Goal: Task Accomplishment & Management: Use online tool/utility

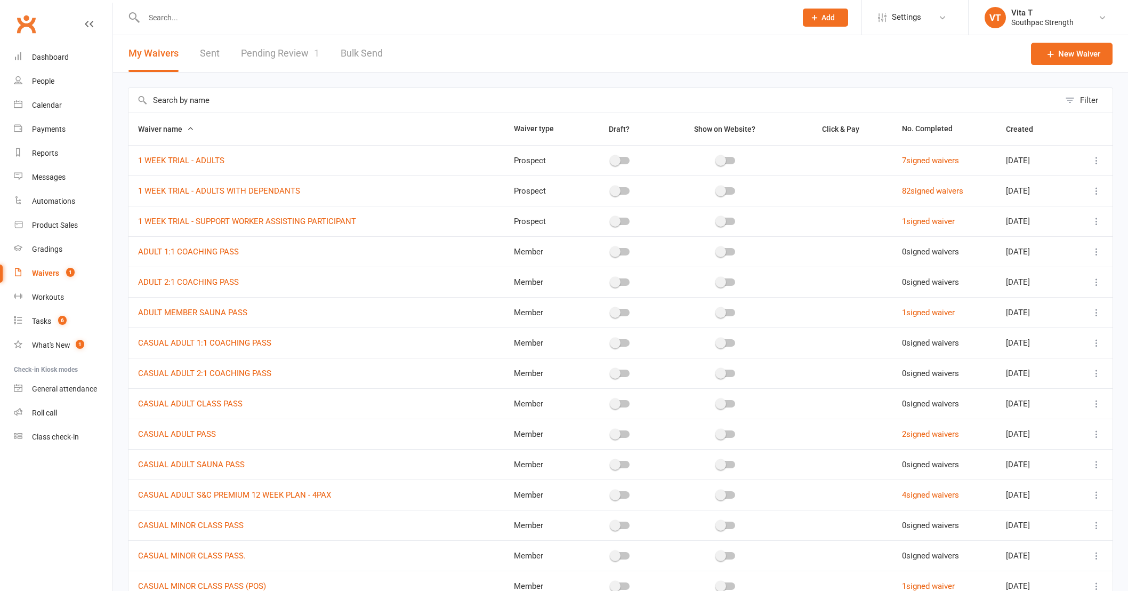
select select "100"
click at [294, 54] on link "Pending Review 1" at bounding box center [280, 53] width 78 height 37
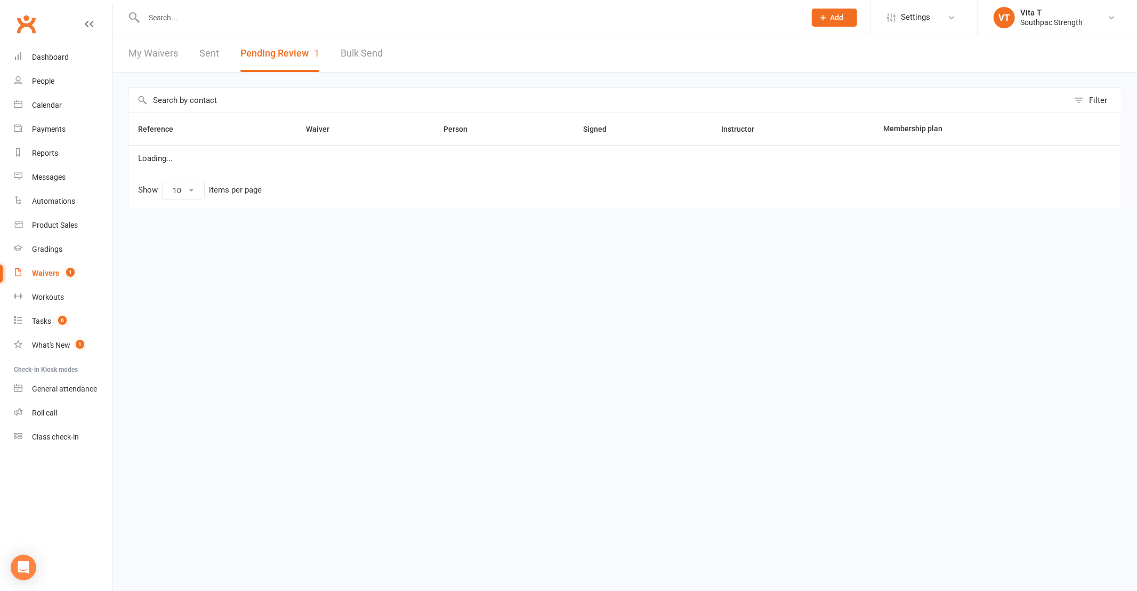
select select "25"
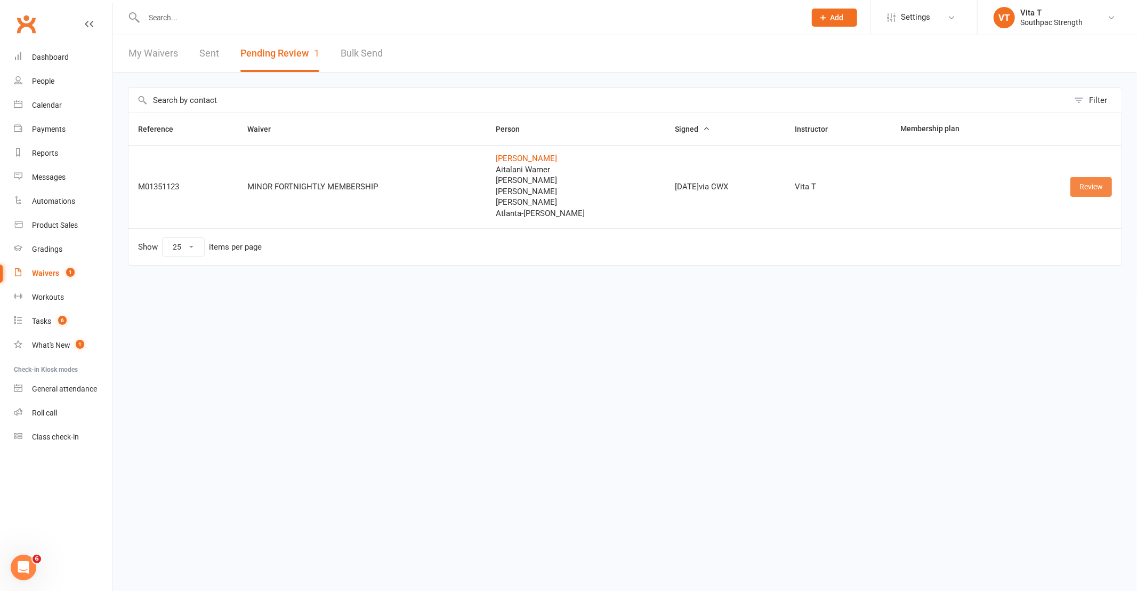
click at [1099, 186] on link "Review" at bounding box center [1092, 186] width 42 height 19
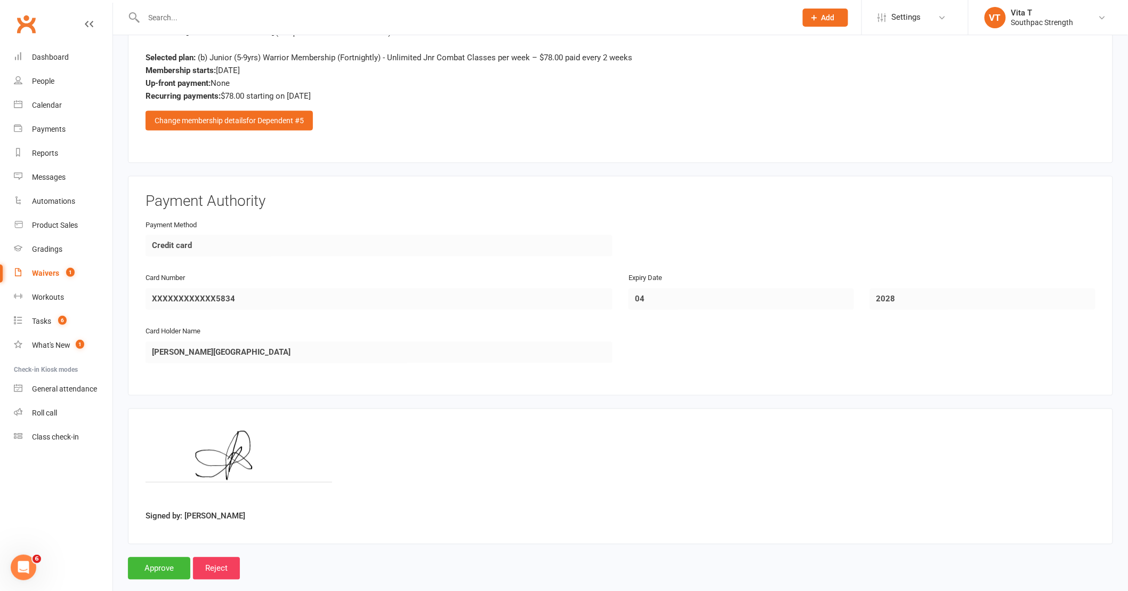
scroll to position [4061, 0]
click at [163, 556] on input "Approve" at bounding box center [159, 567] width 62 height 22
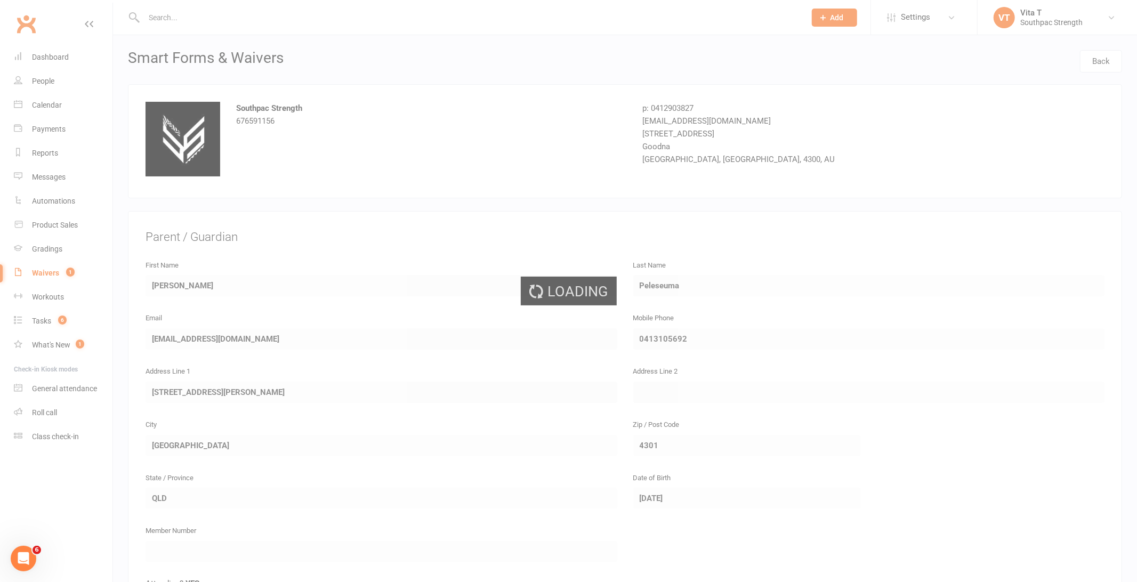
select select "25"
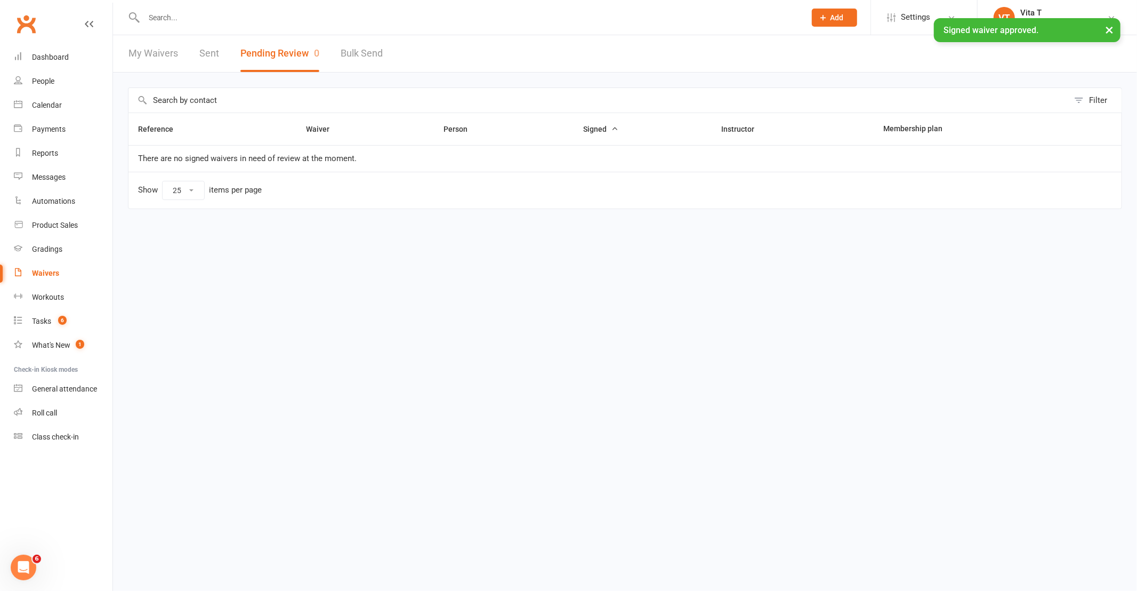
click at [256, 18] on div "× Signed waiver approved." at bounding box center [561, 18] width 1123 height 0
click at [221, 17] on input "text" at bounding box center [469, 17] width 657 height 15
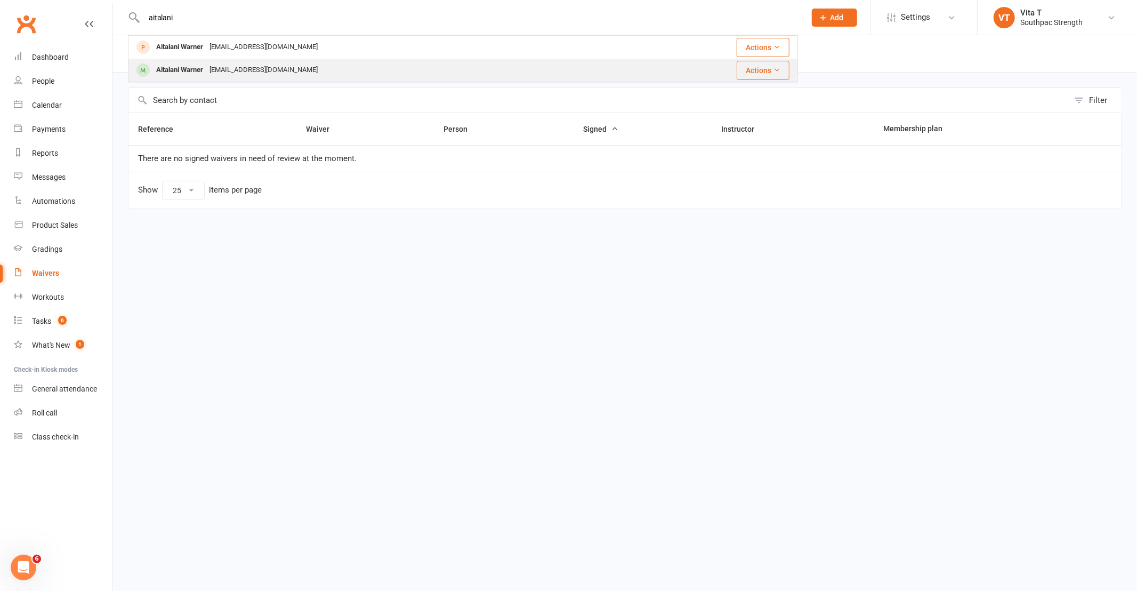
type input "aitalani"
click at [200, 67] on div "Aitalani Warner" at bounding box center [179, 69] width 53 height 15
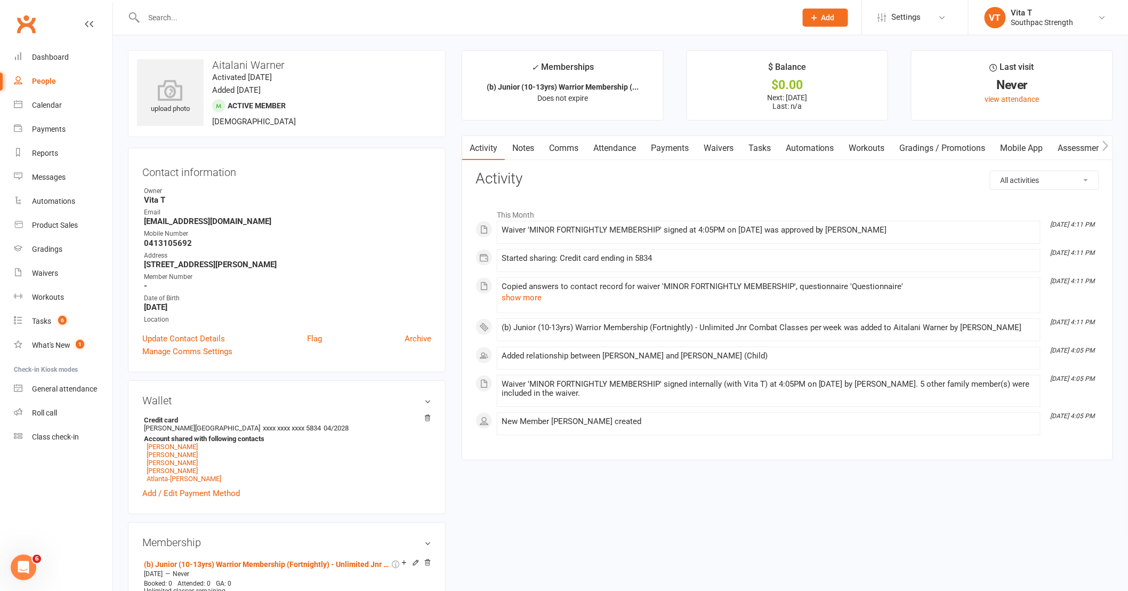
click at [661, 144] on link "Payments" at bounding box center [670, 148] width 53 height 25
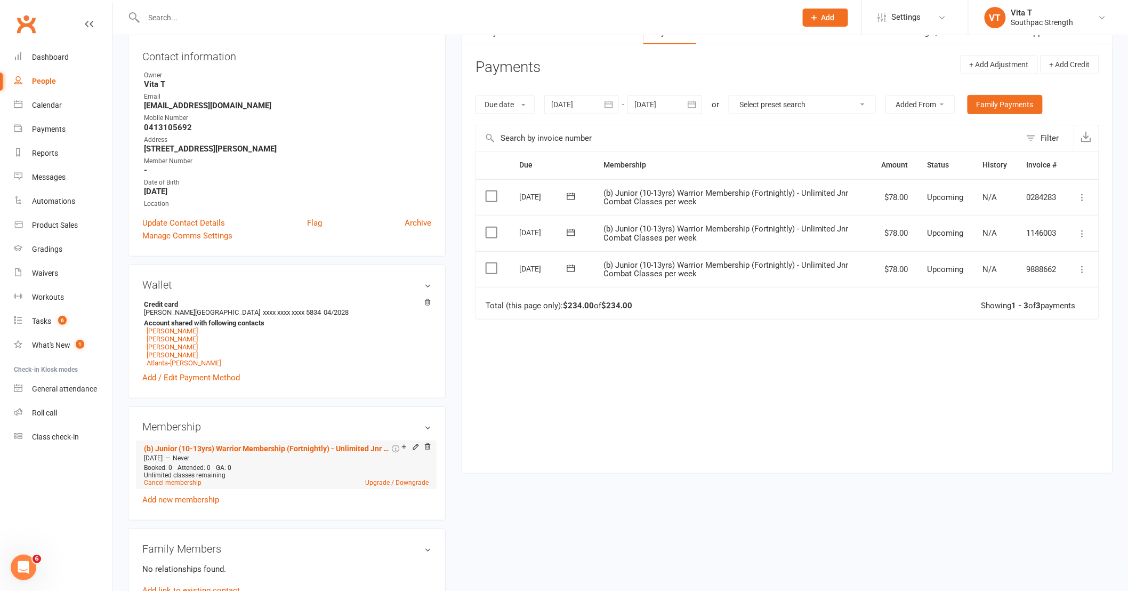
scroll to position [118, 0]
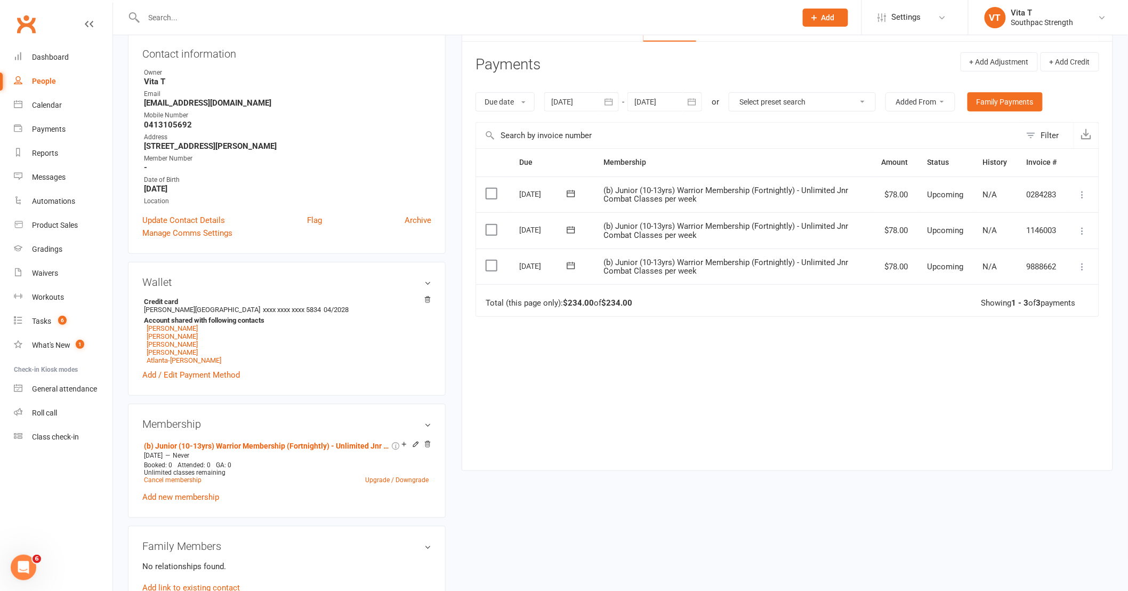
click at [692, 449] on div "Due Contact Membership Amount Status History Invoice # Select this 13 Oct 2025 …" at bounding box center [788, 301] width 624 height 306
click at [415, 447] on icon at bounding box center [415, 443] width 7 height 7
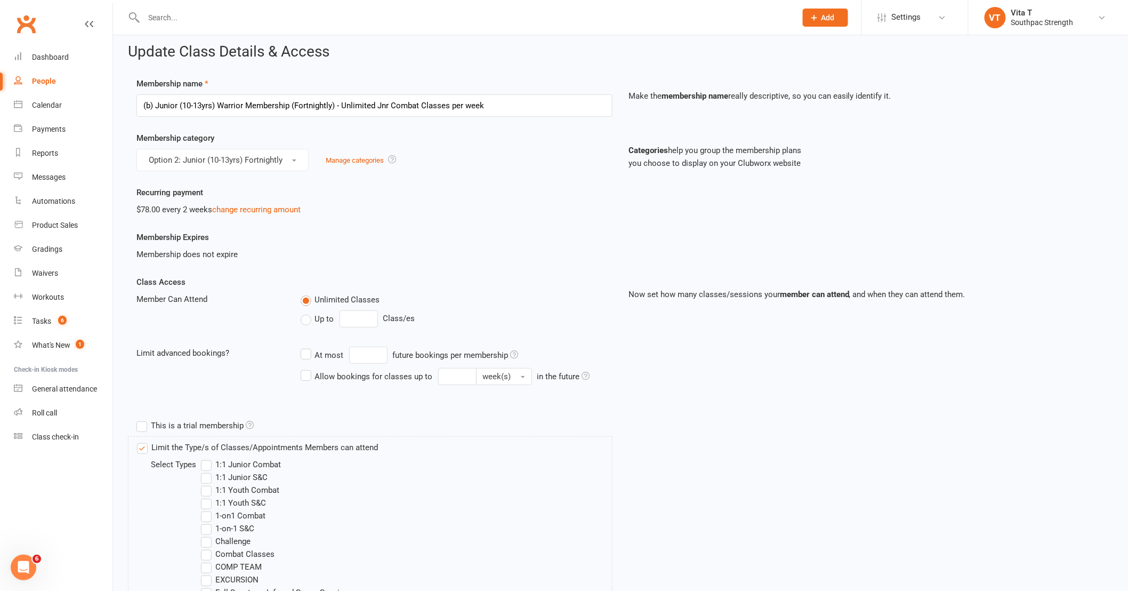
scroll to position [6, 0]
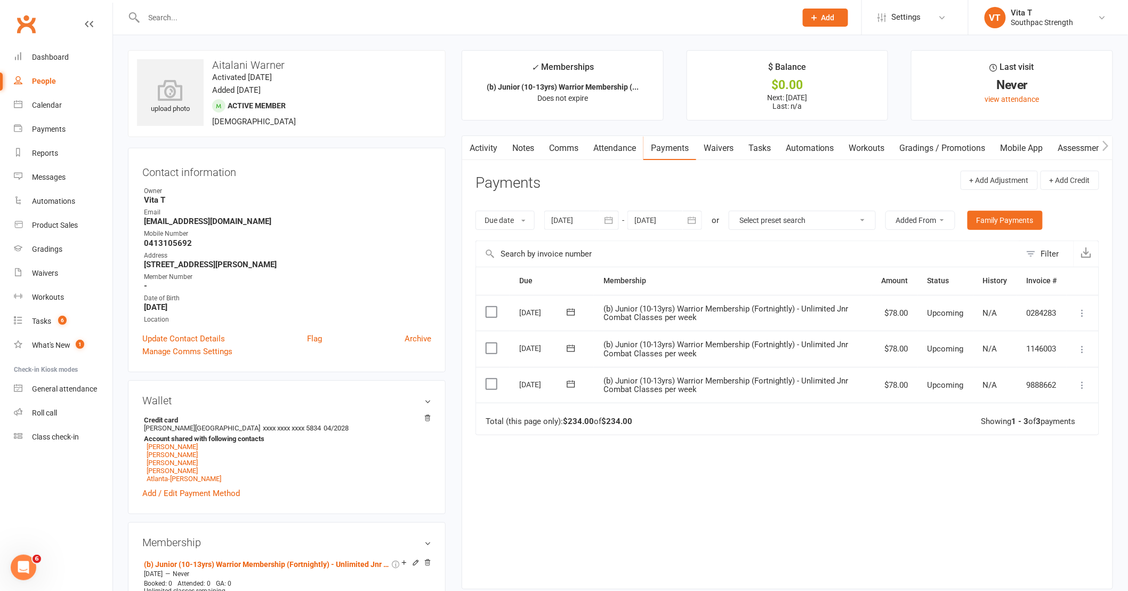
click at [1081, 388] on icon at bounding box center [1083, 385] width 11 height 11
click at [925, 457] on div "Due Contact Membership Amount Status History Invoice # Select this 13 Oct 2025 …" at bounding box center [788, 420] width 624 height 306
click at [1081, 349] on icon at bounding box center [1083, 349] width 11 height 11
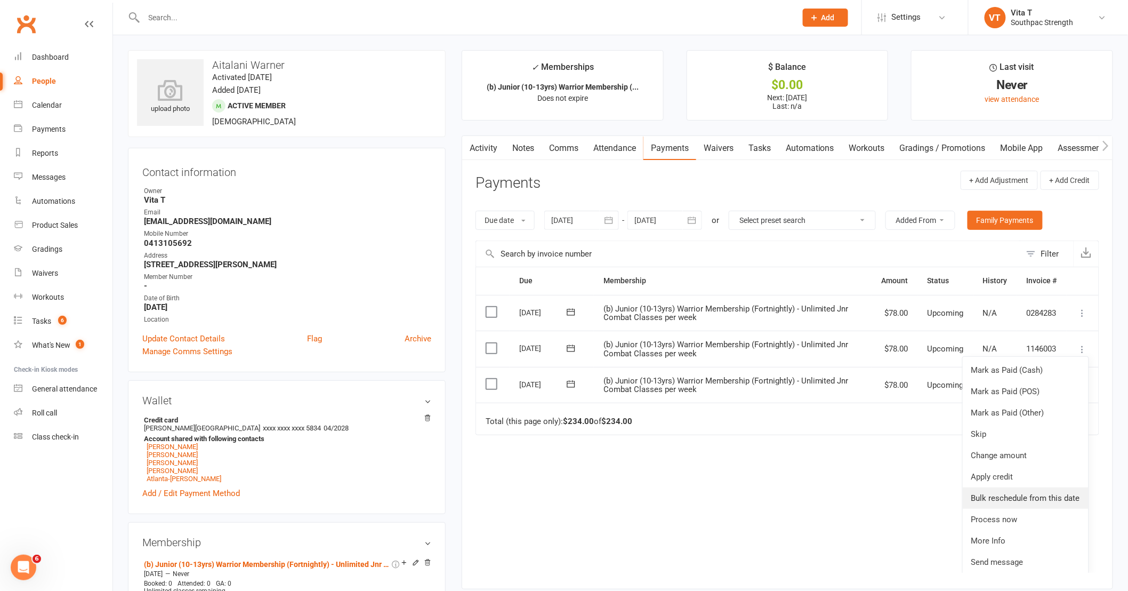
click at [1020, 497] on link "Bulk reschedule from this date" at bounding box center [1026, 497] width 126 height 21
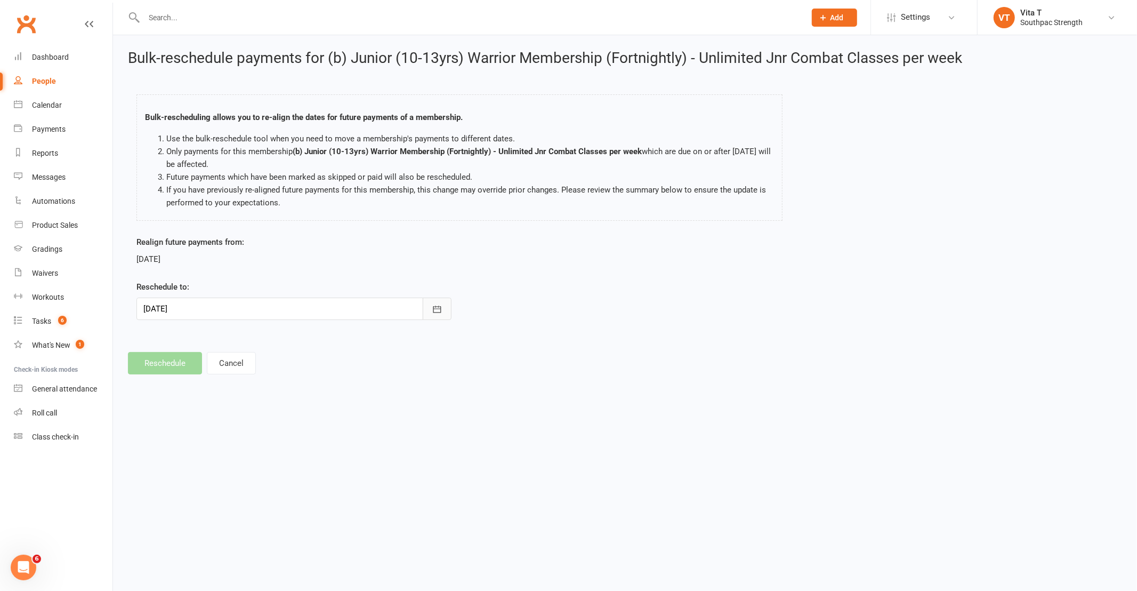
click at [445, 311] on button "button" at bounding box center [437, 309] width 29 height 22
click at [222, 417] on span "16" at bounding box center [226, 417] width 9 height 9
type input "16 Sep 2025"
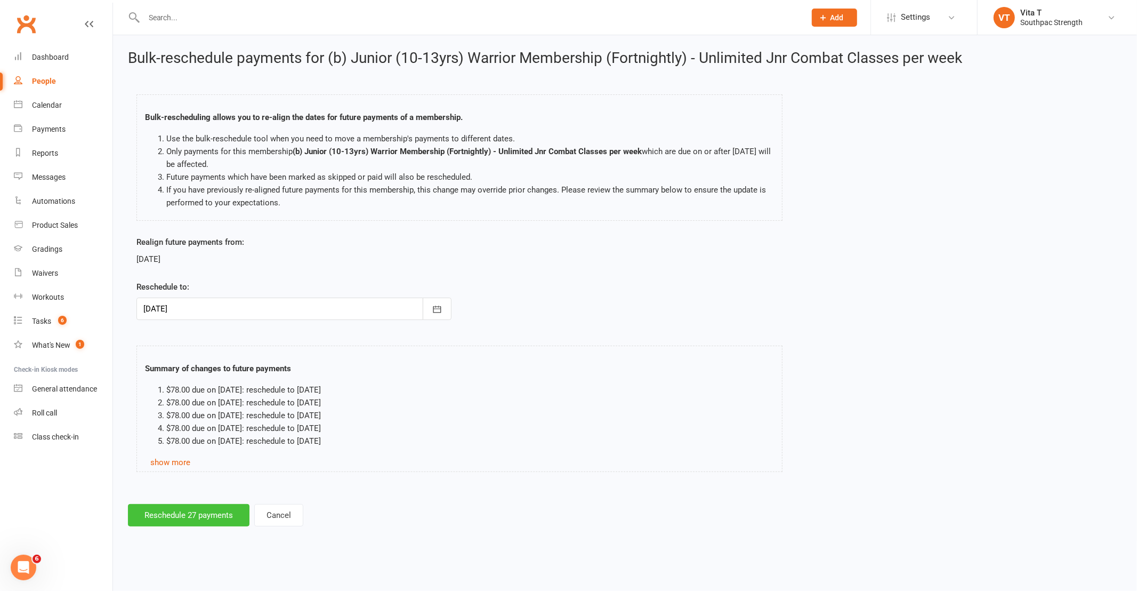
click at [204, 516] on button "Reschedule 27 payments" at bounding box center [189, 515] width 122 height 22
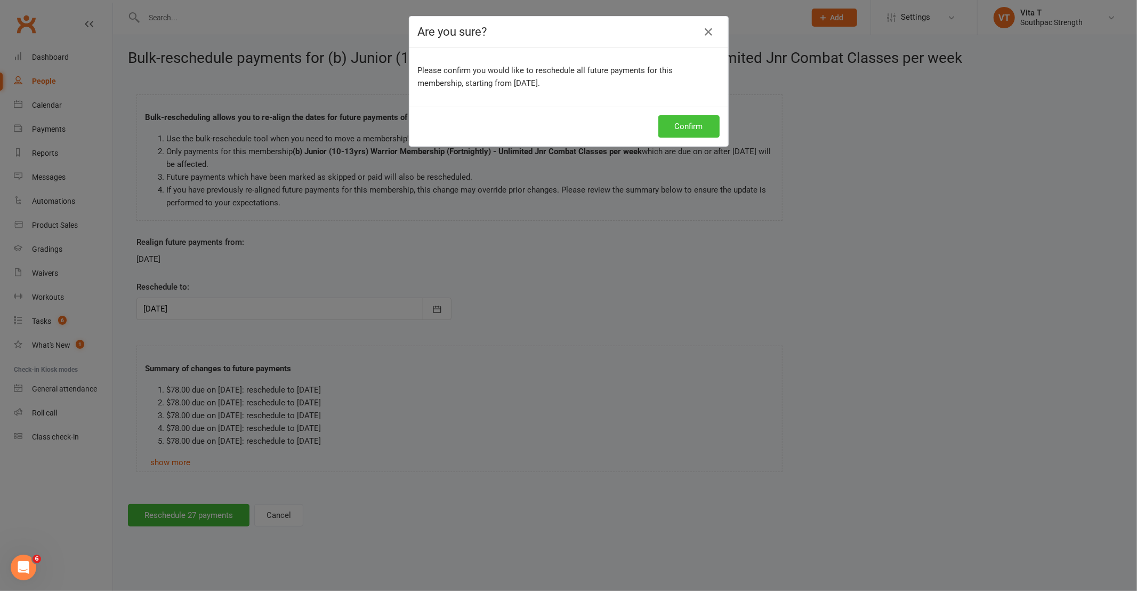
click at [679, 126] on button "Confirm" at bounding box center [688, 126] width 61 height 22
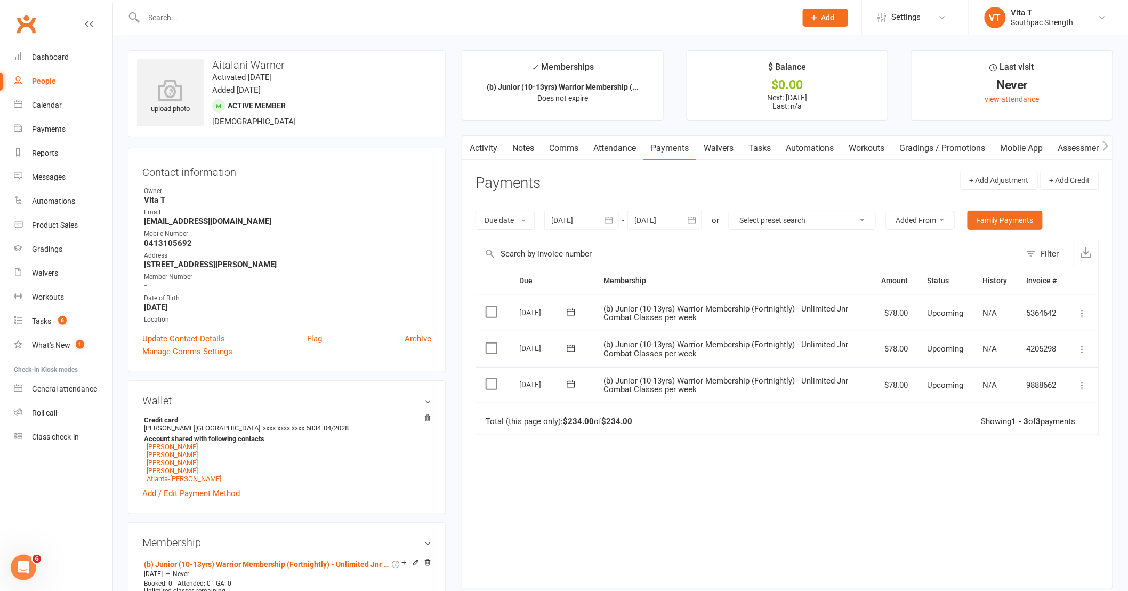
click at [1081, 388] on icon at bounding box center [1083, 385] width 11 height 11
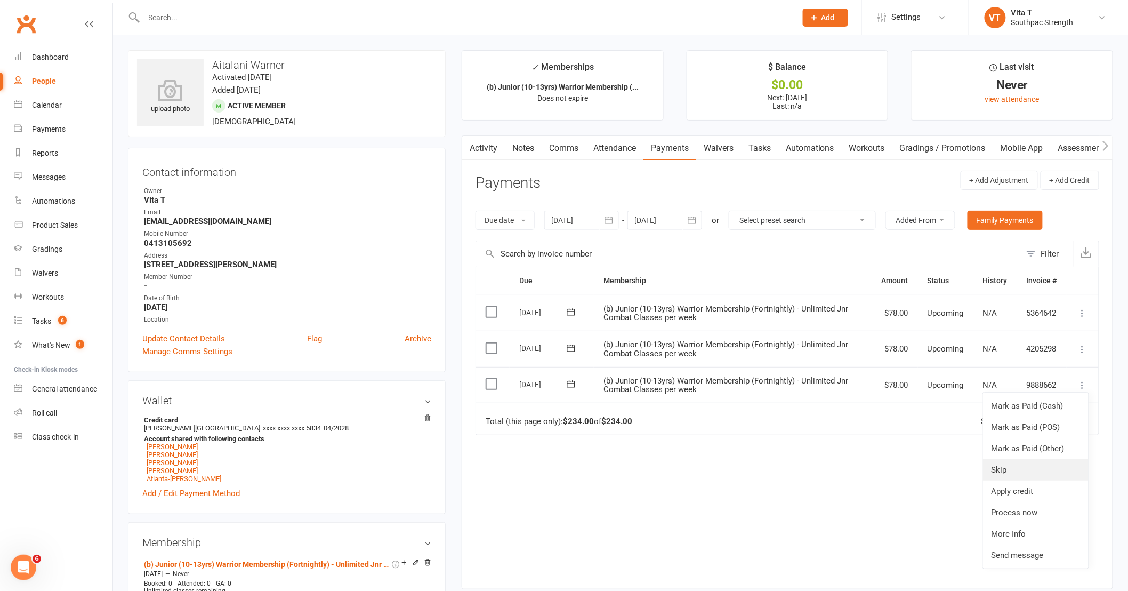
click at [1016, 465] on link "Skip" at bounding box center [1036, 469] width 106 height 21
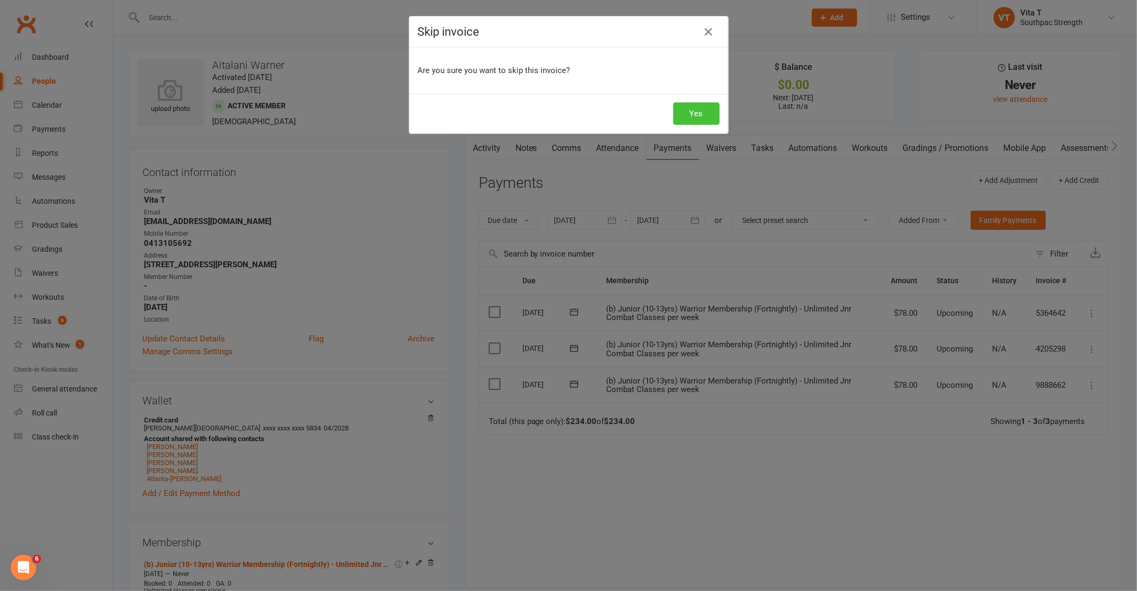
click at [682, 103] on button "Yes" at bounding box center [696, 113] width 46 height 22
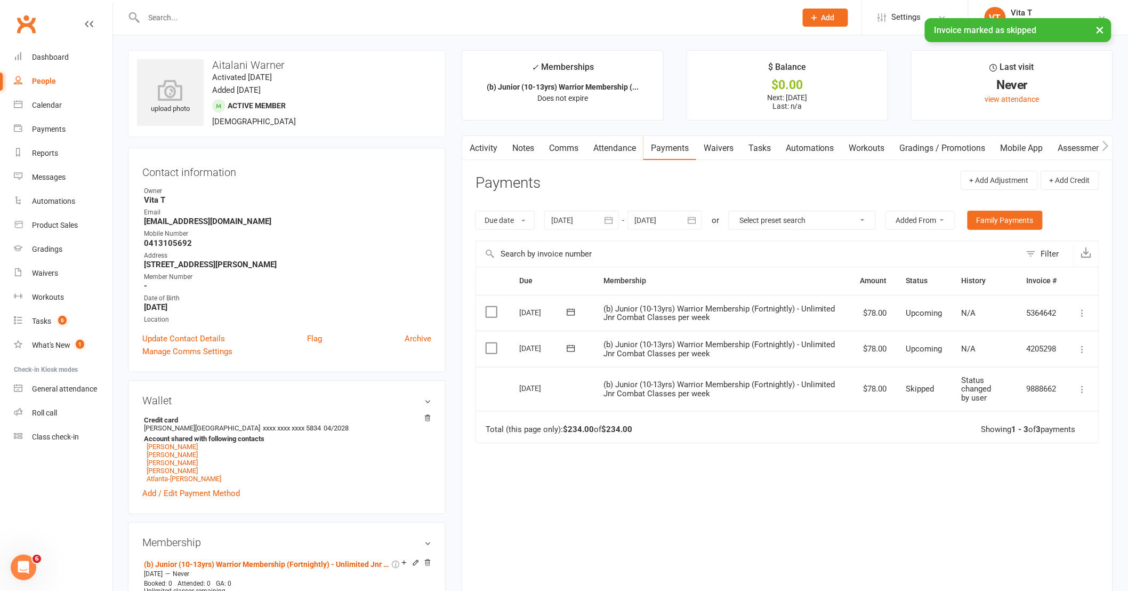
click at [159, 11] on input "text" at bounding box center [465, 17] width 648 height 15
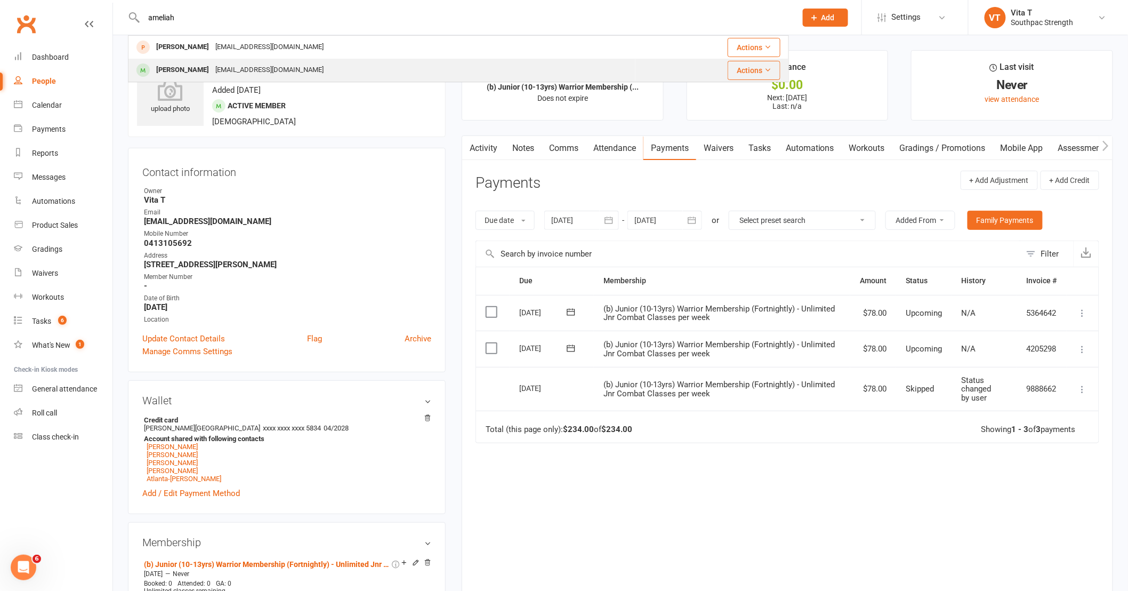
type input "ameliah"
click at [180, 62] on div "[PERSON_NAME]" at bounding box center [182, 69] width 59 height 15
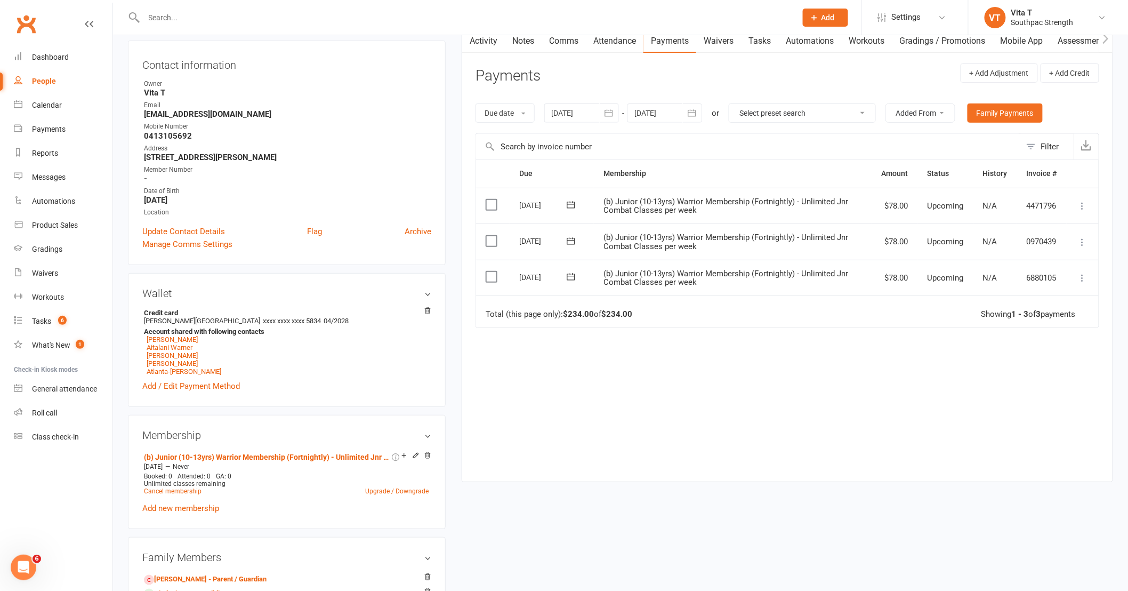
scroll to position [118, 0]
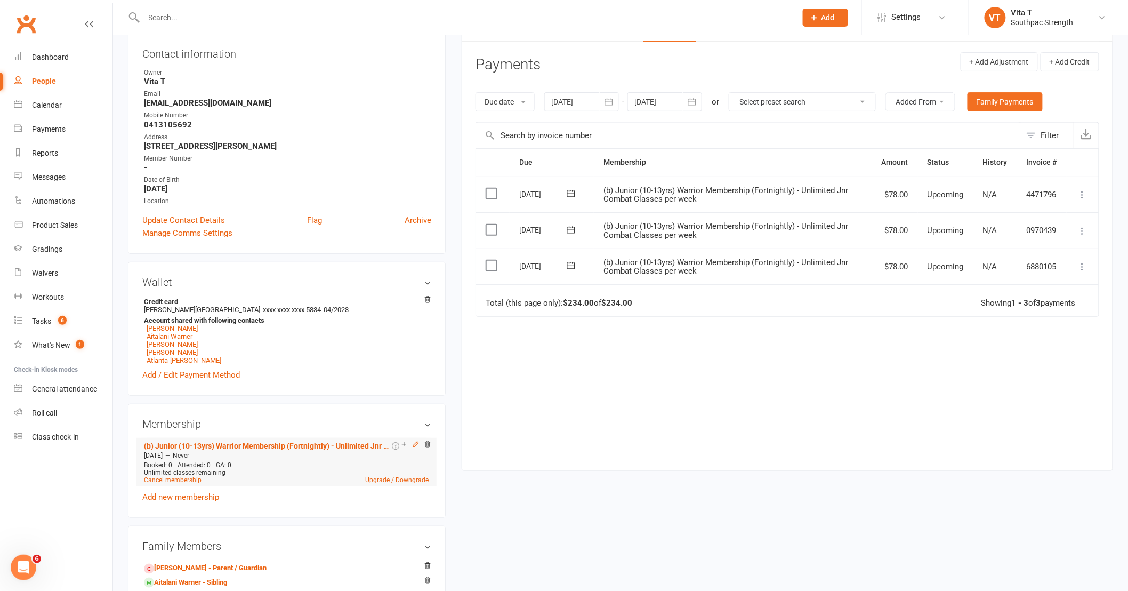
click at [414, 448] on icon at bounding box center [415, 443] width 7 height 7
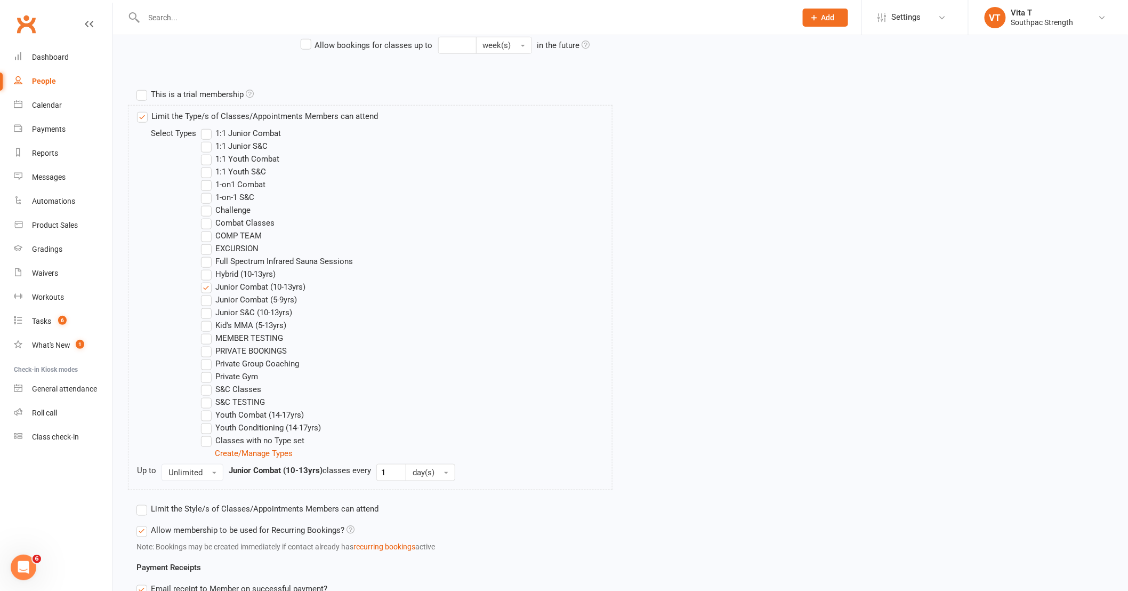
scroll to position [59, 0]
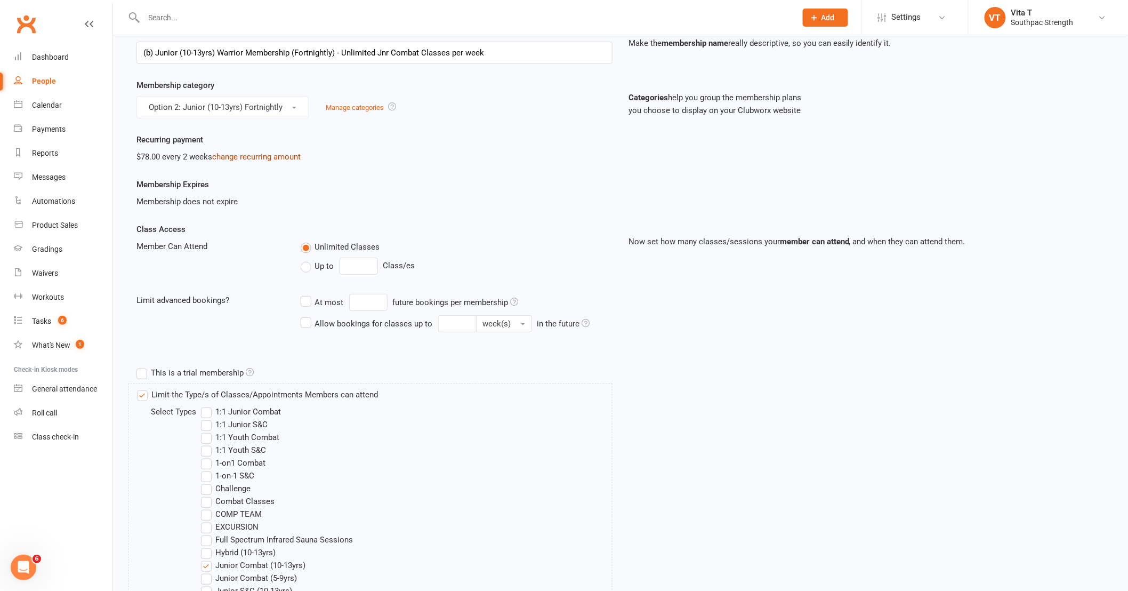
click at [257, 155] on link "change recurring amount" at bounding box center [256, 157] width 89 height 10
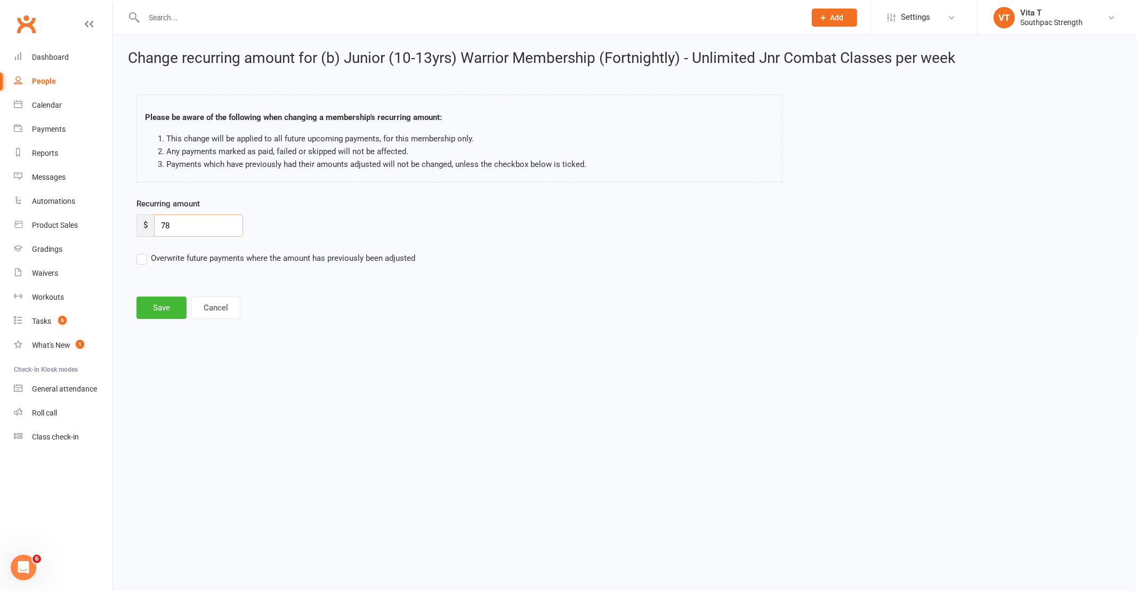
click at [201, 232] on input "78" at bounding box center [198, 225] width 89 height 22
type input "70.20"
click at [176, 309] on button "Save" at bounding box center [161, 307] width 50 height 22
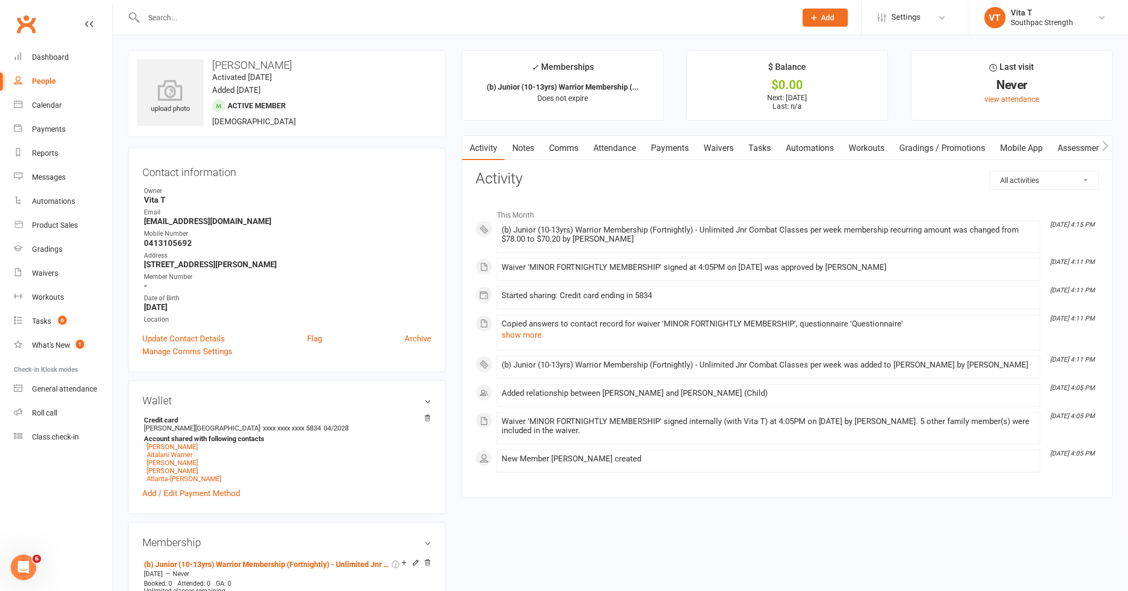
click at [679, 148] on link "Payments" at bounding box center [670, 148] width 53 height 25
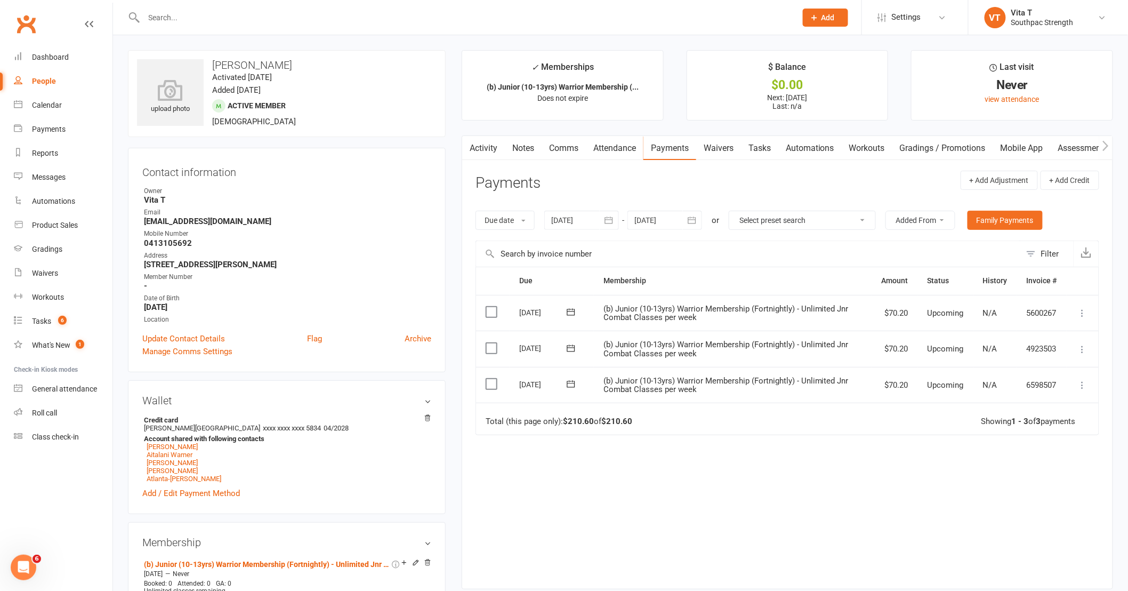
click at [1081, 387] on icon at bounding box center [1083, 385] width 11 height 11
click at [891, 461] on div "Due Contact Membership Amount Status History Invoice # Select this 13 Oct 2025 …" at bounding box center [788, 420] width 624 height 306
click at [1086, 348] on icon at bounding box center [1083, 349] width 11 height 11
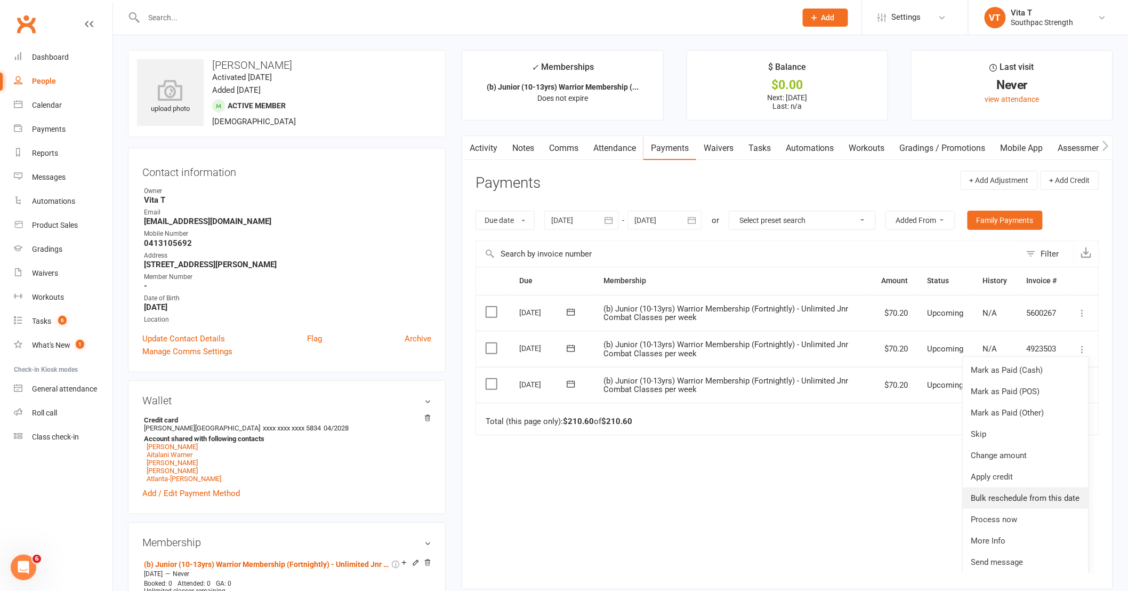
click at [987, 500] on link "Bulk reschedule from this date" at bounding box center [1026, 497] width 126 height 21
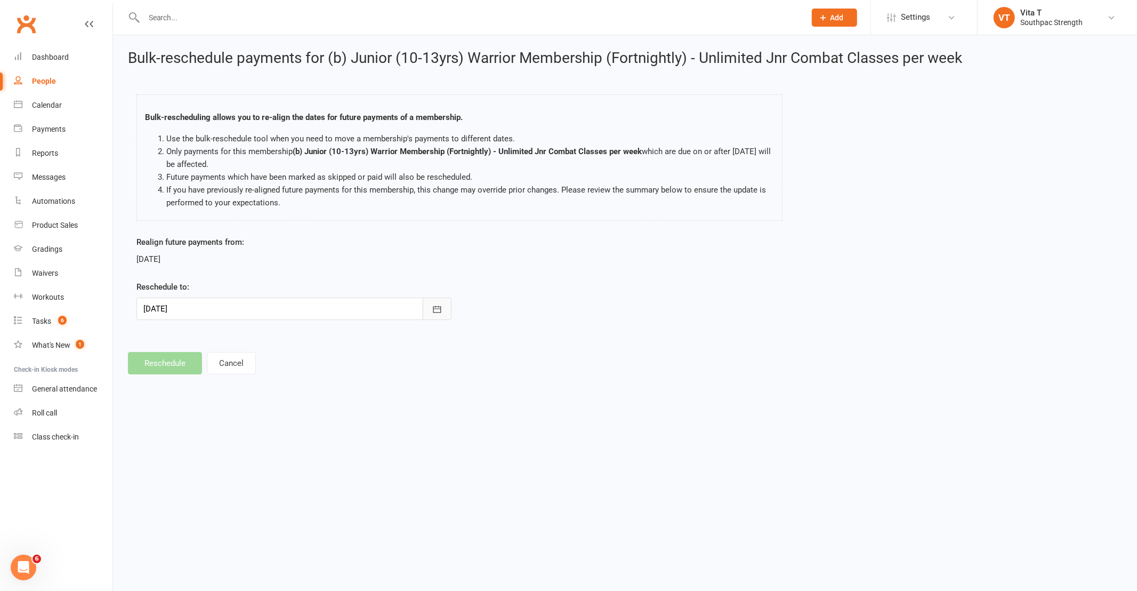
click at [436, 313] on icon "button" at bounding box center [437, 309] width 11 height 11
click at [224, 416] on span "16" at bounding box center [226, 417] width 9 height 9
type input "16 Sep 2025"
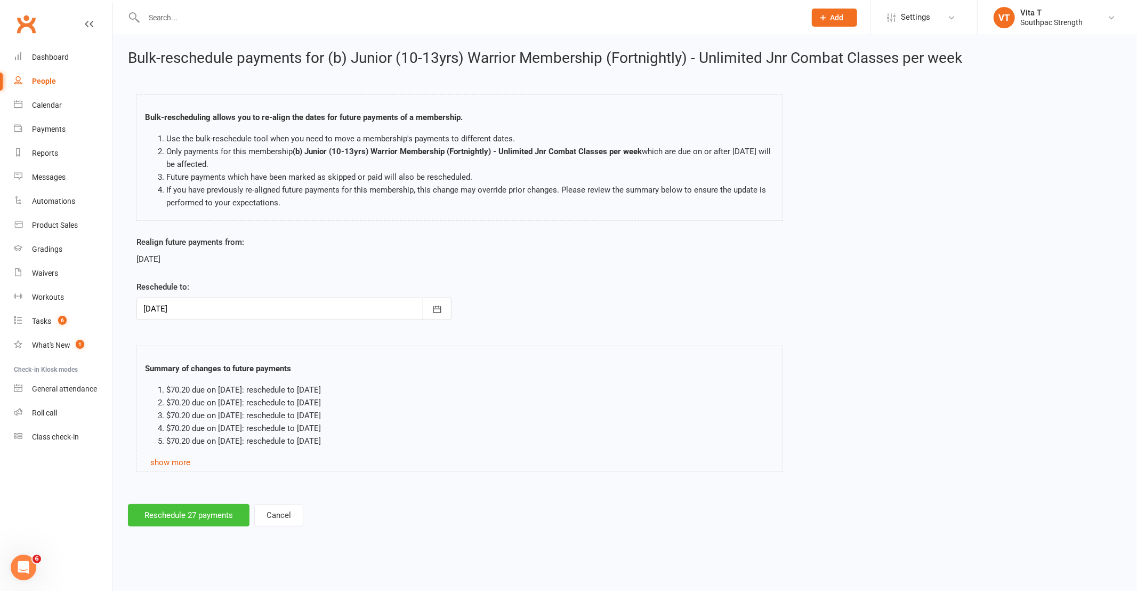
click at [189, 518] on button "Reschedule 27 payments" at bounding box center [189, 515] width 122 height 22
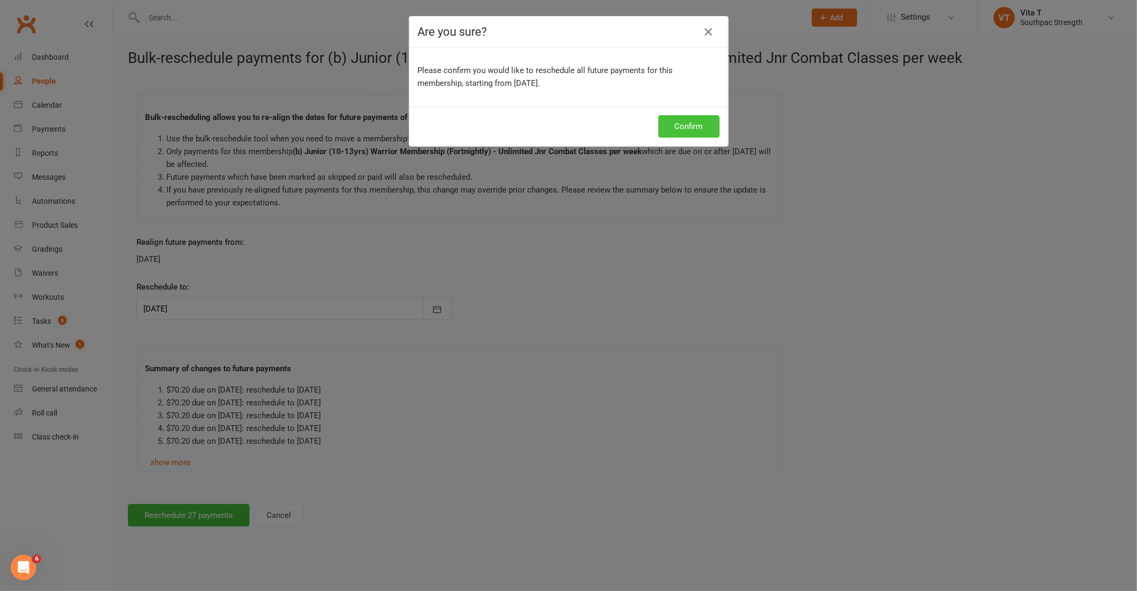
click at [677, 130] on button "Confirm" at bounding box center [688, 126] width 61 height 22
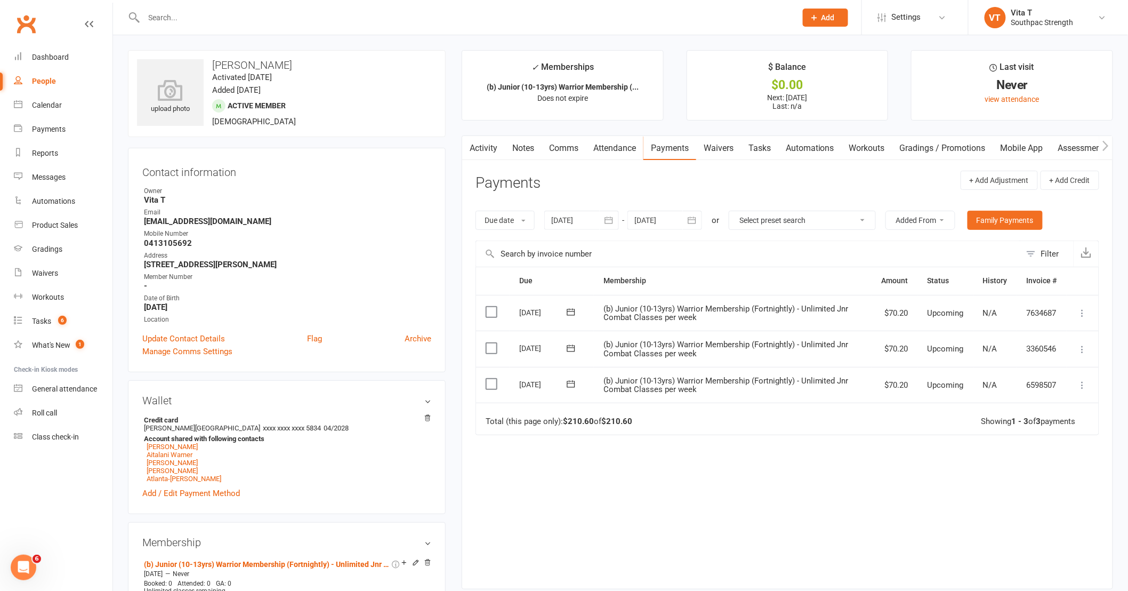
click at [1082, 388] on icon at bounding box center [1083, 385] width 11 height 11
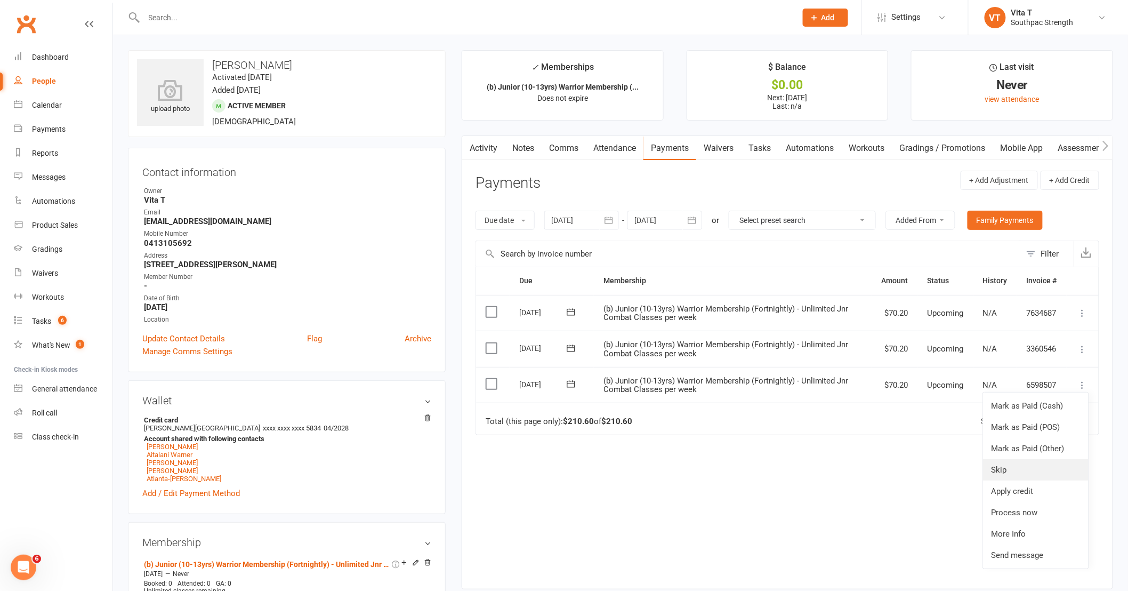
click at [1049, 475] on link "Skip" at bounding box center [1036, 469] width 106 height 21
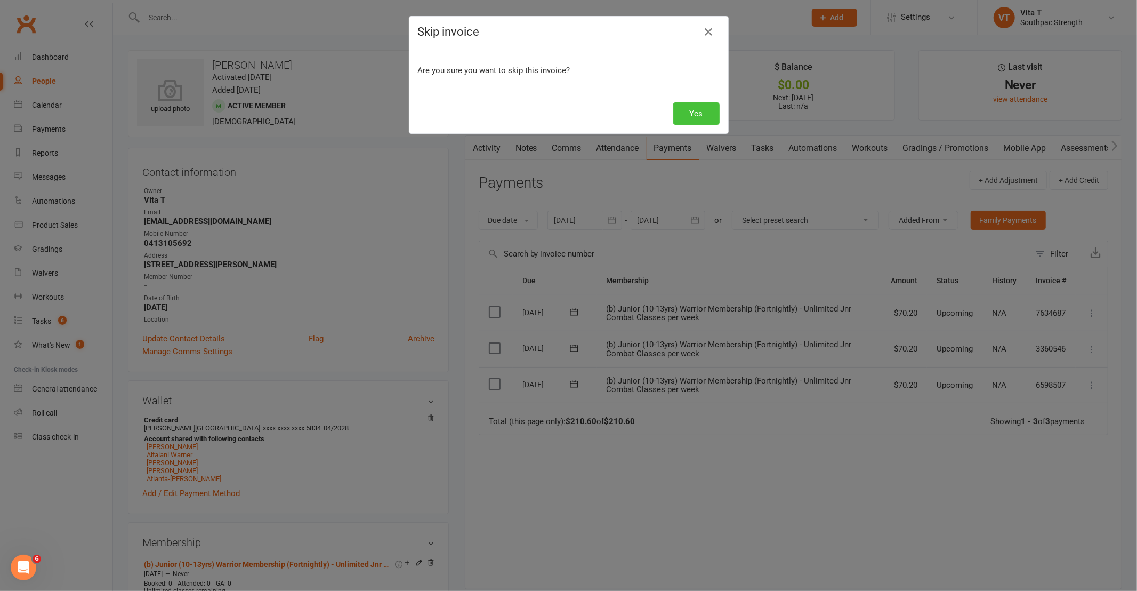
click at [695, 120] on button "Yes" at bounding box center [696, 113] width 46 height 22
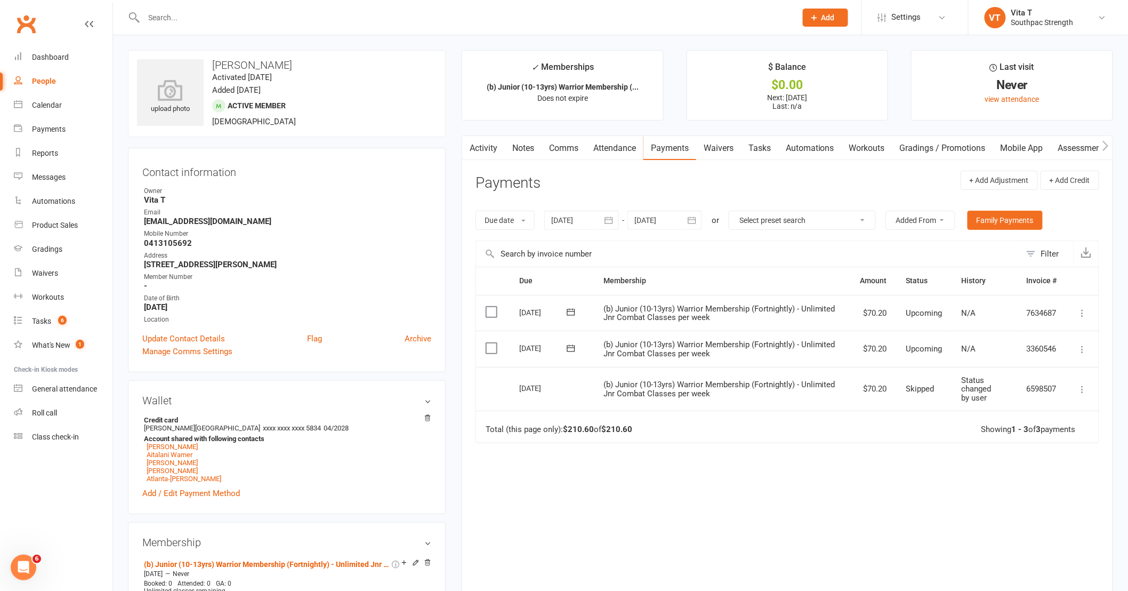
click at [192, 25] on div at bounding box center [458, 17] width 661 height 35
click at [188, 17] on input "text" at bounding box center [465, 17] width 648 height 15
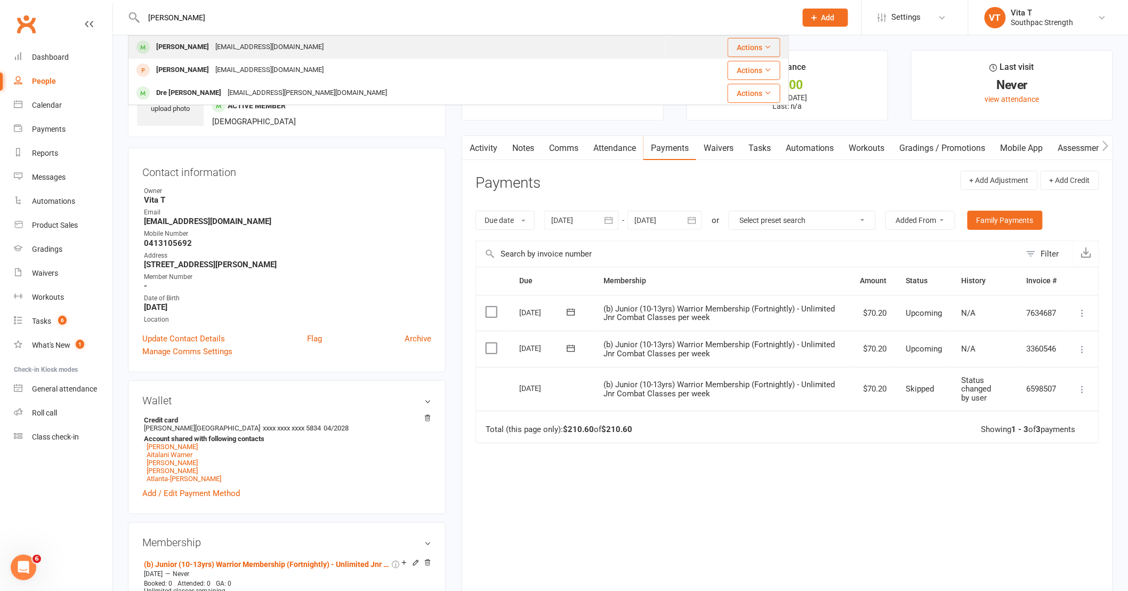
type input "deandre"
click at [202, 52] on div "[PERSON_NAME]" at bounding box center [182, 46] width 59 height 15
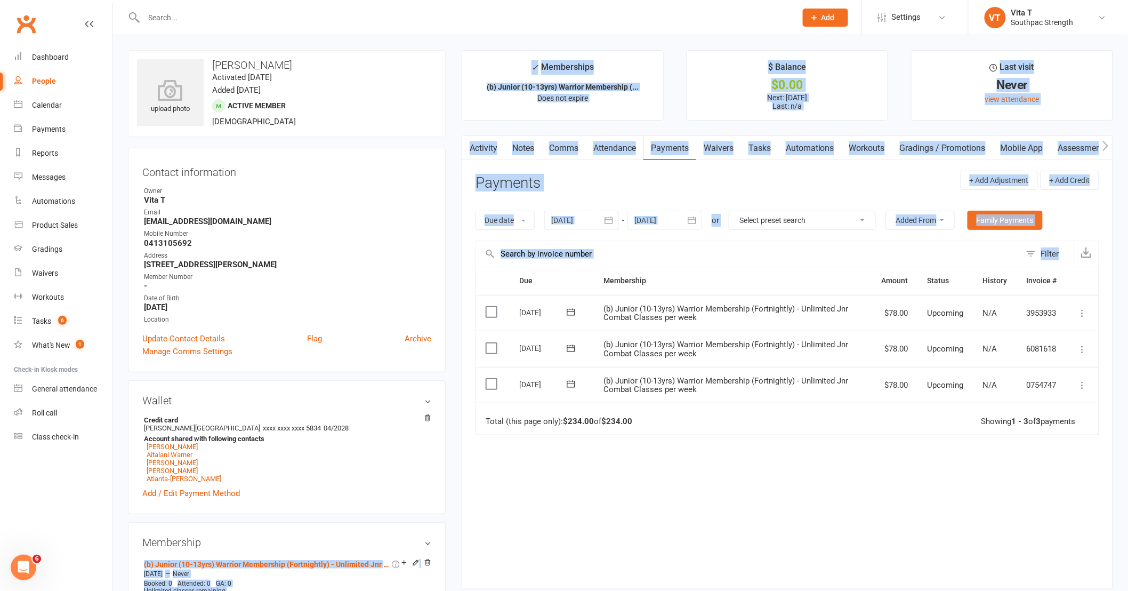
drag, startPoint x: 414, startPoint y: 568, endPoint x: 581, endPoint y: 525, distance: 172.4
drag, startPoint x: 581, startPoint y: 525, endPoint x: 594, endPoint y: 518, distance: 15.0
click at [591, 523] on div "Due Contact Membership Amount Status History Invoice # Select this 13 Oct 2025 …" at bounding box center [788, 420] width 624 height 306
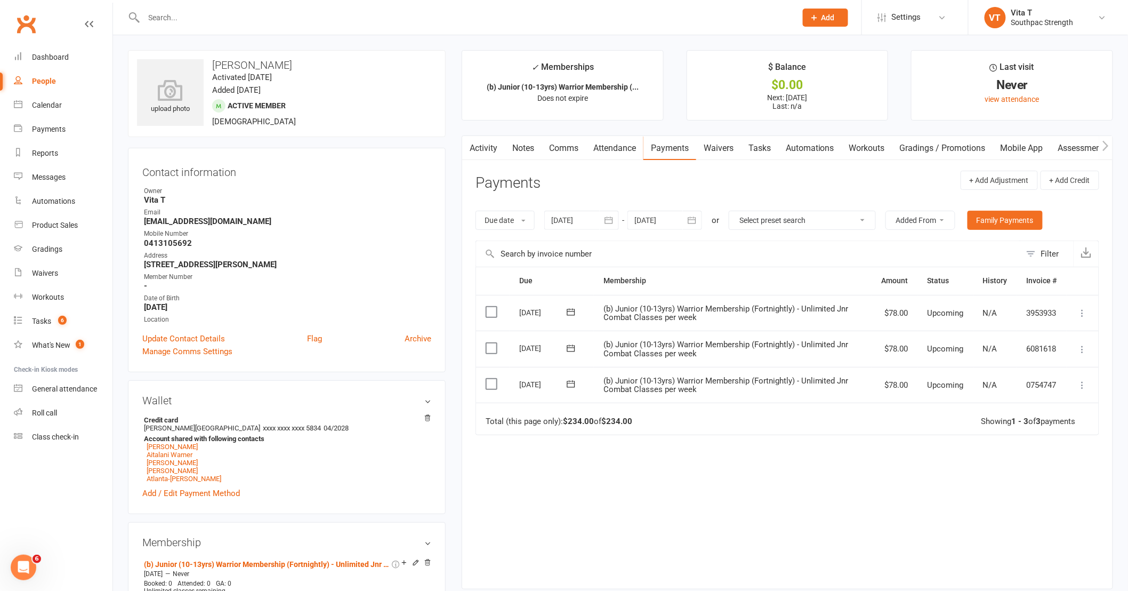
click at [1084, 349] on icon at bounding box center [1083, 349] width 11 height 11
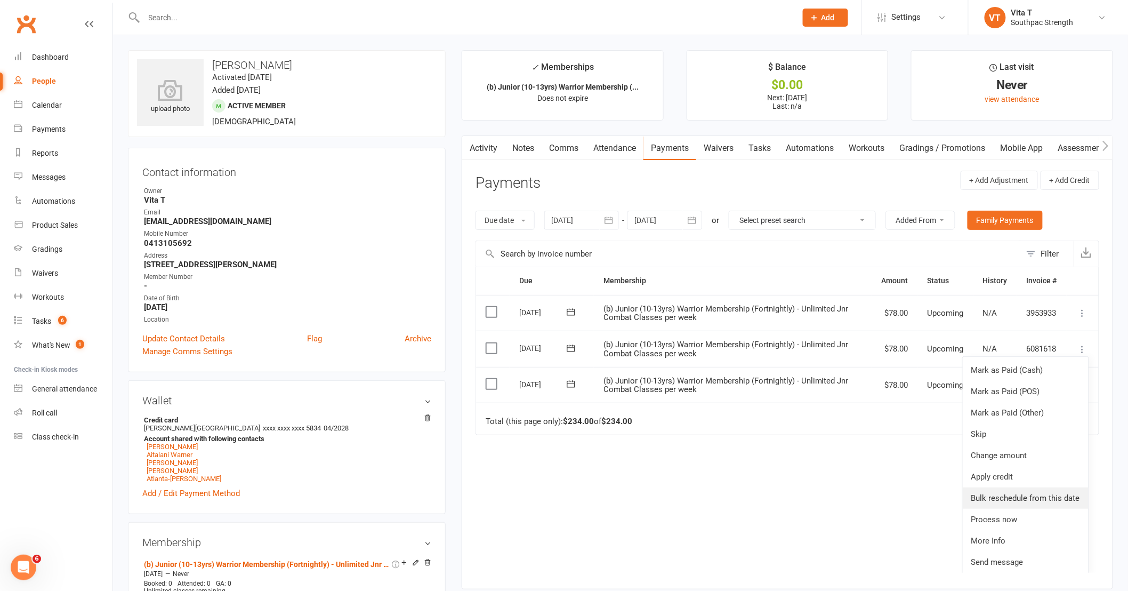
click at [1046, 494] on link "Bulk reschedule from this date" at bounding box center [1026, 497] width 126 height 21
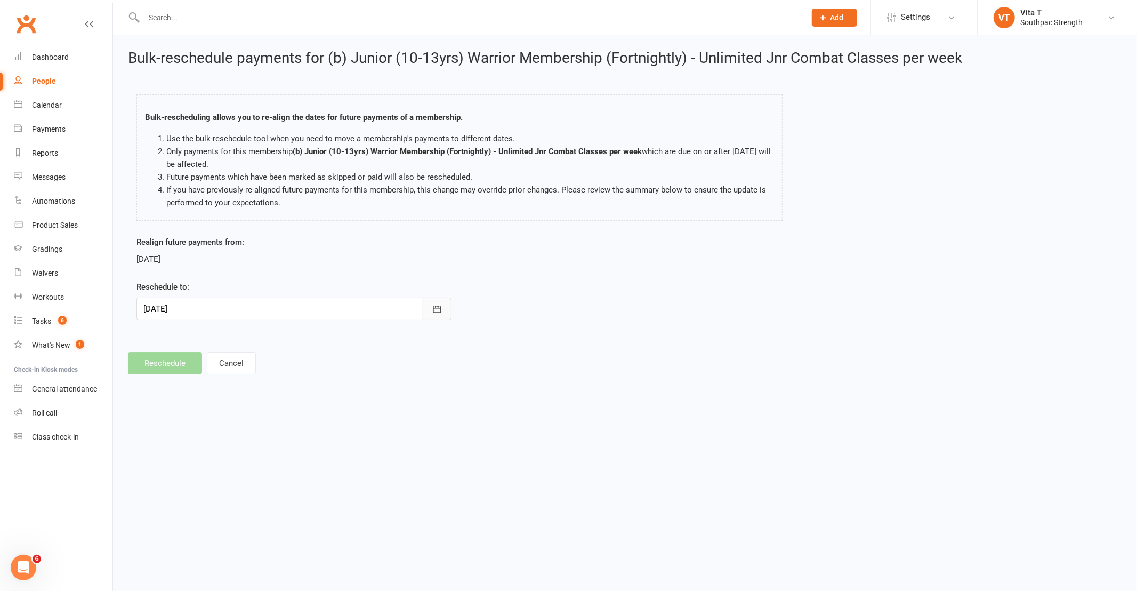
click at [438, 309] on icon "button" at bounding box center [437, 309] width 11 height 11
click at [228, 413] on span "16" at bounding box center [226, 417] width 9 height 9
type input "16 Sep 2025"
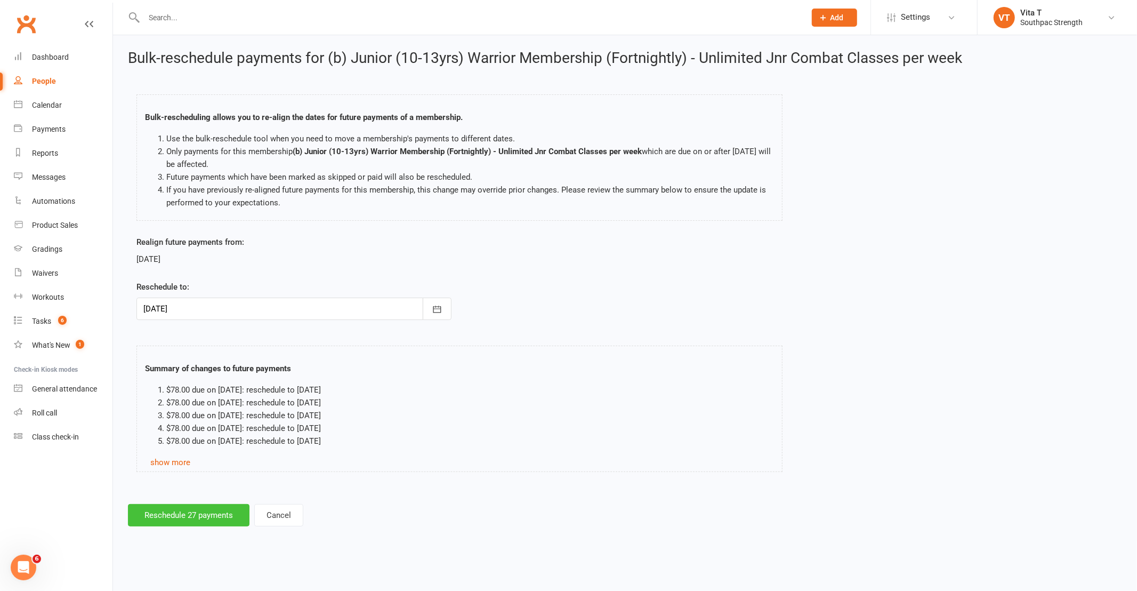
click at [188, 509] on button "Reschedule 27 payments" at bounding box center [189, 515] width 122 height 22
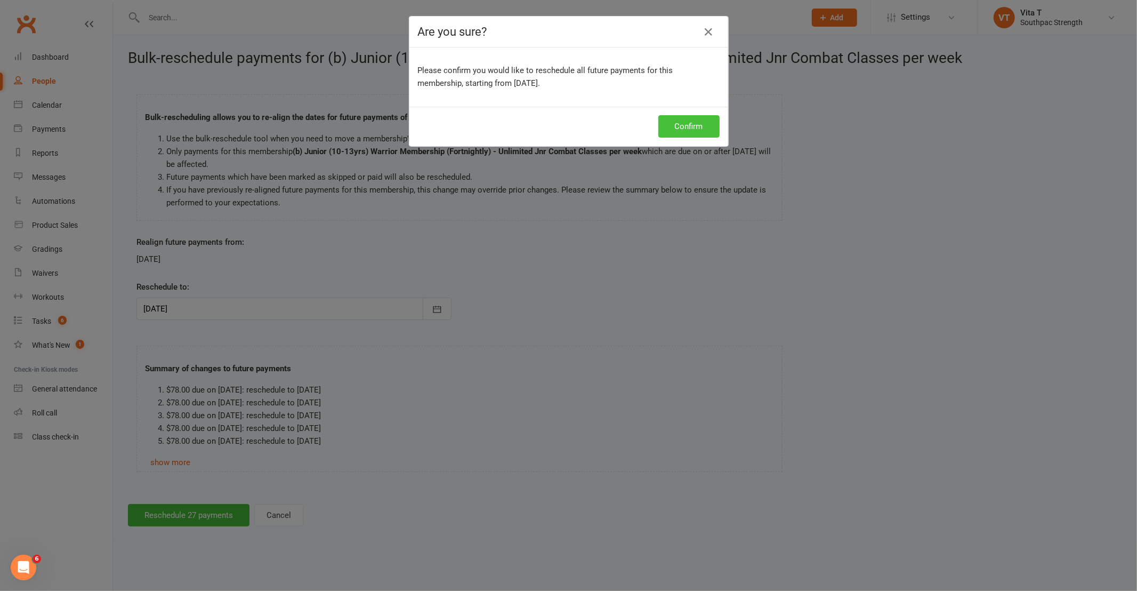
click at [679, 131] on button "Confirm" at bounding box center [688, 126] width 61 height 22
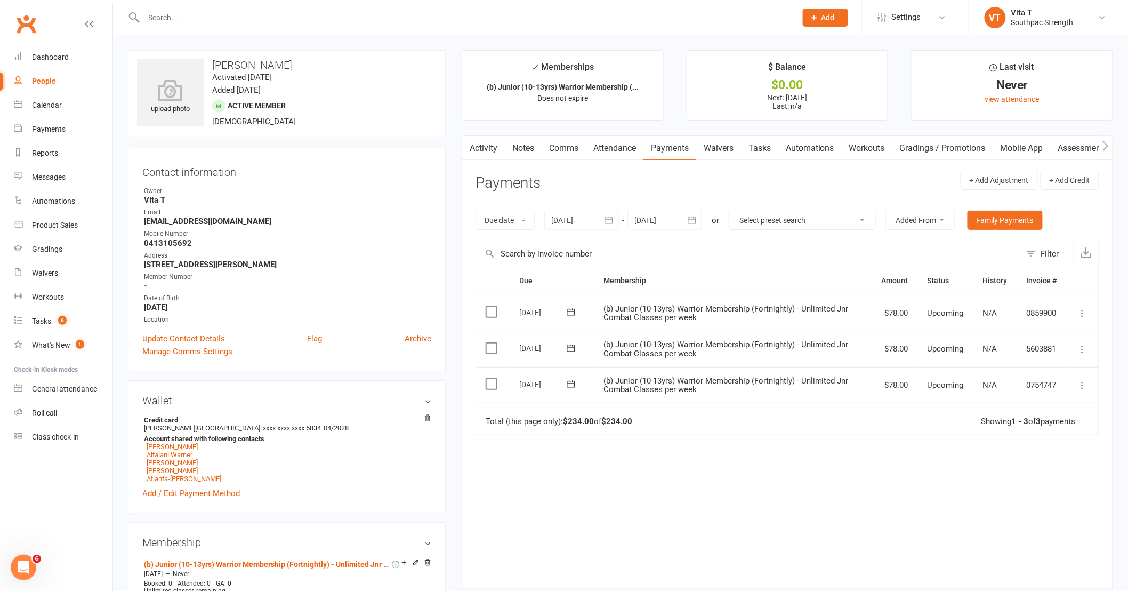
click at [1086, 383] on icon at bounding box center [1083, 385] width 11 height 11
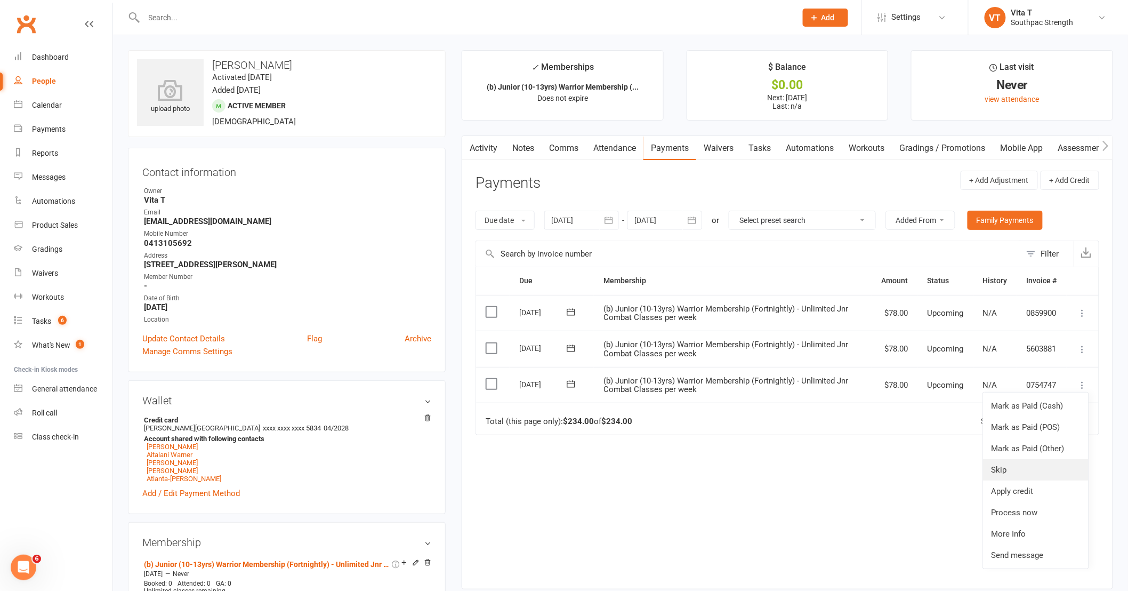
click at [1038, 472] on link "Skip" at bounding box center [1036, 469] width 106 height 21
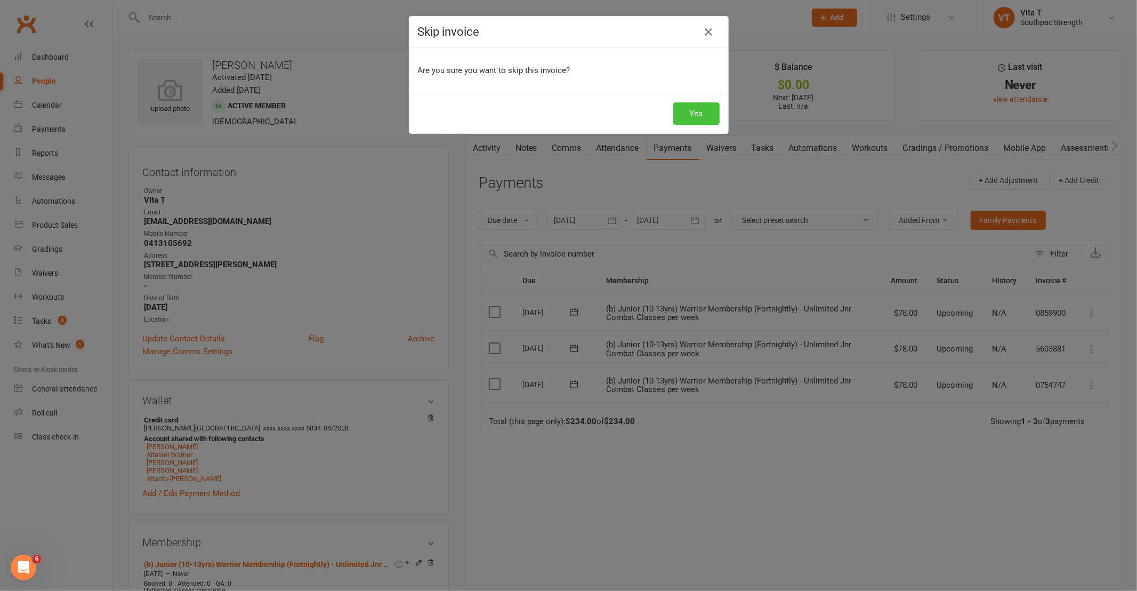
click at [690, 115] on button "Yes" at bounding box center [696, 113] width 46 height 22
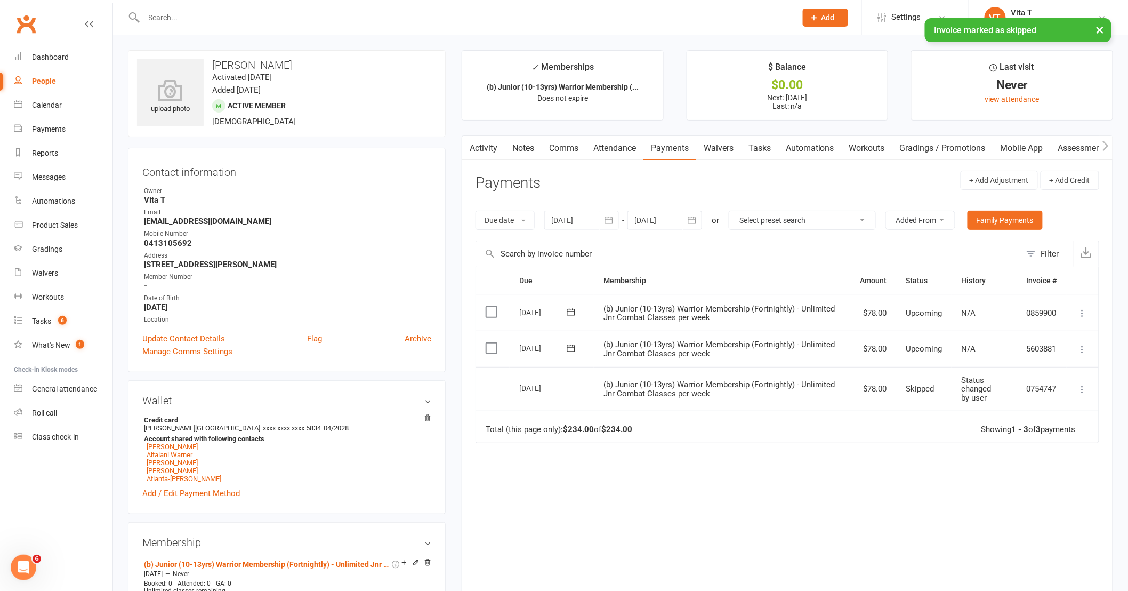
scroll to position [59, 0]
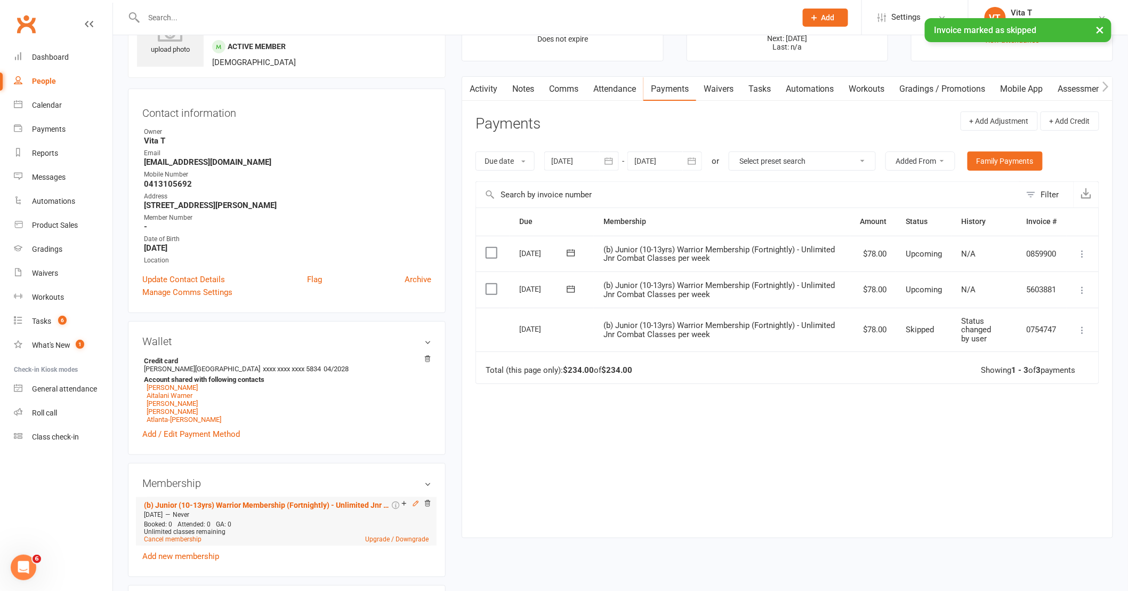
click at [416, 507] on icon at bounding box center [415, 503] width 7 height 7
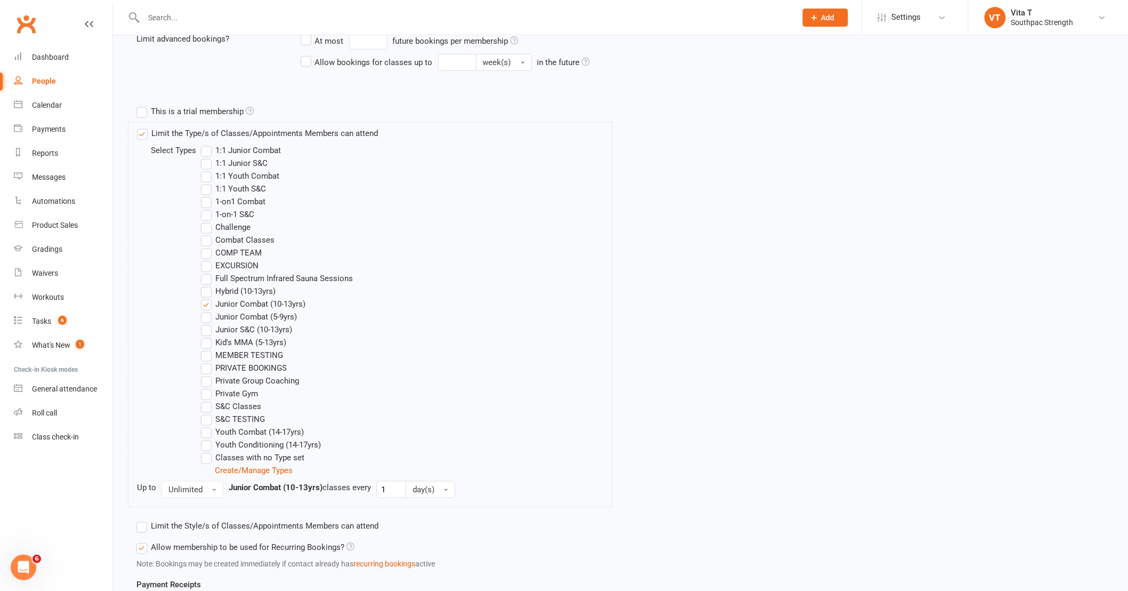
scroll to position [118, 0]
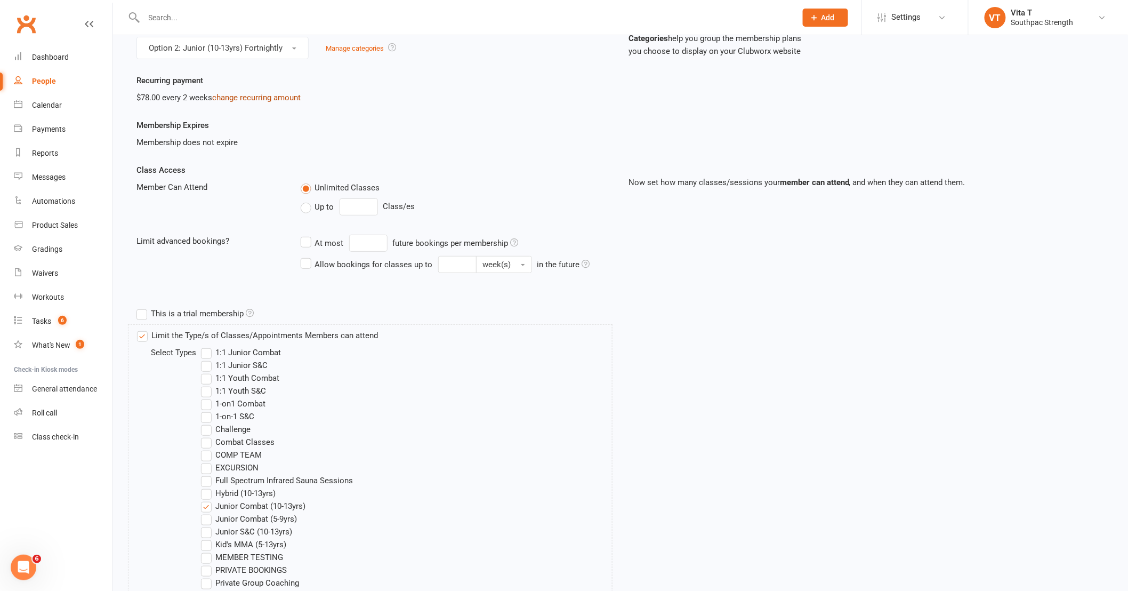
click at [272, 99] on link "change recurring amount" at bounding box center [256, 98] width 89 height 10
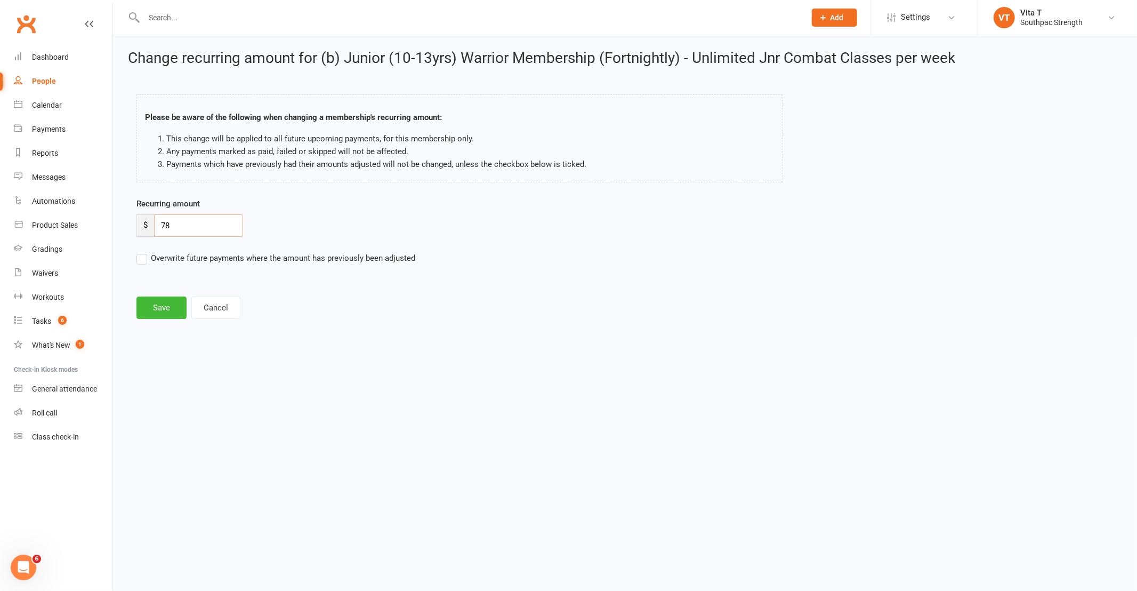
drag, startPoint x: 221, startPoint y: 226, endPoint x: 140, endPoint y: 226, distance: 80.5
click at [141, 226] on div "$ 78" at bounding box center [189, 225] width 107 height 22
type input "62.40"
click at [173, 311] on button "Save" at bounding box center [161, 307] width 50 height 22
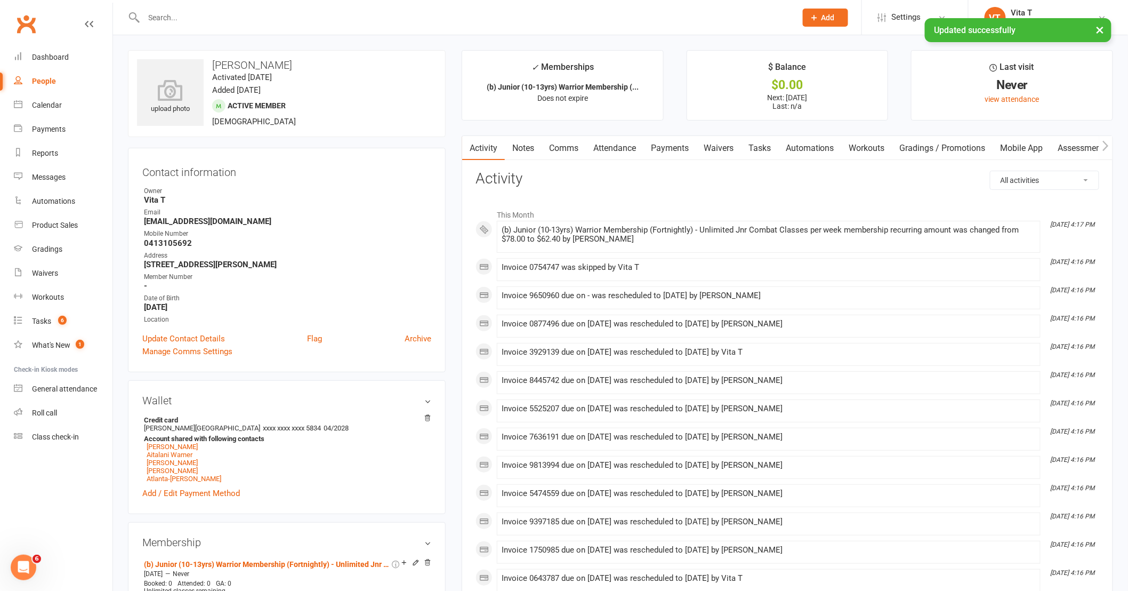
click at [148, 18] on div "× Updated successfully" at bounding box center [557, 18] width 1114 height 0
click at [162, 18] on div "× Updated successfully" at bounding box center [557, 18] width 1114 height 0
click at [163, 18] on div "× Updated successfully" at bounding box center [557, 18] width 1114 height 0
click at [163, 18] on input "text" at bounding box center [465, 17] width 648 height 15
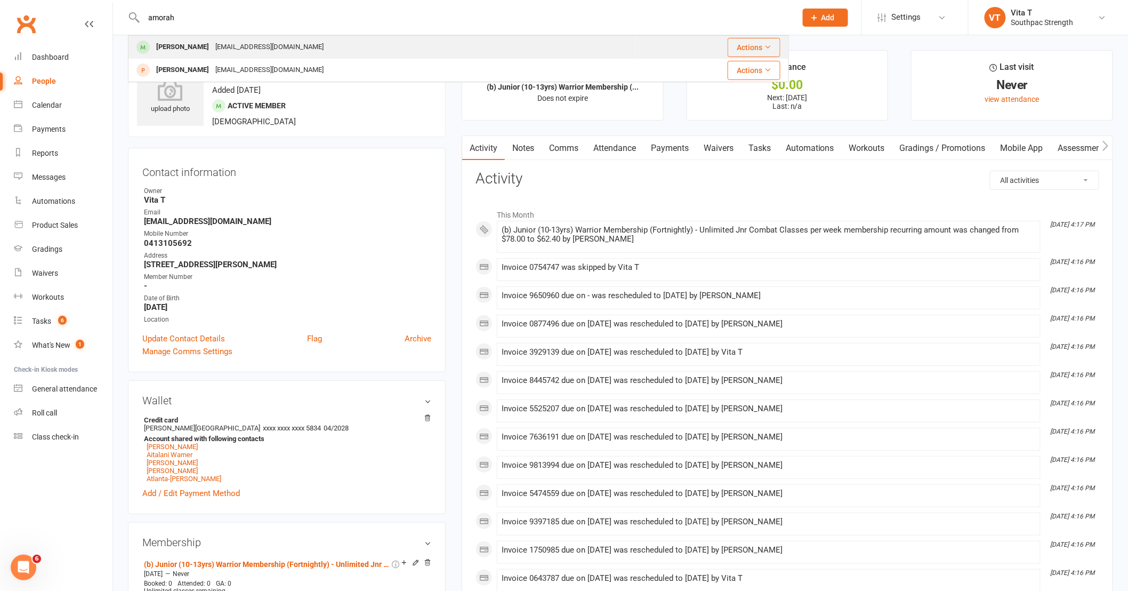
type input "amorah"
click at [171, 54] on div "[PERSON_NAME]" at bounding box center [182, 46] width 59 height 15
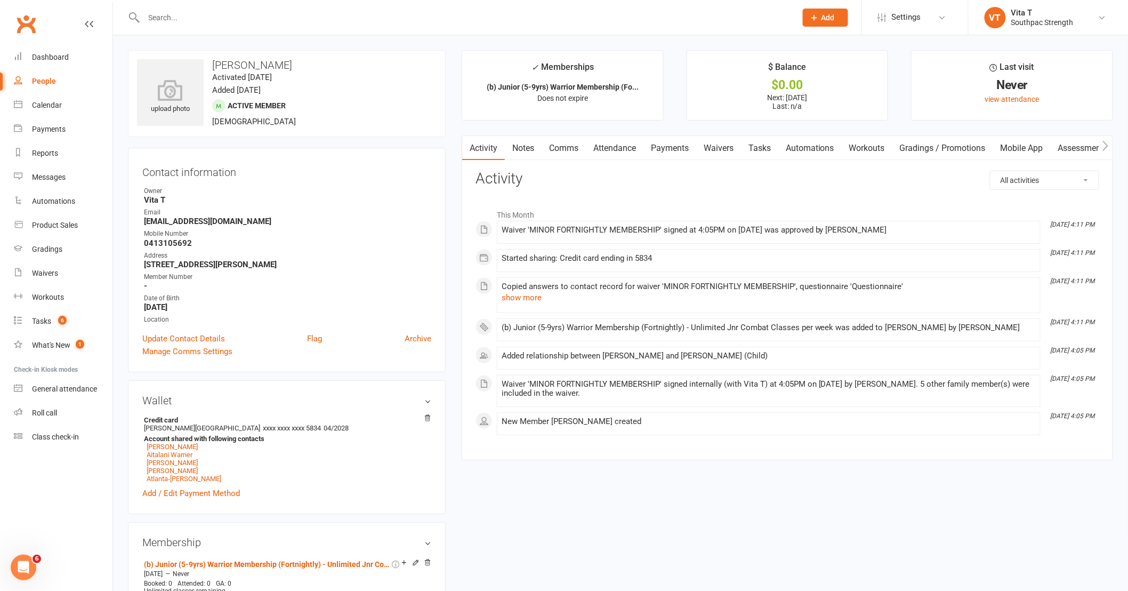
click at [686, 143] on link "Payments" at bounding box center [670, 148] width 53 height 25
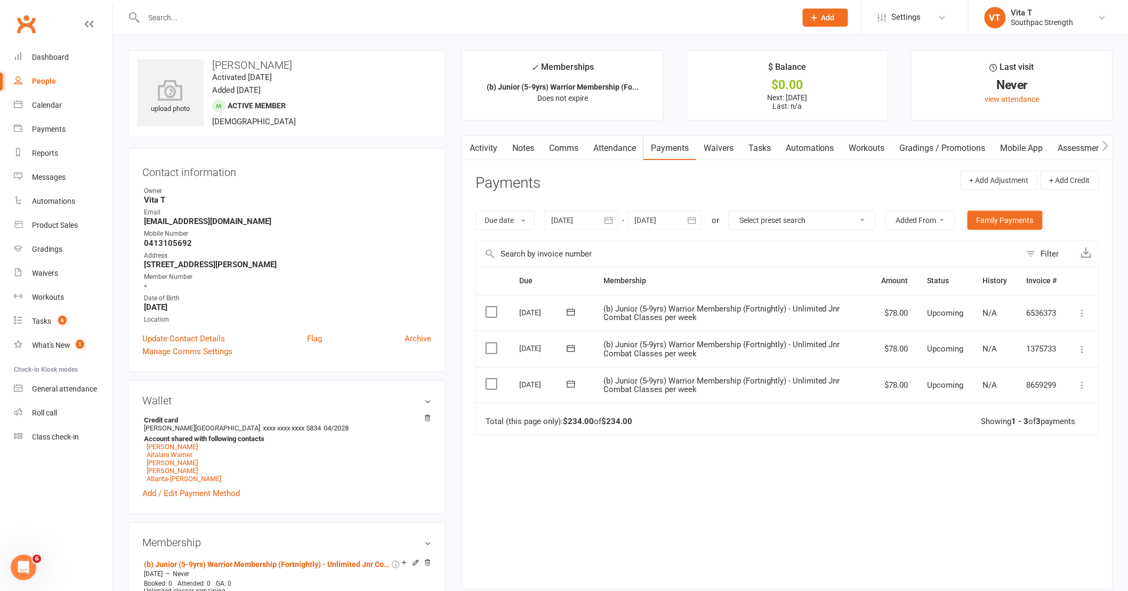
click at [1083, 350] on icon at bounding box center [1083, 349] width 11 height 11
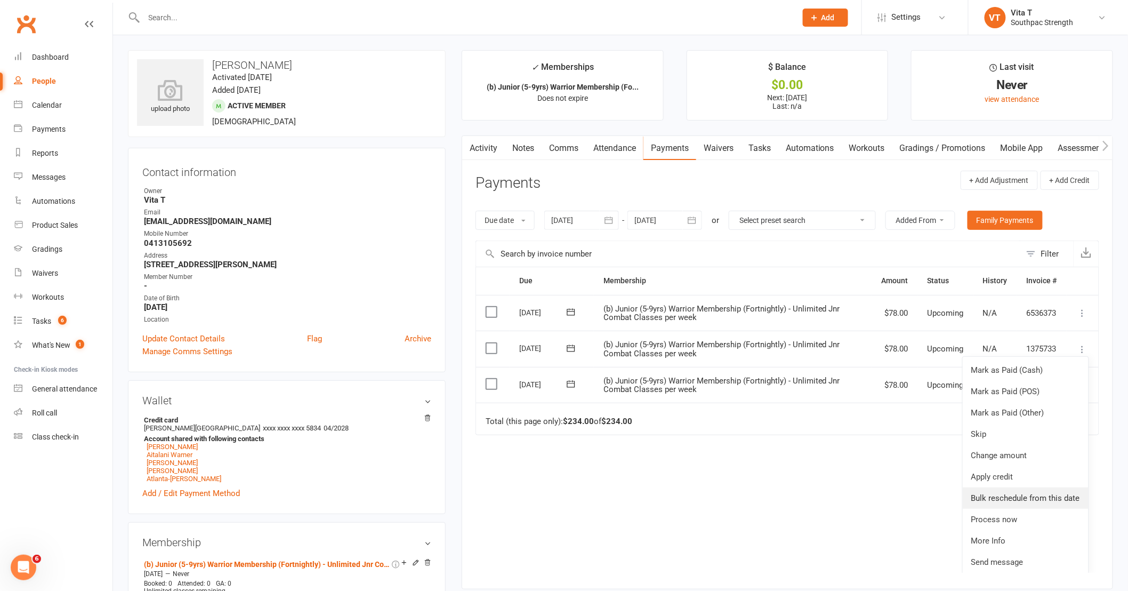
click at [1030, 494] on link "Bulk reschedule from this date" at bounding box center [1026, 497] width 126 height 21
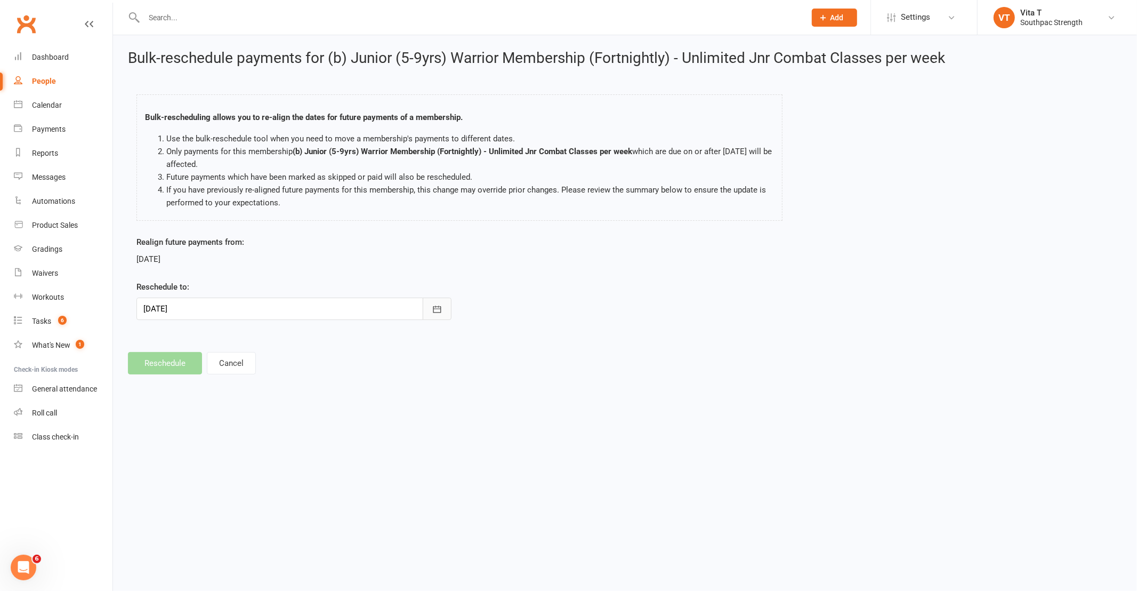
click at [443, 313] on button "button" at bounding box center [437, 309] width 29 height 22
click at [224, 414] on span "16" at bounding box center [226, 417] width 9 height 9
type input "16 Sep 2025"
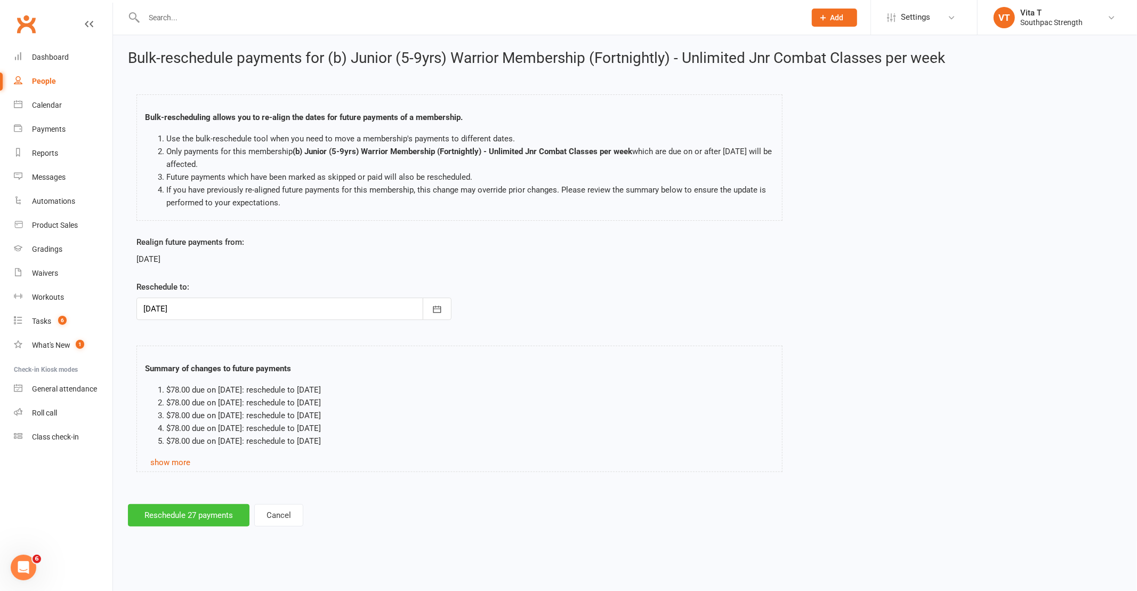
click at [198, 518] on button "Reschedule 27 payments" at bounding box center [189, 515] width 122 height 22
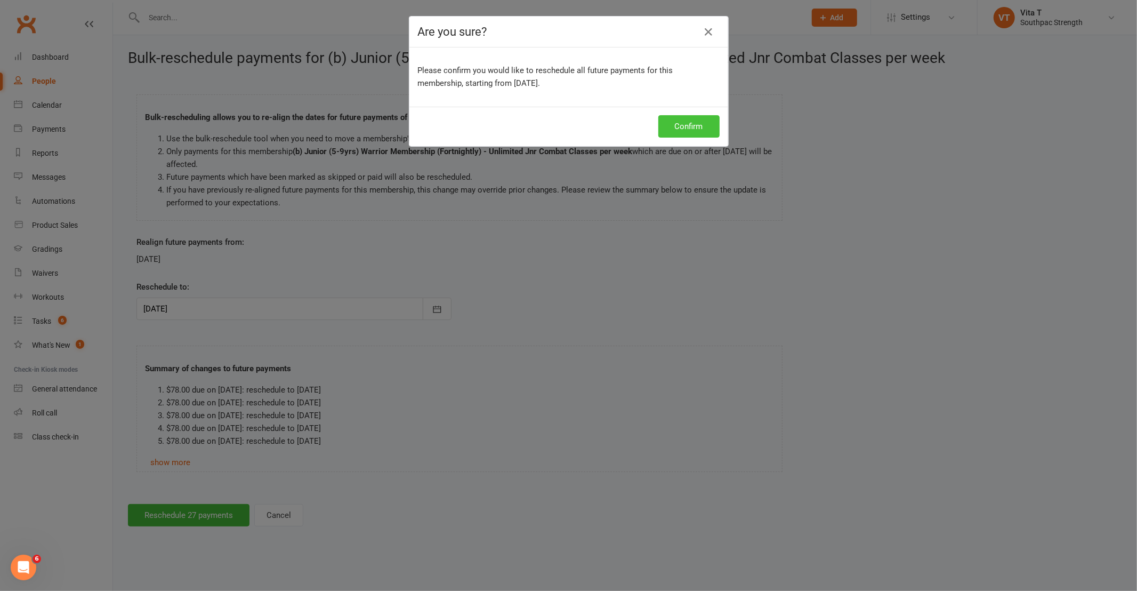
click at [688, 125] on button "Confirm" at bounding box center [688, 126] width 61 height 22
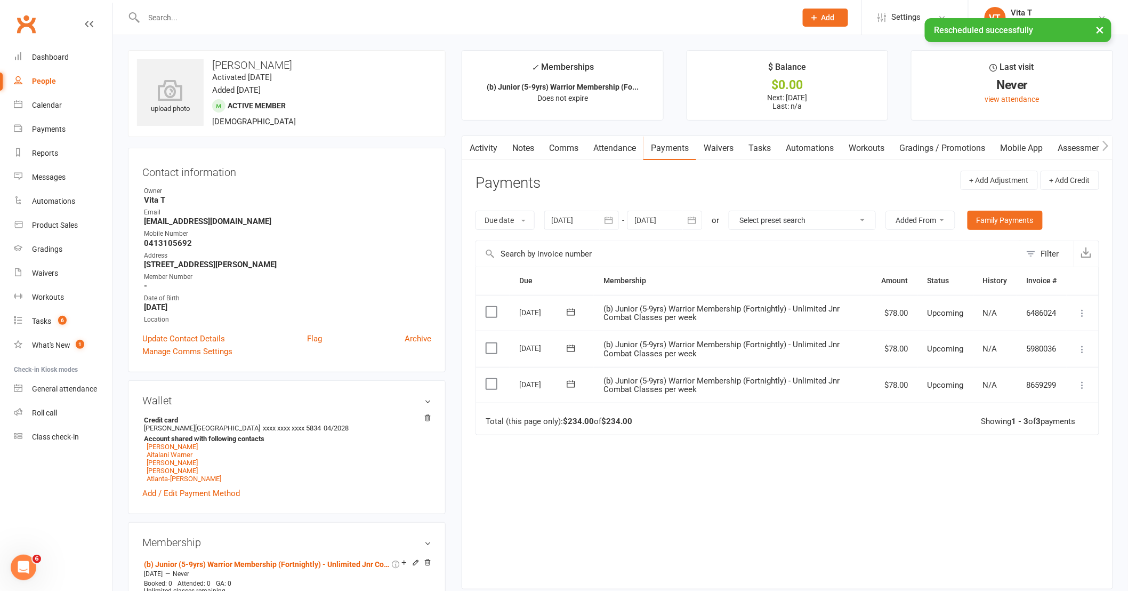
click at [1085, 386] on icon at bounding box center [1083, 385] width 11 height 11
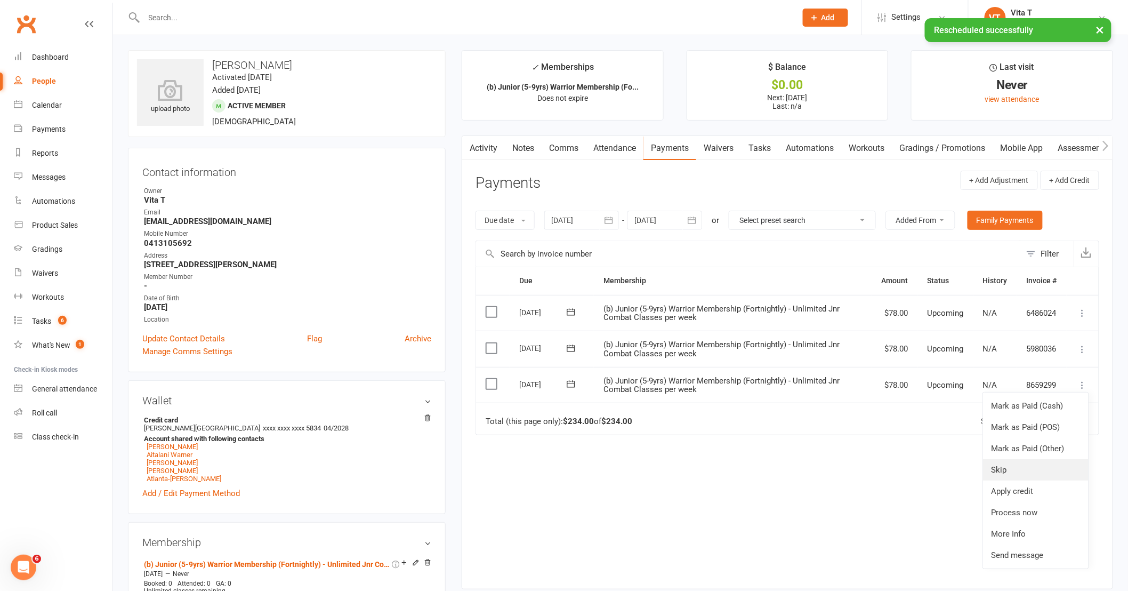
click at [1004, 467] on link "Skip" at bounding box center [1036, 469] width 106 height 21
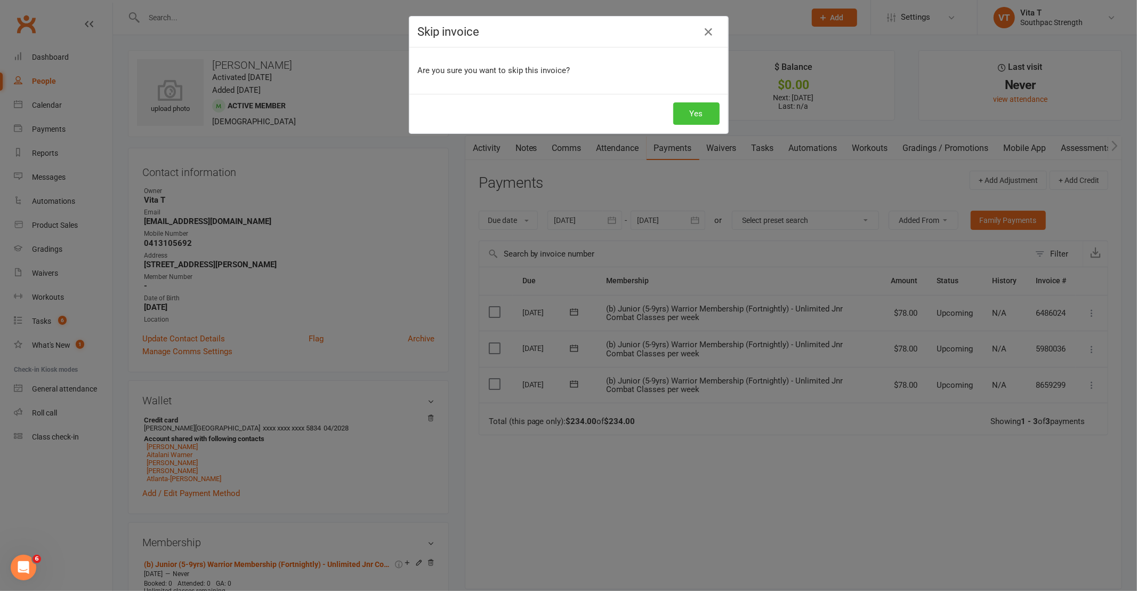
click at [699, 109] on button "Yes" at bounding box center [696, 113] width 46 height 22
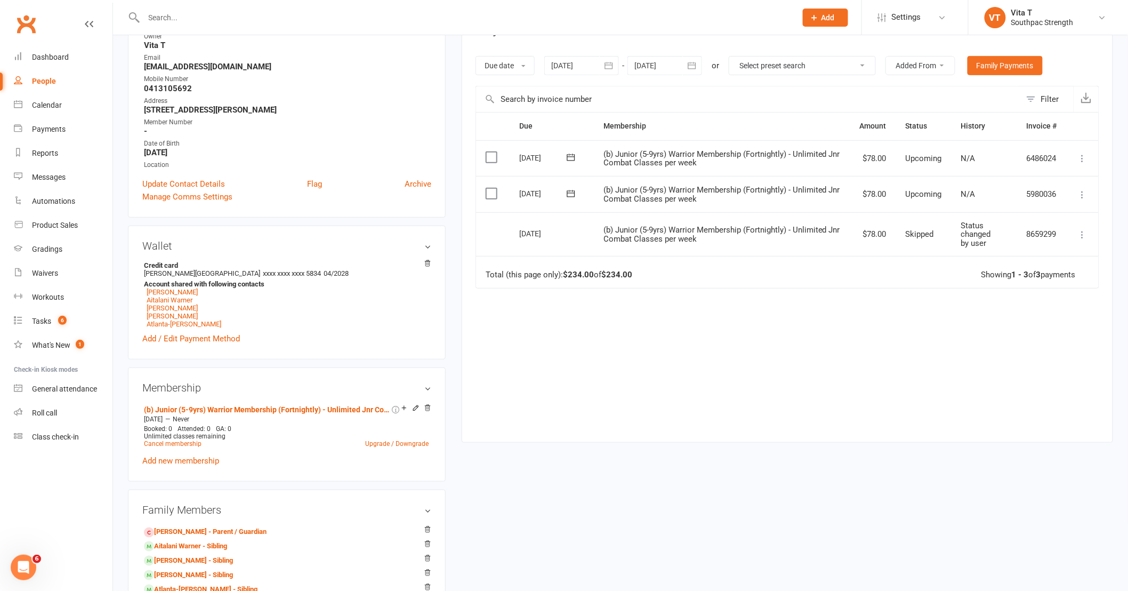
scroll to position [178, 0]
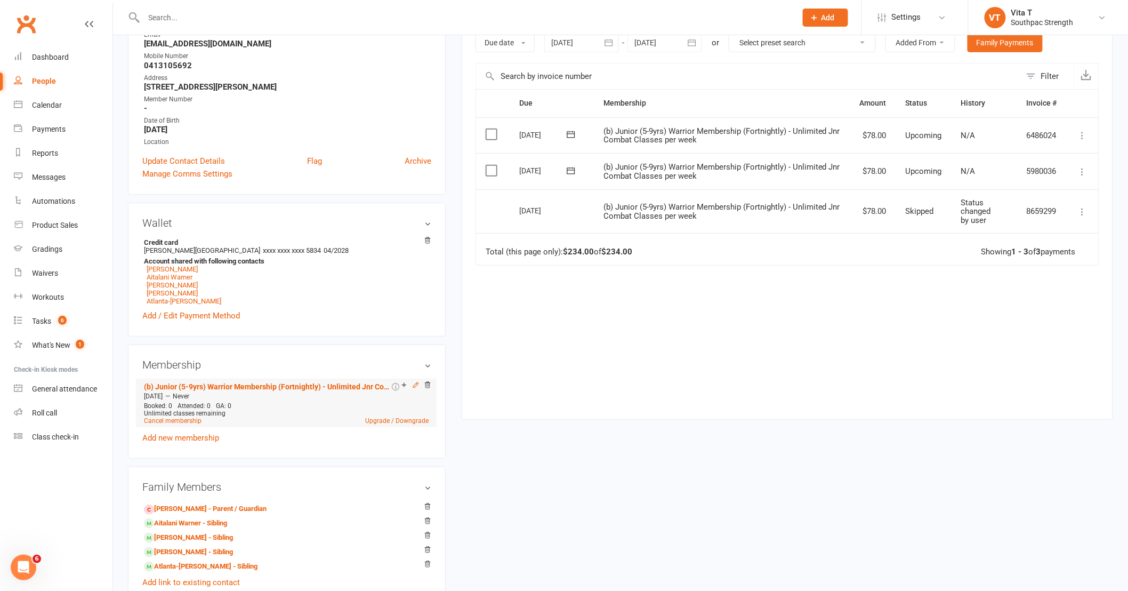
click at [414, 387] on icon at bounding box center [415, 384] width 7 height 7
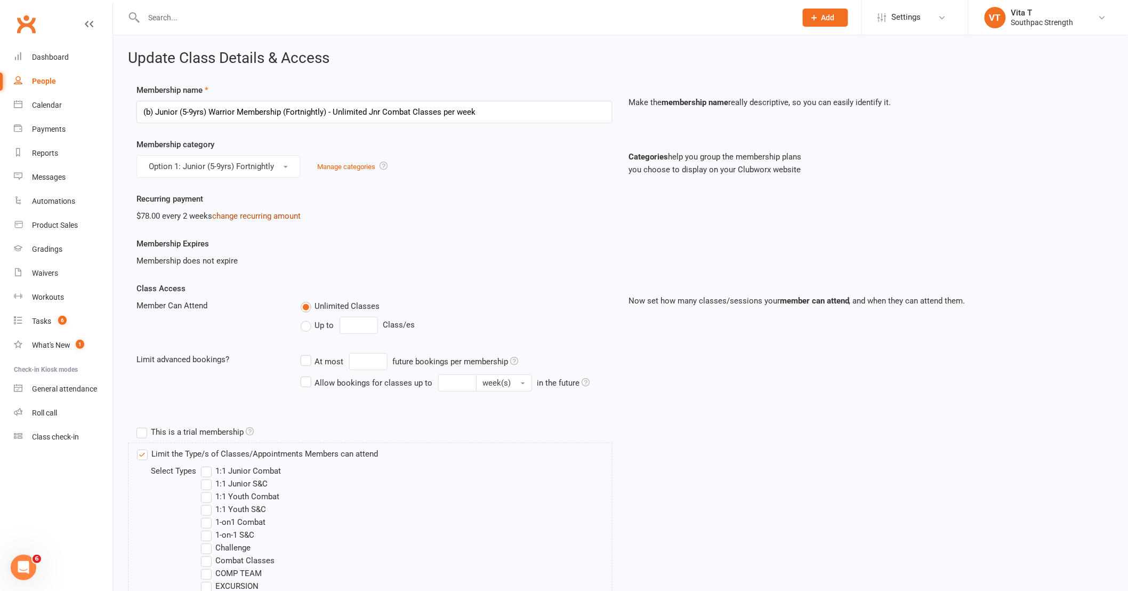
click at [276, 219] on link "change recurring amount" at bounding box center [256, 216] width 89 height 10
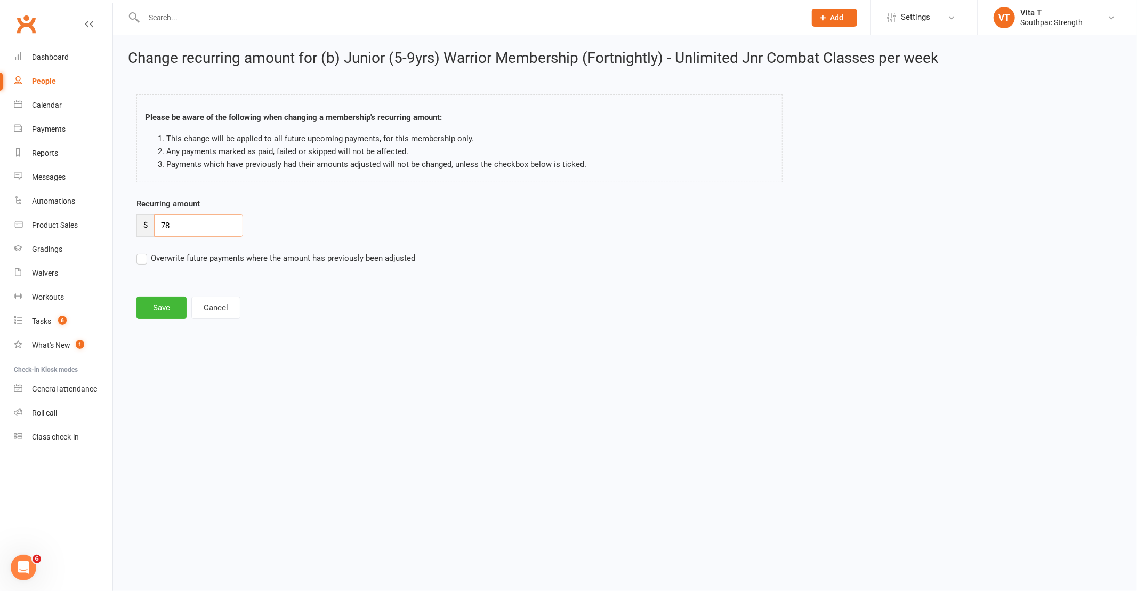
click at [194, 232] on input "78" at bounding box center [198, 225] width 89 height 22
type input "7"
type input "54.60"
click at [163, 305] on button "Save" at bounding box center [161, 307] width 50 height 22
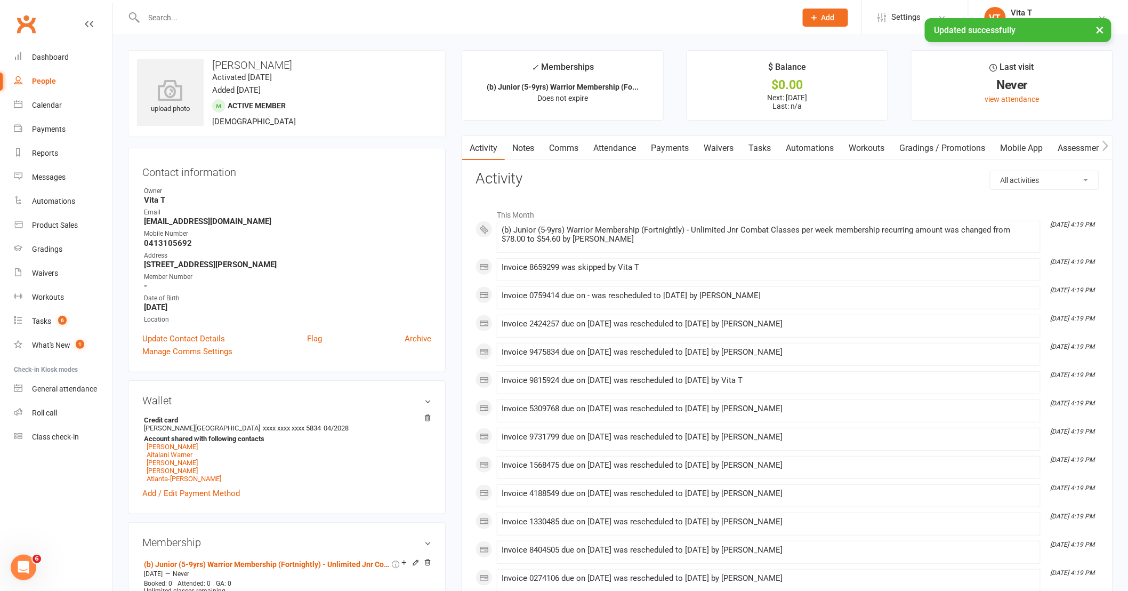
click at [213, 16] on input "text" at bounding box center [465, 17] width 648 height 15
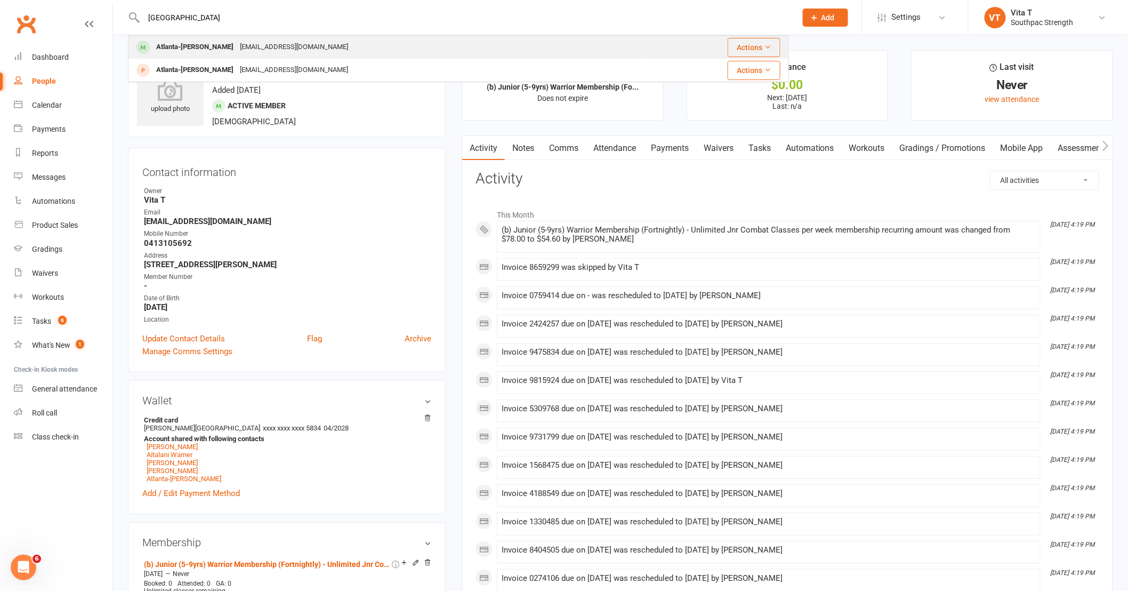
type input "[GEOGRAPHIC_DATA]"
click at [204, 53] on div "Atlanta-[PERSON_NAME]" at bounding box center [195, 46] width 84 height 15
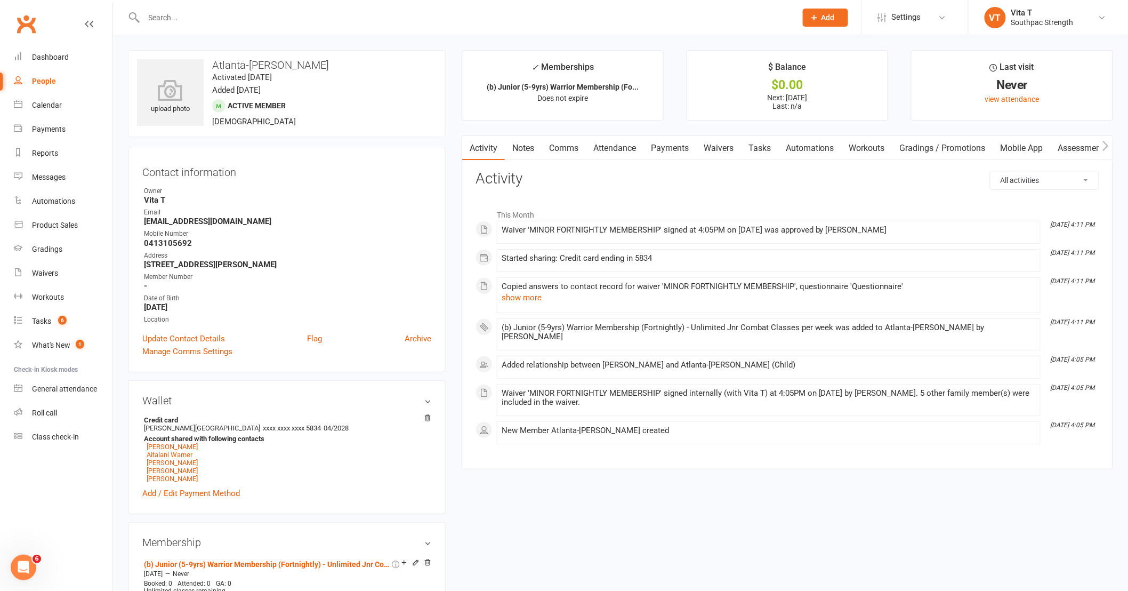
click at [686, 148] on link "Payments" at bounding box center [670, 148] width 53 height 25
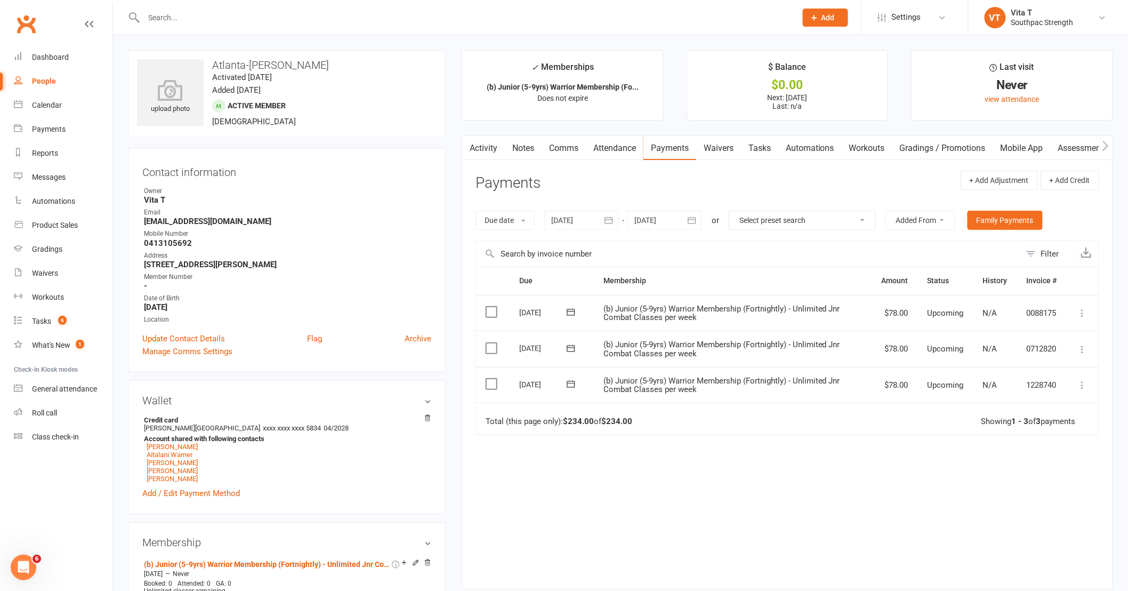
click at [1084, 353] on icon at bounding box center [1083, 349] width 11 height 11
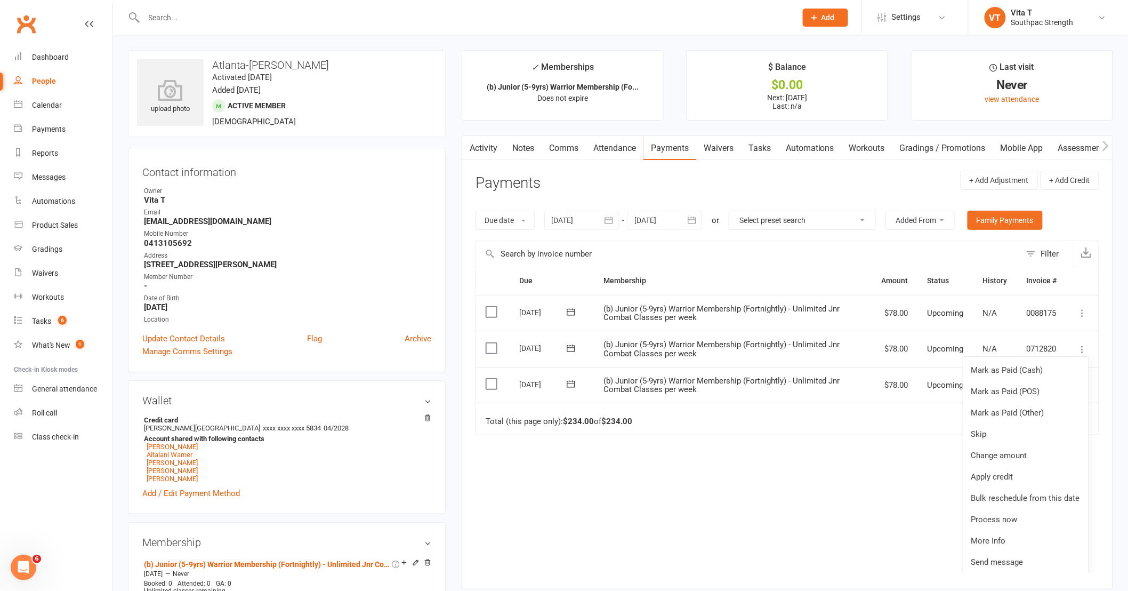
click at [914, 513] on div "Due Contact Membership Amount Status History Invoice # Select this 13 Oct 2025 …" at bounding box center [788, 420] width 624 height 306
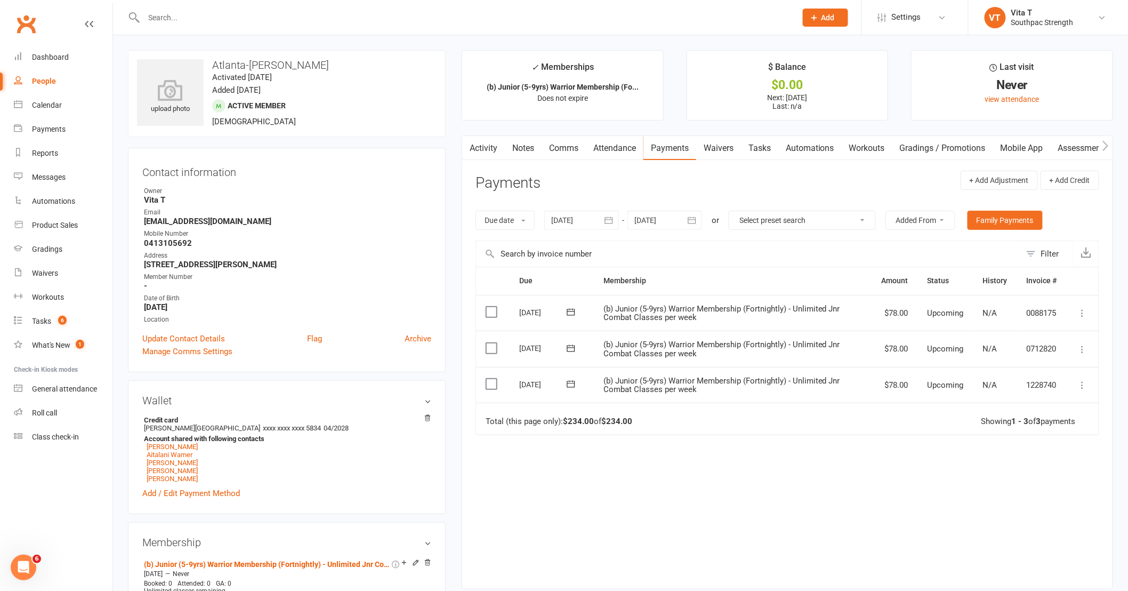
click at [1084, 350] on icon at bounding box center [1083, 349] width 11 height 11
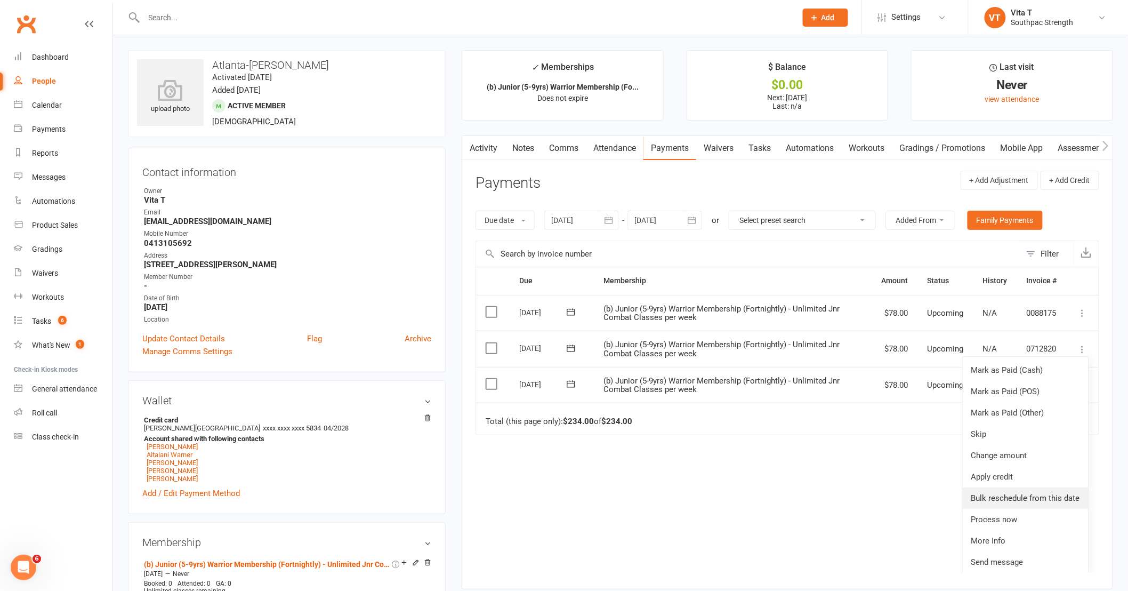
click at [1059, 504] on link "Bulk reschedule from this date" at bounding box center [1026, 497] width 126 height 21
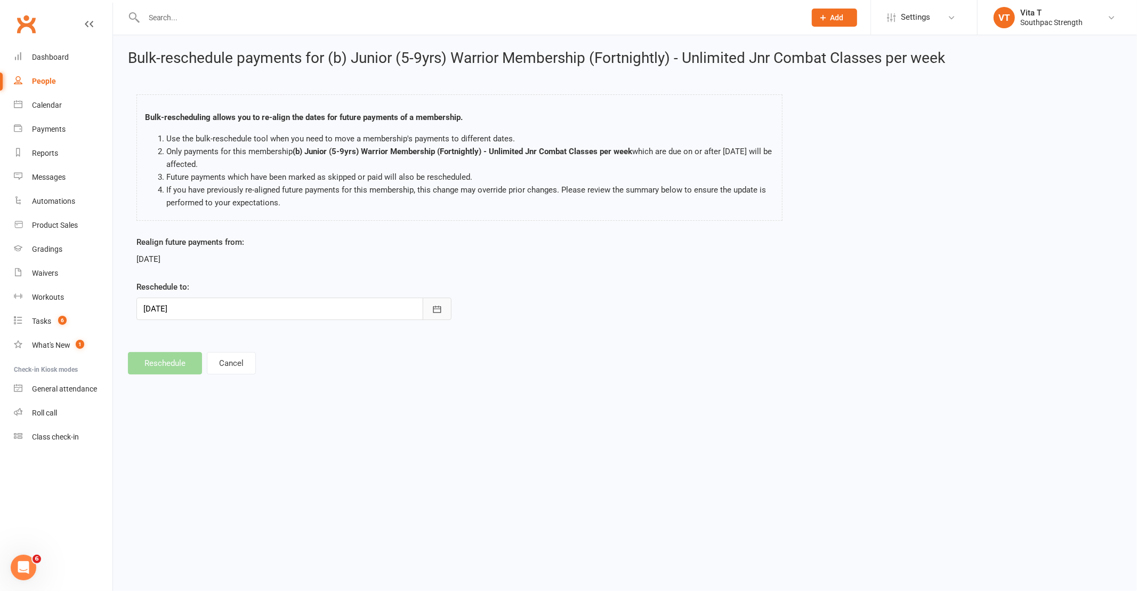
click at [443, 314] on button "button" at bounding box center [437, 309] width 29 height 22
click at [224, 414] on span "16" at bounding box center [226, 417] width 9 height 9
type input "16 Sep 2025"
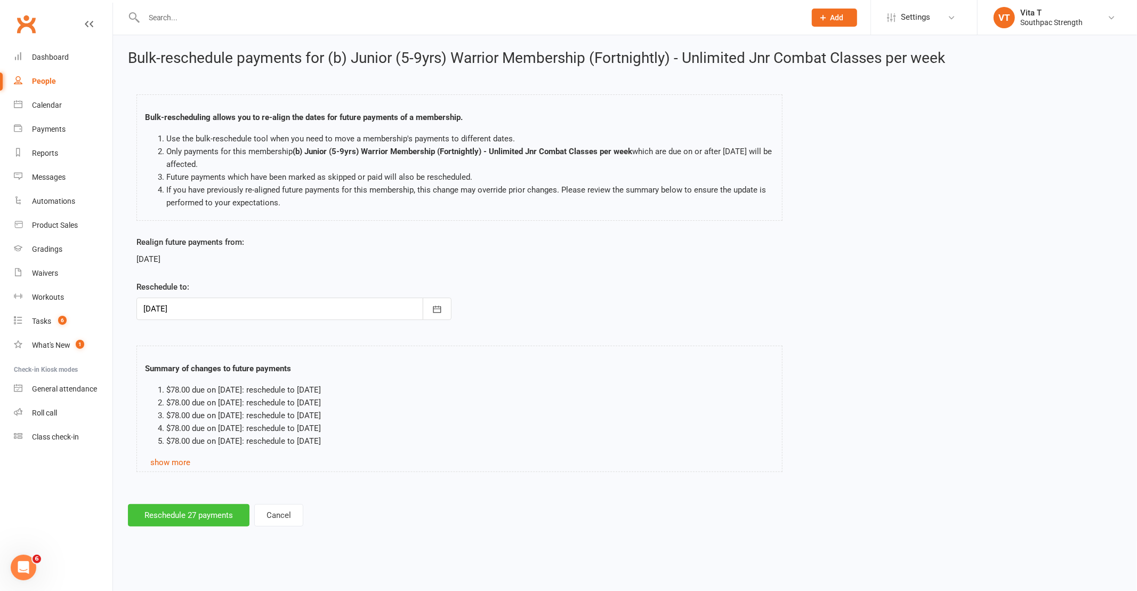
click at [192, 512] on button "Reschedule 27 payments" at bounding box center [189, 515] width 122 height 22
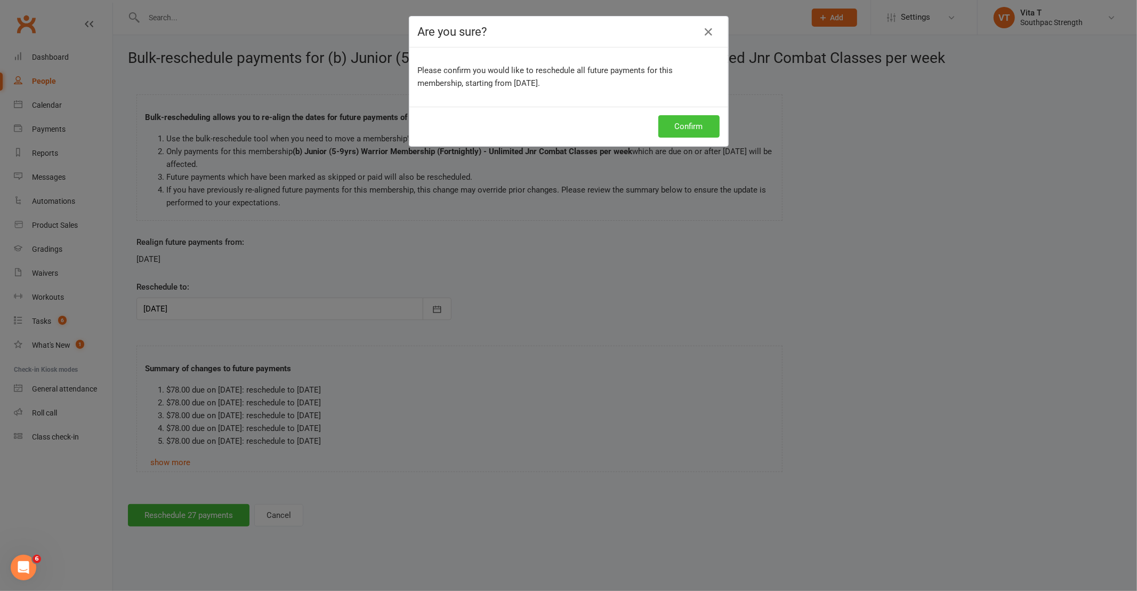
click at [686, 130] on button "Confirm" at bounding box center [688, 126] width 61 height 22
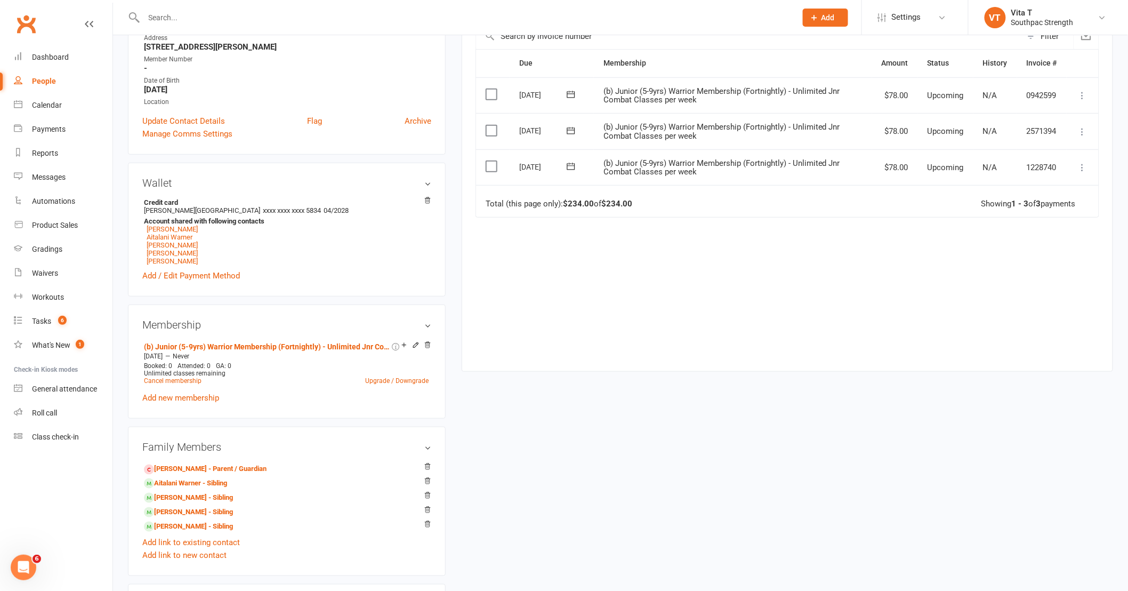
scroll to position [237, 0]
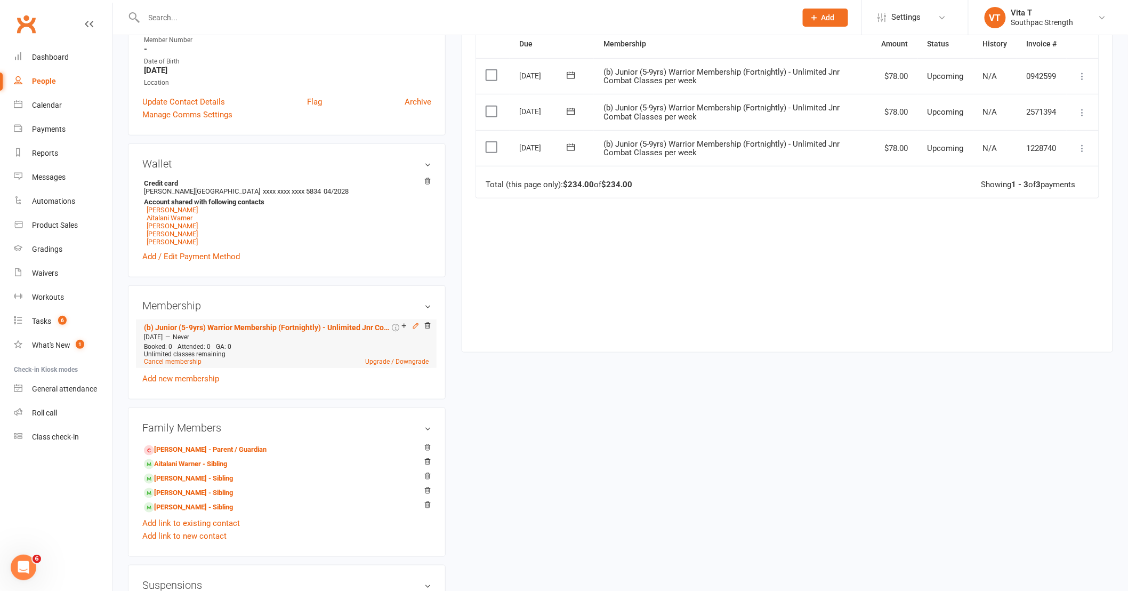
click at [413, 329] on icon at bounding box center [415, 325] width 7 height 7
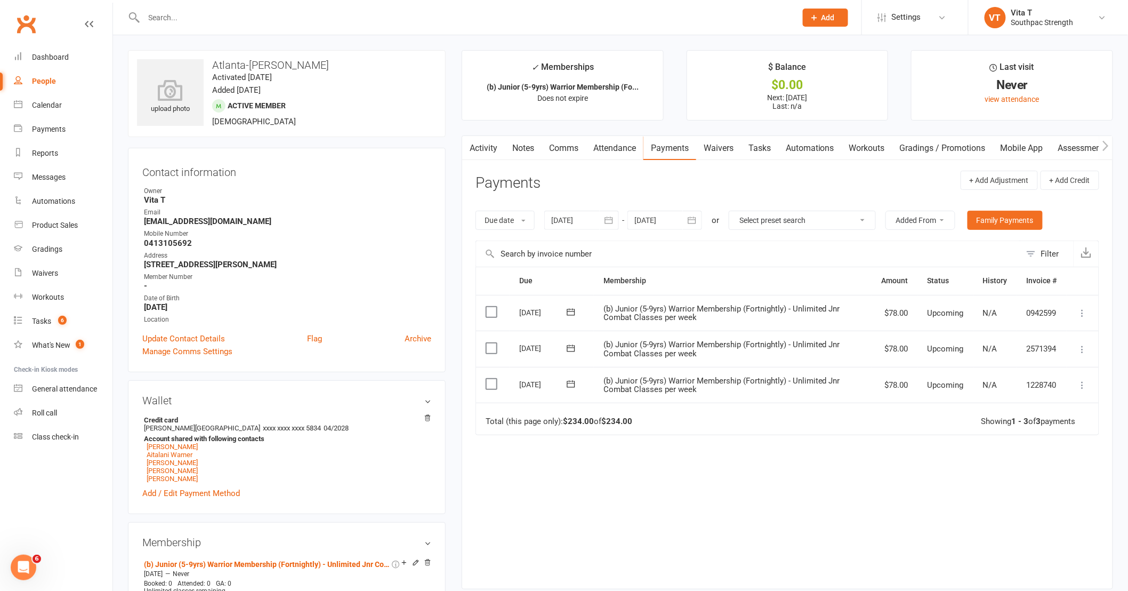
click at [1084, 388] on icon at bounding box center [1083, 385] width 11 height 11
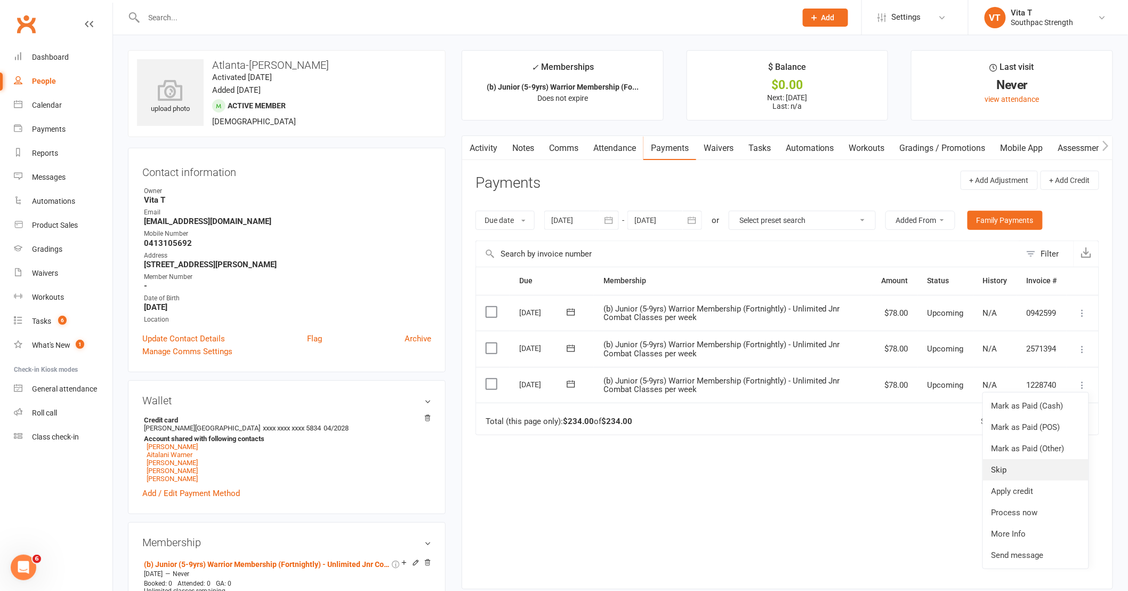
click at [1029, 469] on link "Skip" at bounding box center [1036, 469] width 106 height 21
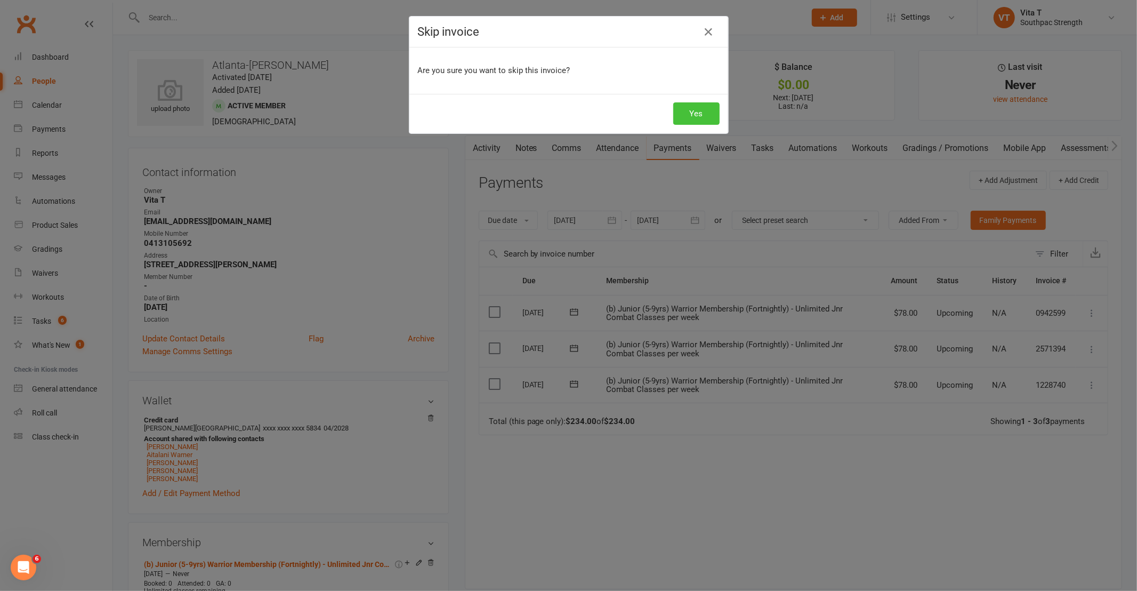
click at [708, 115] on button "Yes" at bounding box center [696, 113] width 46 height 22
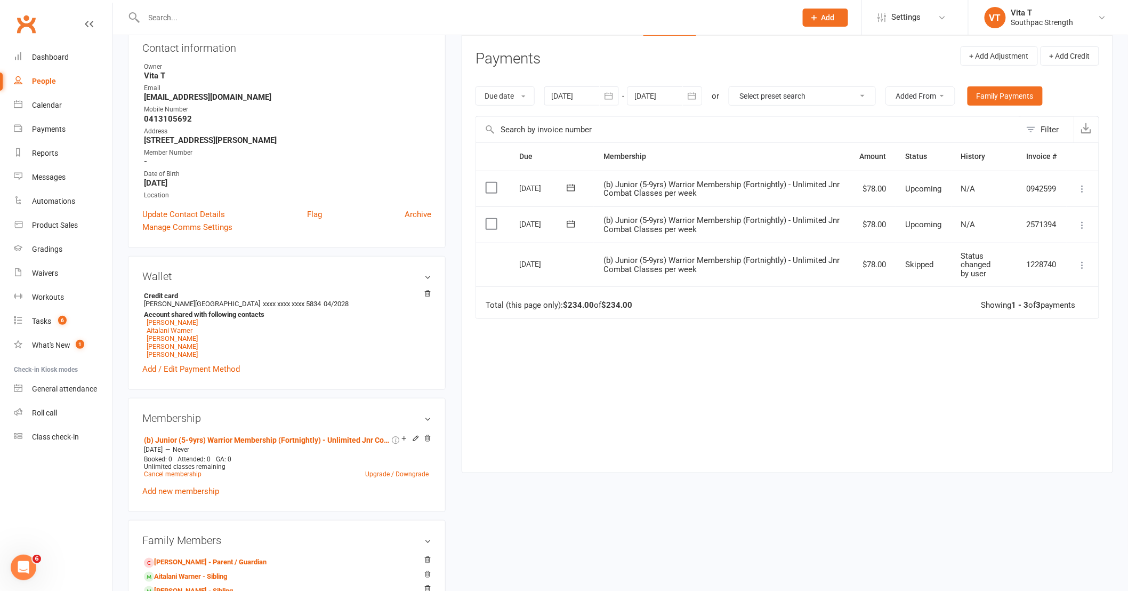
scroll to position [178, 0]
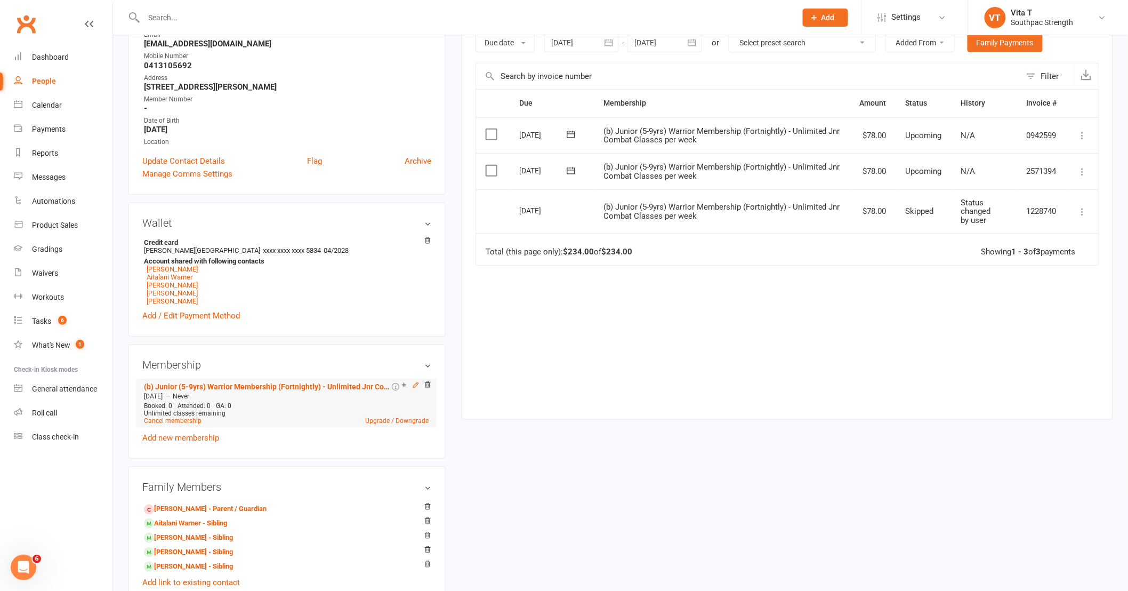
click at [415, 387] on icon at bounding box center [415, 384] width 7 height 7
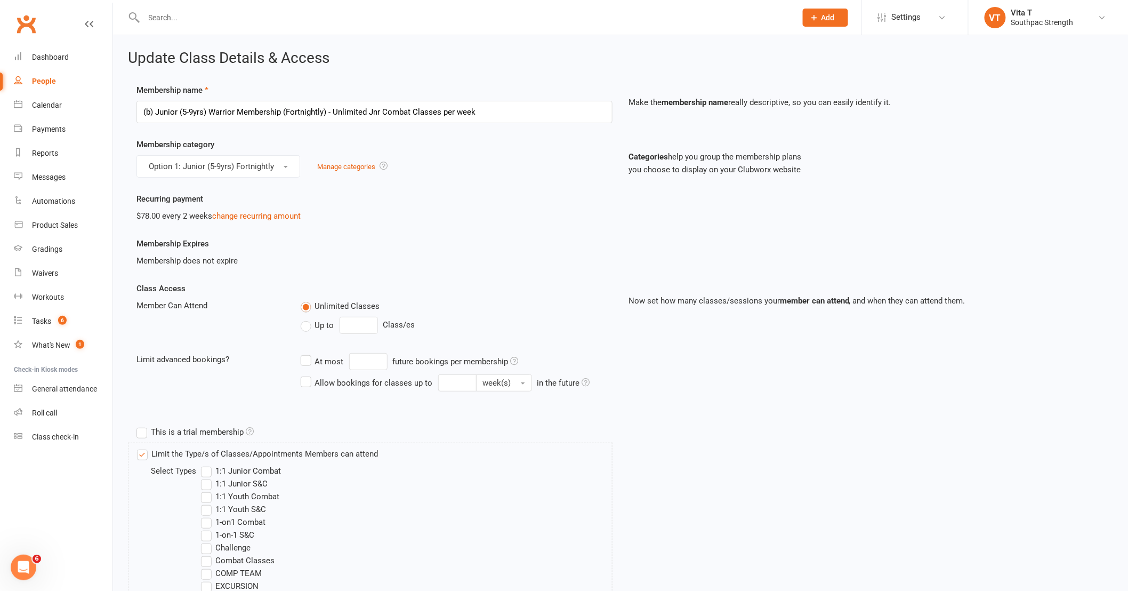
click at [299, 220] on div "$78.00 every 2 weeks change recurring amount" at bounding box center [374, 216] width 476 height 13
click at [295, 214] on link "change recurring amount" at bounding box center [256, 216] width 89 height 10
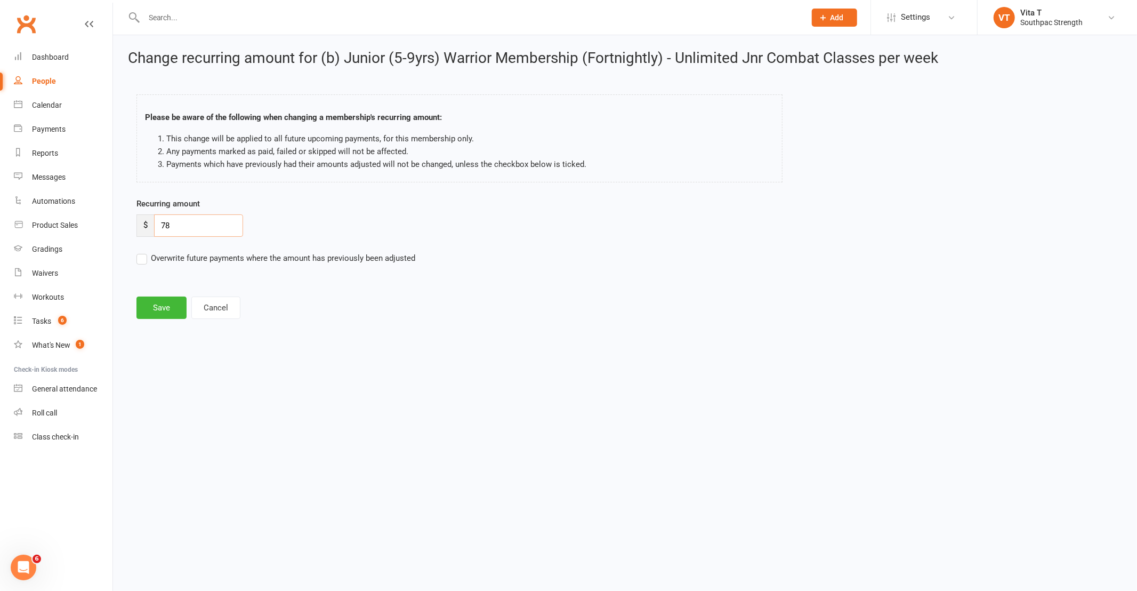
click at [222, 228] on input "78" at bounding box center [198, 225] width 89 height 22
type input "7"
type input "46.80"
click at [724, 351] on html "Prospect Member Non-attending contact Class / event Appointment Grading event T…" at bounding box center [568, 175] width 1137 height 351
click at [172, 315] on button "Save" at bounding box center [161, 307] width 50 height 22
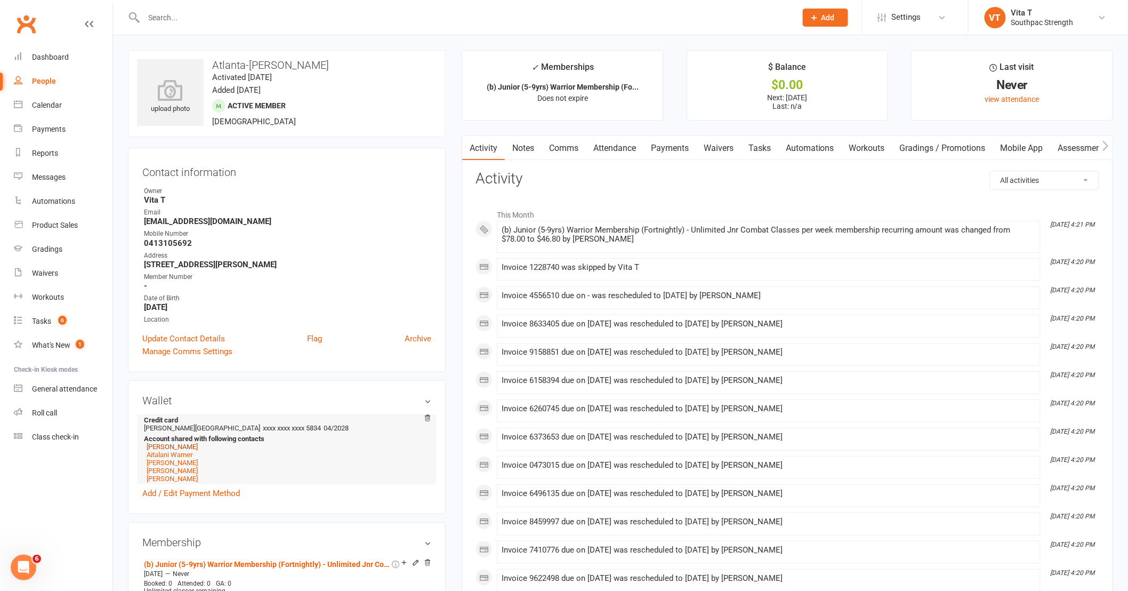
click at [198, 449] on link "Shavon Peleseuma" at bounding box center [172, 447] width 51 height 8
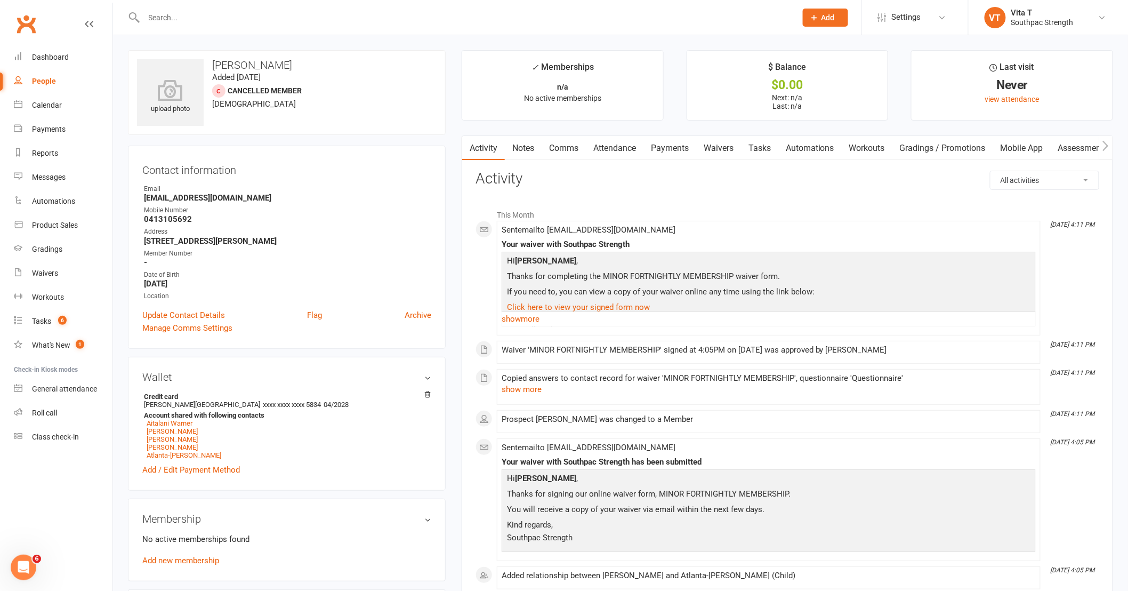
click at [1025, 148] on link "Mobile App" at bounding box center [1022, 148] width 58 height 25
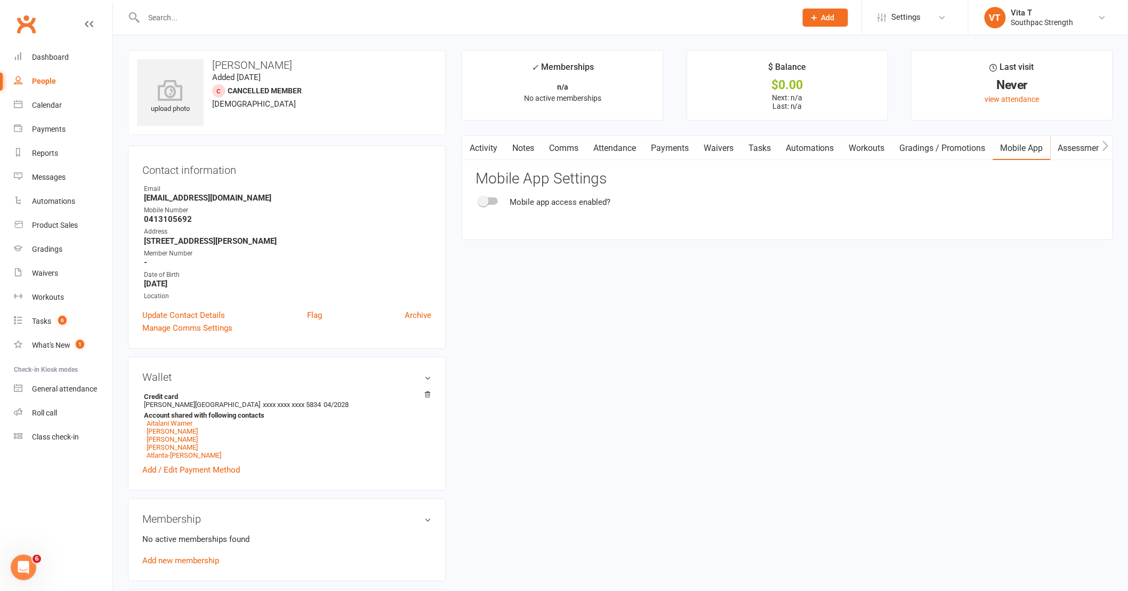
click at [492, 200] on div at bounding box center [489, 200] width 18 height 7
click at [480, 199] on input "checkbox" at bounding box center [480, 199] width 0 height 0
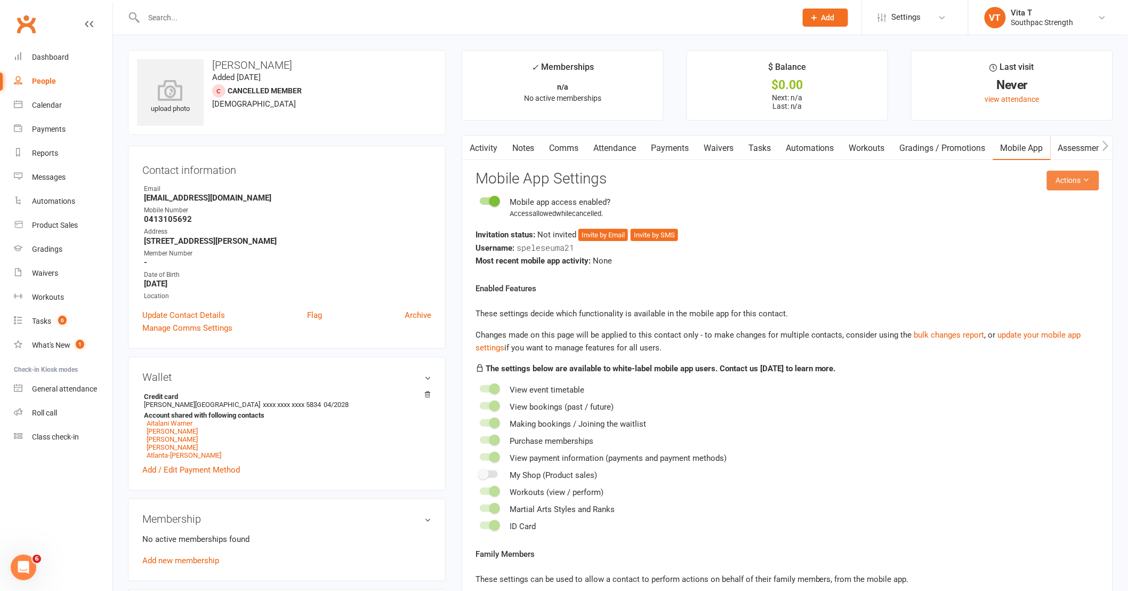
click at [1065, 190] on button "Actions" at bounding box center [1073, 180] width 52 height 19
click at [1055, 213] on link "Send invitation email" at bounding box center [1038, 204] width 106 height 21
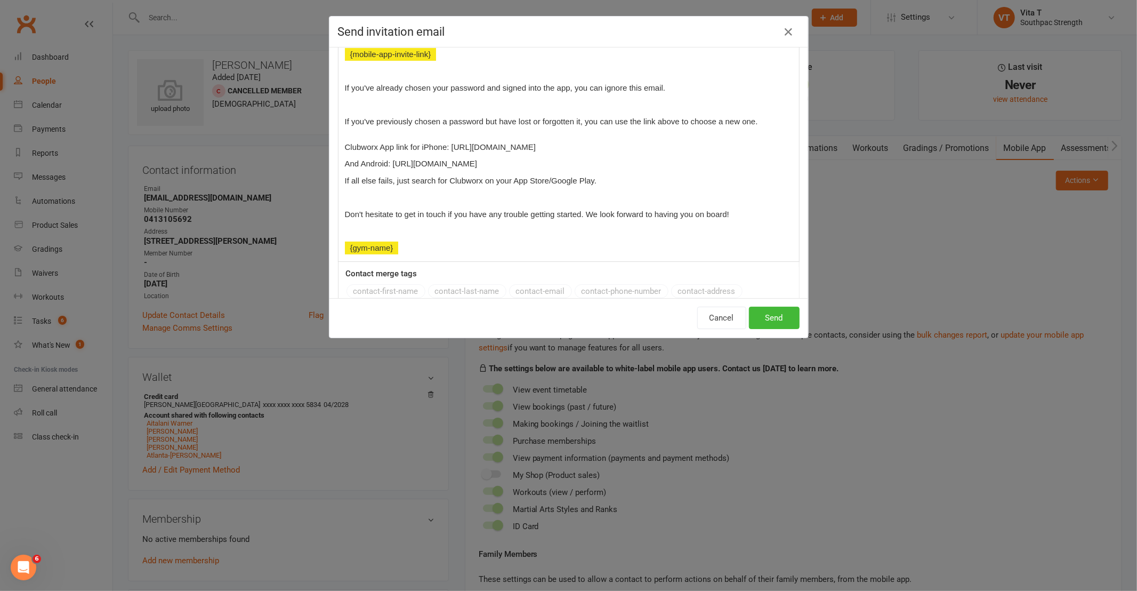
scroll to position [212, 0]
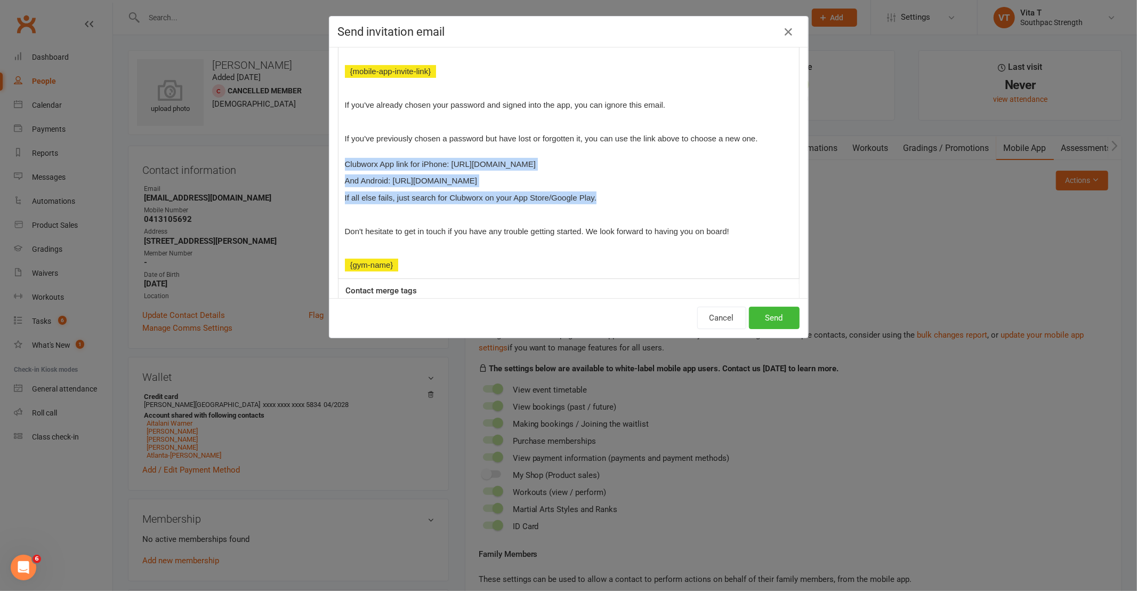
drag, startPoint x: 624, startPoint y: 200, endPoint x: 327, endPoint y: 159, distance: 299.9
click at [329, 159] on div "Message subject Get started with our mobile app today! Message U H1 H2 H3 H4 Ar…" at bounding box center [568, 172] width 479 height 251
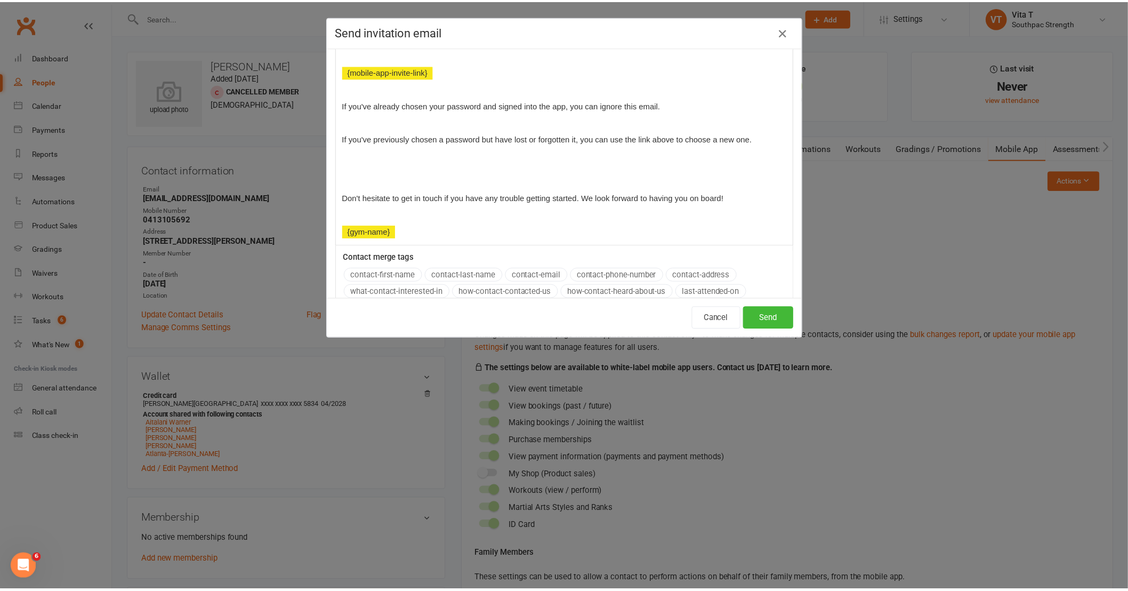
scroll to position [0, 0]
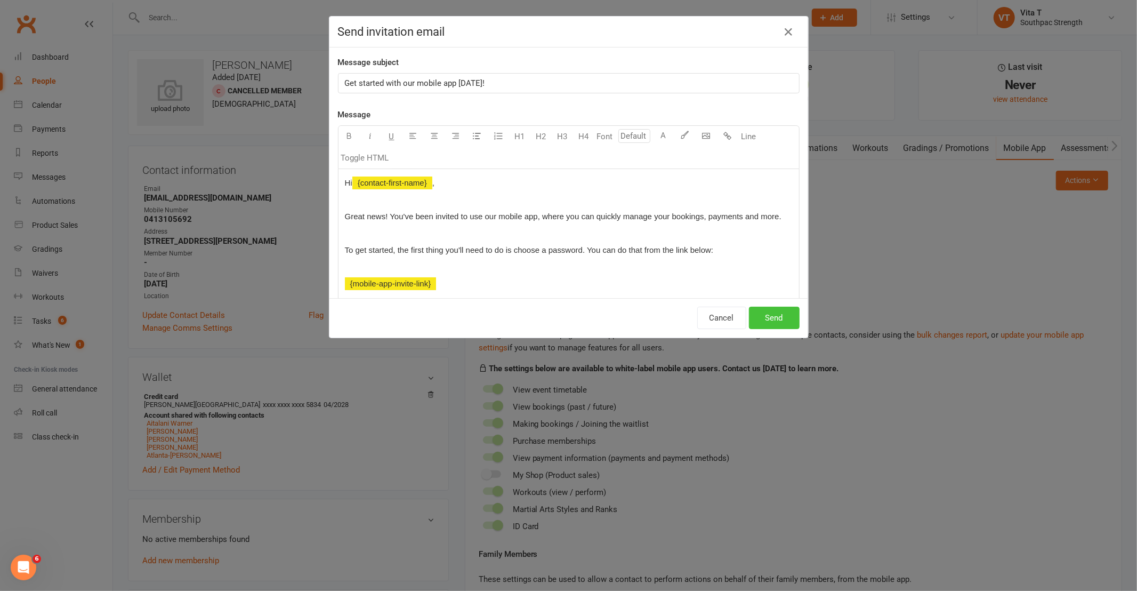
click at [768, 323] on button "Send" at bounding box center [774, 318] width 51 height 22
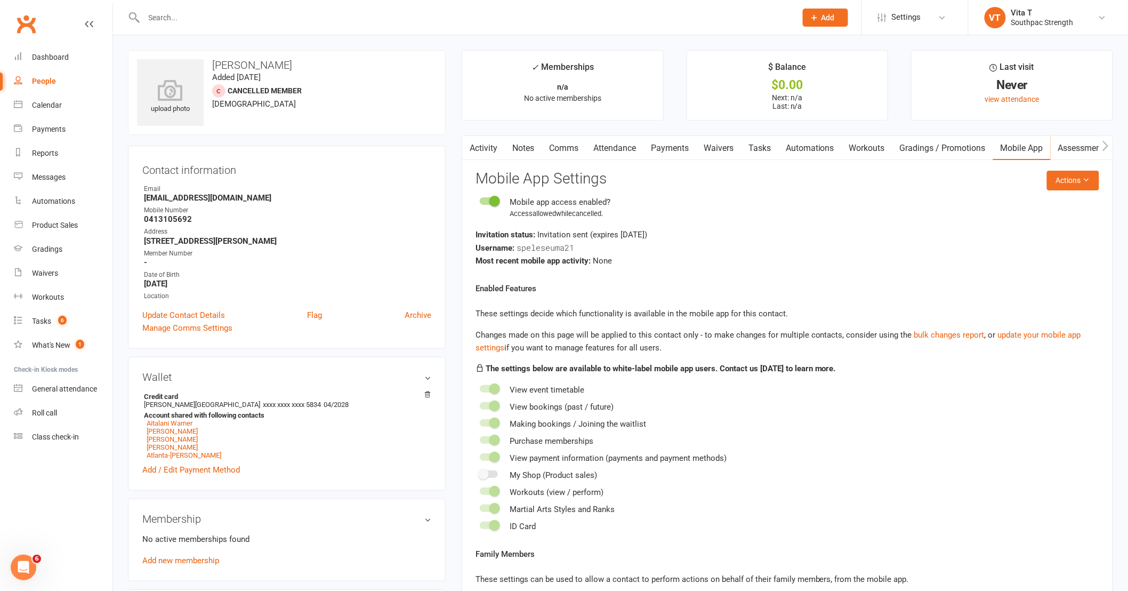
click at [203, 23] on input "text" at bounding box center [465, 17] width 648 height 15
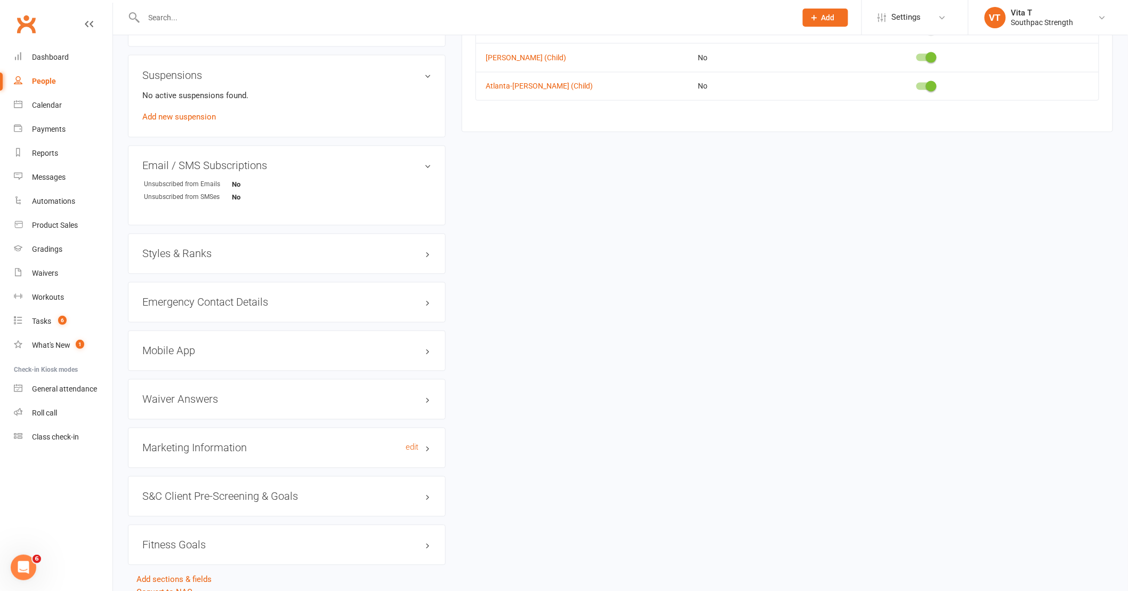
scroll to position [745, 0]
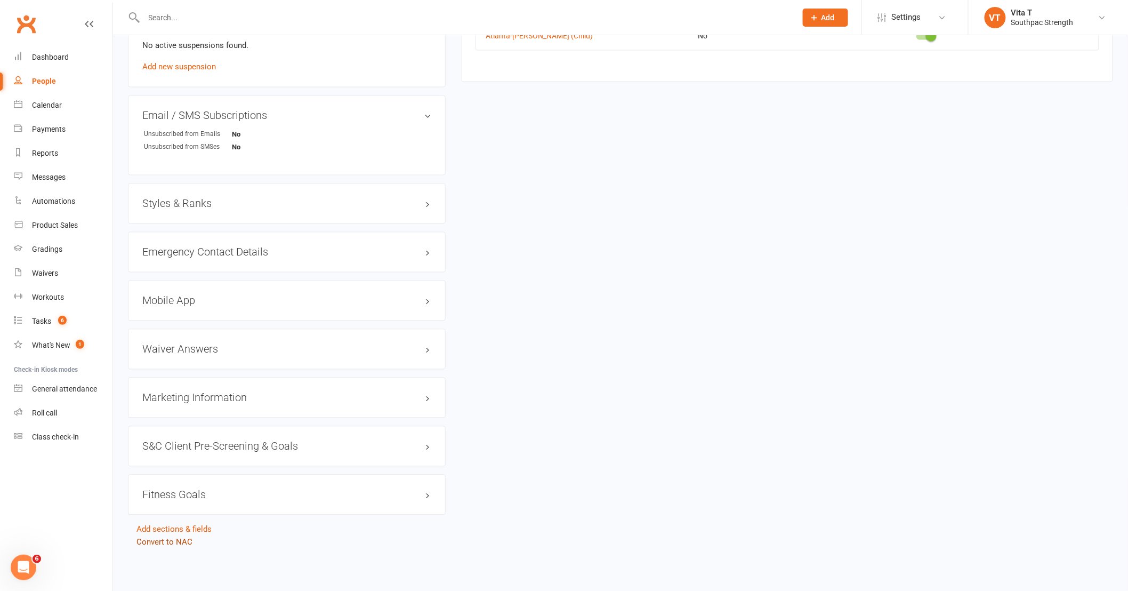
click at [180, 544] on link "Convert to NAC" at bounding box center [164, 542] width 56 height 10
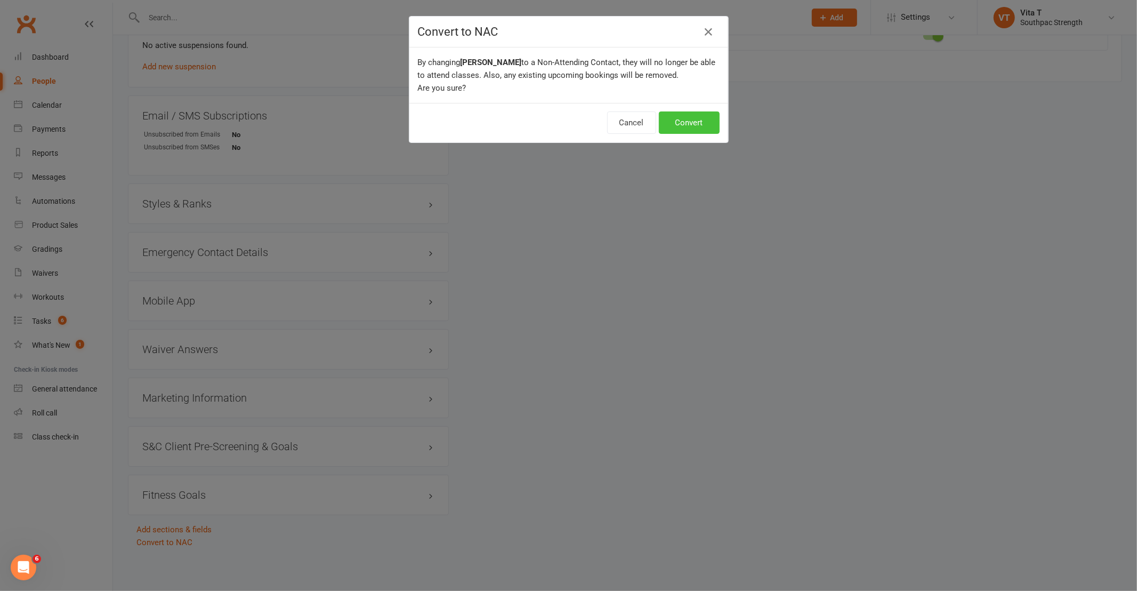
click at [692, 118] on button "Convert" at bounding box center [689, 122] width 61 height 22
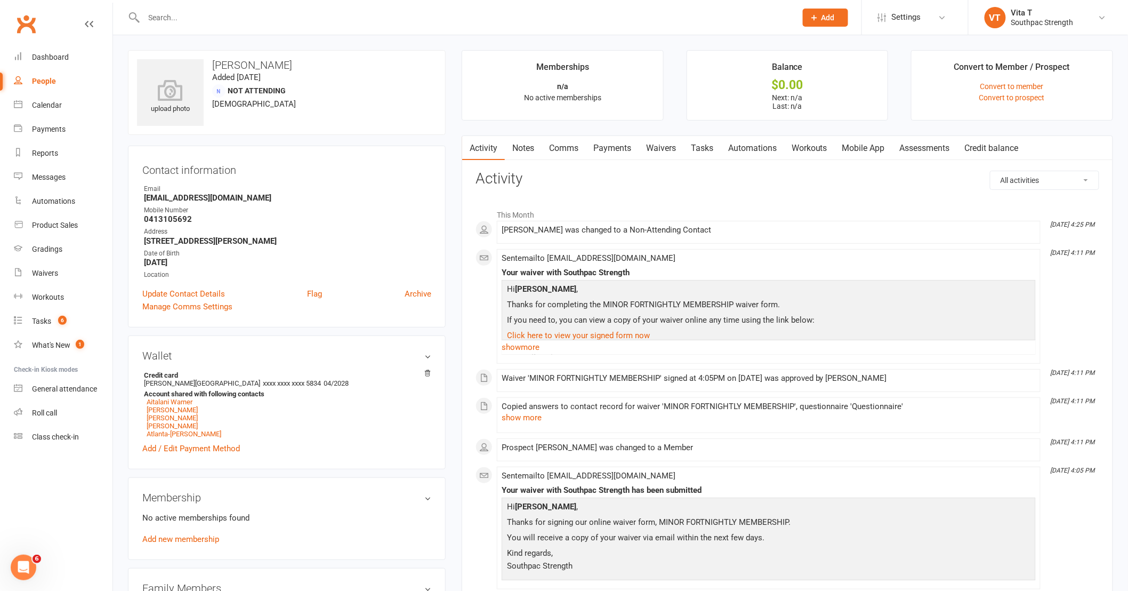
click at [184, 17] on input "text" at bounding box center [465, 17] width 648 height 15
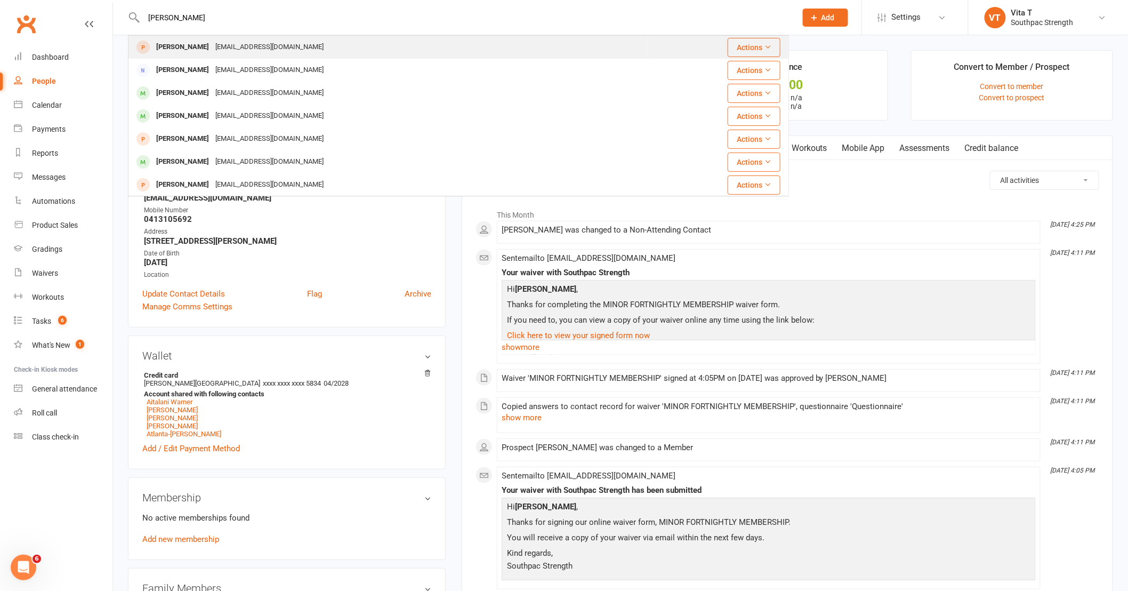
type input "shavon"
click at [360, 48] on div "Shavon Peleseuma Shavon_peleseuma@outlook.com" at bounding box center [388, 47] width 519 height 22
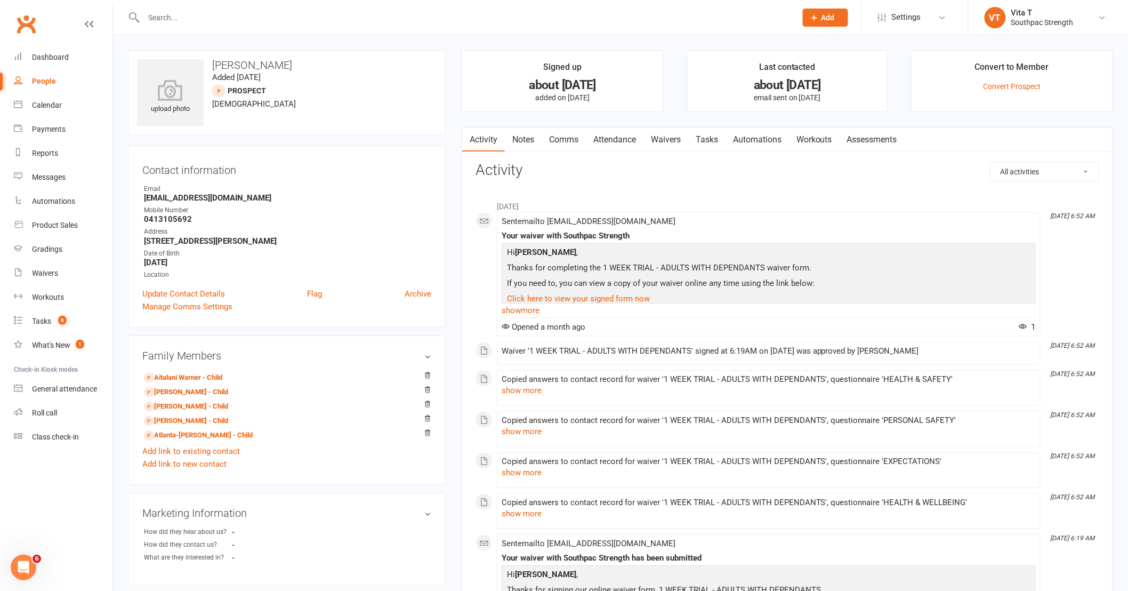
drag, startPoint x: 428, startPoint y: 294, endPoint x: 628, endPoint y: 58, distance: 309.5
click at [428, 294] on link "Archive" at bounding box center [418, 293] width 27 height 13
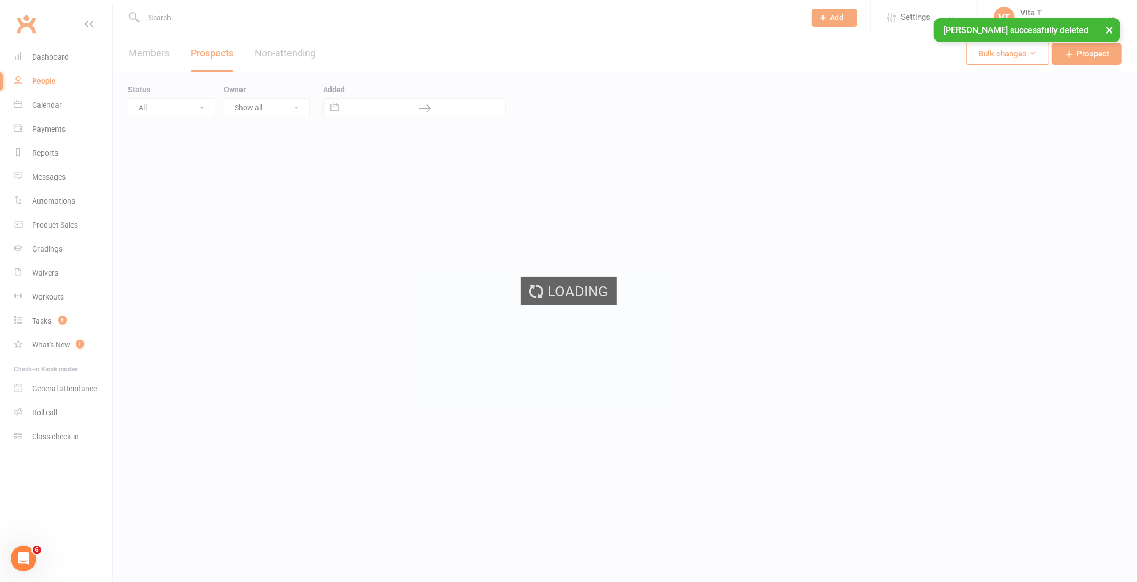
select select "50"
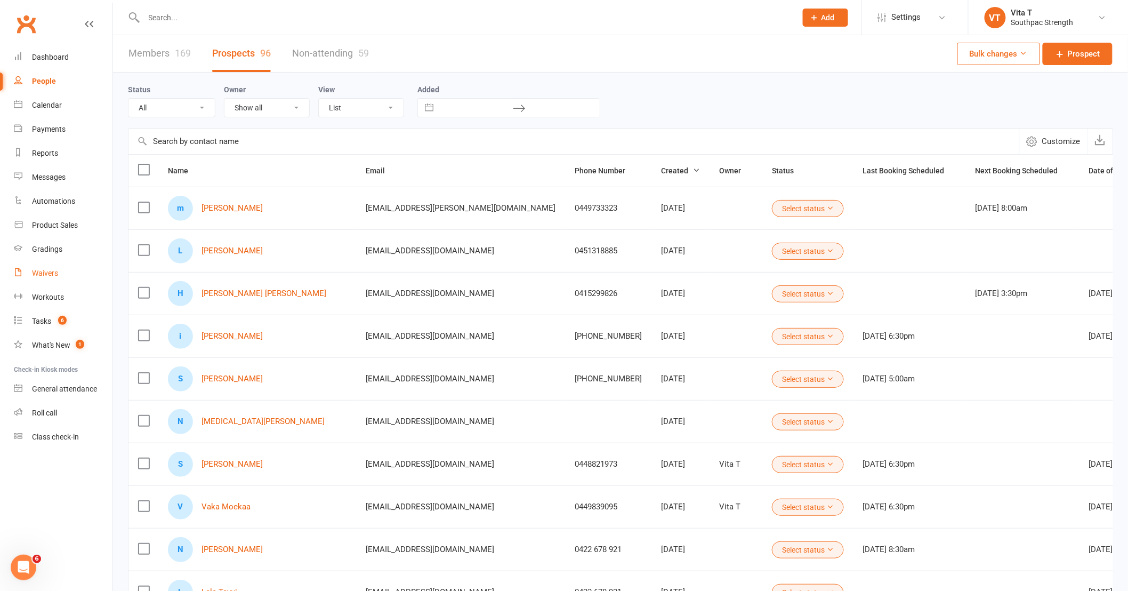
click at [54, 276] on div "Waivers" at bounding box center [45, 273] width 26 height 9
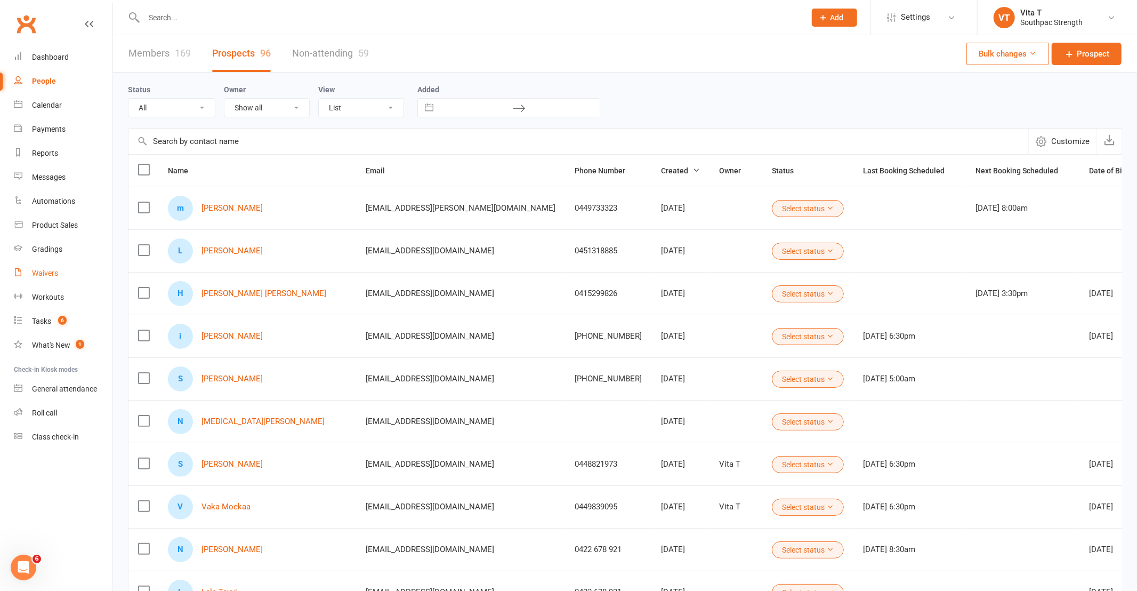
select select "100"
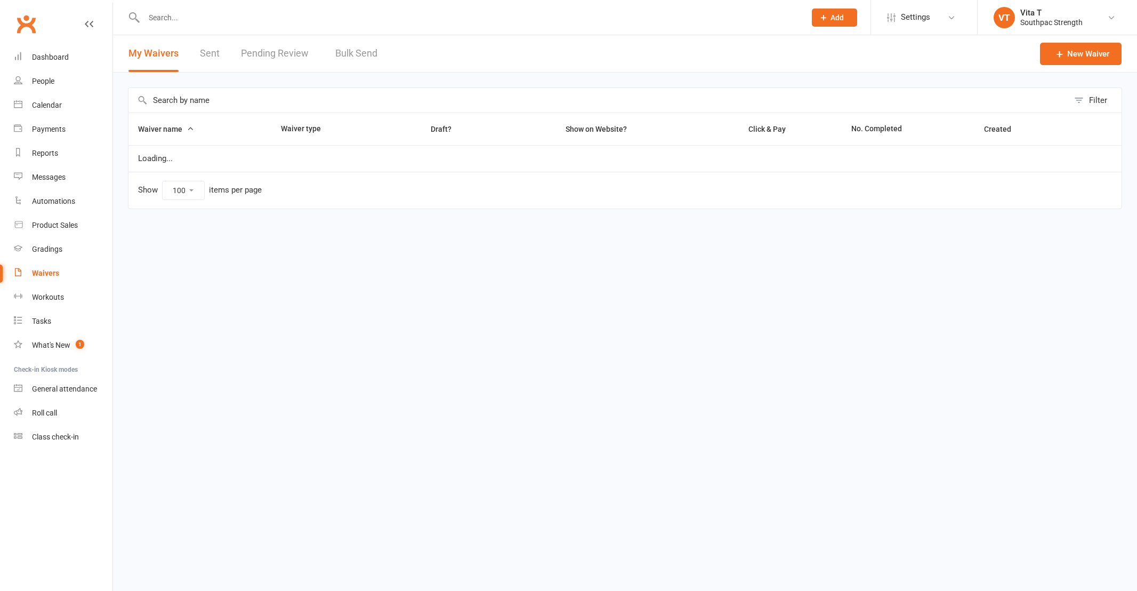
select select "100"
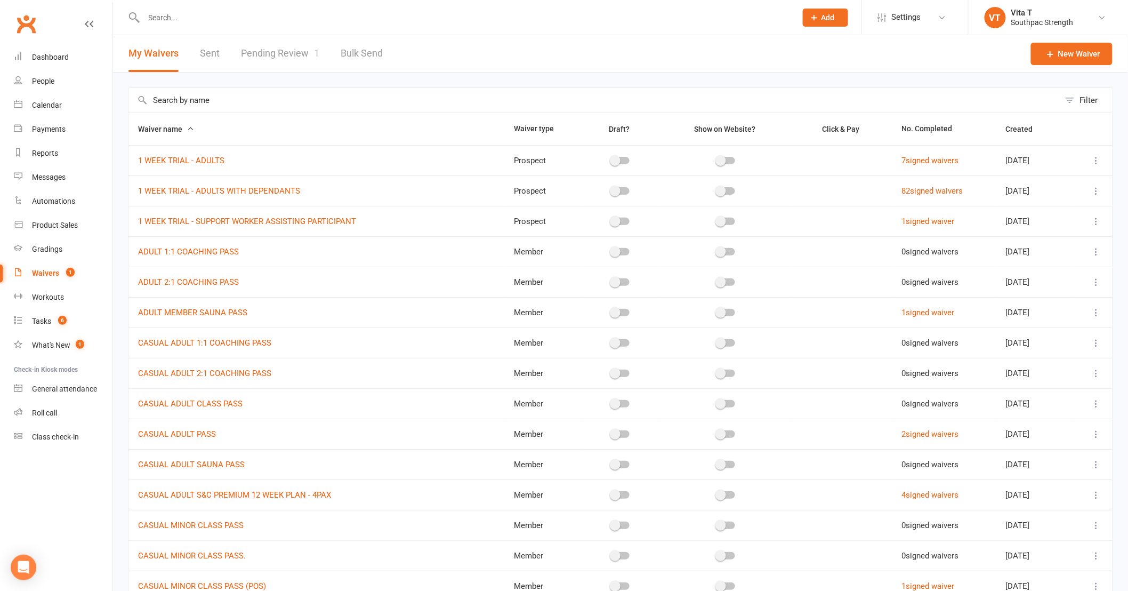
click at [41, 270] on div "Waivers" at bounding box center [45, 273] width 27 height 9
click at [290, 56] on link "Pending Review 1" at bounding box center [280, 53] width 78 height 37
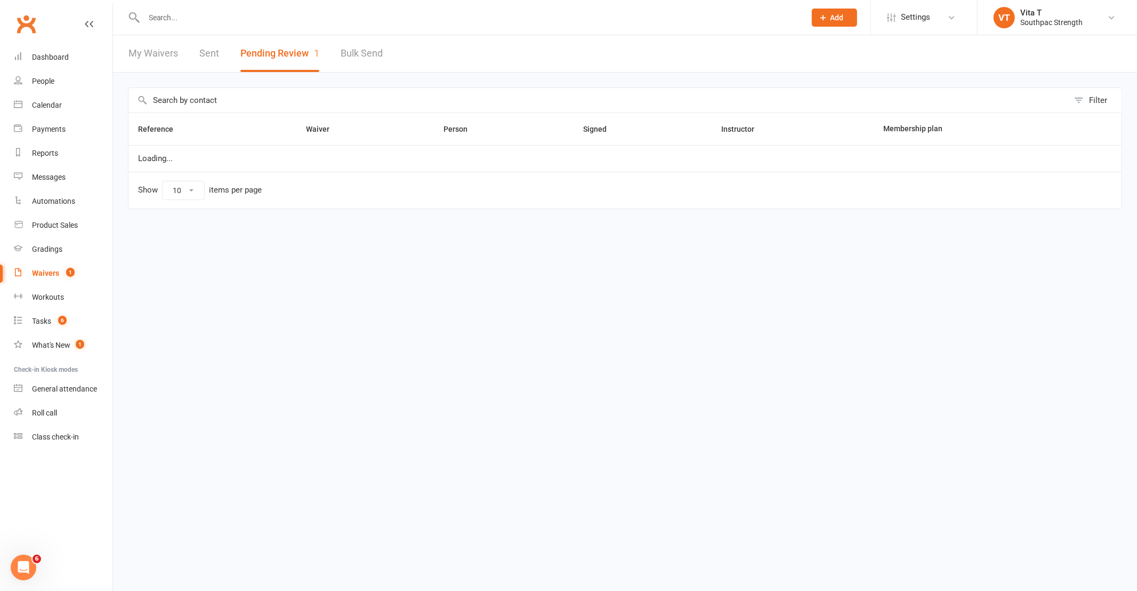
select select "25"
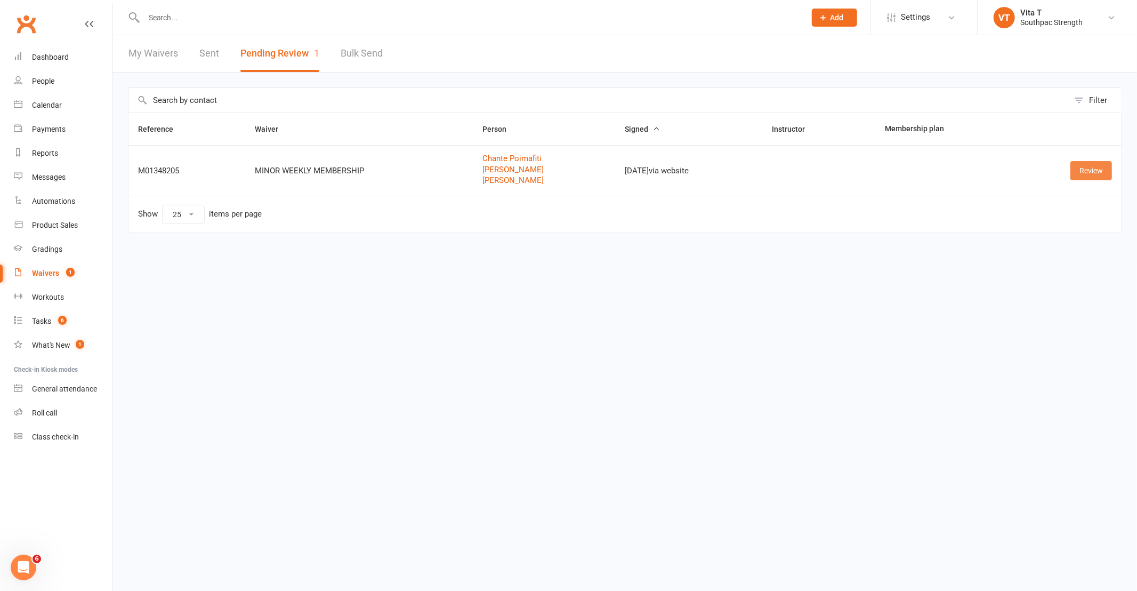
click at [1102, 179] on link "Review" at bounding box center [1092, 170] width 42 height 19
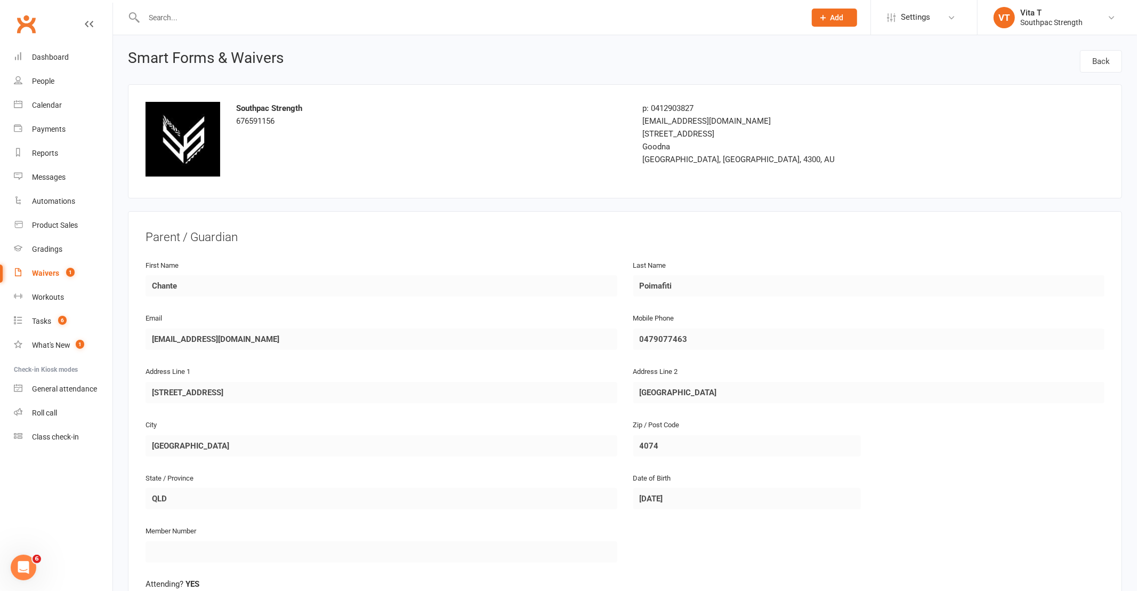
select select "25"
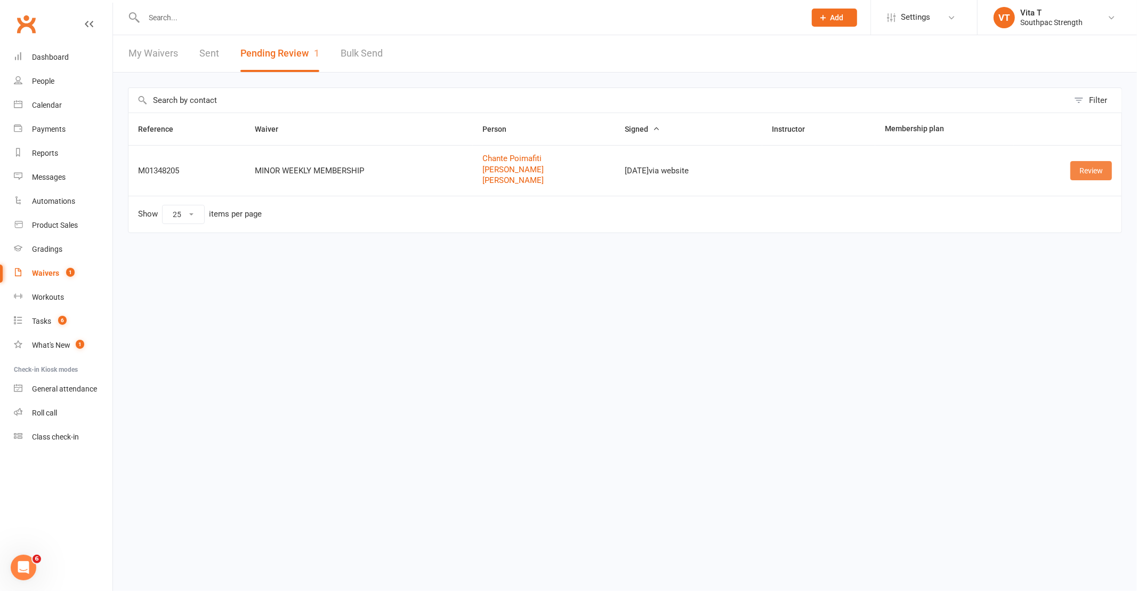
click at [1086, 174] on link "Review" at bounding box center [1092, 170] width 42 height 19
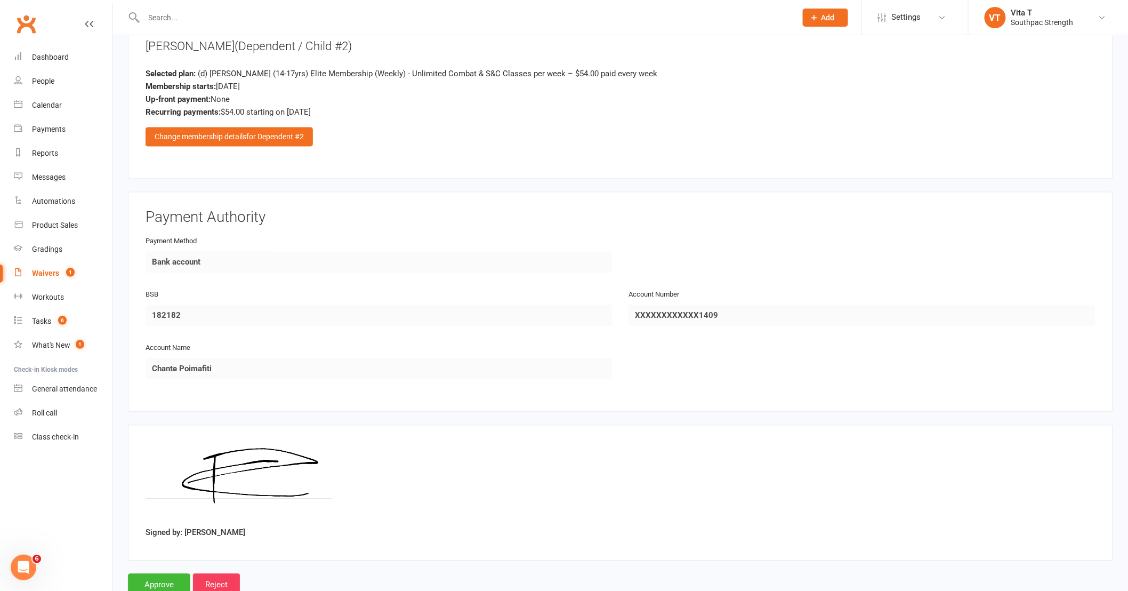
scroll to position [2495, 0]
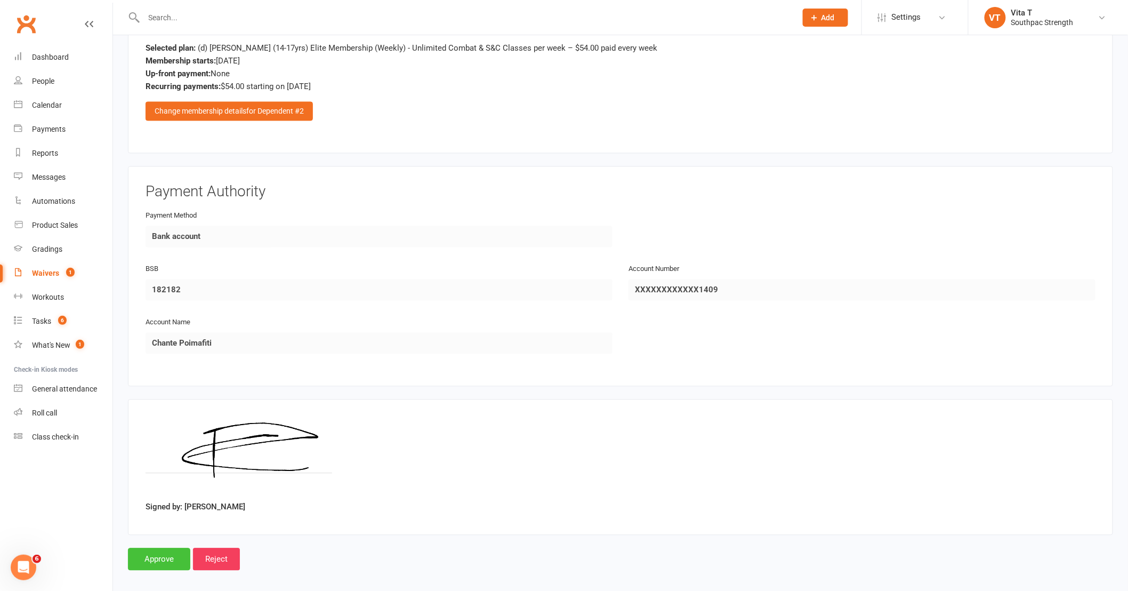
click at [163, 550] on input "Approve" at bounding box center [159, 559] width 62 height 22
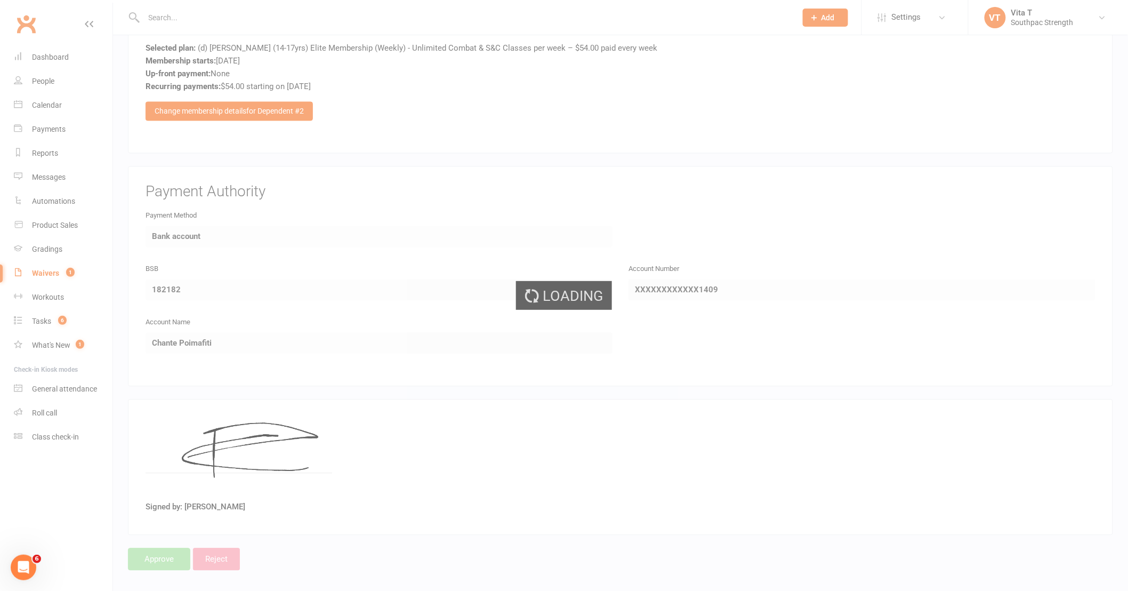
select select "25"
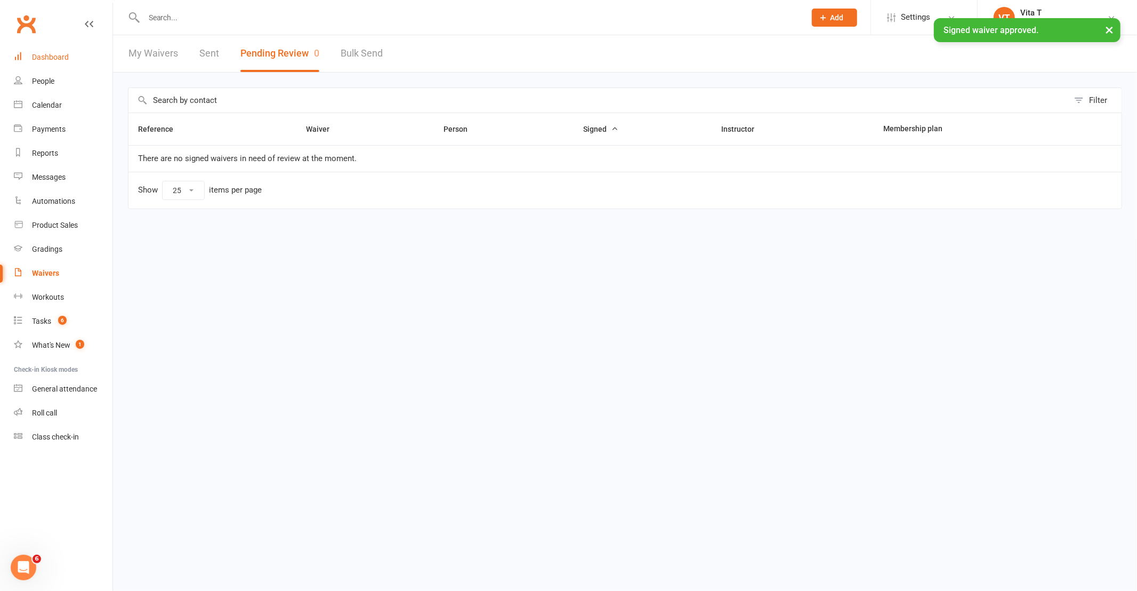
click at [54, 52] on link "Dashboard" at bounding box center [63, 57] width 99 height 24
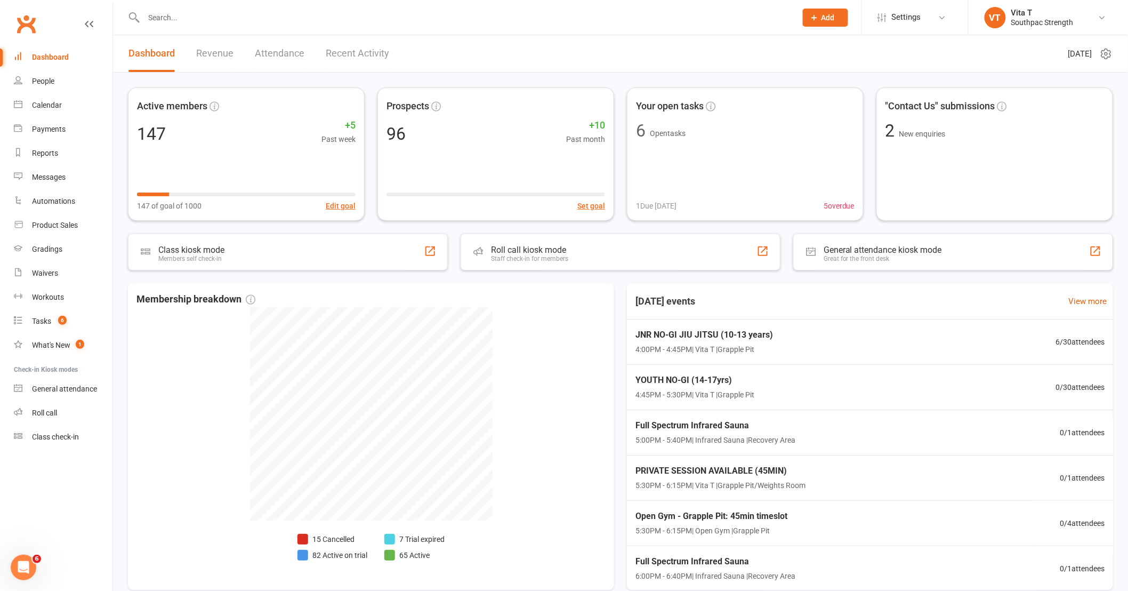
click at [167, 18] on input "text" at bounding box center [465, 17] width 648 height 15
type input "samu"
click at [162, 19] on input "text" at bounding box center [465, 17] width 648 height 15
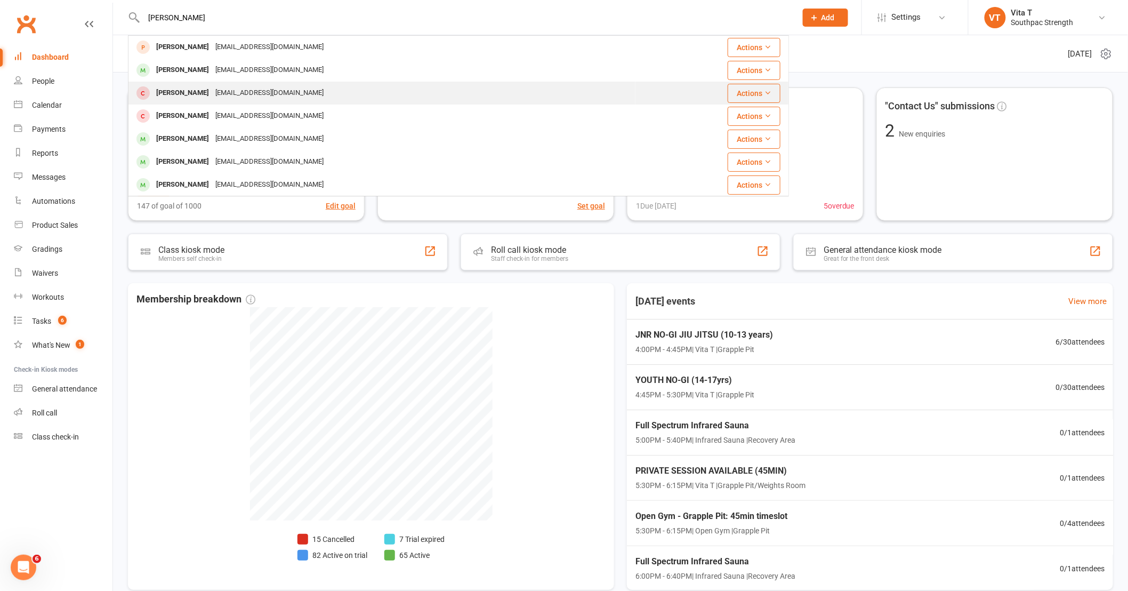
type input "sam"
click at [185, 92] on div "[PERSON_NAME]" at bounding box center [182, 92] width 59 height 15
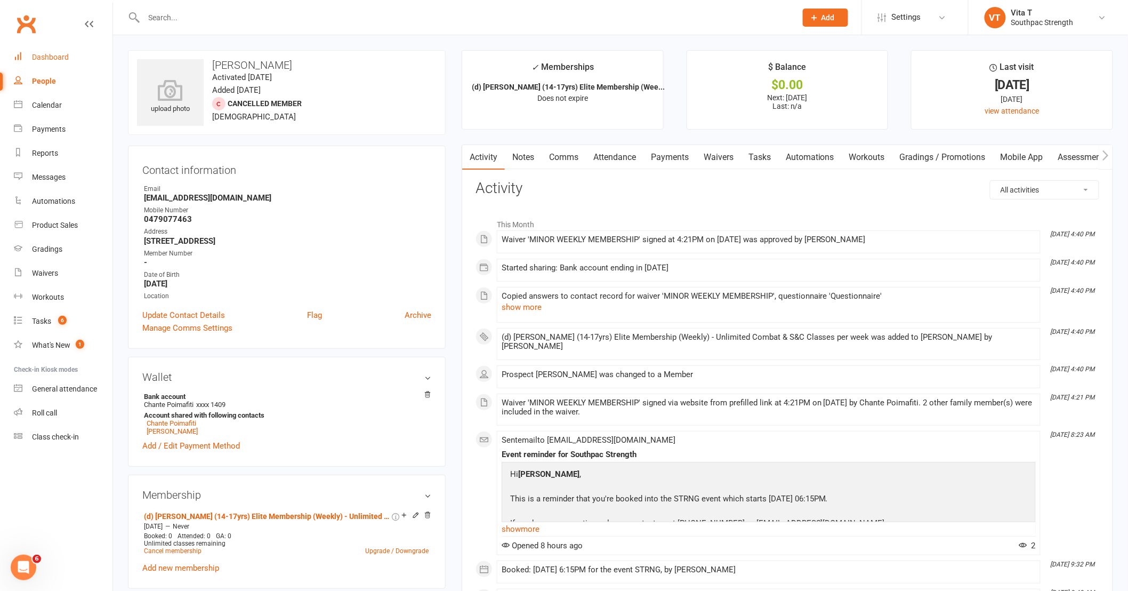
click at [46, 58] on div "Dashboard" at bounding box center [50, 57] width 37 height 9
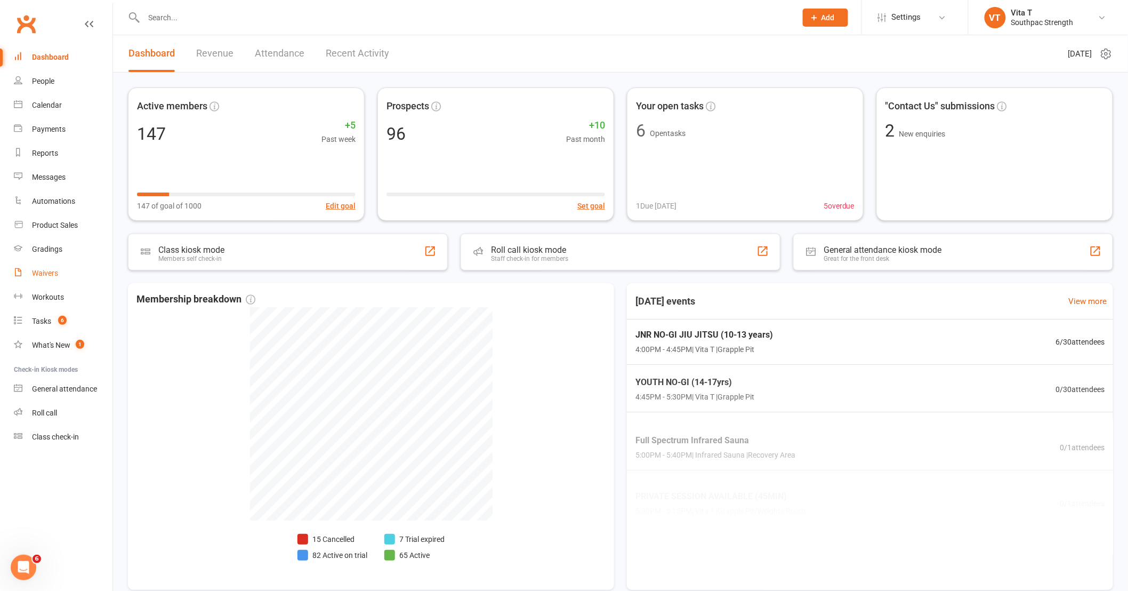
click at [46, 274] on div "Waivers" at bounding box center [45, 273] width 26 height 9
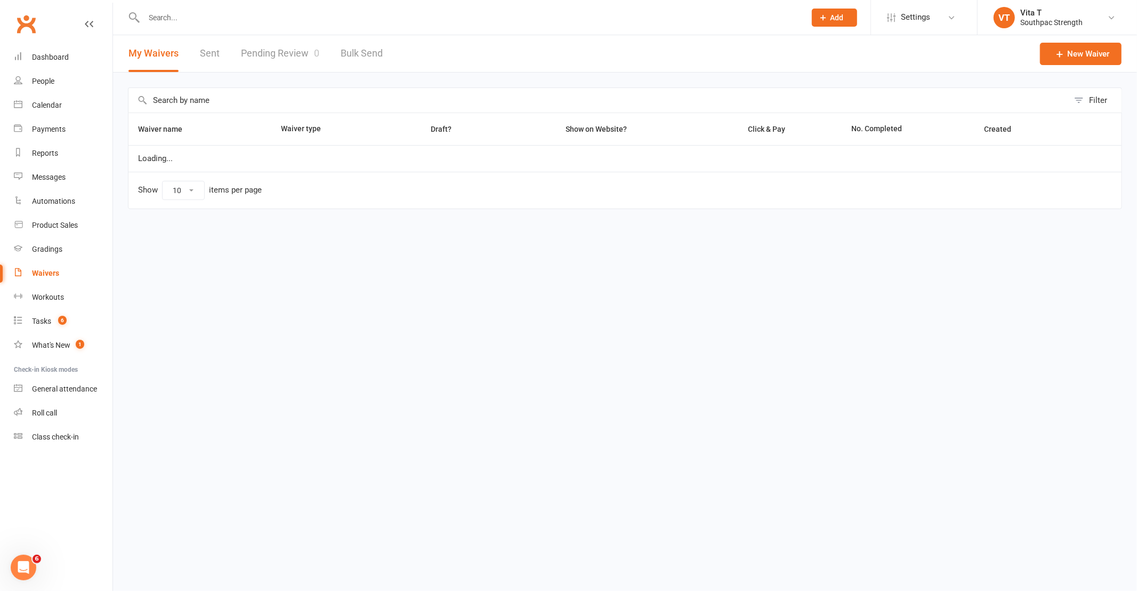
select select "100"
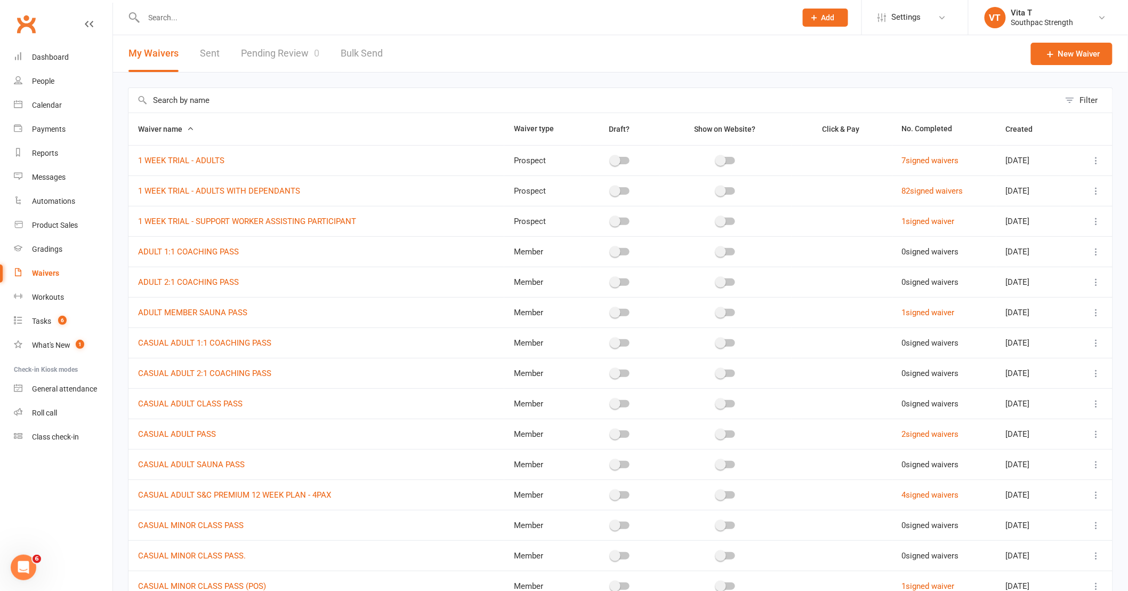
click at [166, 22] on input "text" at bounding box center [465, 17] width 648 height 15
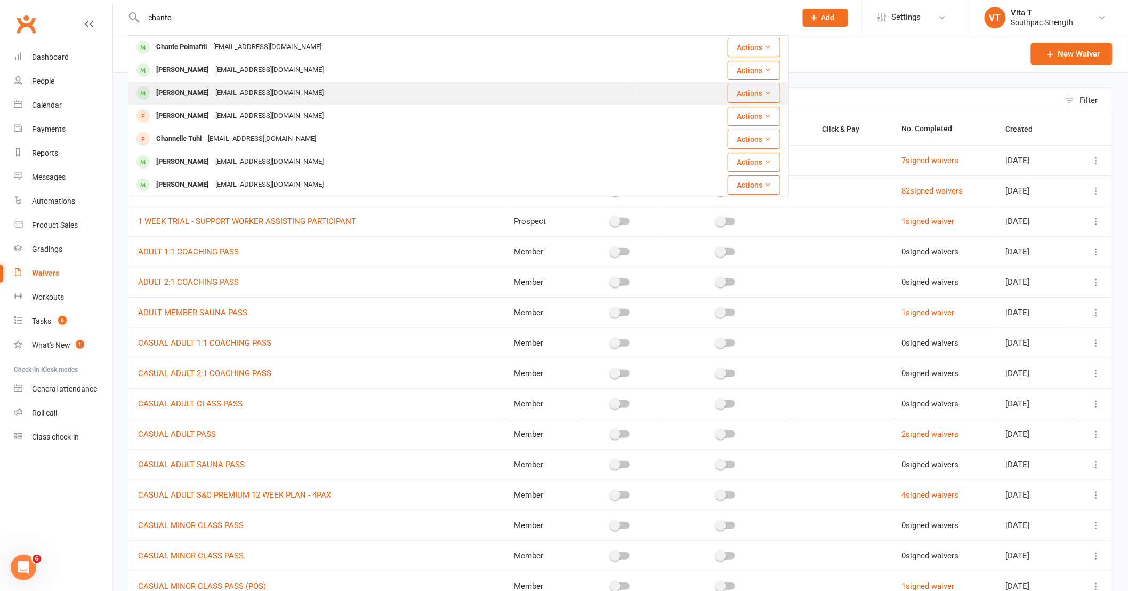
type input "chante"
click at [173, 92] on div "Samuel Poimafiti" at bounding box center [182, 92] width 59 height 15
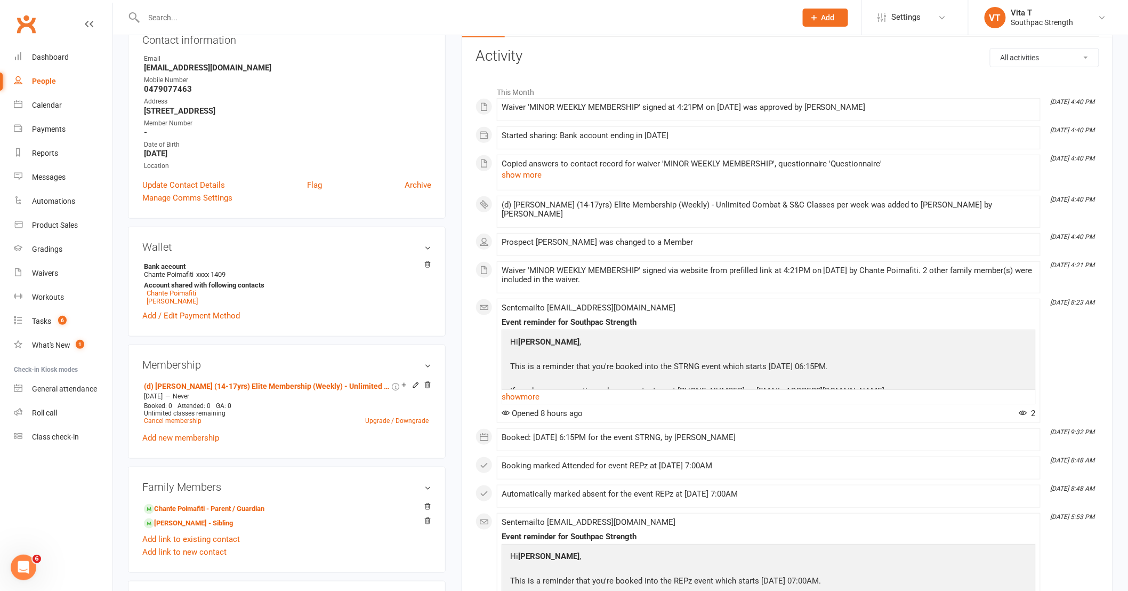
scroll to position [178, 0]
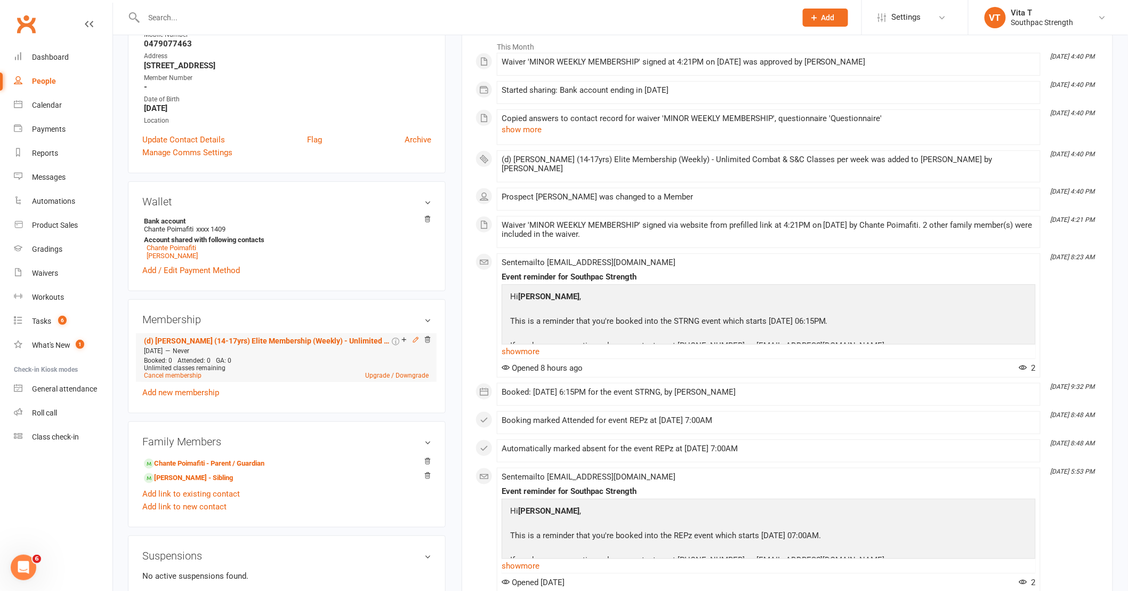
click at [416, 342] on icon at bounding box center [415, 339] width 5 height 5
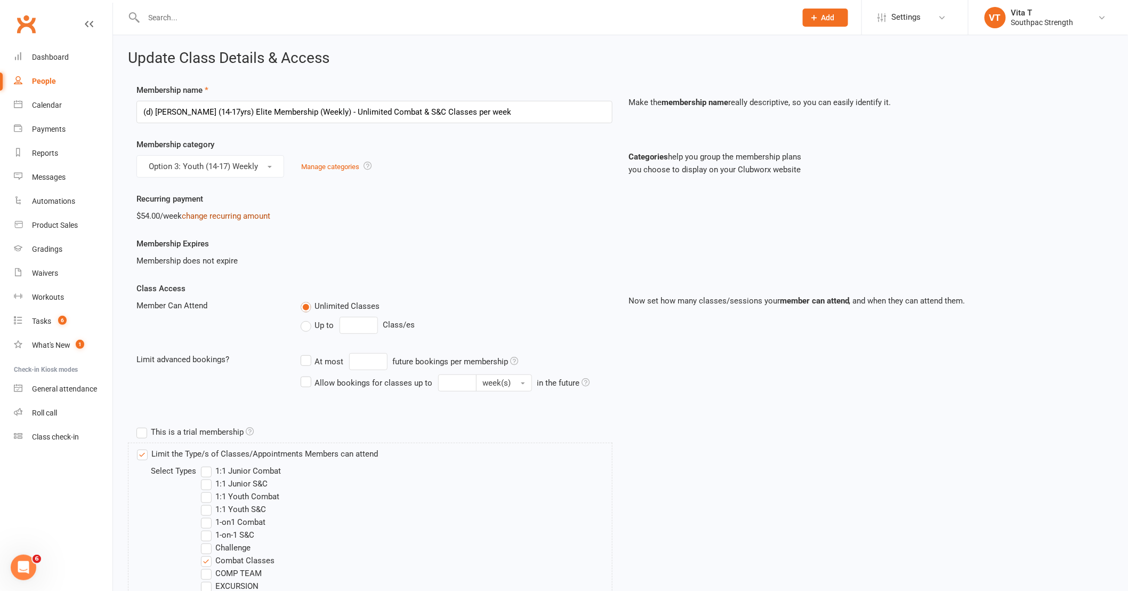
click at [258, 215] on link "change recurring amount" at bounding box center [226, 216] width 89 height 10
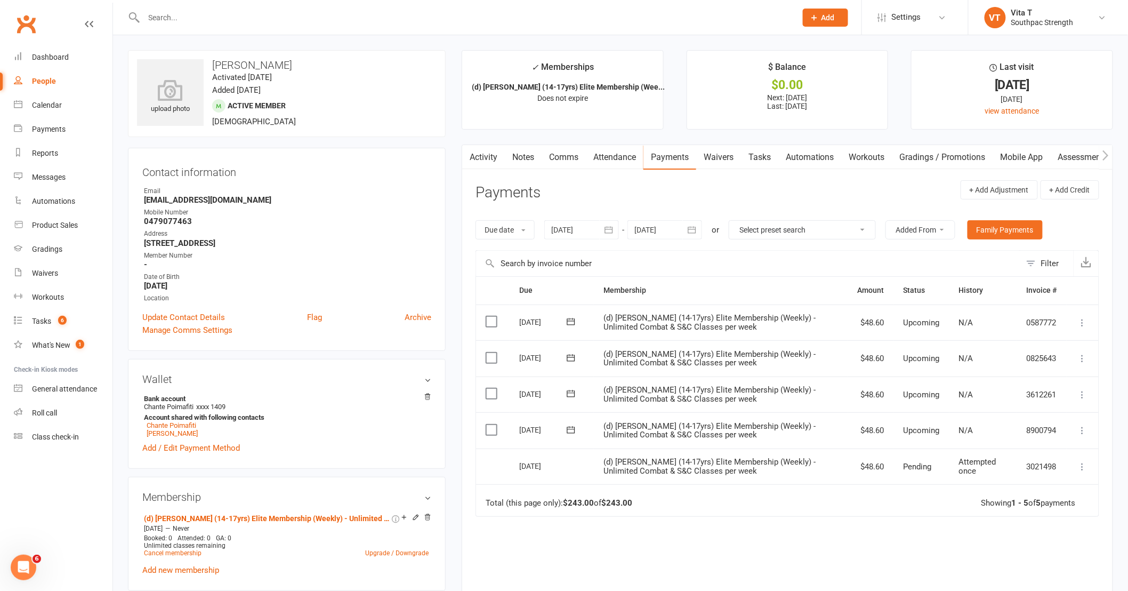
click at [158, 19] on input "text" at bounding box center [465, 17] width 648 height 15
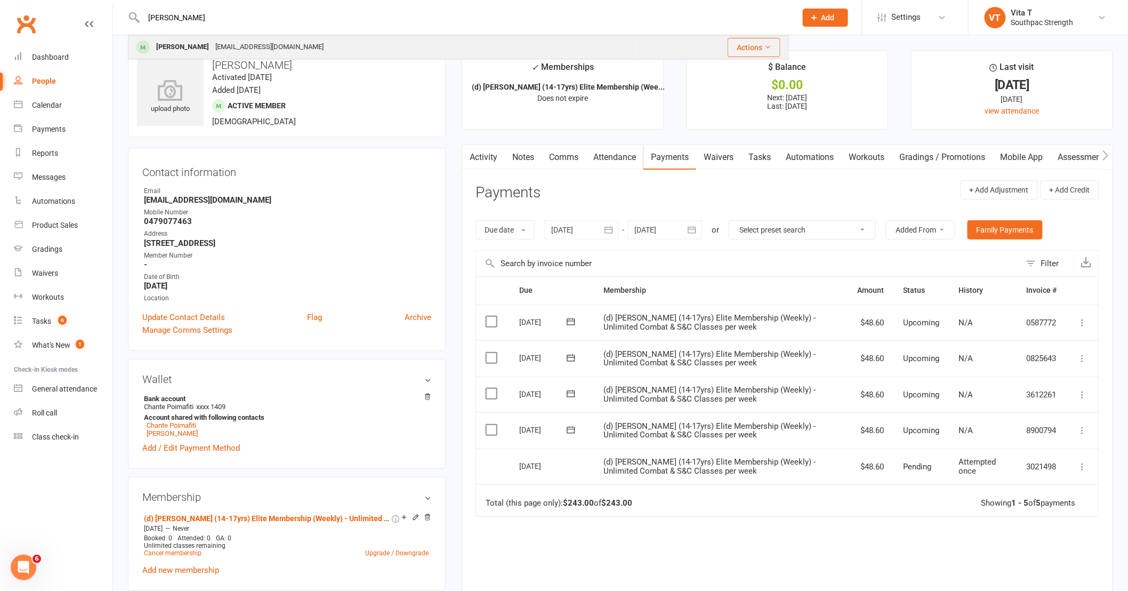
type input "[PERSON_NAME]"
click at [174, 42] on div "[PERSON_NAME]" at bounding box center [182, 46] width 59 height 15
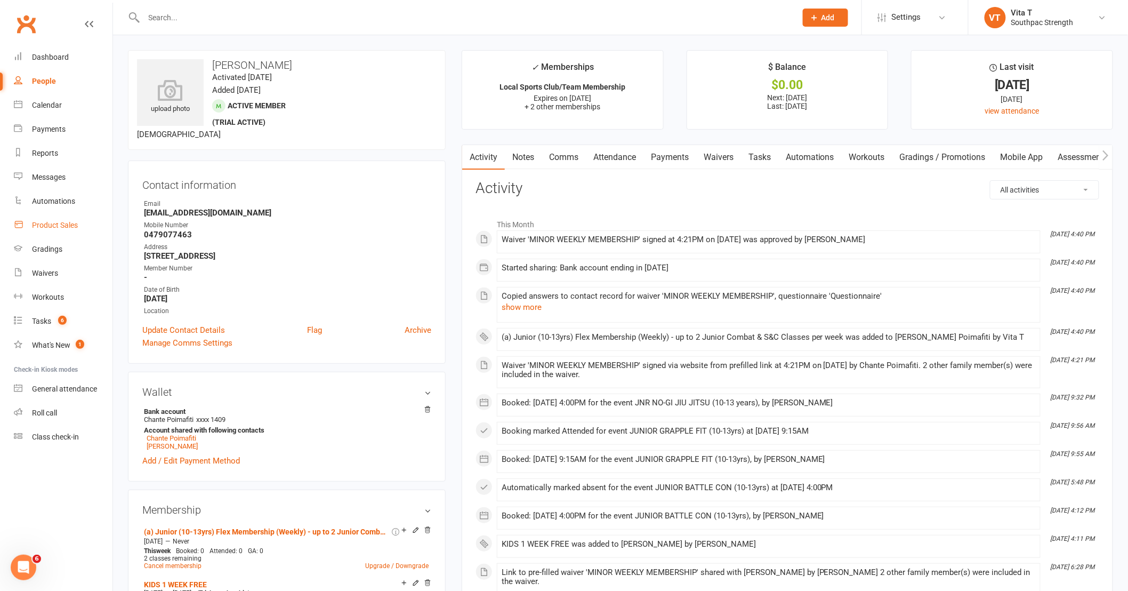
click at [49, 227] on div "Product Sales" at bounding box center [55, 225] width 46 height 9
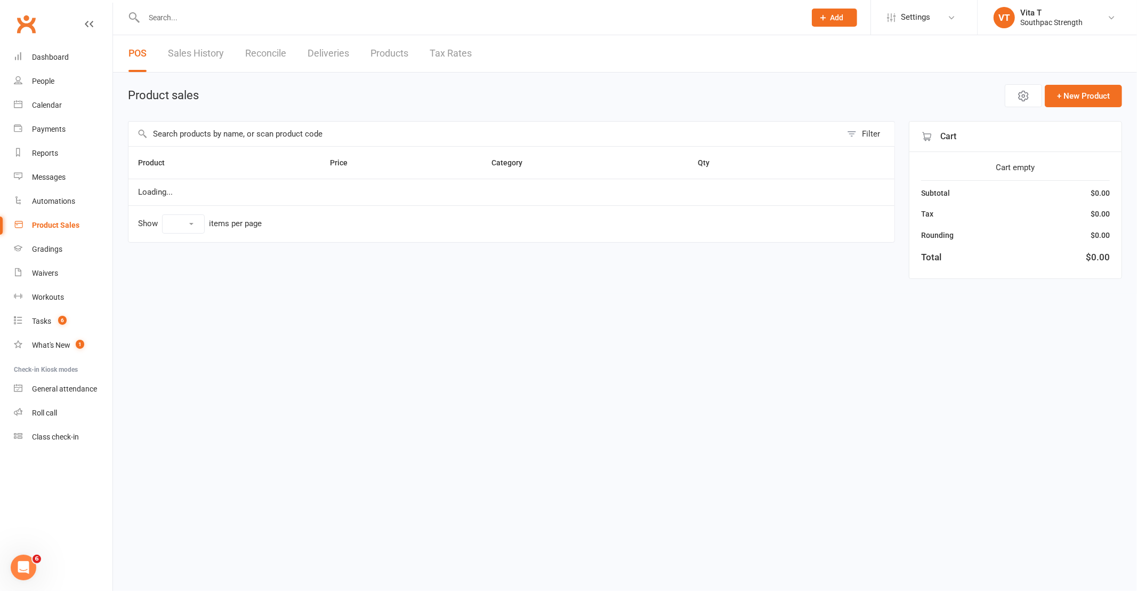
select select "10"
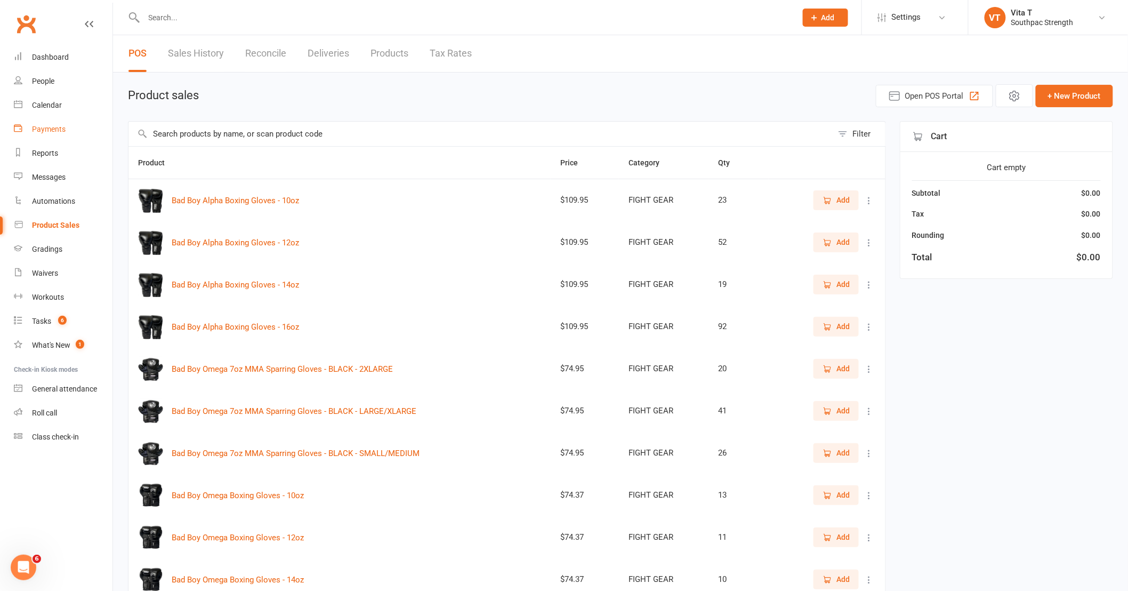
click at [34, 124] on link "Payments" at bounding box center [63, 129] width 99 height 24
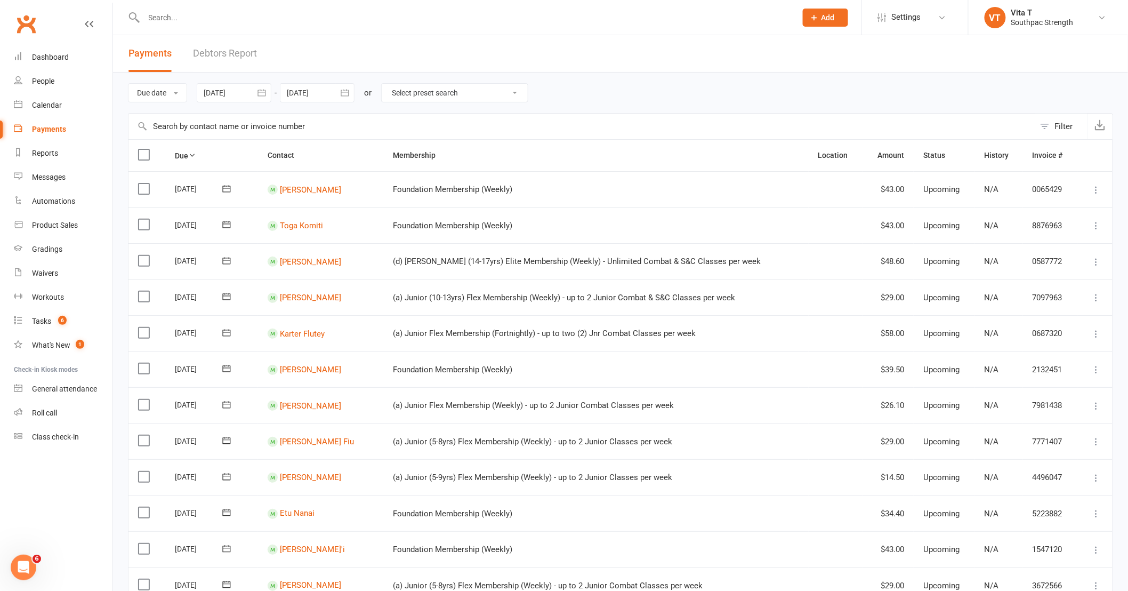
click at [348, 93] on icon "button" at bounding box center [345, 92] width 11 height 11
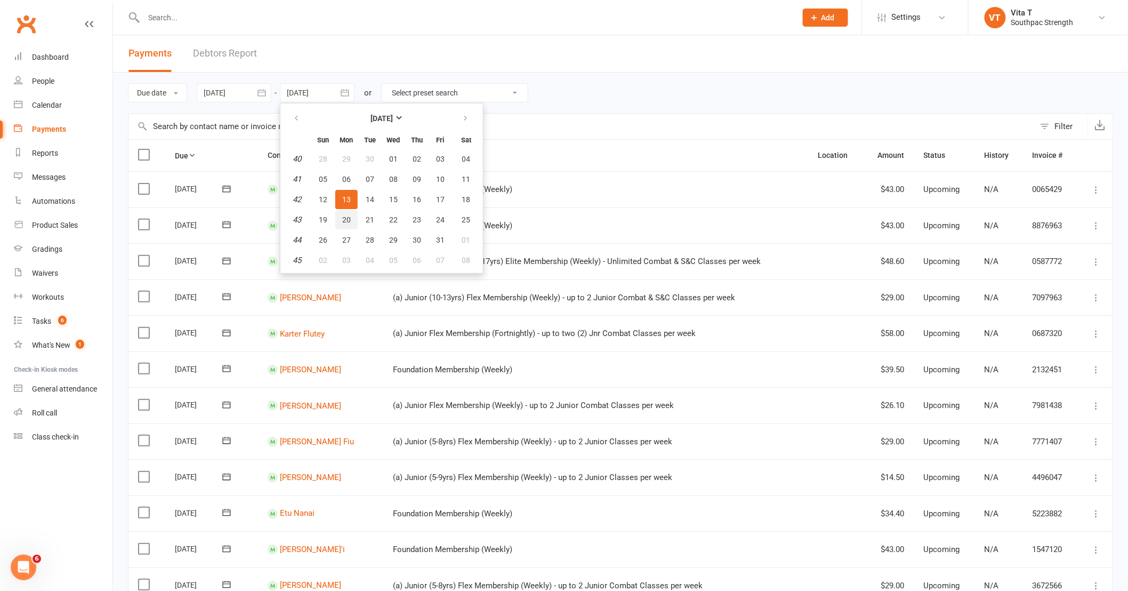
click at [348, 221] on button "20" at bounding box center [346, 219] width 22 height 19
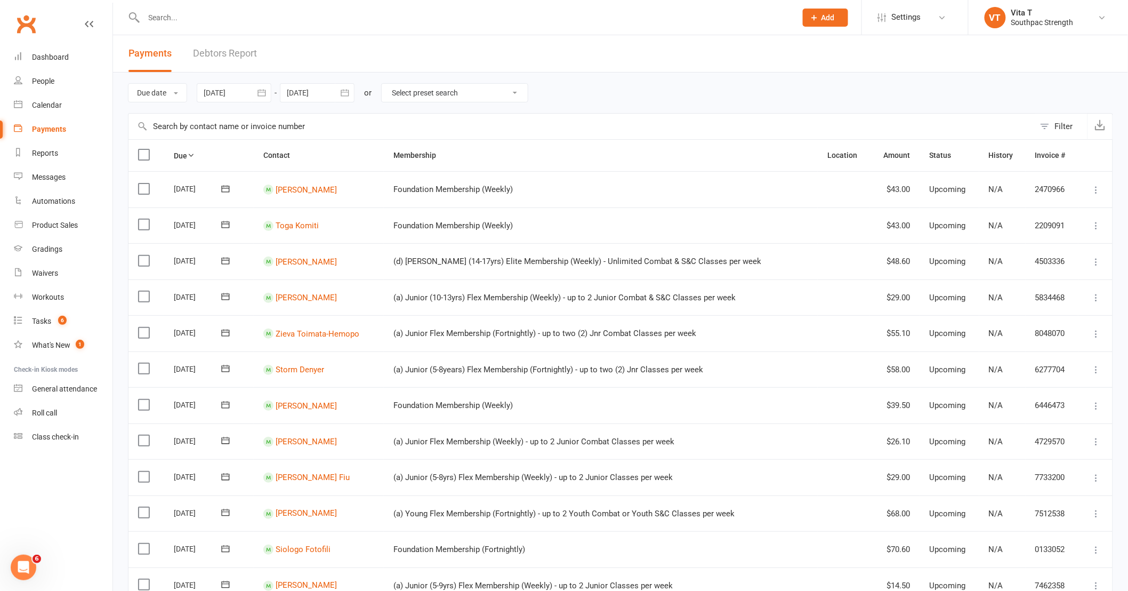
click at [345, 94] on icon "button" at bounding box center [345, 92] width 11 height 11
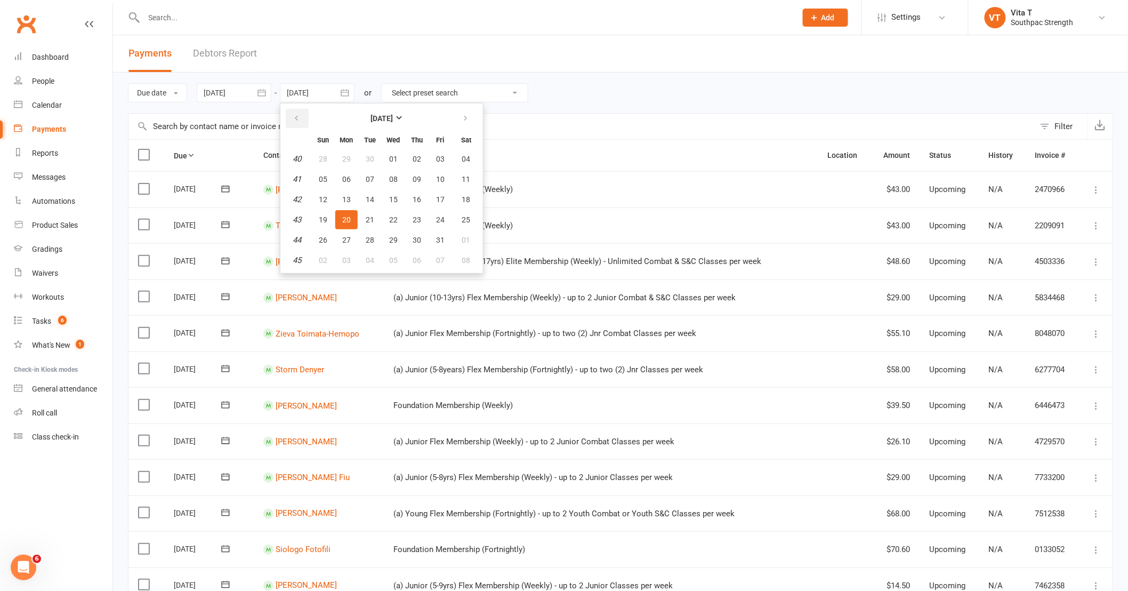
click at [308, 118] on button "button" at bounding box center [297, 118] width 23 height 19
click at [307, 118] on button "button" at bounding box center [297, 118] width 23 height 19
click at [464, 115] on icon "button" at bounding box center [465, 118] width 7 height 9
click at [436, 221] on span "26" at bounding box center [440, 219] width 9 height 9
type input "26 Sep 2025"
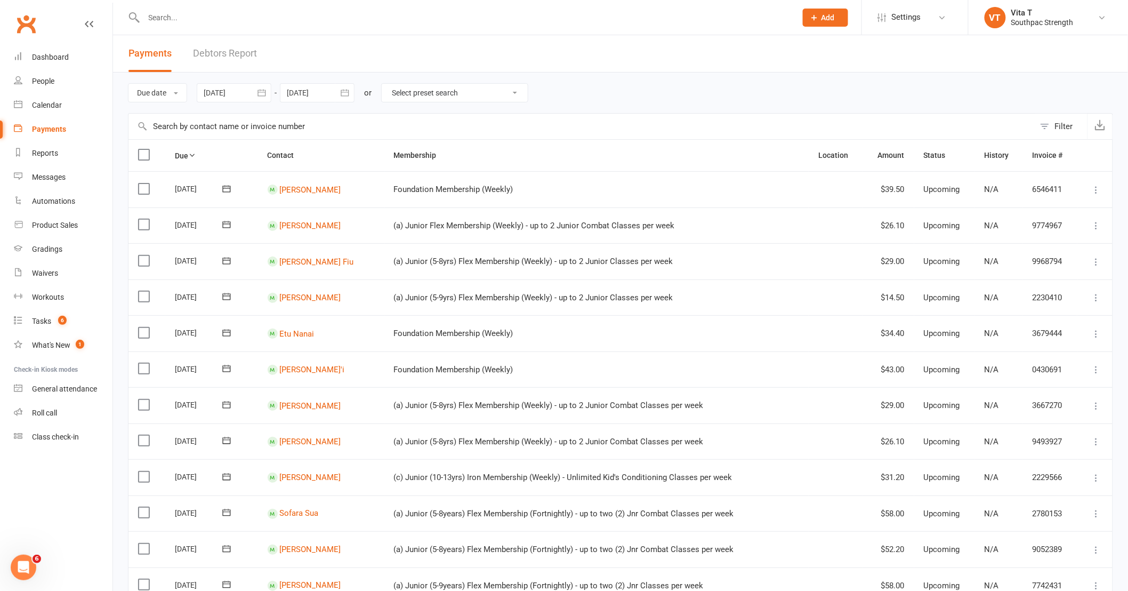
click at [261, 96] on icon "button" at bounding box center [262, 92] width 8 height 7
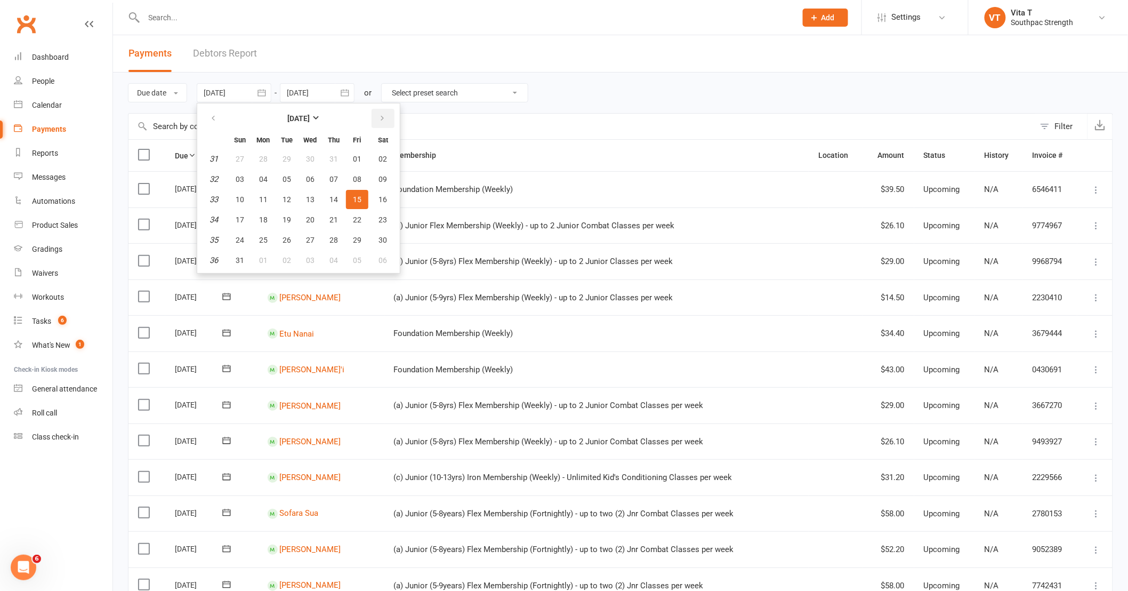
click at [380, 120] on icon "button" at bounding box center [382, 118] width 7 height 9
click at [240, 195] on span "14" at bounding box center [240, 199] width 9 height 9
type input "14 Sep 2025"
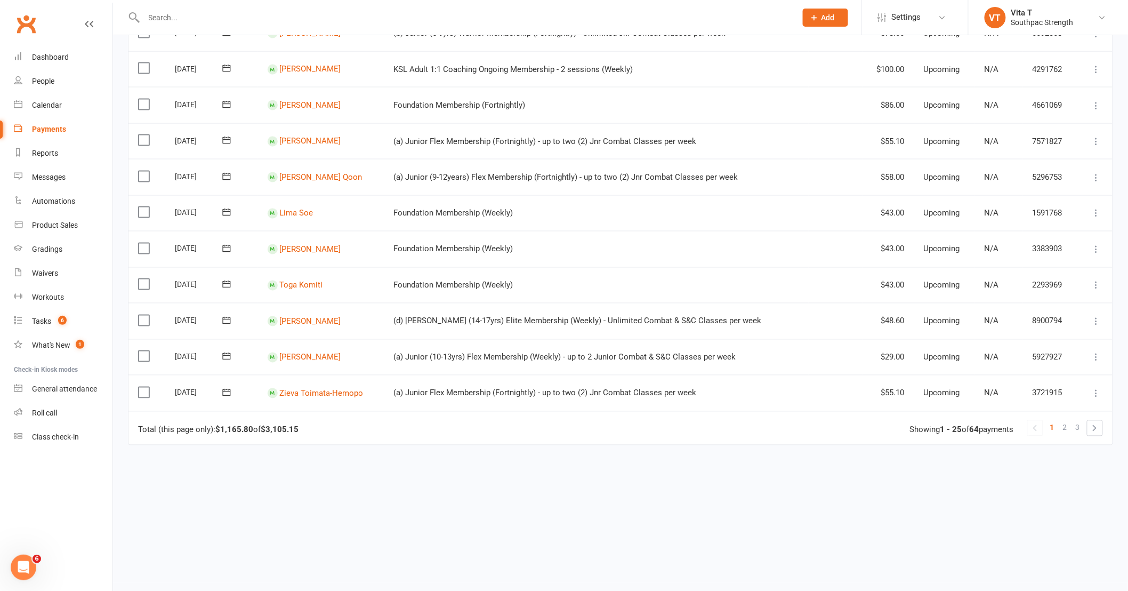
scroll to position [664, 0]
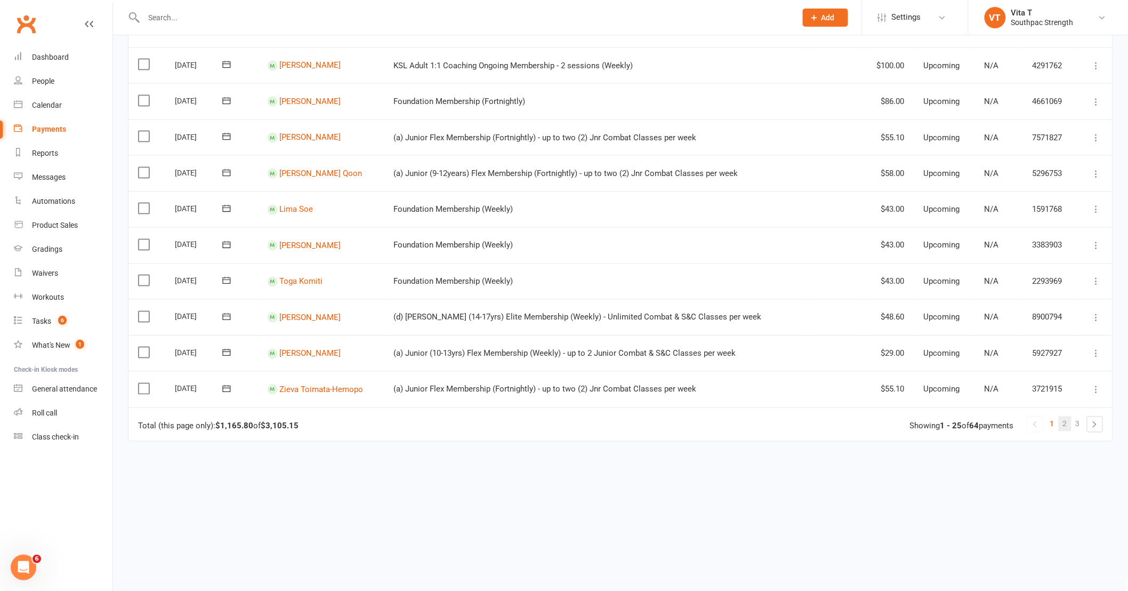
click at [1065, 422] on span "2" at bounding box center [1065, 423] width 4 height 15
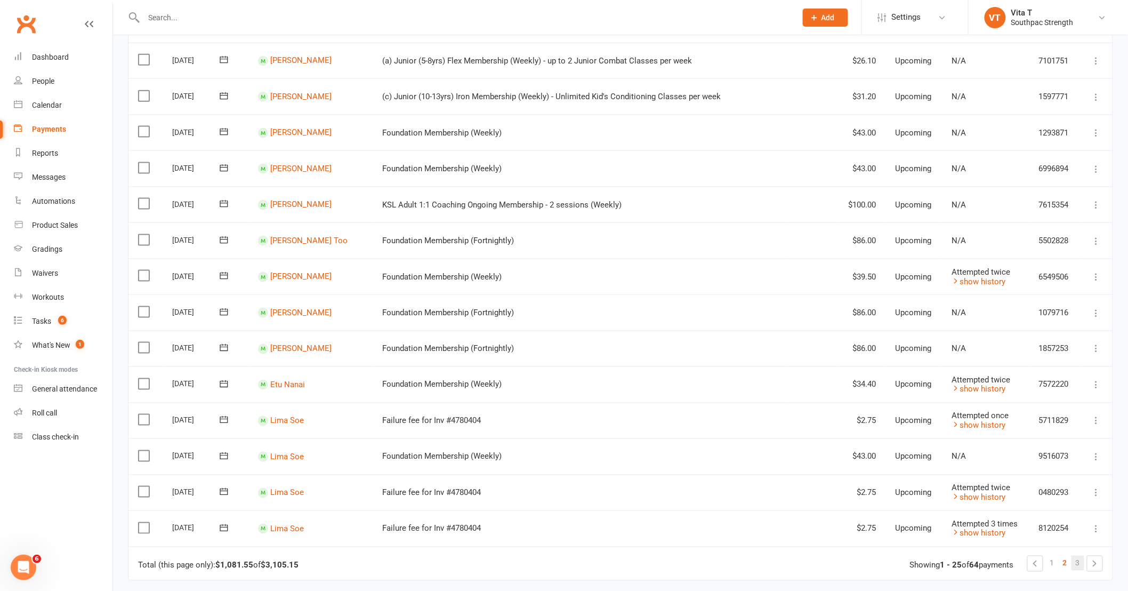
scroll to position [592, 0]
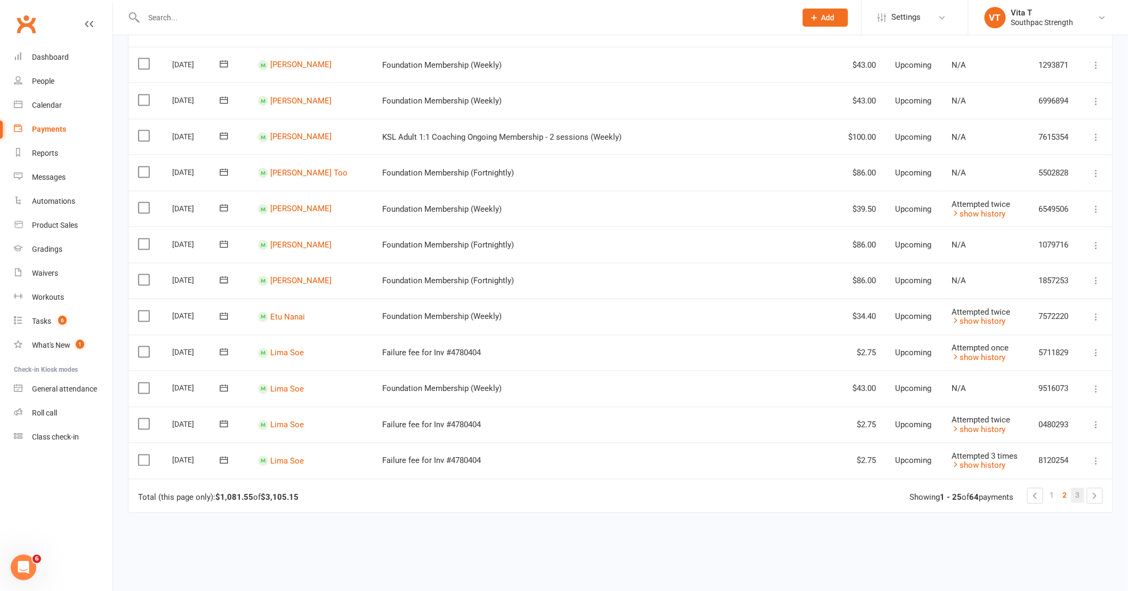
click at [1079, 497] on span "3" at bounding box center [1078, 495] width 4 height 15
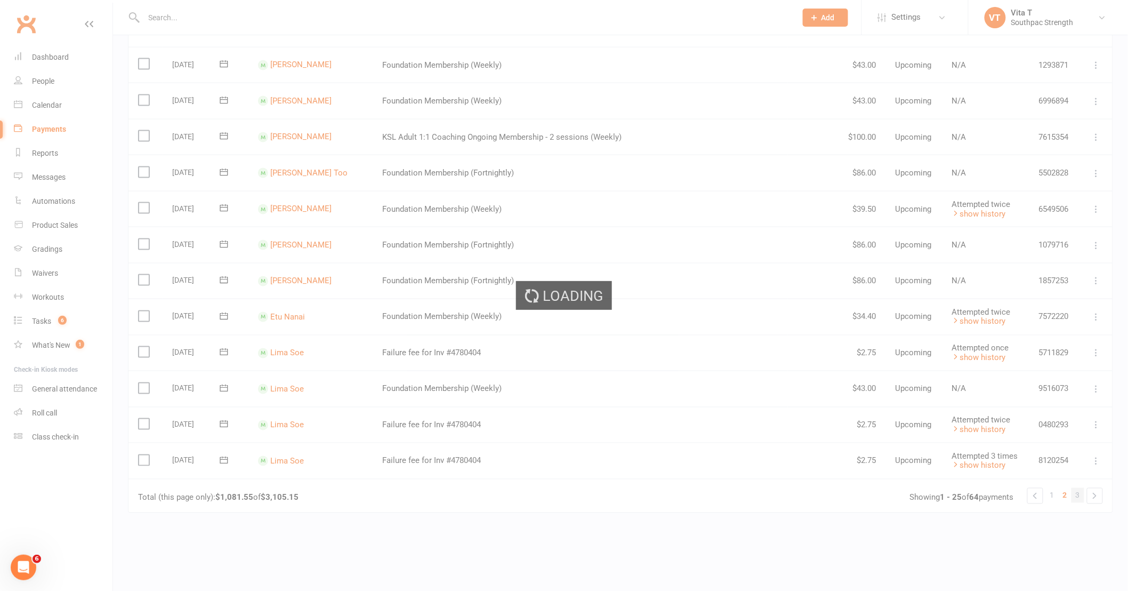
scroll to position [0, 0]
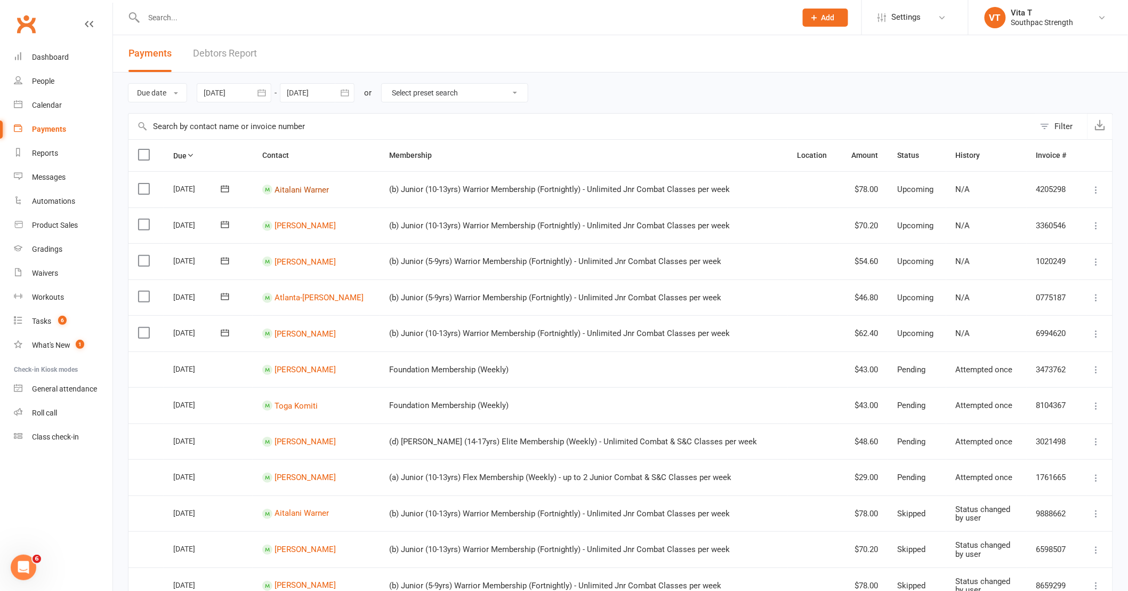
click at [319, 191] on link "Aitalani Warner" at bounding box center [302, 189] width 54 height 10
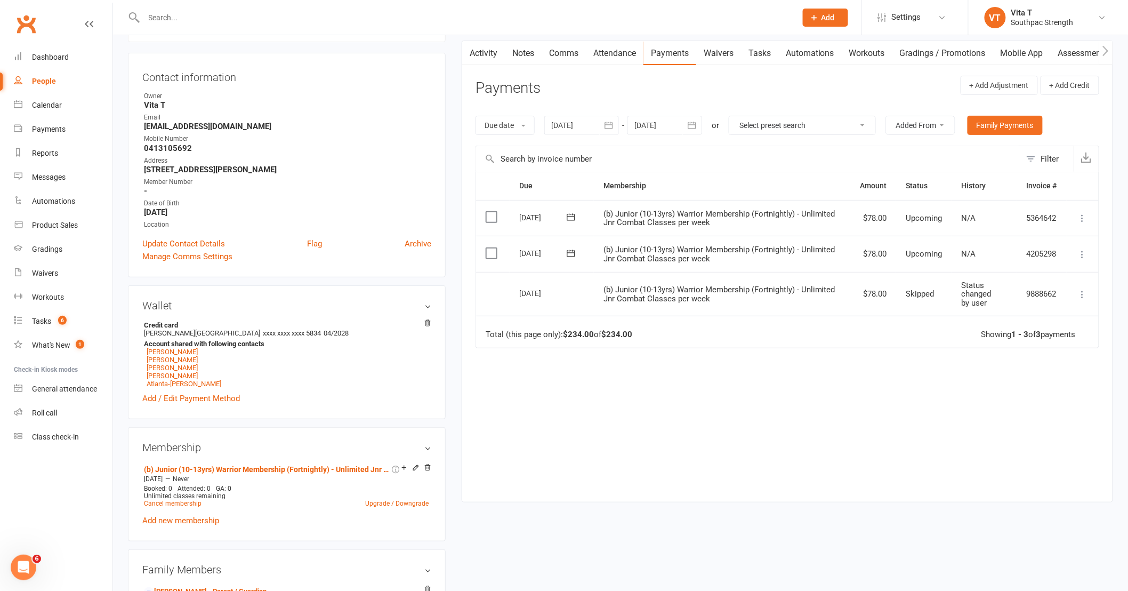
scroll to position [118, 0]
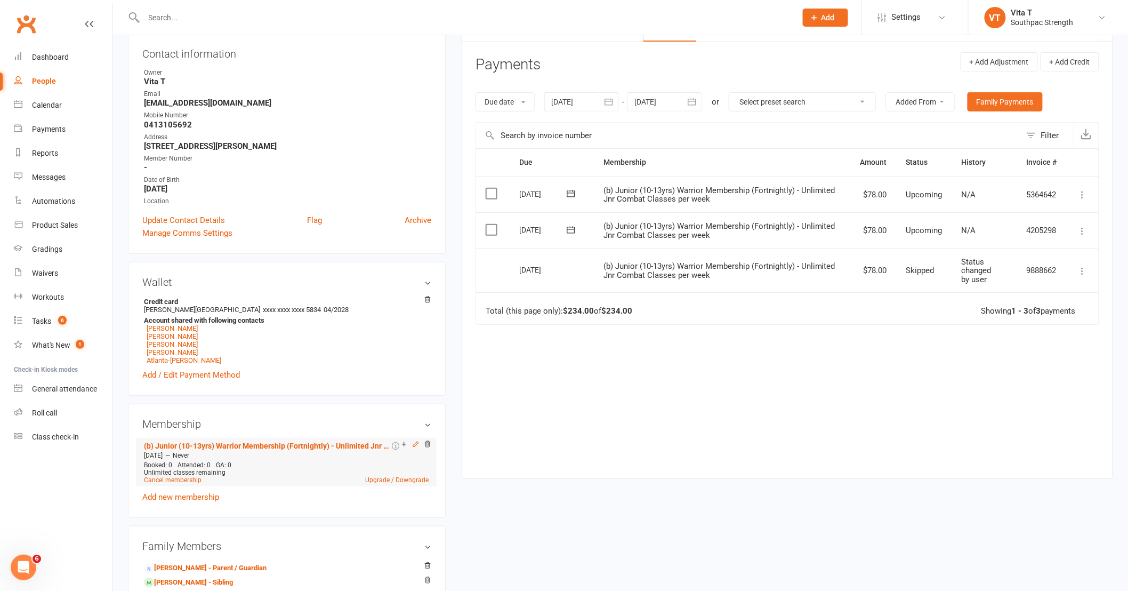
click at [416, 447] on icon at bounding box center [415, 443] width 7 height 7
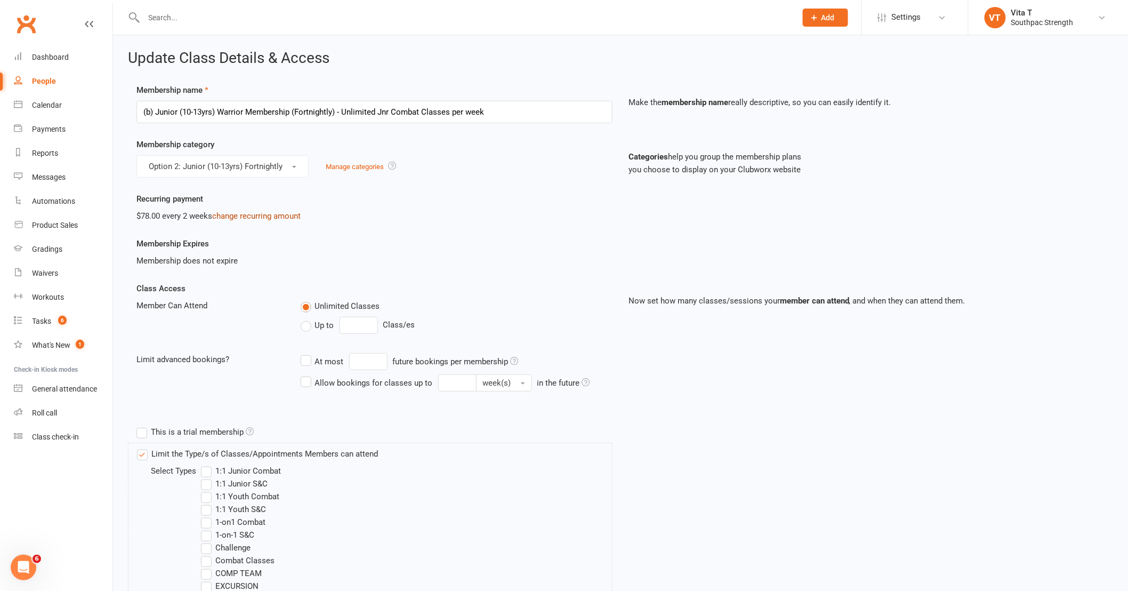
click at [267, 215] on link "change recurring amount" at bounding box center [256, 216] width 89 height 10
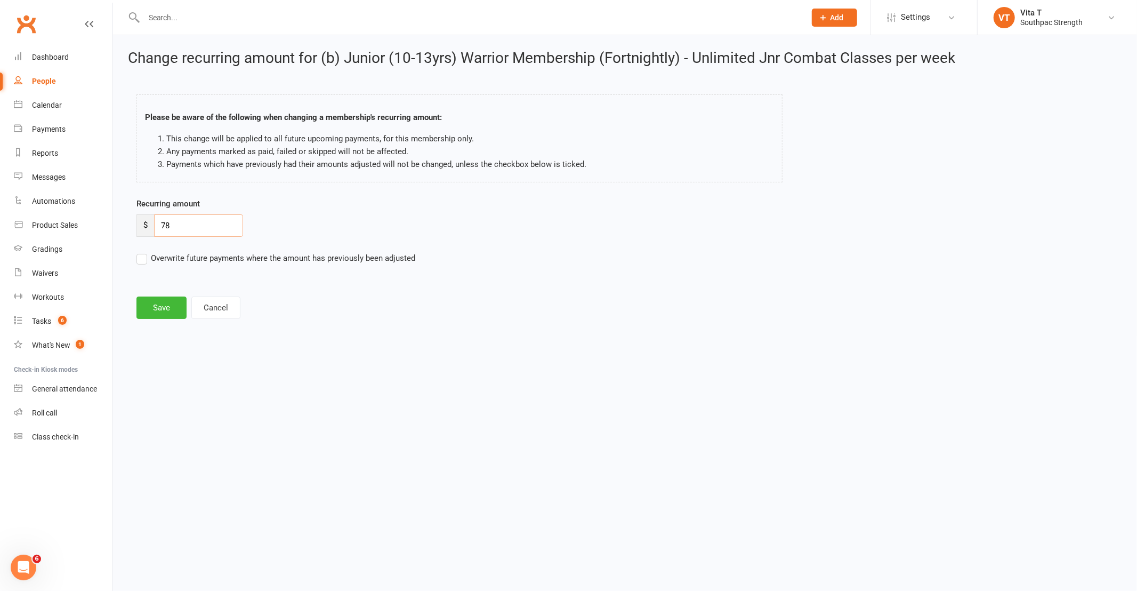
click at [225, 223] on input "78" at bounding box center [198, 225] width 89 height 22
type input "7"
type input "66"
click at [149, 307] on button "Save" at bounding box center [161, 307] width 50 height 22
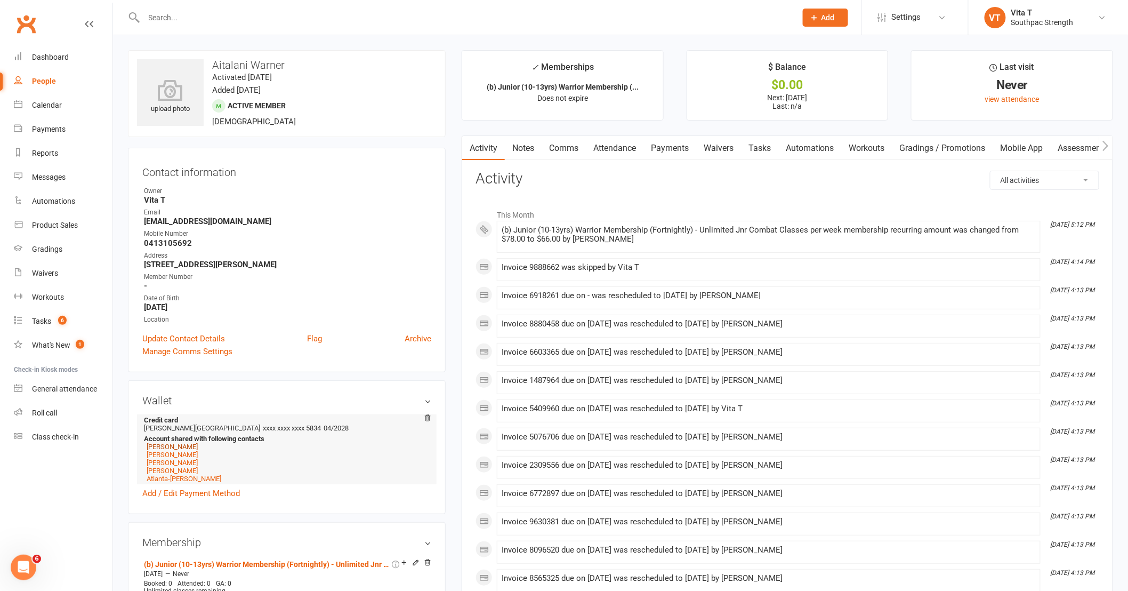
click at [198, 447] on link "[PERSON_NAME]" at bounding box center [172, 447] width 51 height 8
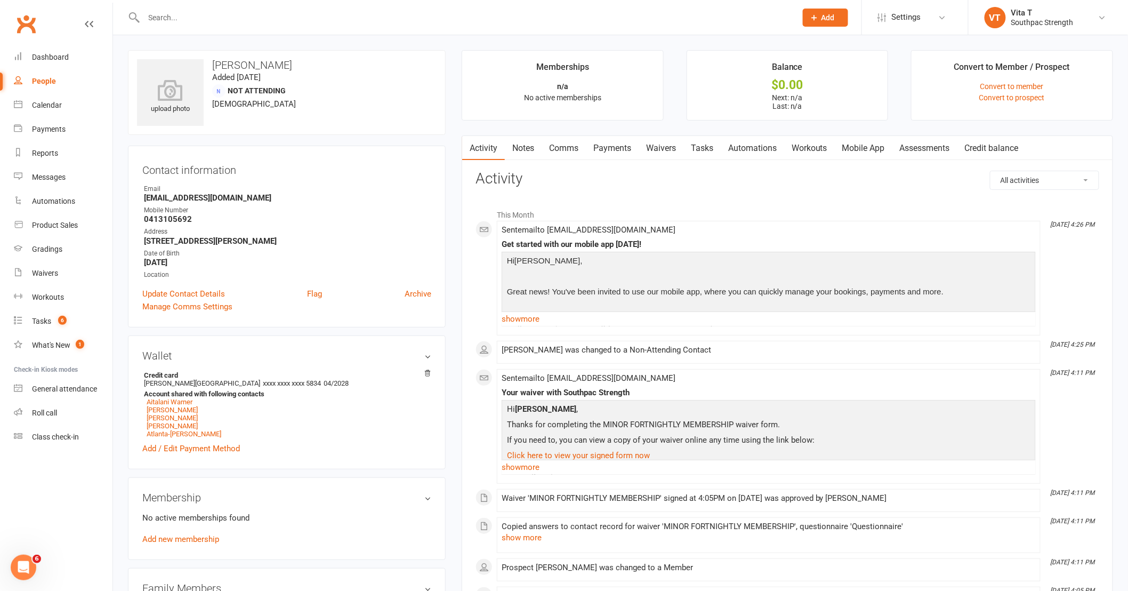
click at [665, 151] on link "Waivers" at bounding box center [661, 148] width 45 height 25
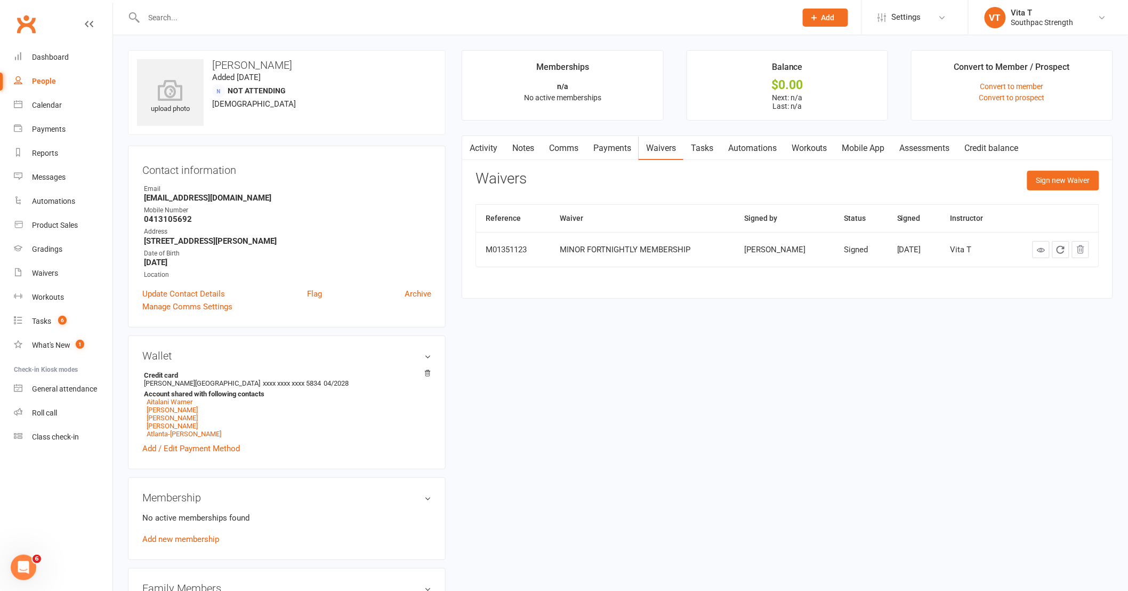
click at [488, 144] on link "Activity" at bounding box center [483, 148] width 43 height 25
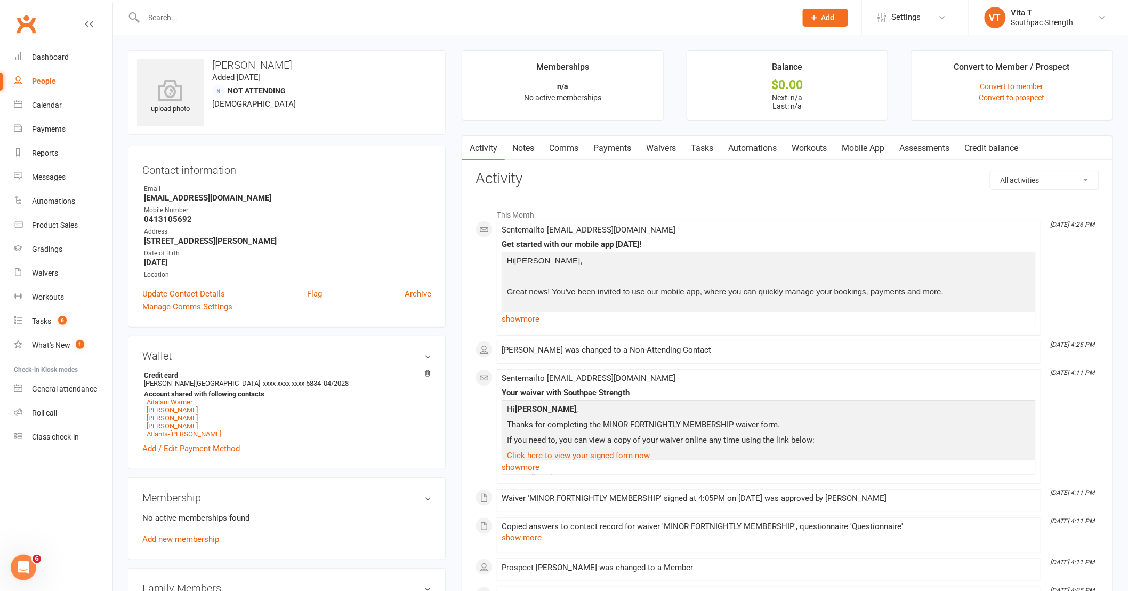
click at [158, 17] on input "text" at bounding box center [465, 17] width 648 height 15
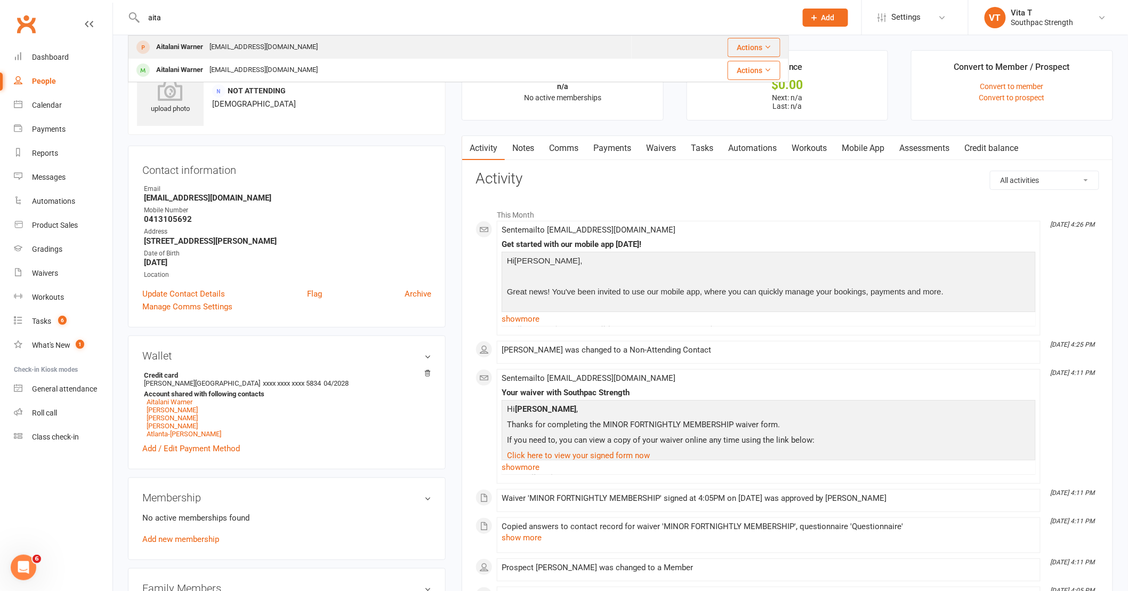
type input "aita"
click at [742, 44] on button "Actions" at bounding box center [754, 47] width 53 height 19
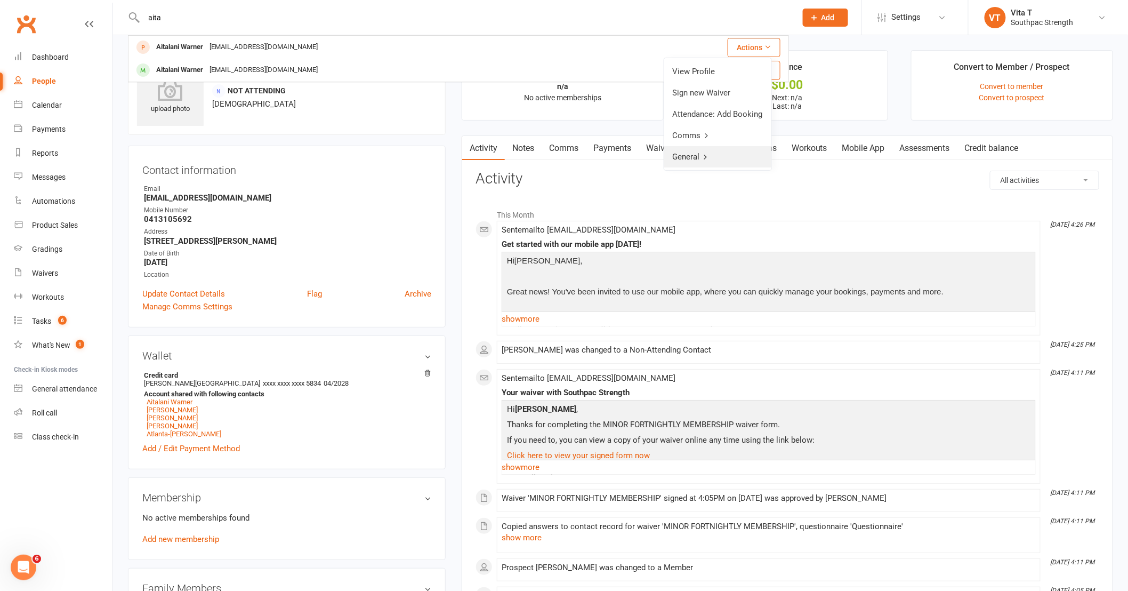
click at [714, 151] on link "General" at bounding box center [717, 156] width 107 height 21
click at [712, 66] on link "Back" at bounding box center [719, 71] width 106 height 21
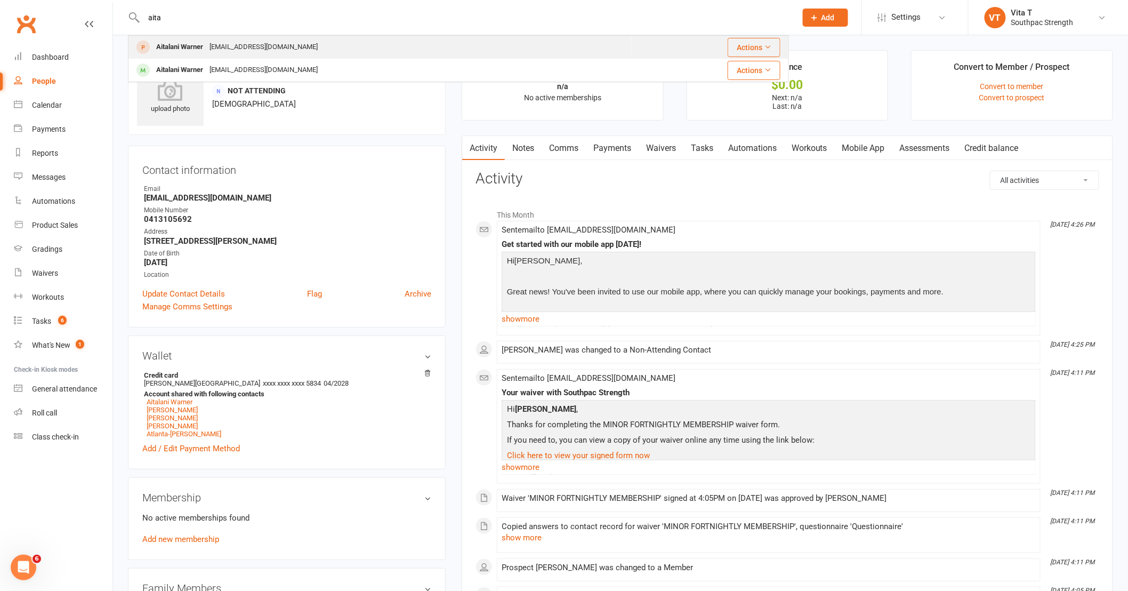
click at [544, 48] on div "Aitalani Warner Shavon_peleseuma@outlook.com" at bounding box center [380, 47] width 502 height 22
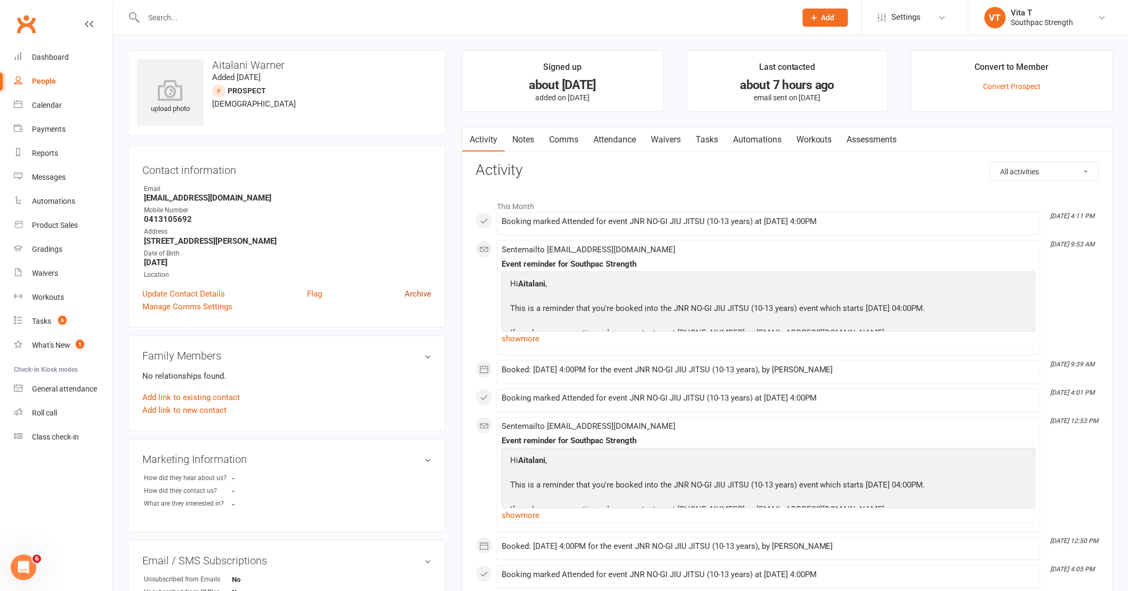
click at [425, 293] on link "Archive" at bounding box center [418, 293] width 27 height 13
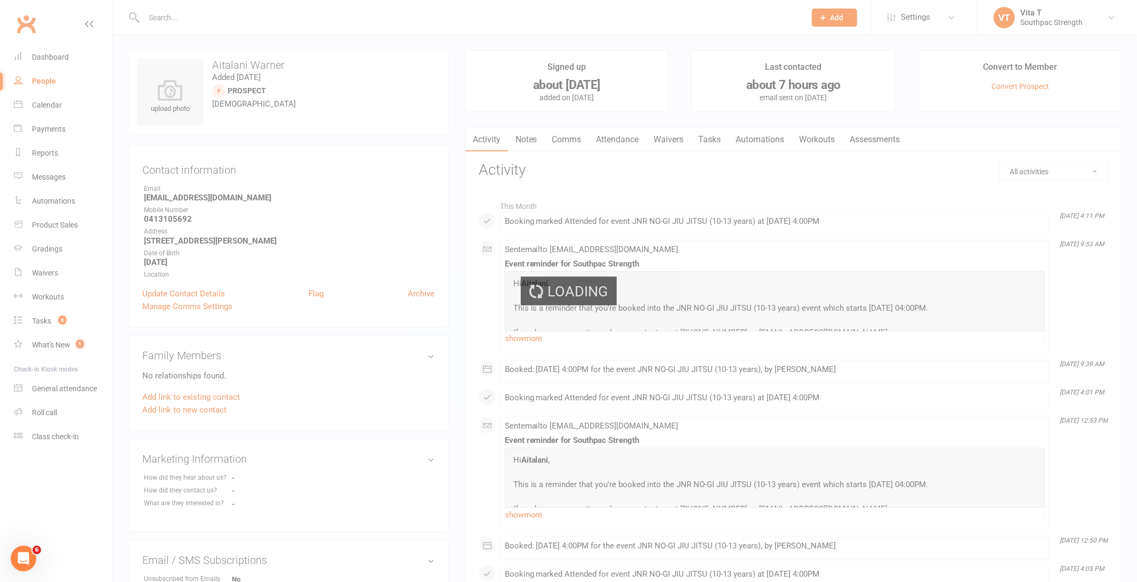
select select "50"
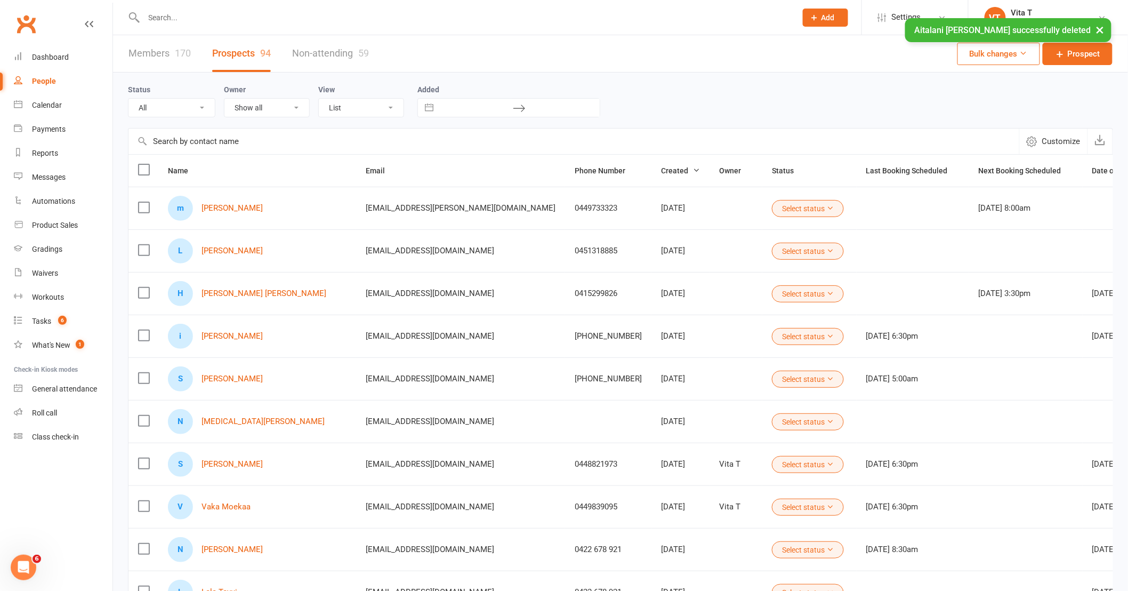
click at [301, 18] on div "× Aitalani Warner successfully deleted" at bounding box center [557, 18] width 1114 height 0
click at [274, 18] on div "× Aitalani Warner successfully deleted" at bounding box center [557, 18] width 1114 height 0
click at [252, 18] on div "× Aitalani Warner successfully deleted" at bounding box center [557, 18] width 1114 height 0
click at [175, 17] on input "text" at bounding box center [465, 17] width 648 height 15
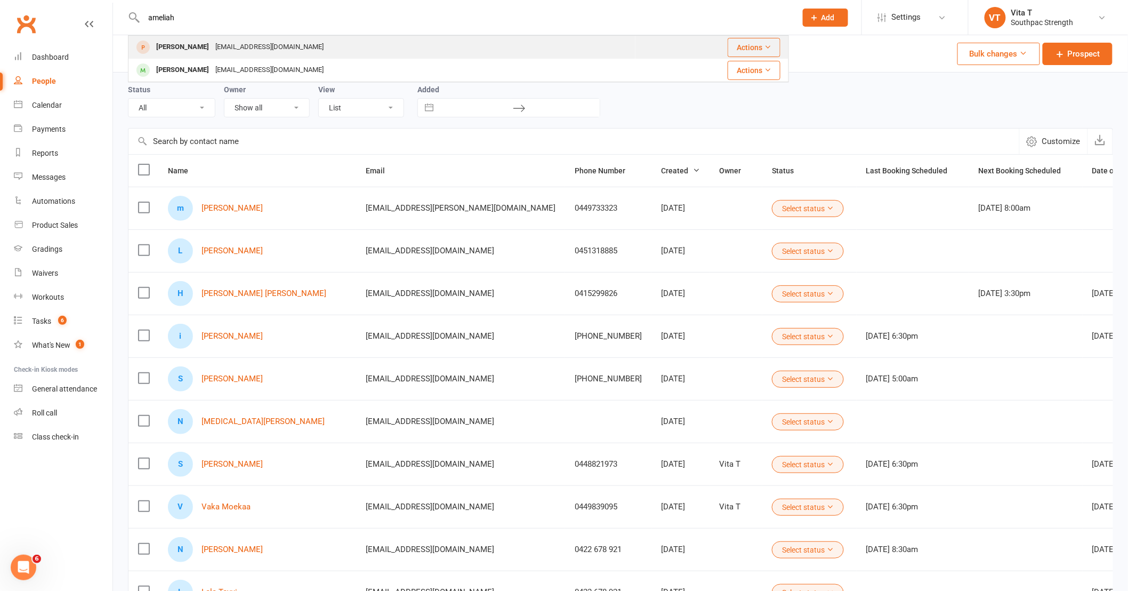
type input "ameliah"
click at [177, 41] on div "[PERSON_NAME]" at bounding box center [182, 46] width 59 height 15
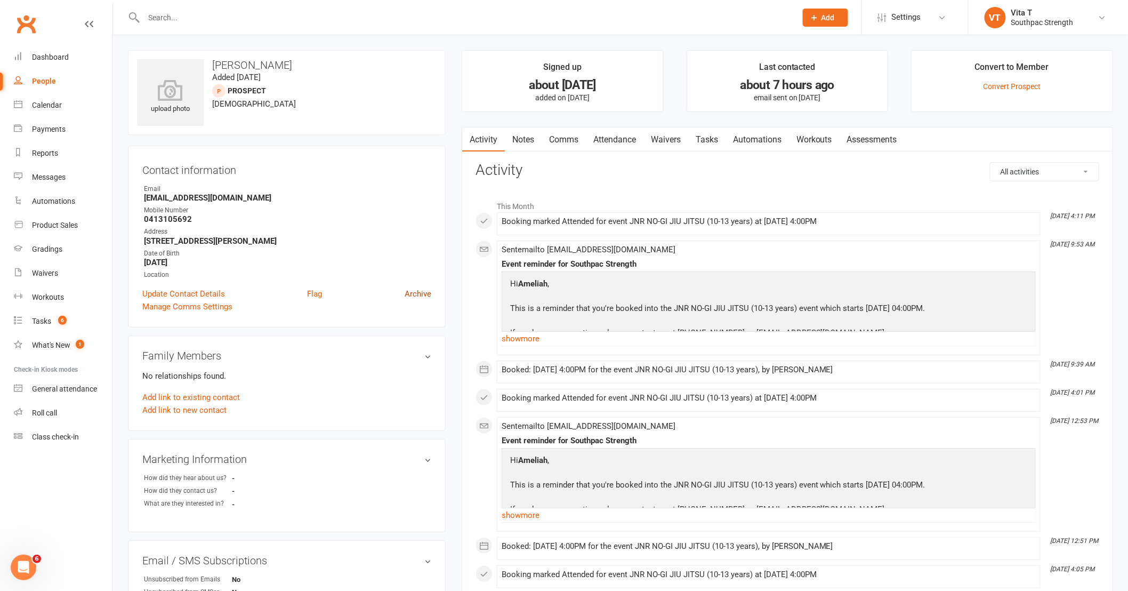
click at [413, 294] on link "Archive" at bounding box center [418, 293] width 27 height 13
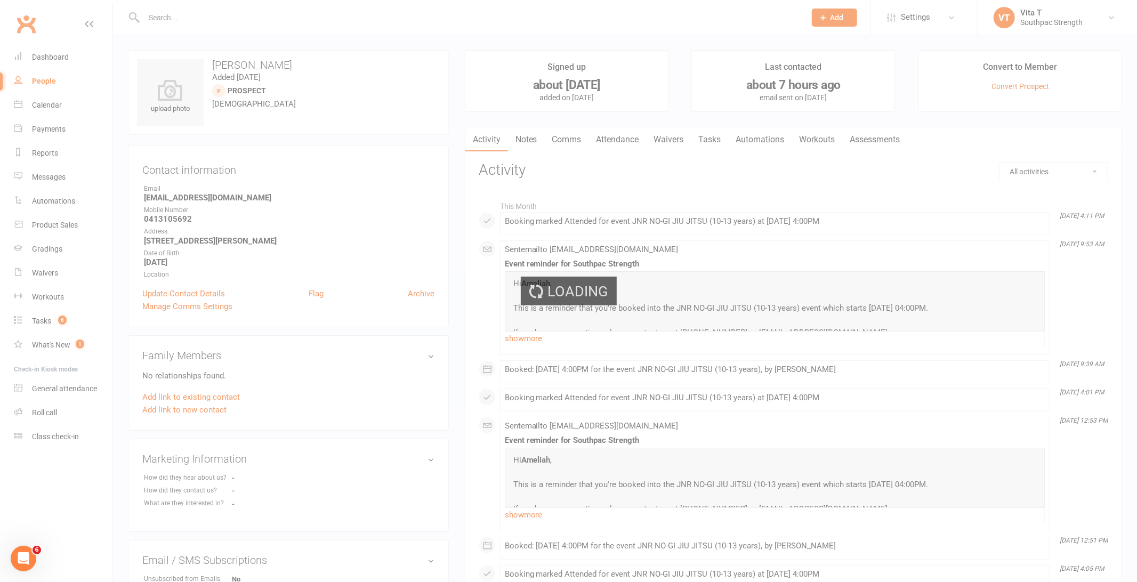
select select "50"
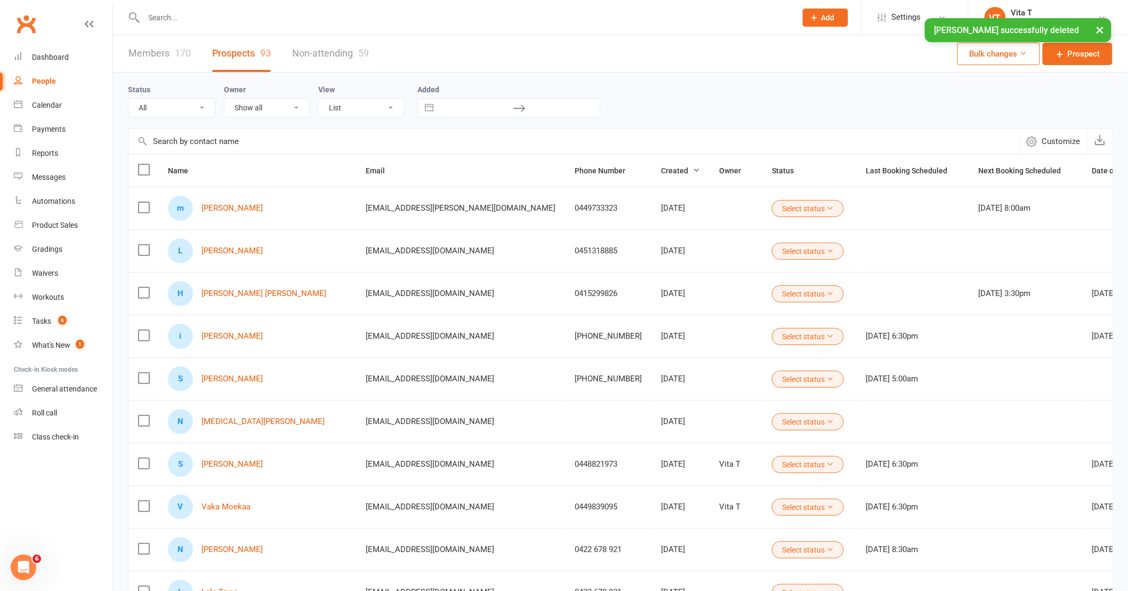
click at [182, 18] on div "× Ameliah Warner successfully deleted" at bounding box center [557, 18] width 1114 height 0
click at [172, 15] on input "text" at bounding box center [465, 17] width 648 height 15
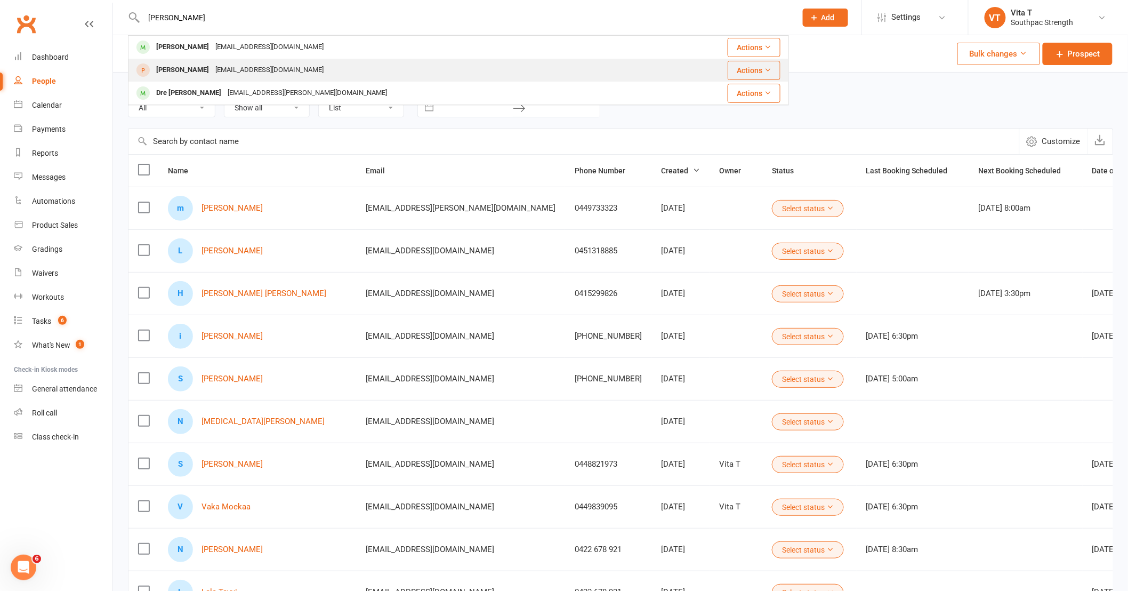
type input "deandre"
click at [192, 73] on div "Deandre Woodward" at bounding box center [182, 69] width 59 height 15
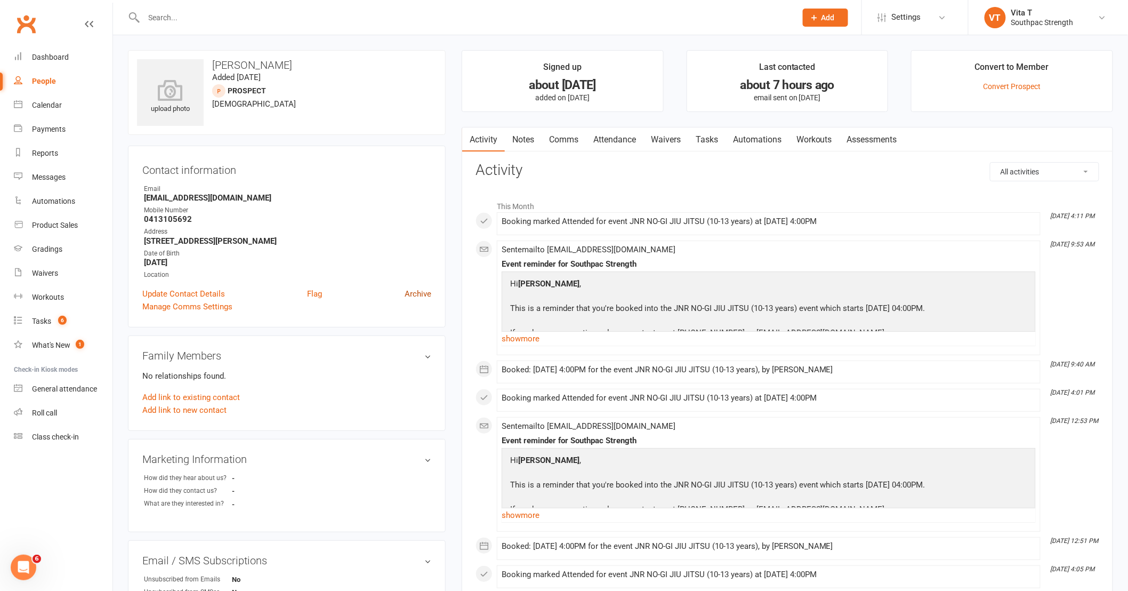
click at [418, 290] on link "Archive" at bounding box center [418, 293] width 27 height 13
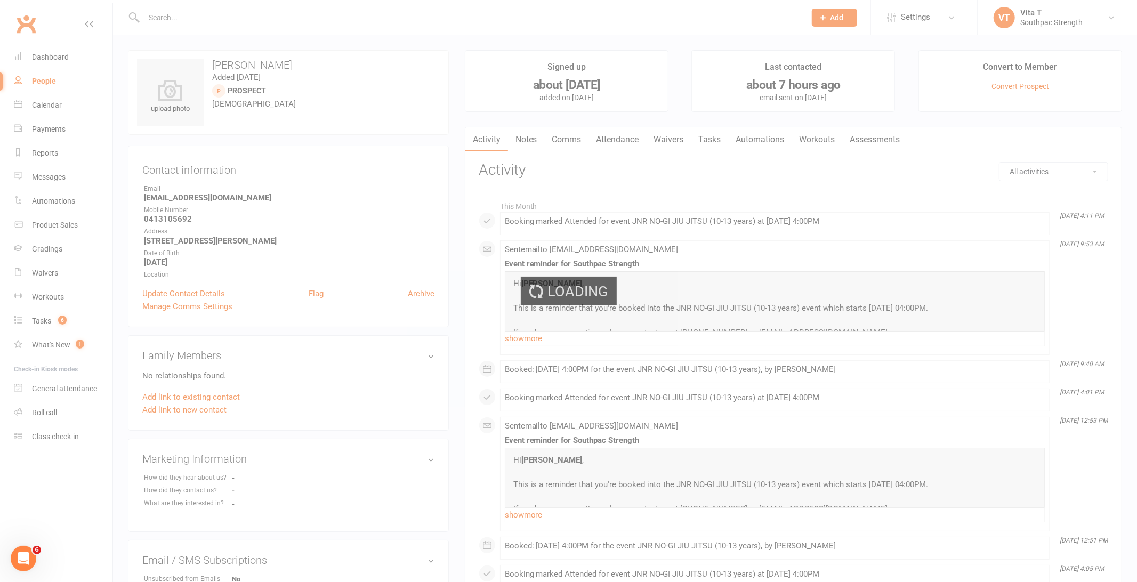
select select "50"
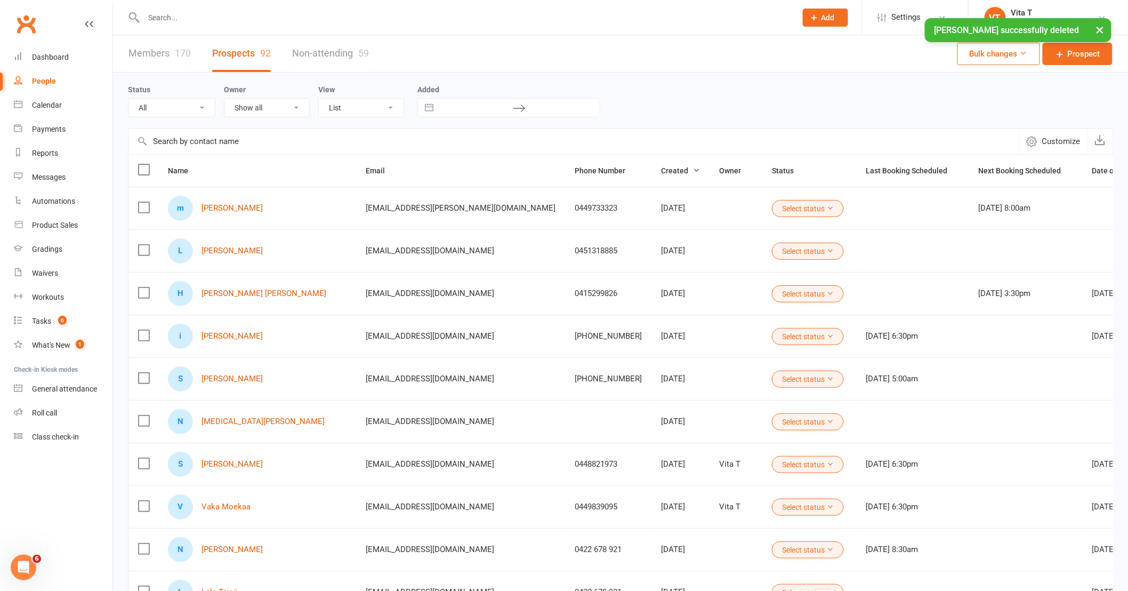
click at [153, 14] on input "text" at bounding box center [465, 17] width 648 height 15
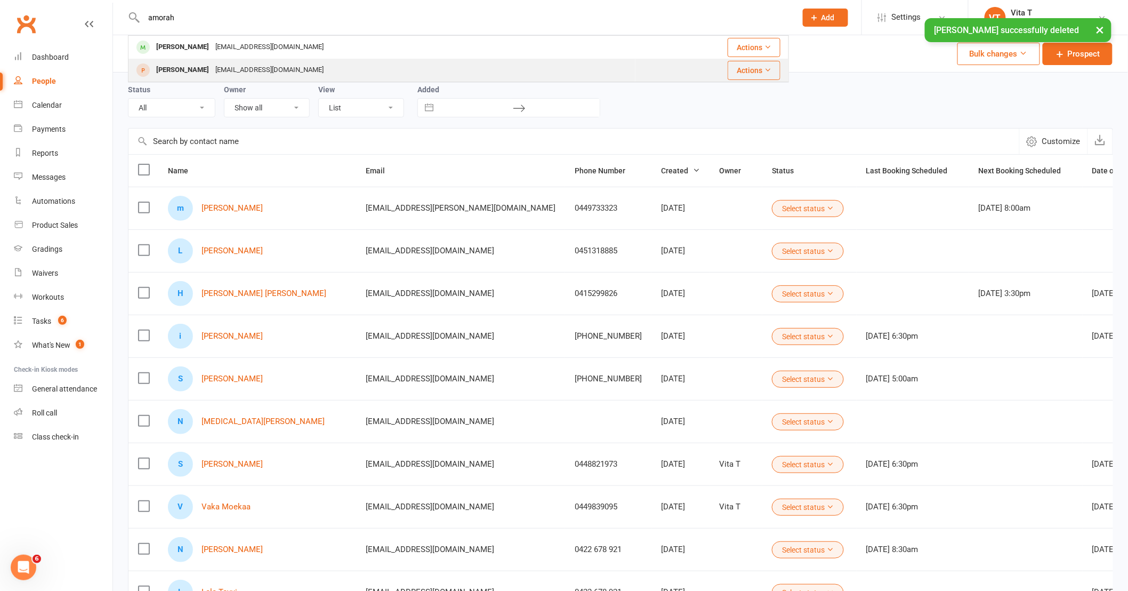
type input "amorah"
click at [150, 69] on div at bounding box center [143, 70] width 20 height 18
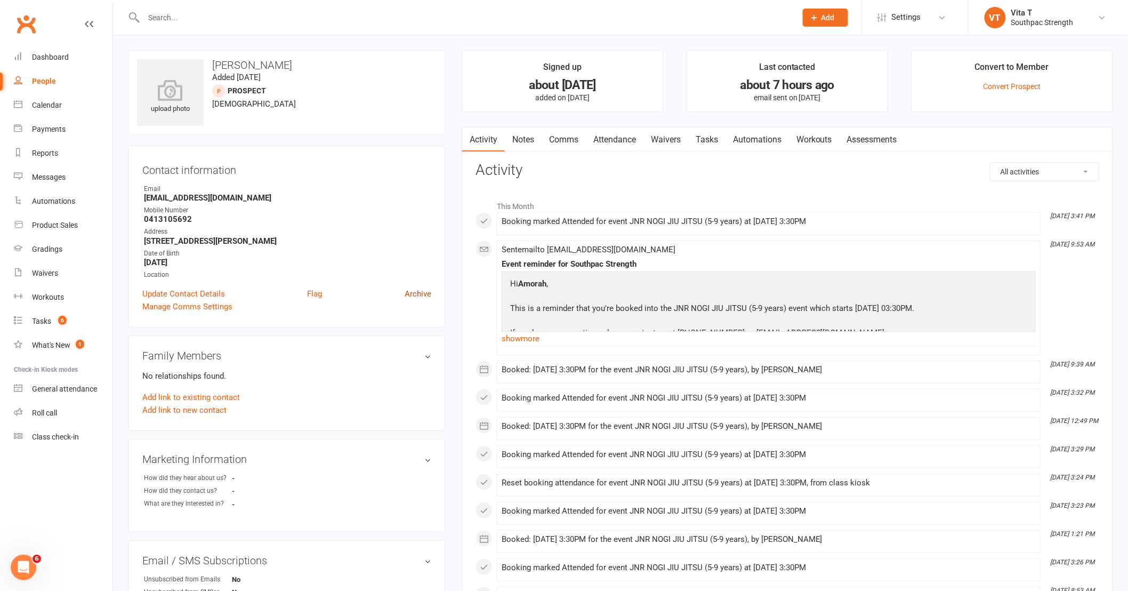
click at [424, 294] on link "Archive" at bounding box center [418, 293] width 27 height 13
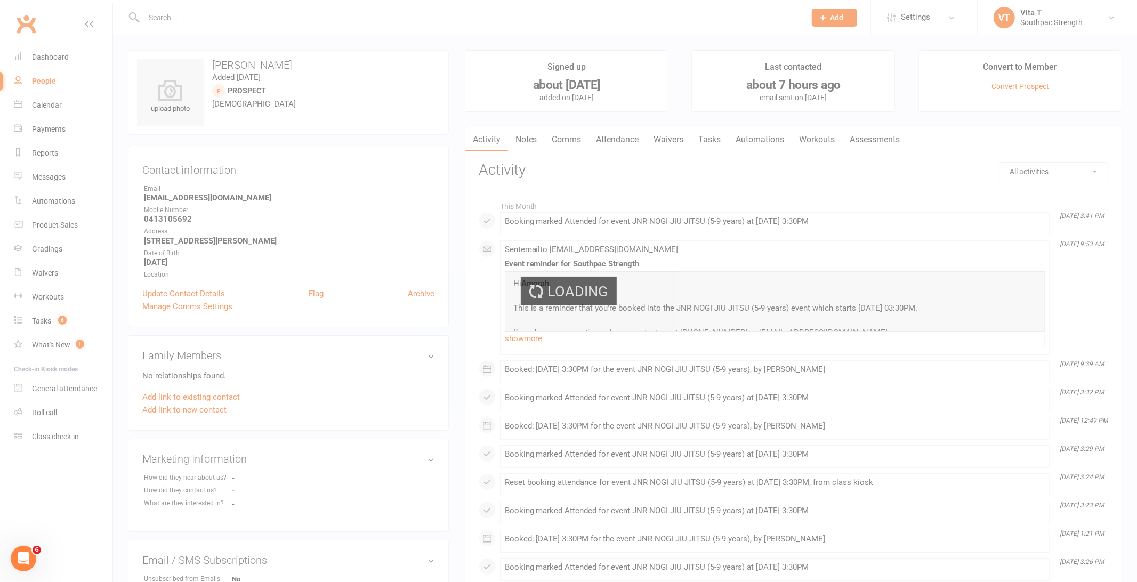
select select "50"
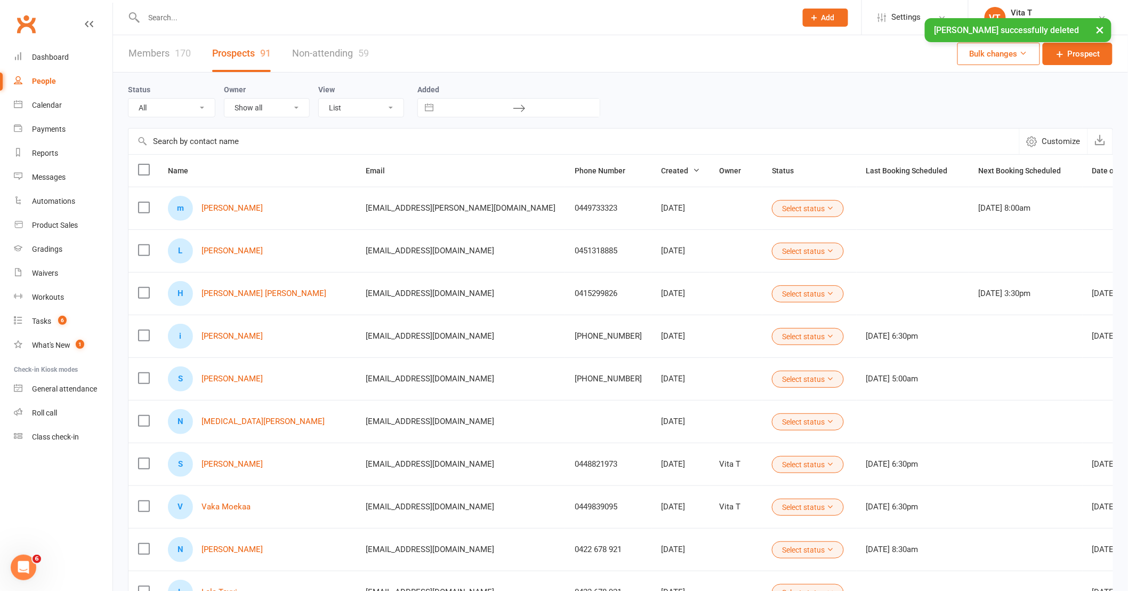
click at [269, 16] on input "text" at bounding box center [465, 17] width 648 height 15
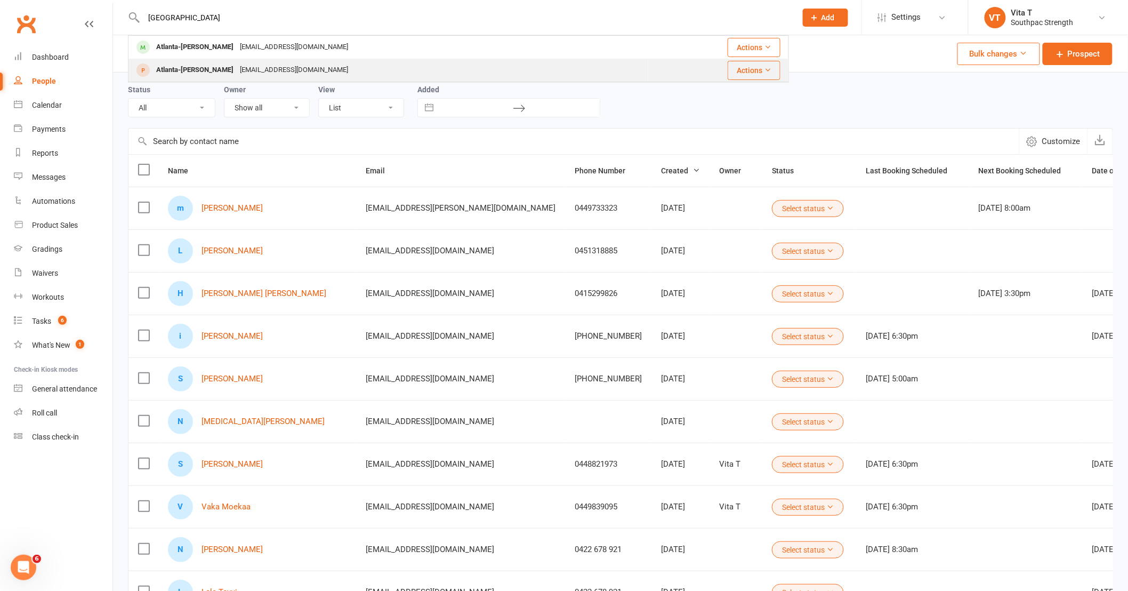
type input "atlanta"
click at [202, 70] on div "Atlanta-Rose Woodward" at bounding box center [195, 69] width 84 height 15
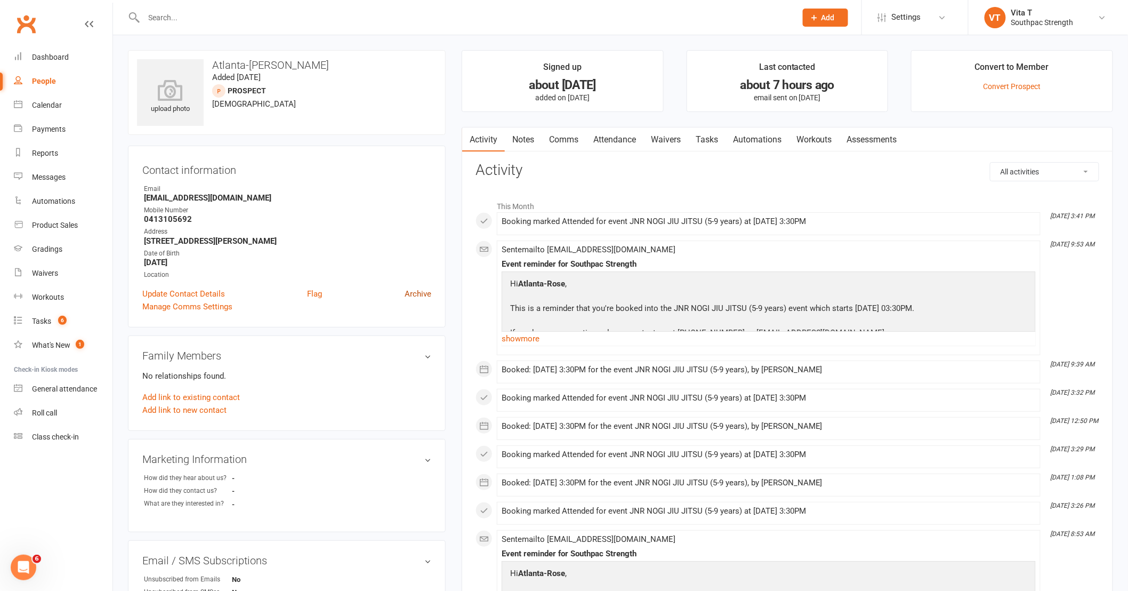
click at [421, 295] on link "Archive" at bounding box center [418, 293] width 27 height 13
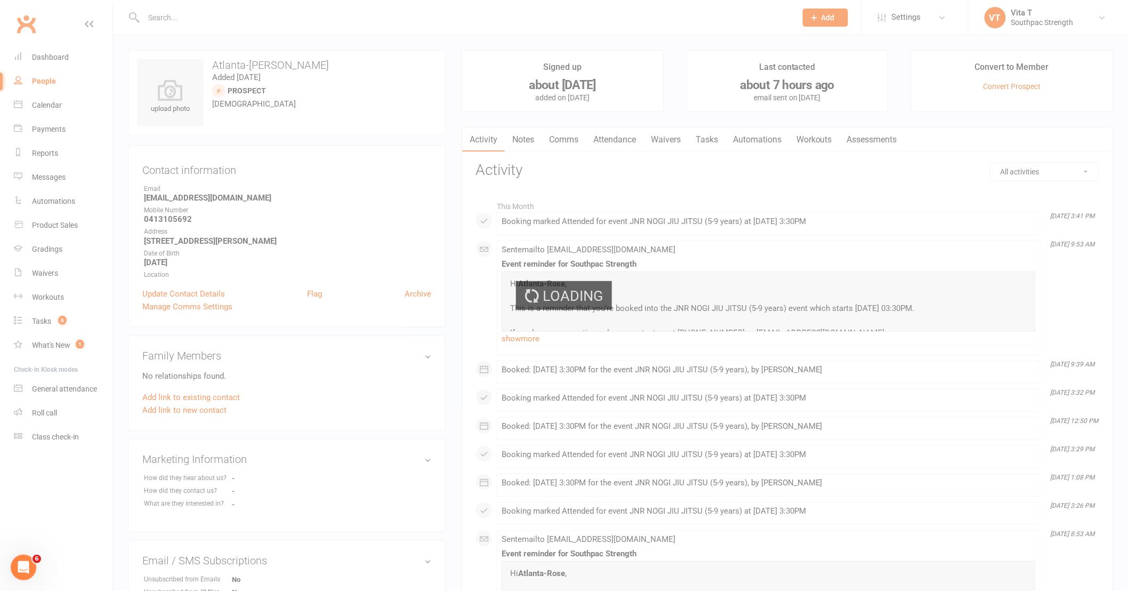
select select "50"
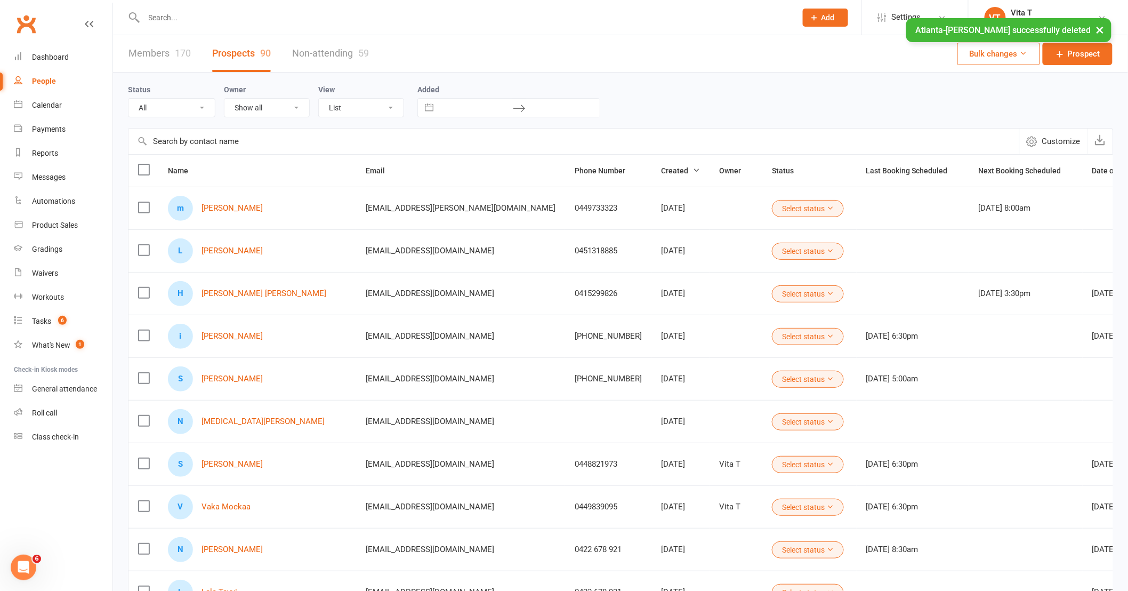
click at [206, 18] on div "× Atlanta-Rose Woodward successfully deleted" at bounding box center [557, 18] width 1114 height 0
click at [197, 18] on div "× Atlanta-Rose Woodward successfully deleted" at bounding box center [557, 18] width 1114 height 0
click at [167, 14] on input "text" at bounding box center [465, 17] width 648 height 15
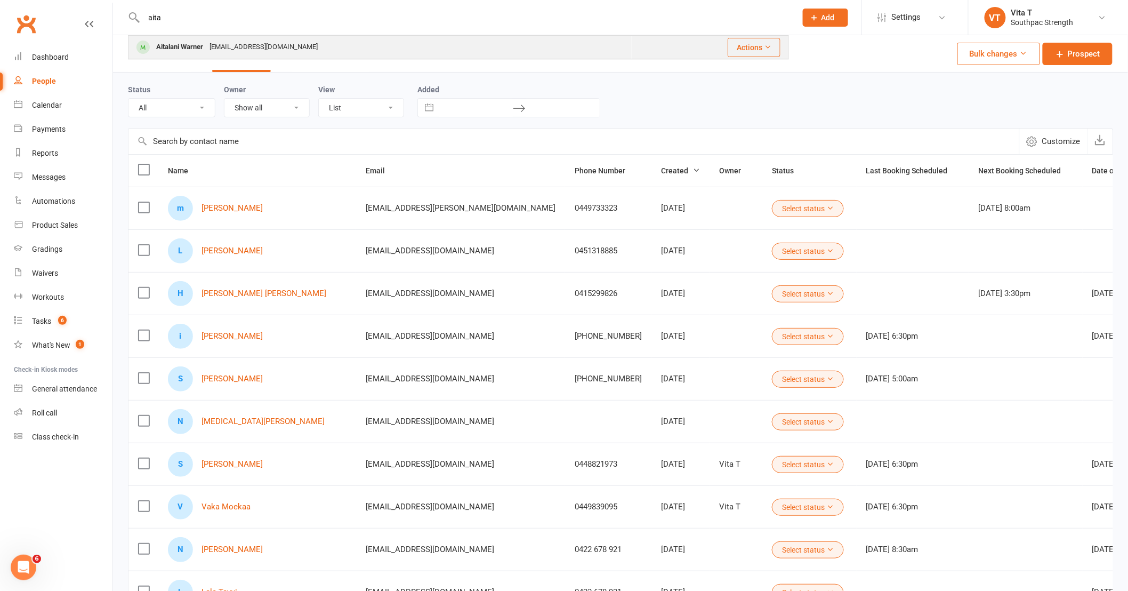
type input "aita"
click at [173, 45] on div "Aitalani Warner" at bounding box center [179, 46] width 53 height 15
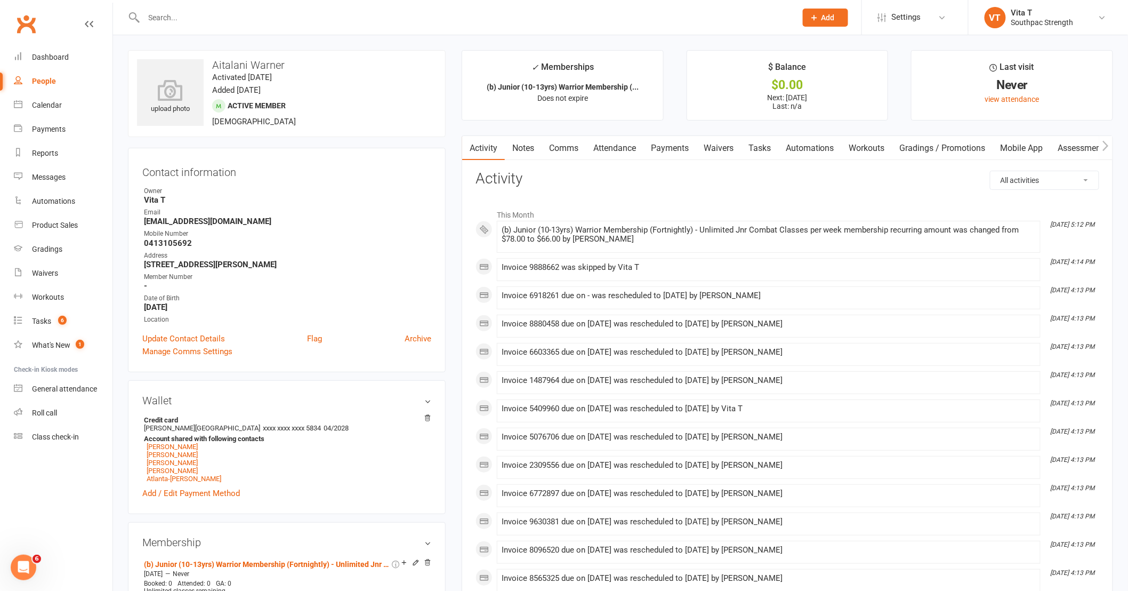
click at [531, 147] on link "Notes" at bounding box center [523, 148] width 37 height 25
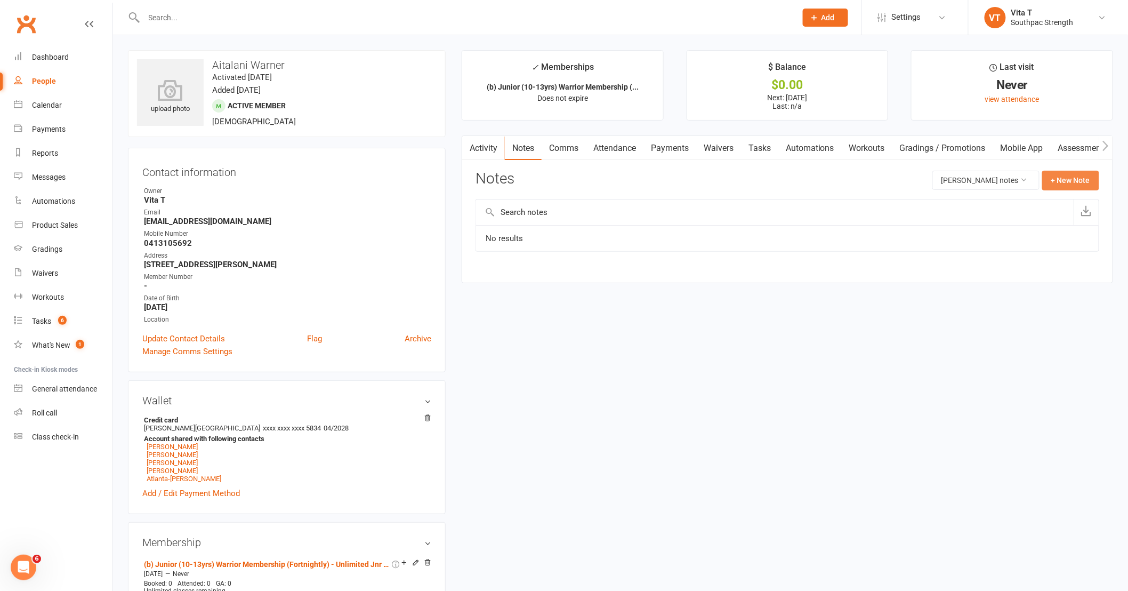
click at [1068, 187] on button "+ New Note" at bounding box center [1070, 180] width 57 height 19
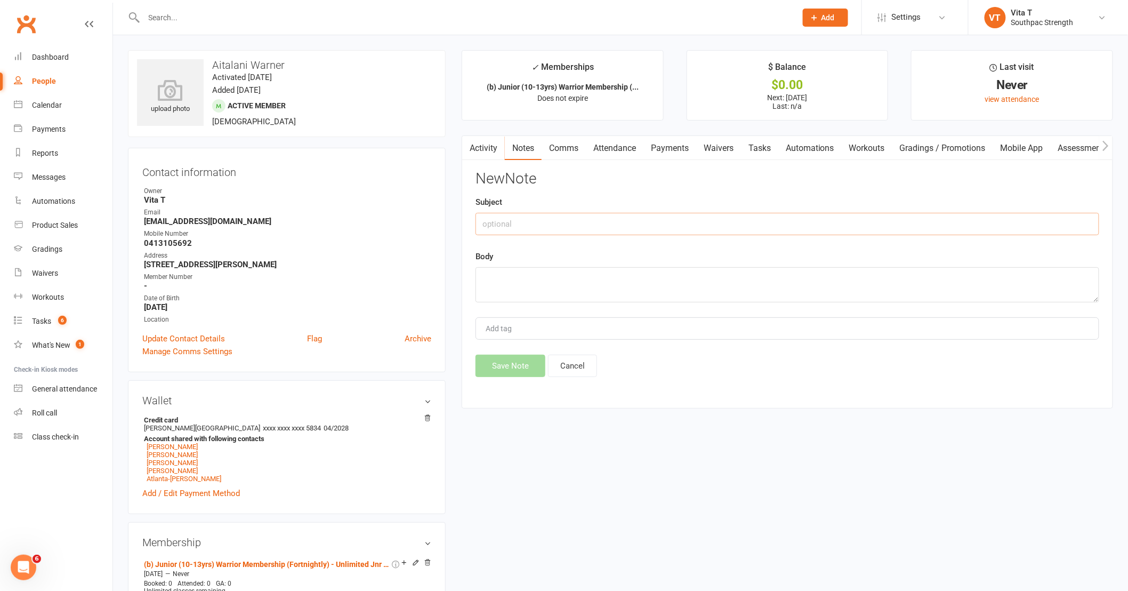
click at [675, 229] on input "text" at bounding box center [788, 224] width 624 height 22
type input "Tee"
click at [690, 289] on textarea at bounding box center [788, 284] width 624 height 35
type textarea "B"
drag, startPoint x: 689, startPoint y: 289, endPoint x: 412, endPoint y: 269, distance: 277.9
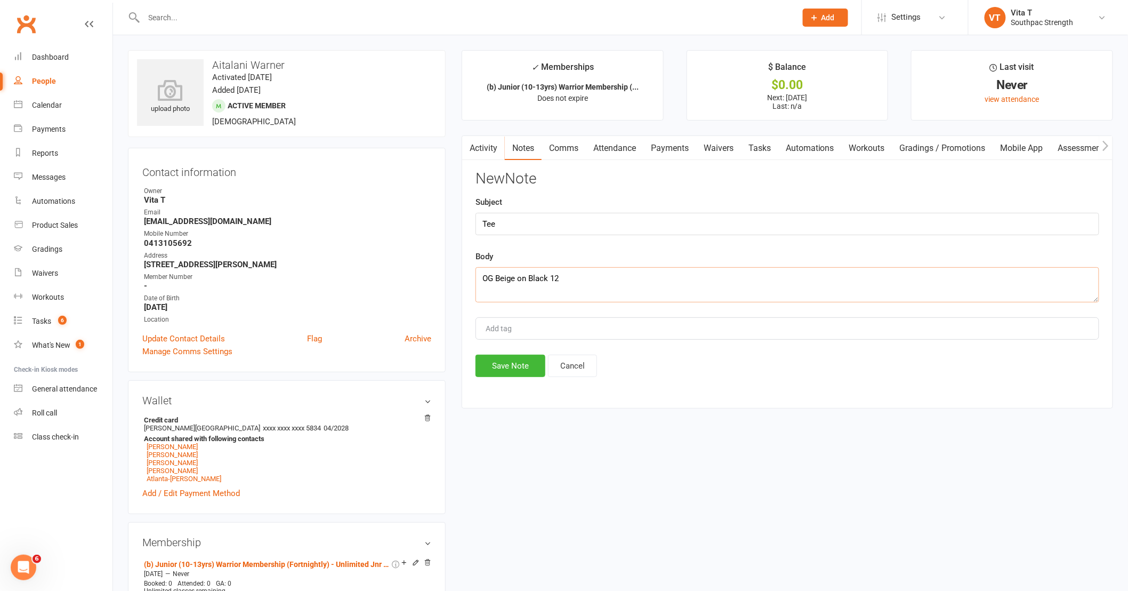
type textarea "OG Beige on Black 12"
click at [513, 366] on button "Save Note" at bounding box center [511, 366] width 70 height 22
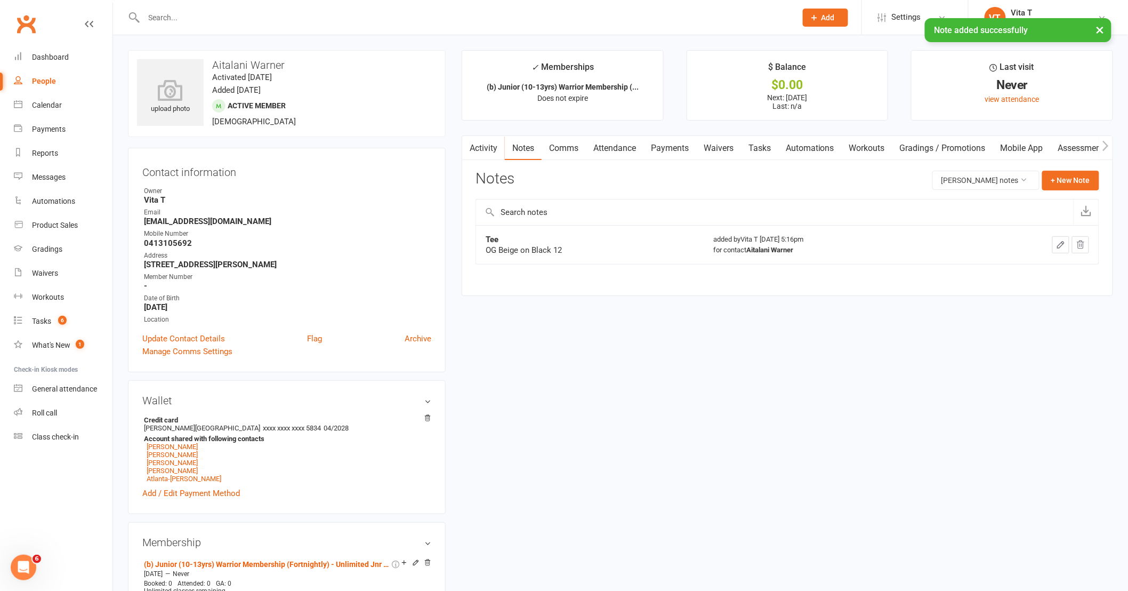
click at [174, 13] on input "text" at bounding box center [465, 17] width 648 height 15
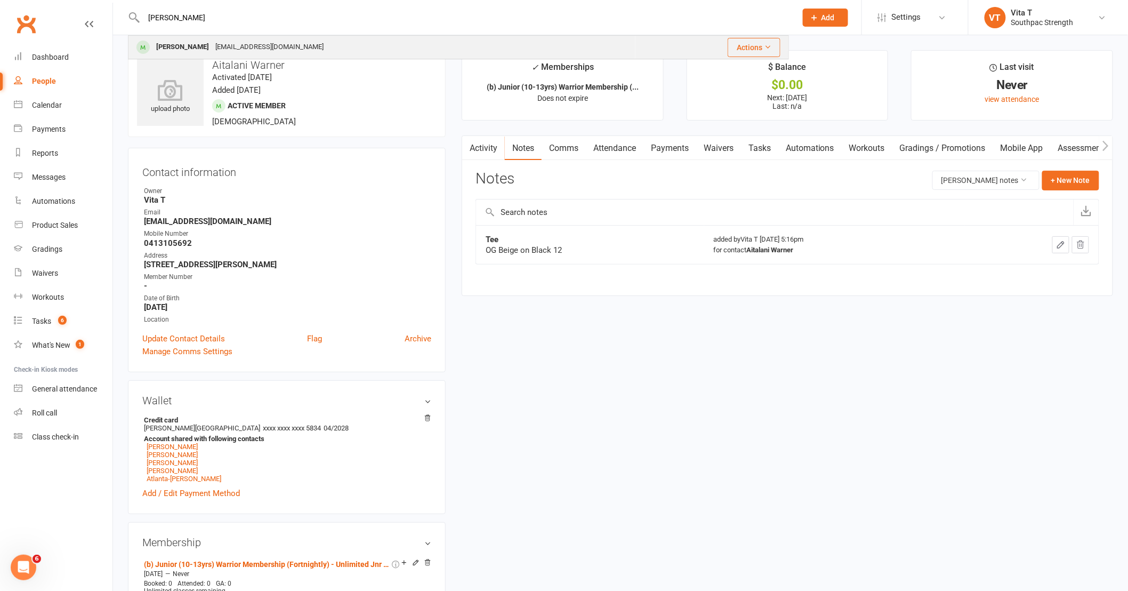
type input "[PERSON_NAME]"
click at [178, 55] on div "Ameliah Warner shavon_peleseuma@outlook.com" at bounding box center [382, 47] width 506 height 22
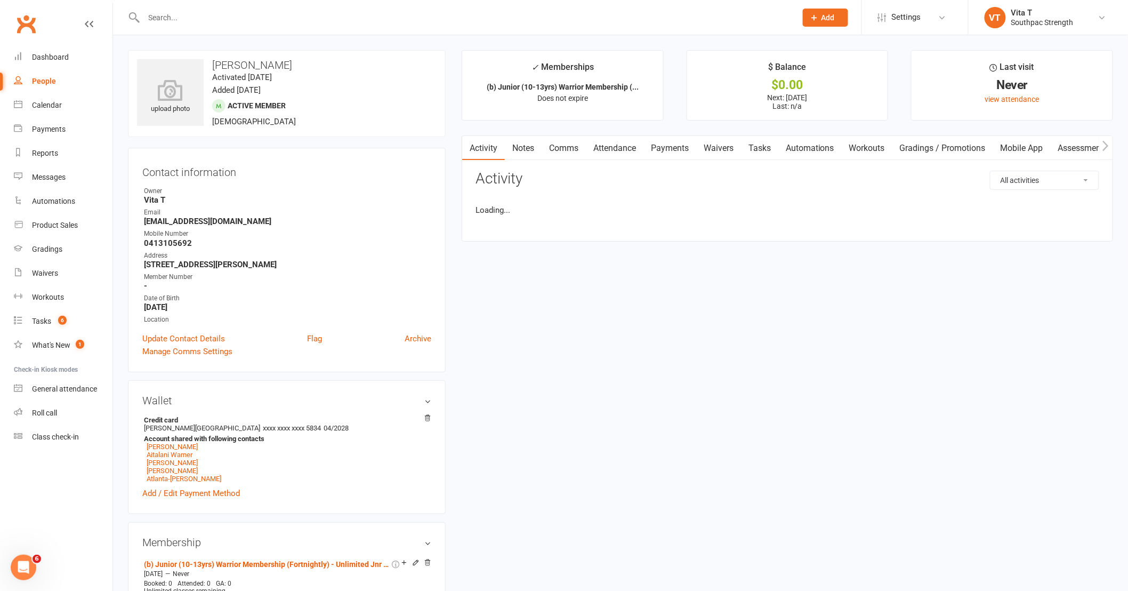
click at [531, 151] on link "Notes" at bounding box center [523, 148] width 37 height 25
click at [1076, 184] on button "+ New Note" at bounding box center [1070, 180] width 57 height 19
click at [616, 226] on input "text" at bounding box center [788, 224] width 624 height 22
type input "Tee"
click at [592, 292] on textarea at bounding box center [788, 284] width 624 height 35
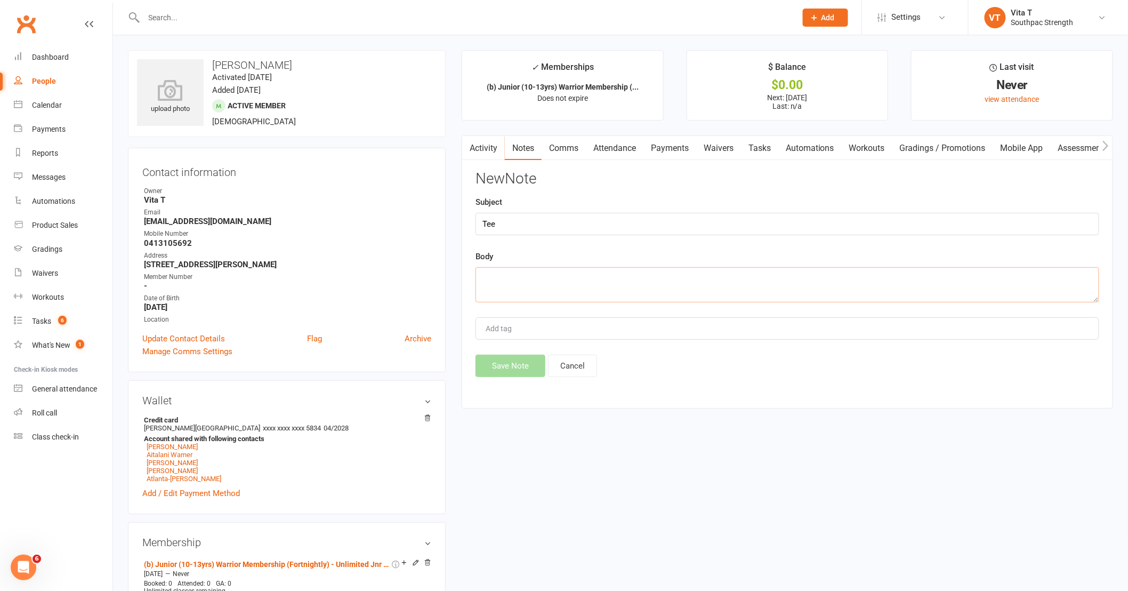
paste textarea "OG Beige on Black 12"
type textarea "OG Beige on Black 12"
click at [518, 369] on button "Save Note" at bounding box center [511, 366] width 70 height 22
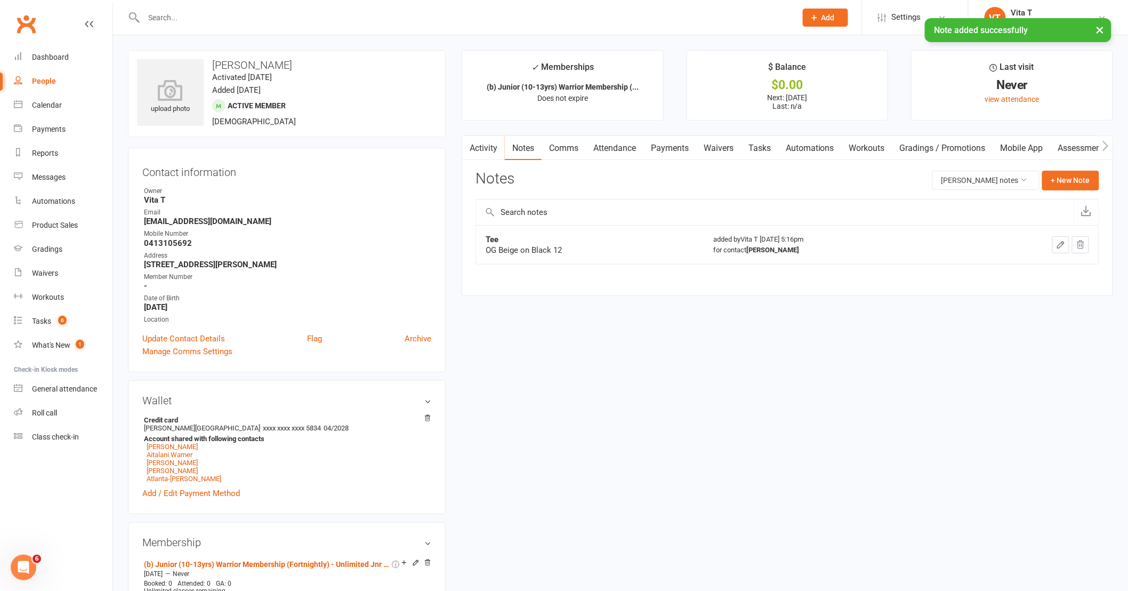
click at [208, 18] on div "× Note added successfully" at bounding box center [557, 18] width 1114 height 0
click at [173, 18] on div "× Note added successfully" at bounding box center [557, 18] width 1114 height 0
click at [160, 18] on div "× Note added successfully" at bounding box center [557, 18] width 1114 height 0
click at [168, 18] on div "× Note added successfully" at bounding box center [557, 18] width 1114 height 0
click at [161, 18] on div "× Note added successfully" at bounding box center [557, 18] width 1114 height 0
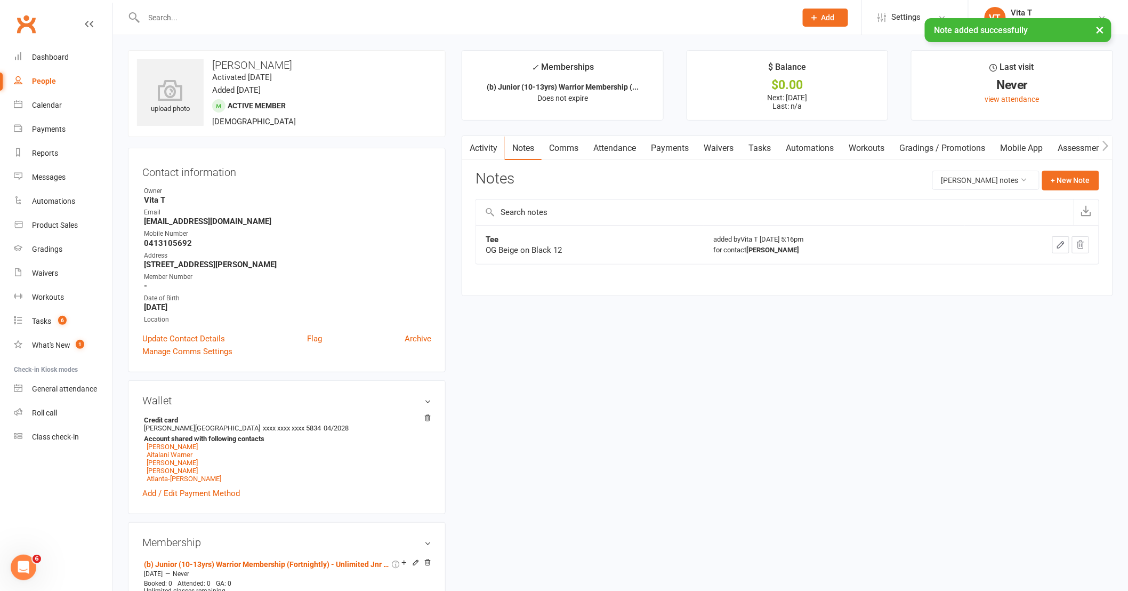
click at [173, 17] on input "text" at bounding box center [465, 17] width 648 height 15
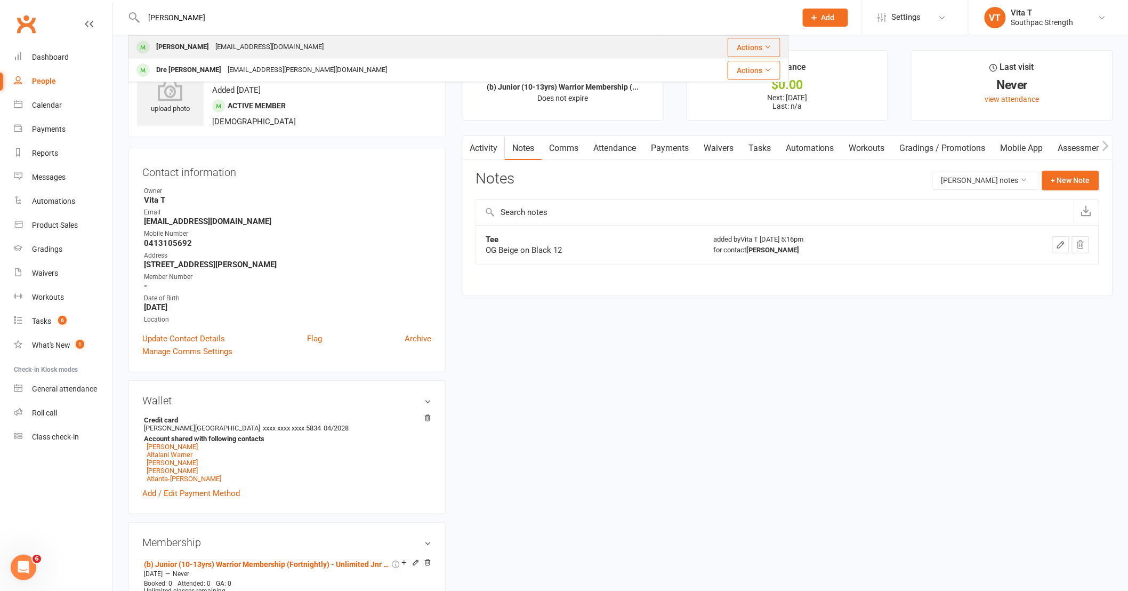
type input "[PERSON_NAME]"
click at [228, 44] on div "[EMAIL_ADDRESS][DOMAIN_NAME]" at bounding box center [269, 46] width 115 height 15
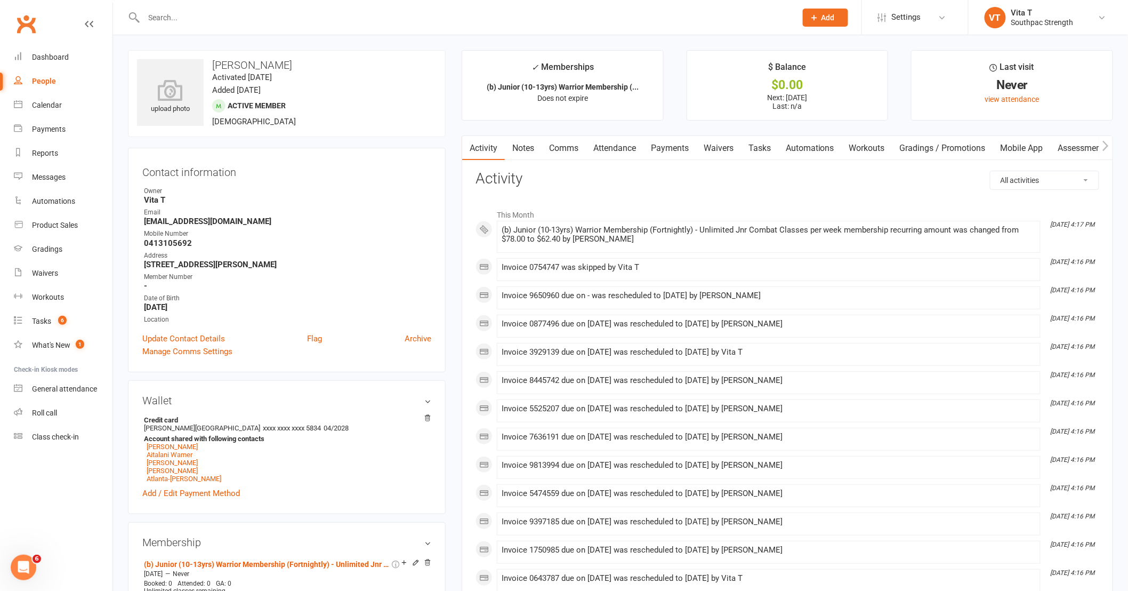
click at [525, 150] on link "Notes" at bounding box center [523, 148] width 37 height 25
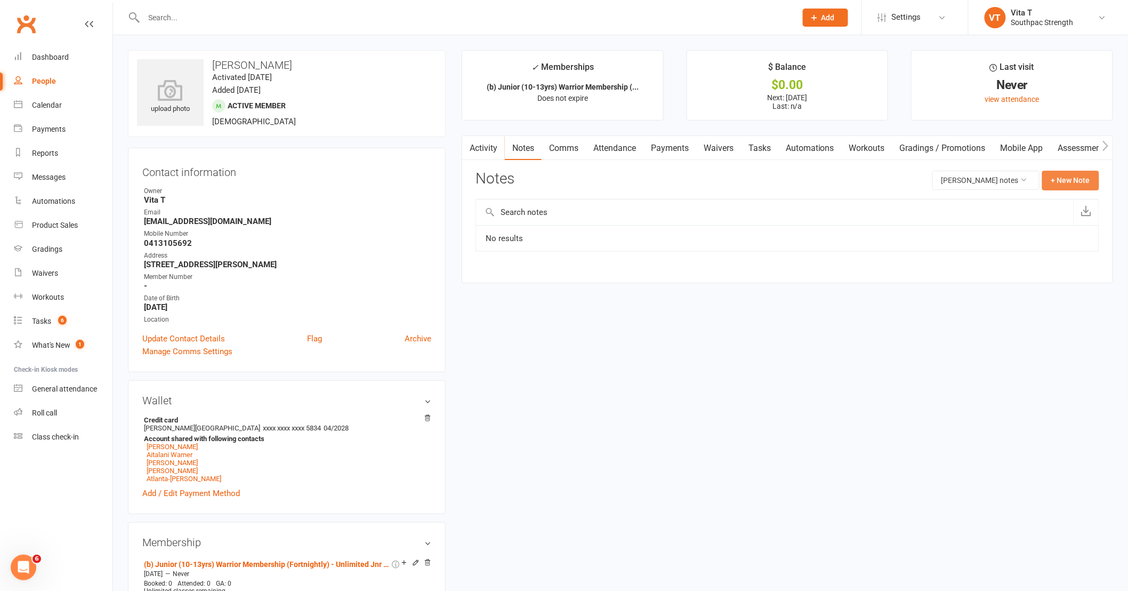
click at [1059, 182] on button "+ New Note" at bounding box center [1070, 180] width 57 height 19
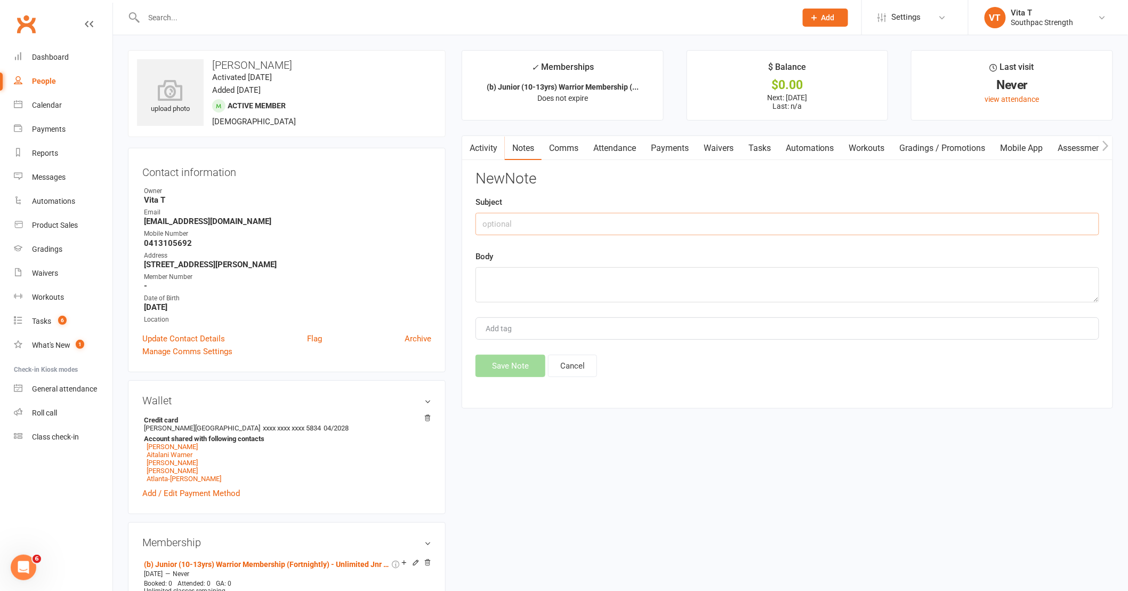
click at [657, 217] on input "text" at bounding box center [788, 224] width 624 height 22
type input "tee"
click at [557, 285] on textarea at bounding box center [788, 284] width 624 height 35
click at [496, 327] on input "Add tag" at bounding box center [503, 328] width 37 height 13
click at [665, 280] on textarea "Black on White" at bounding box center [788, 284] width 624 height 35
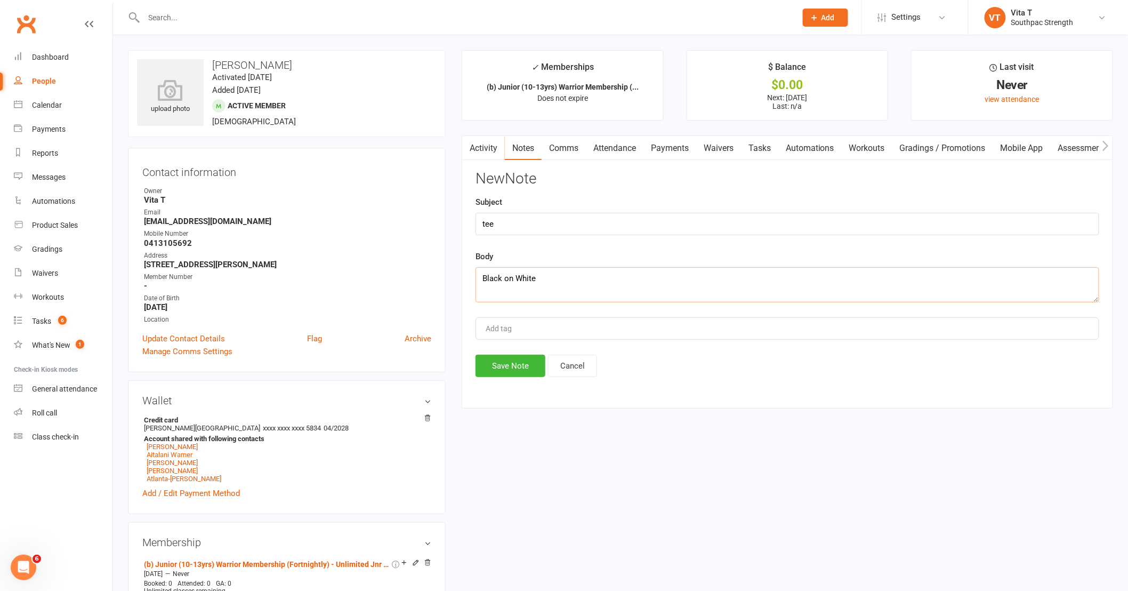
click at [478, 282] on textarea "Black on White" at bounding box center [788, 284] width 624 height 35
click at [589, 275] on textarea "OG Black on White" at bounding box center [788, 284] width 624 height 35
type textarea "OG Black on White 14"
click at [508, 372] on button "Save Note" at bounding box center [511, 366] width 70 height 22
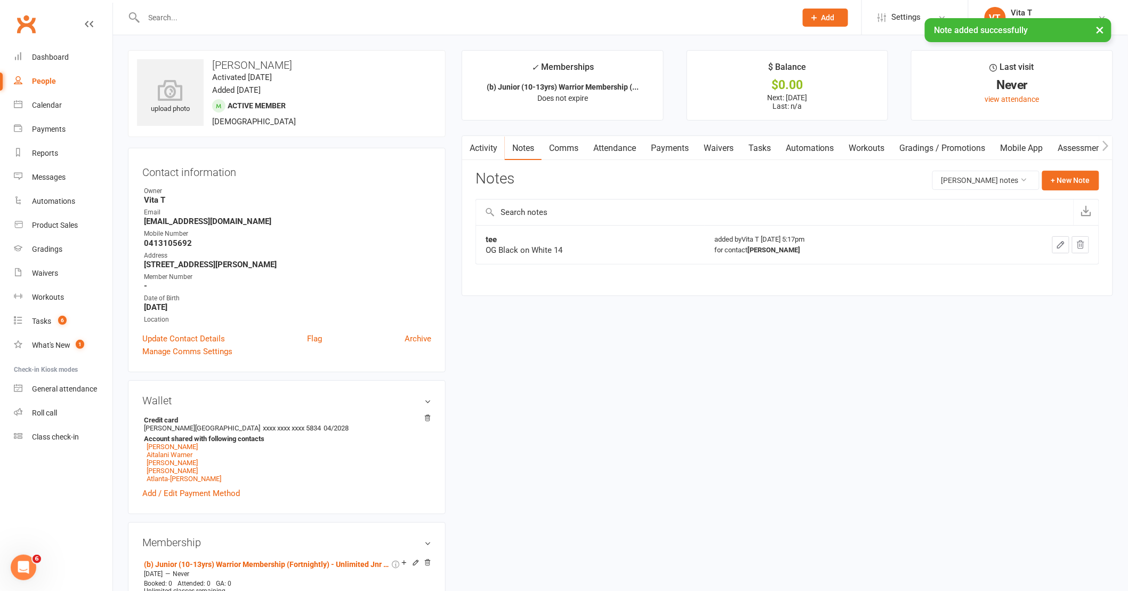
click at [196, 6] on div at bounding box center [458, 17] width 661 height 35
click at [187, 10] on input "text" at bounding box center [465, 17] width 648 height 15
type input "amorah"
click at [214, 18] on div "× Note added successfully" at bounding box center [557, 18] width 1114 height 0
click at [231, 20] on input "text" at bounding box center [465, 17] width 648 height 15
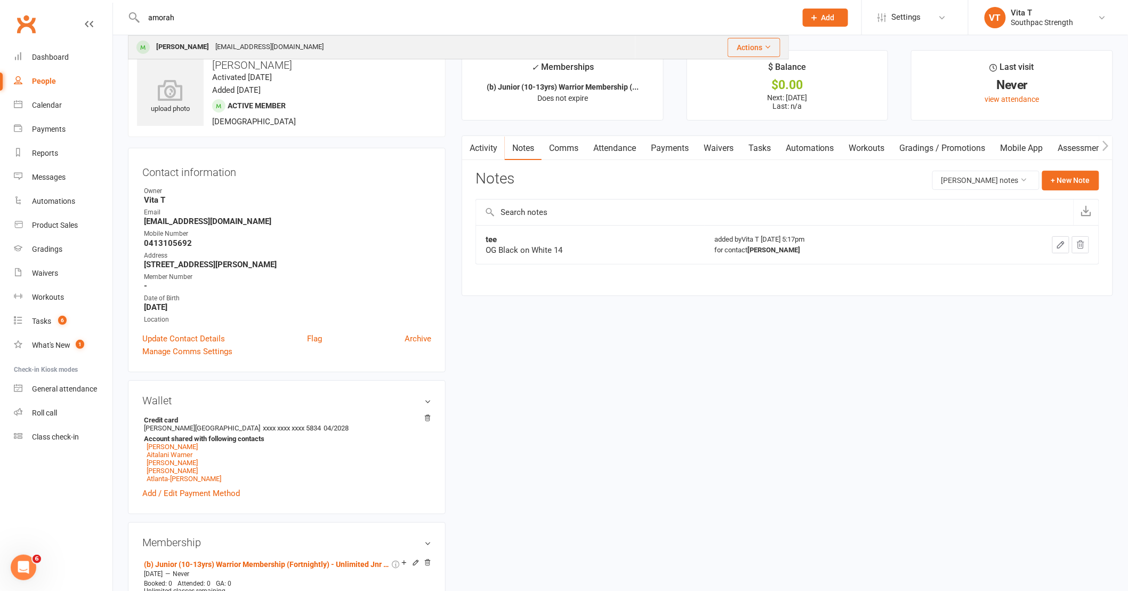
type input "amorah"
click at [221, 51] on div "[EMAIL_ADDRESS][DOMAIN_NAME]" at bounding box center [269, 46] width 115 height 15
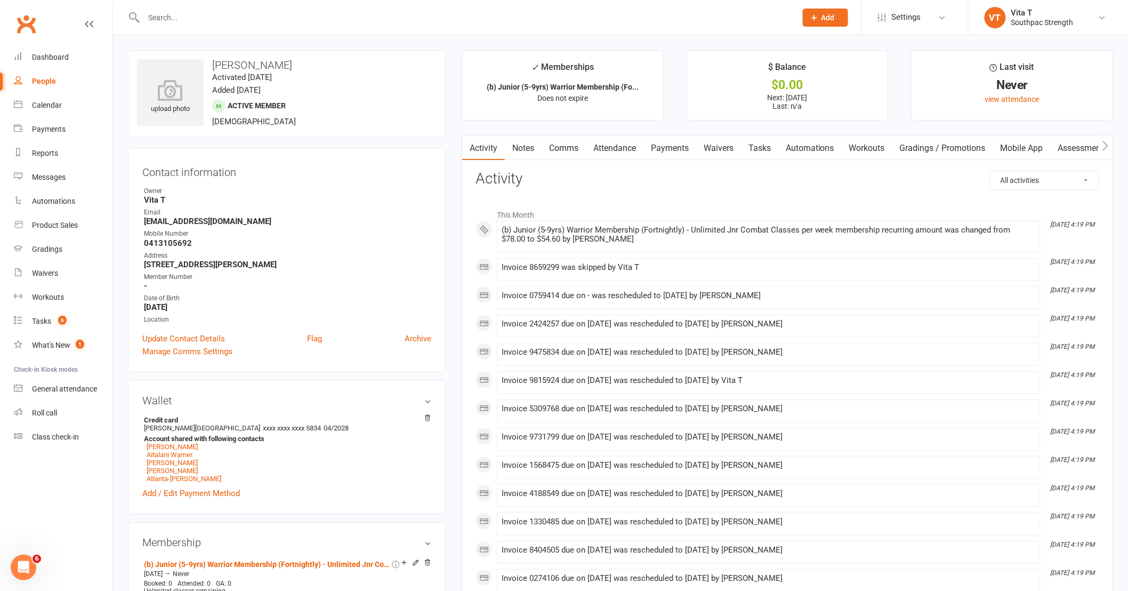
click at [526, 137] on link "Notes" at bounding box center [523, 148] width 37 height 25
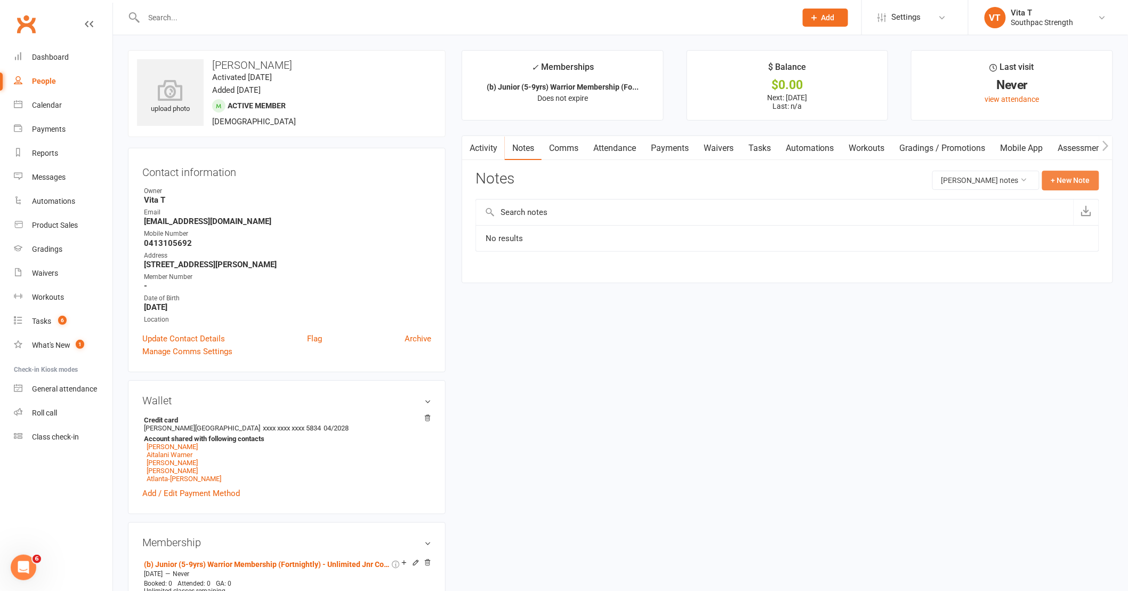
click at [1054, 178] on button "+ New Note" at bounding box center [1070, 180] width 57 height 19
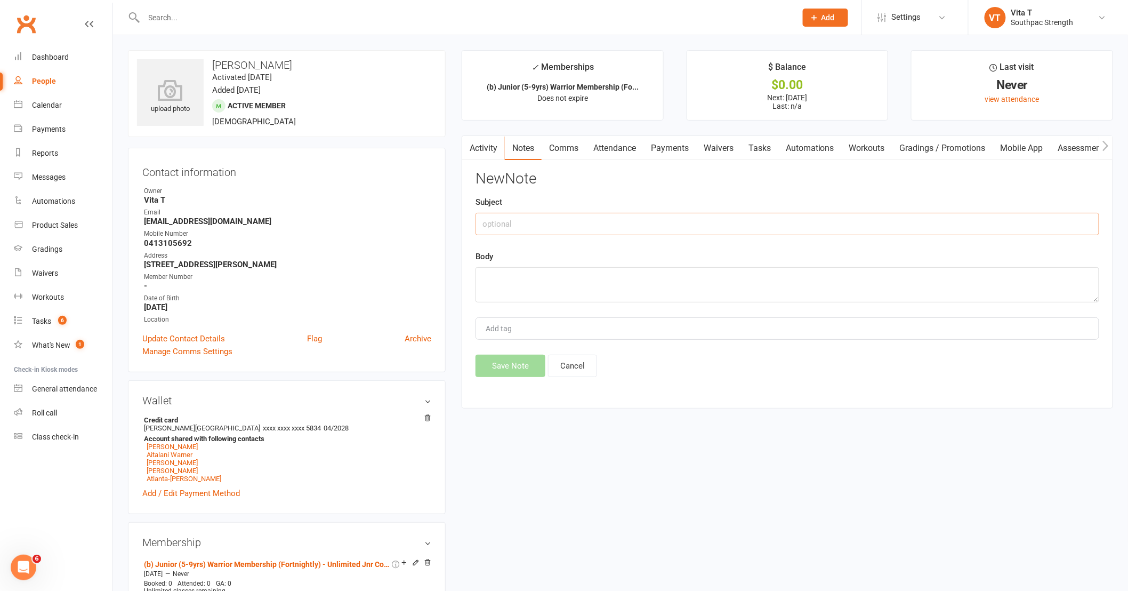
click at [570, 226] on input "text" at bounding box center [788, 224] width 624 height 22
type input "tee"
click at [567, 276] on textarea at bounding box center [788, 284] width 624 height 35
type textarea "O"
type textarea "Candy Black"
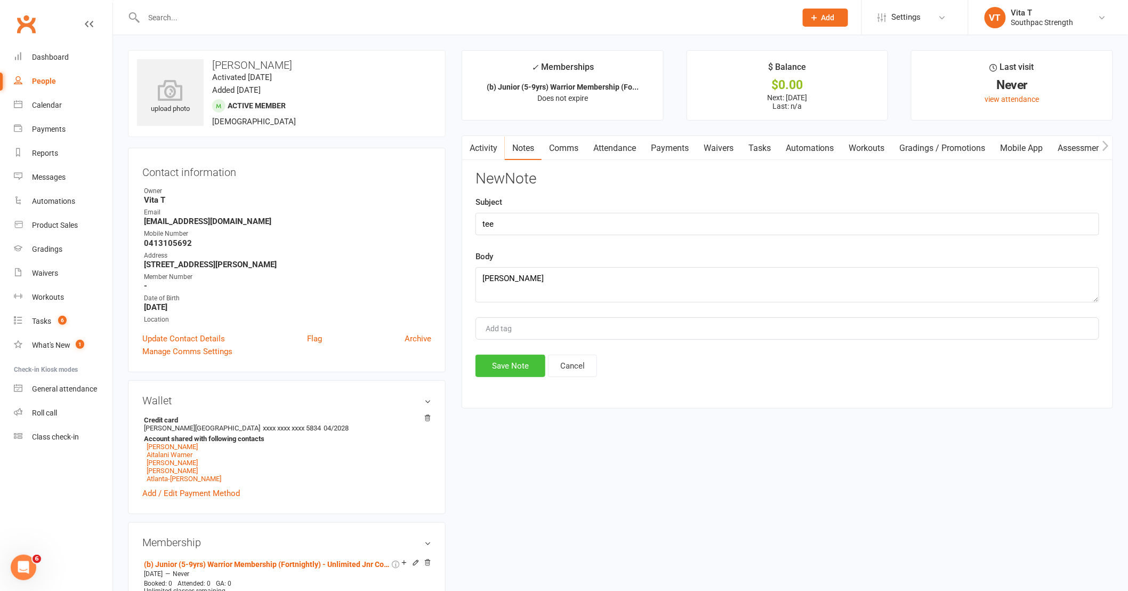
click at [514, 365] on button "Save Note" at bounding box center [511, 366] width 70 height 22
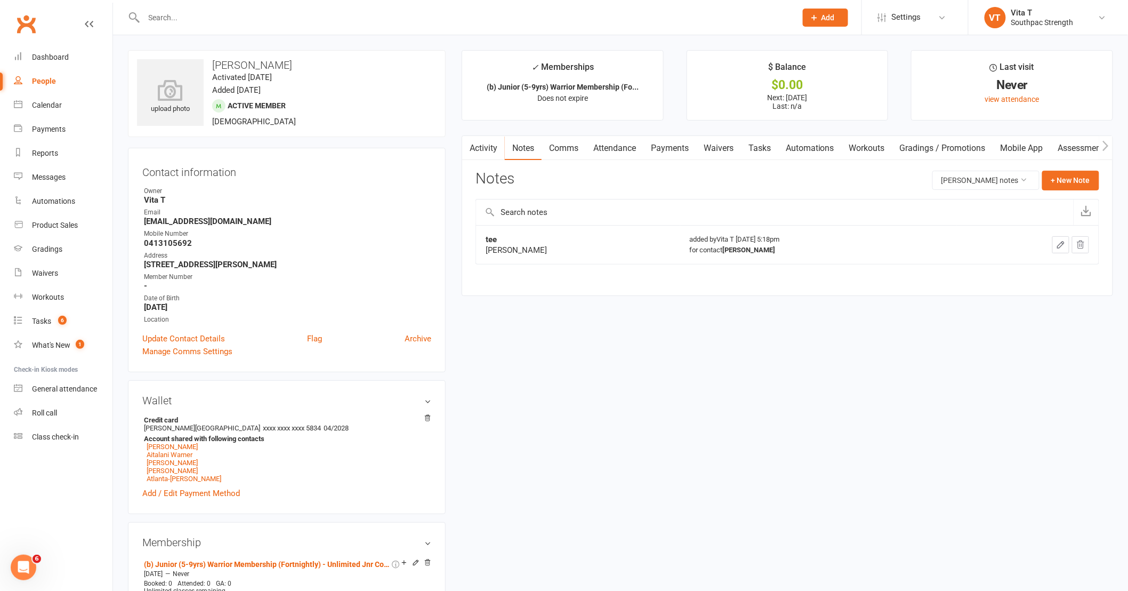
click at [172, 23] on input "text" at bounding box center [465, 17] width 648 height 15
type input "atlant"
click at [181, 45] on div "Atlanta-[PERSON_NAME]" at bounding box center [195, 46] width 84 height 15
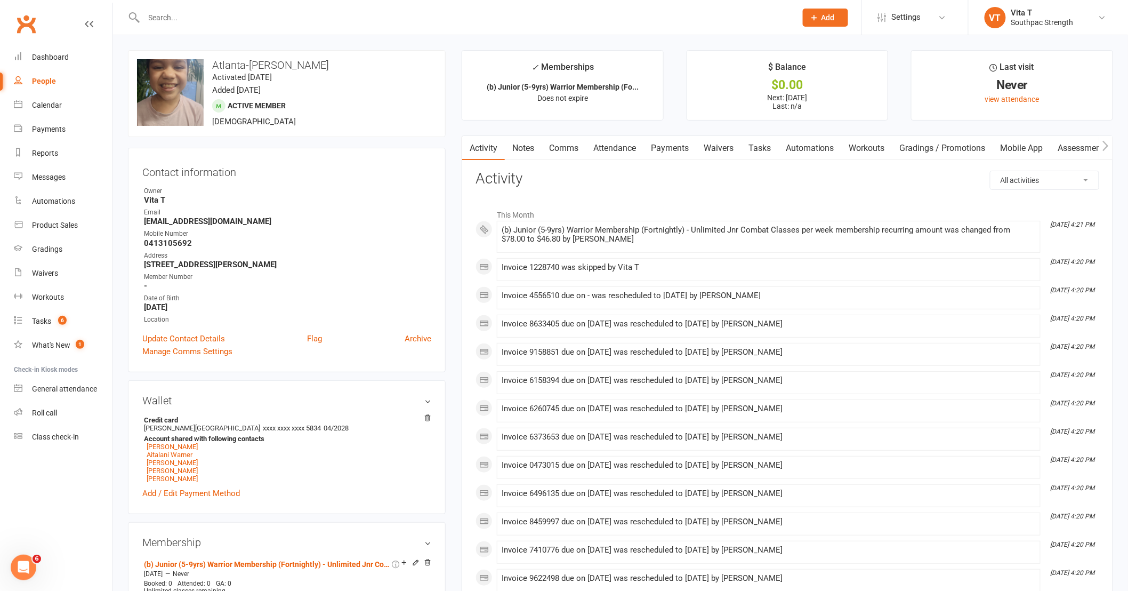
click at [525, 150] on link "Notes" at bounding box center [523, 148] width 37 height 25
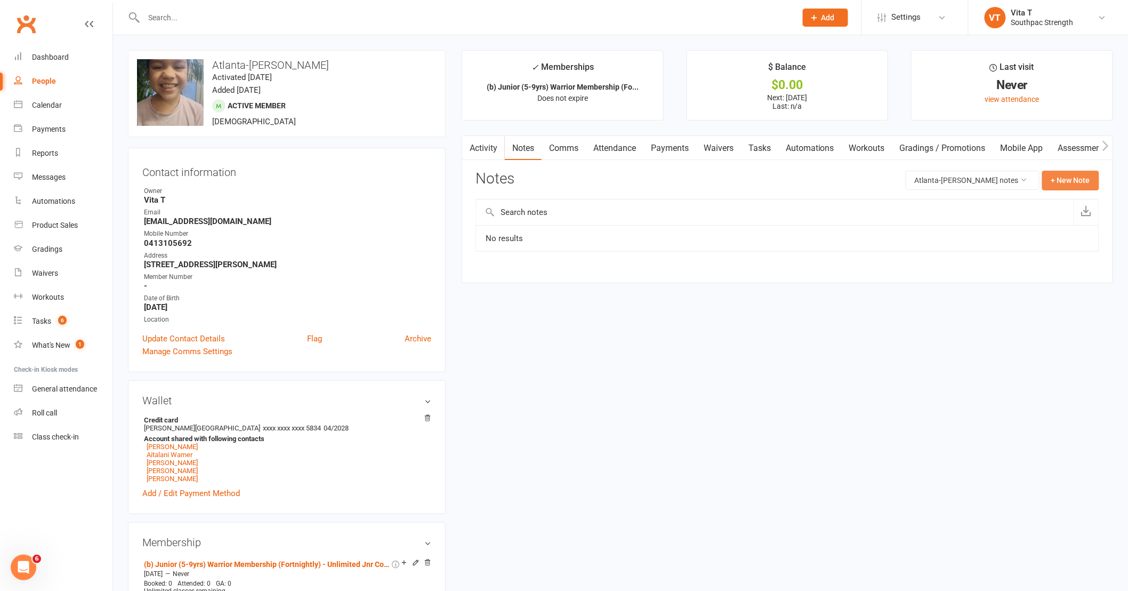
click at [1061, 181] on button "+ New Note" at bounding box center [1070, 180] width 57 height 19
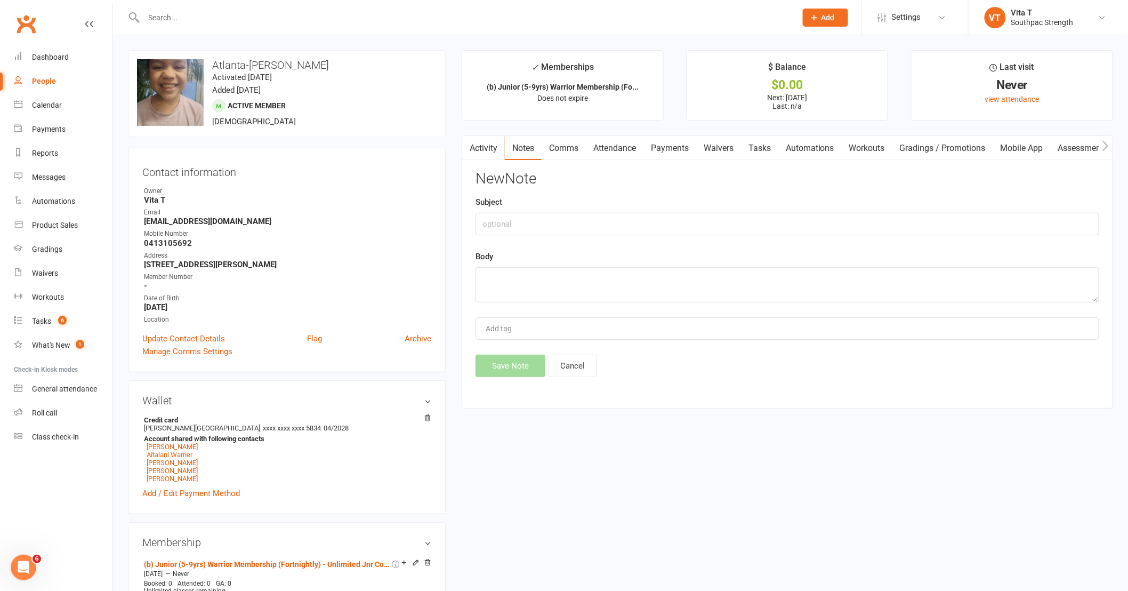
click at [553, 236] on div "New Note Subject Body Add tag Save Note Cancel" at bounding box center [788, 274] width 624 height 206
click at [563, 228] on input "text" at bounding box center [788, 224] width 624 height 22
type input "tee"
click at [570, 275] on textarea at bounding box center [788, 284] width 624 height 35
type textarea "Candy Pink 6"
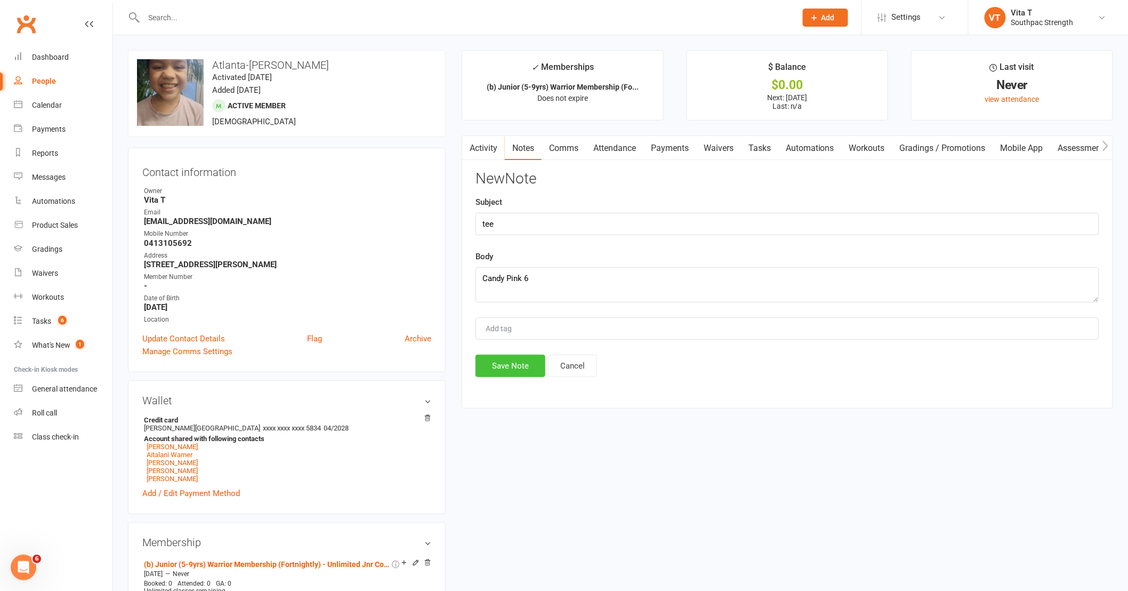
click at [507, 367] on button "Save Note" at bounding box center [511, 366] width 70 height 22
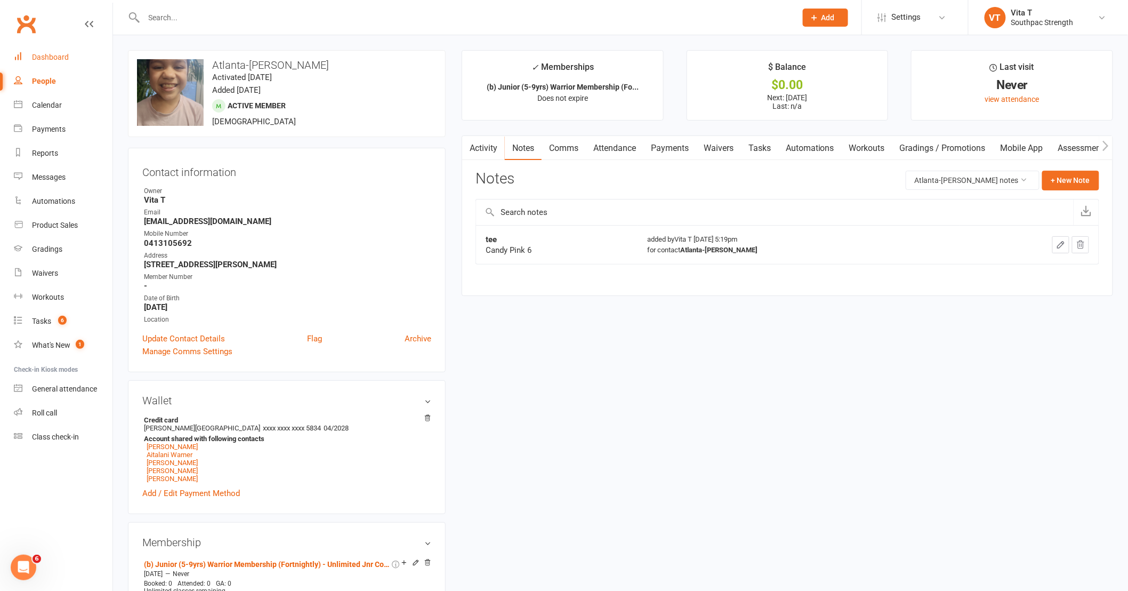
click at [30, 56] on link "Dashboard" at bounding box center [63, 57] width 99 height 24
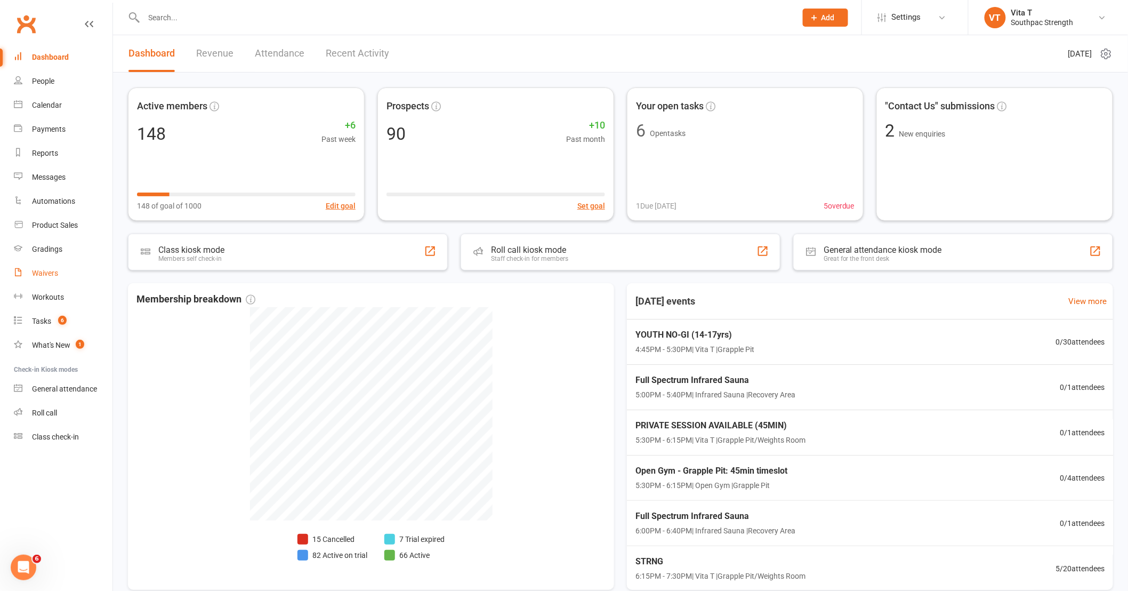
click at [49, 269] on div "Waivers" at bounding box center [45, 273] width 26 height 9
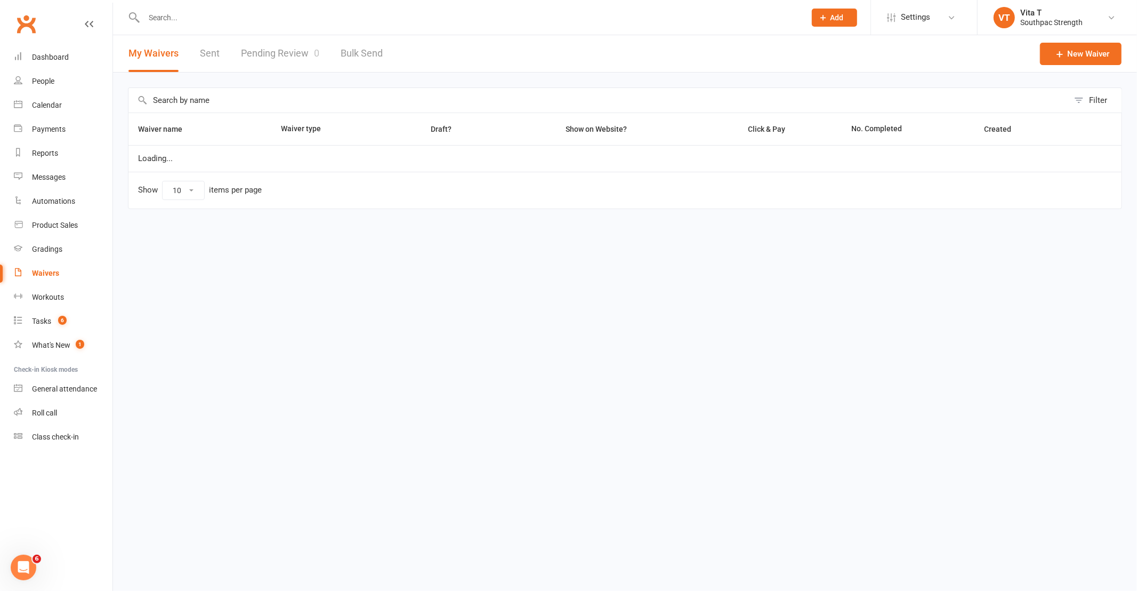
select select "100"
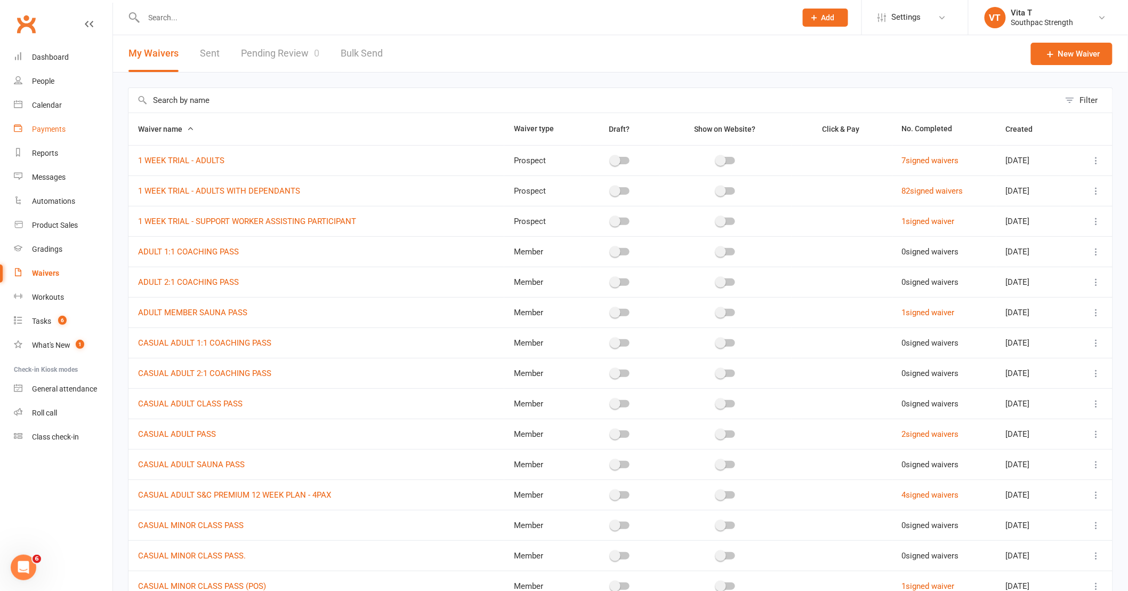
click at [49, 122] on link "Payments" at bounding box center [63, 129] width 99 height 24
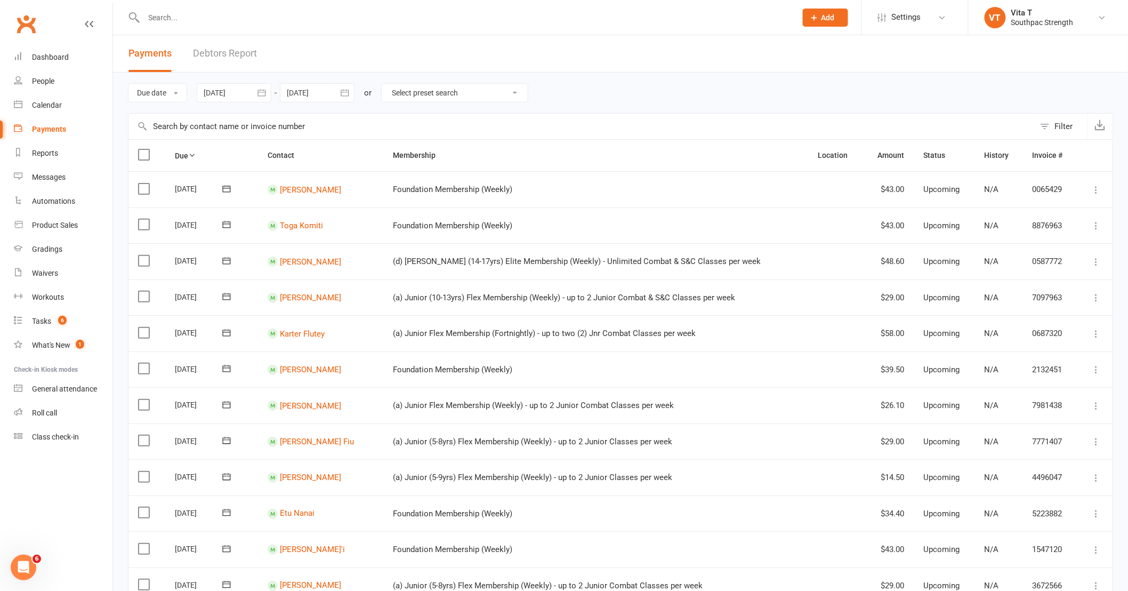
click at [266, 94] on icon "button" at bounding box center [261, 92] width 11 height 11
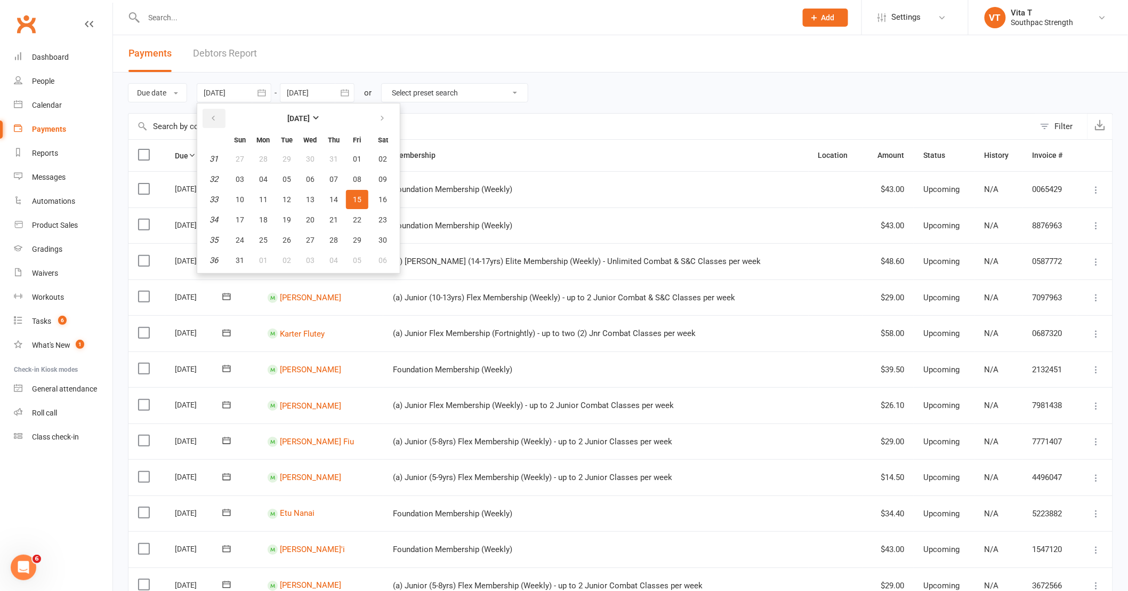
click at [208, 119] on button "button" at bounding box center [214, 118] width 23 height 19
click at [288, 160] on span "01" at bounding box center [287, 159] width 9 height 9
type input "[DATE]"
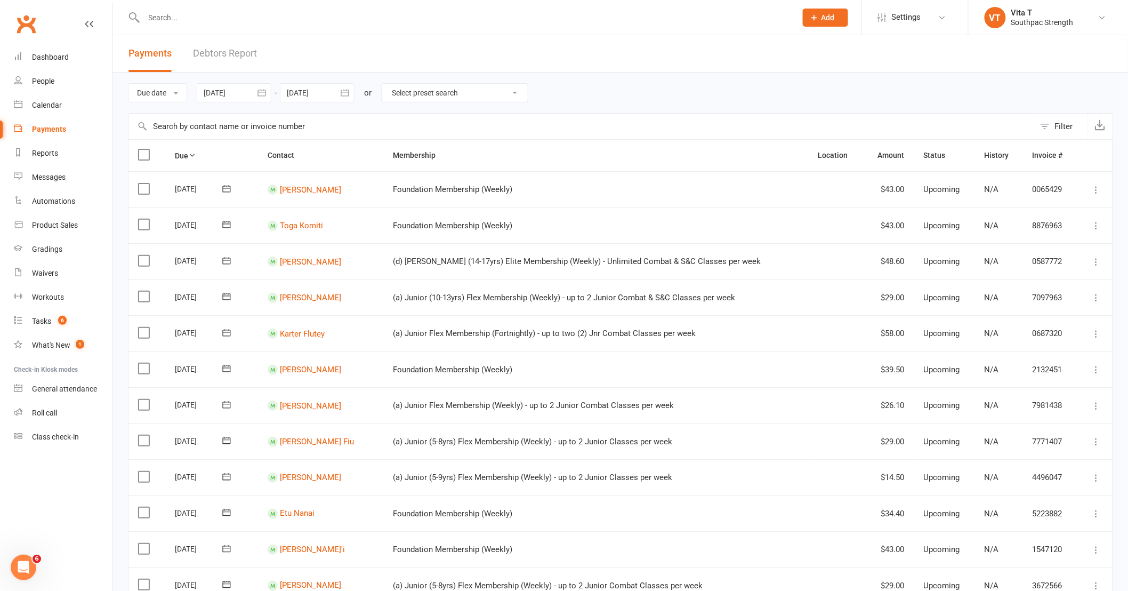
click at [350, 91] on icon "button" at bounding box center [345, 92] width 11 height 11
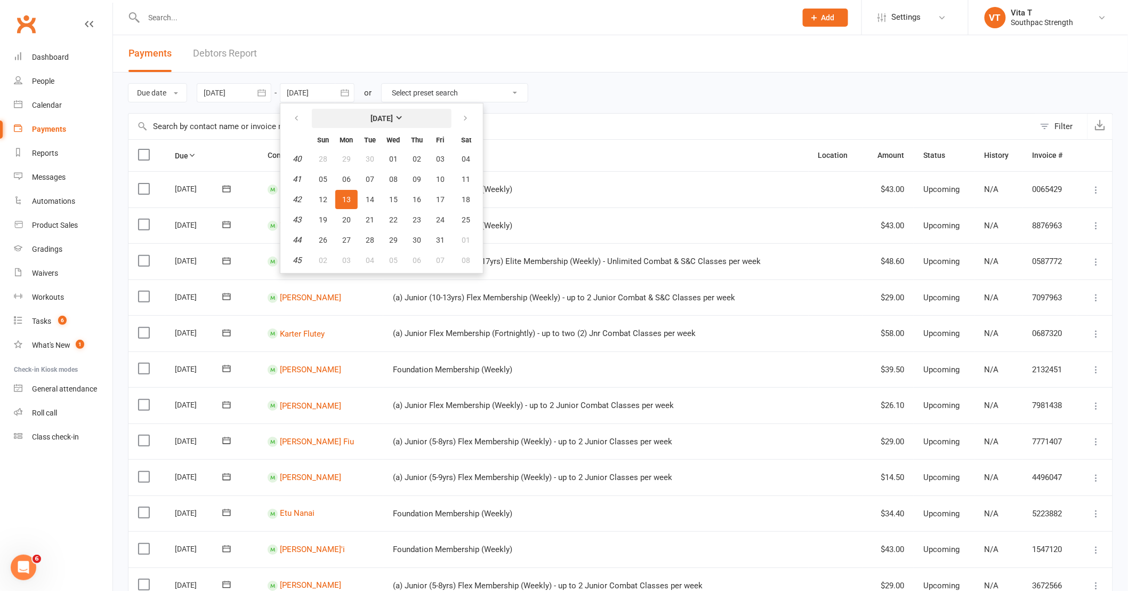
click at [393, 119] on strong "[DATE]" at bounding box center [382, 118] width 22 height 9
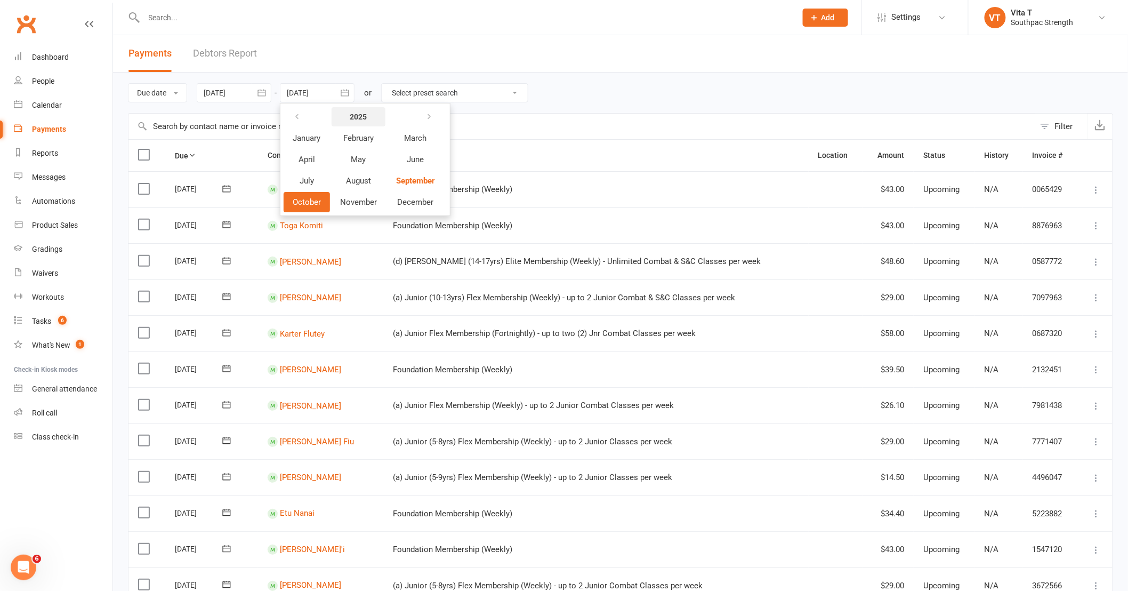
click at [363, 118] on strong "2025" at bounding box center [358, 116] width 17 height 9
click at [315, 157] on button "2026" at bounding box center [301, 159] width 35 height 20
click at [398, 163] on button "June" at bounding box center [415, 159] width 57 height 20
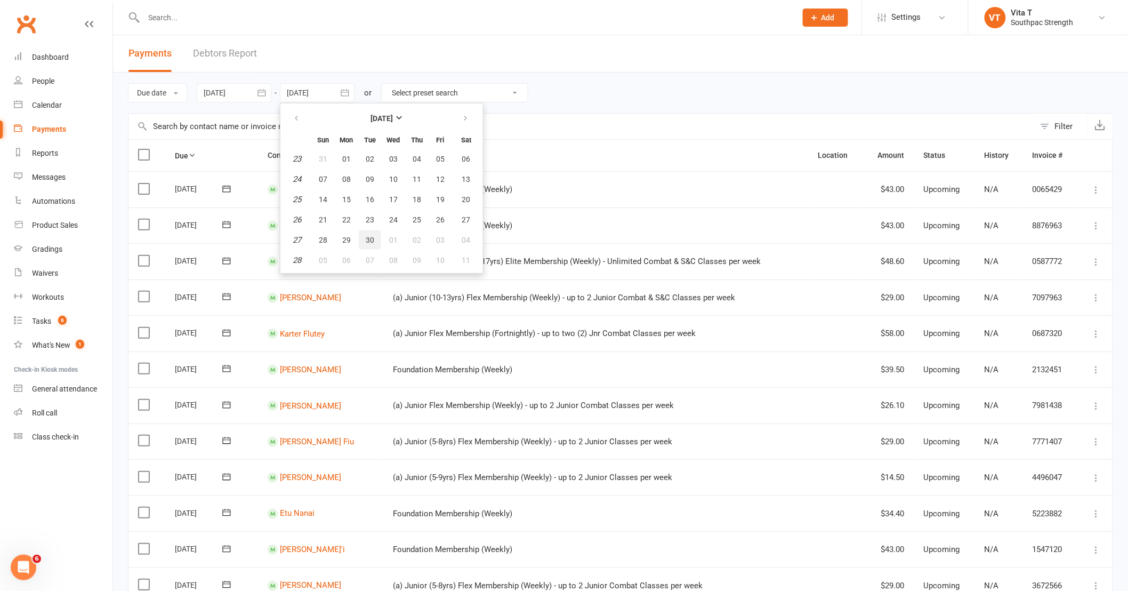
click at [370, 240] on span "30" at bounding box center [370, 240] width 9 height 9
type input "[DATE]"
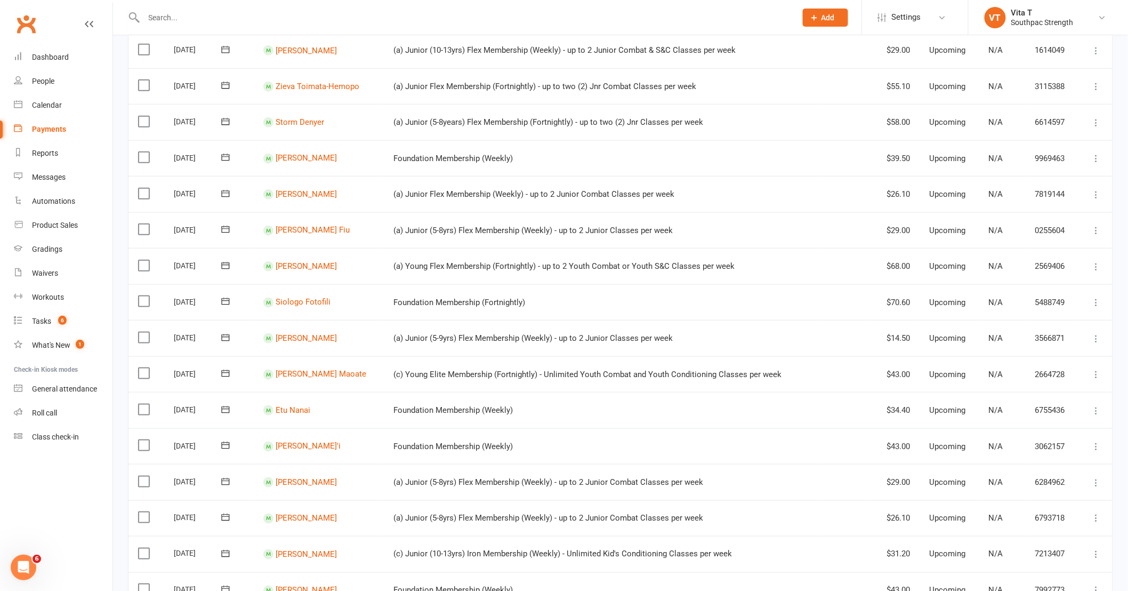
scroll to position [664, 0]
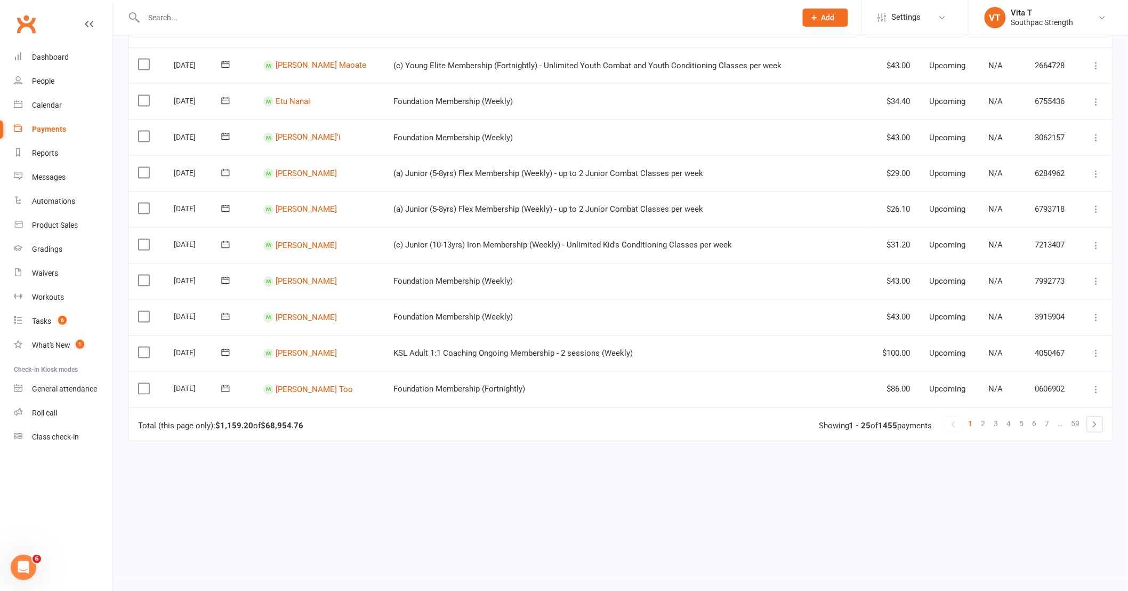
click at [303, 355] on td "[PERSON_NAME]" at bounding box center [319, 353] width 130 height 36
click at [303, 353] on link "[PERSON_NAME]" at bounding box center [306, 354] width 61 height 10
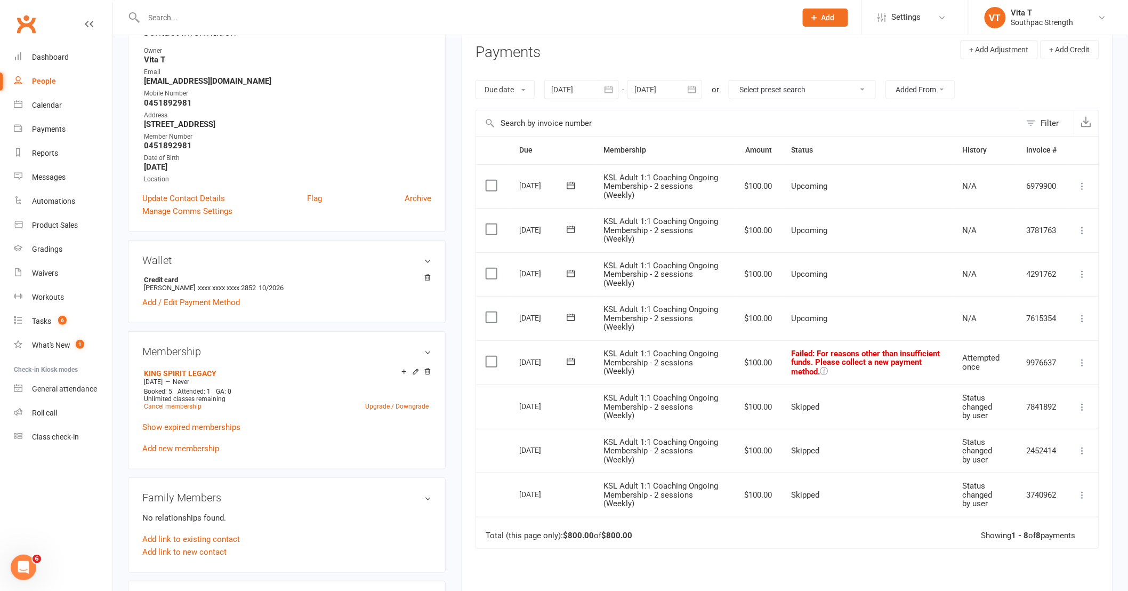
scroll to position [178, 0]
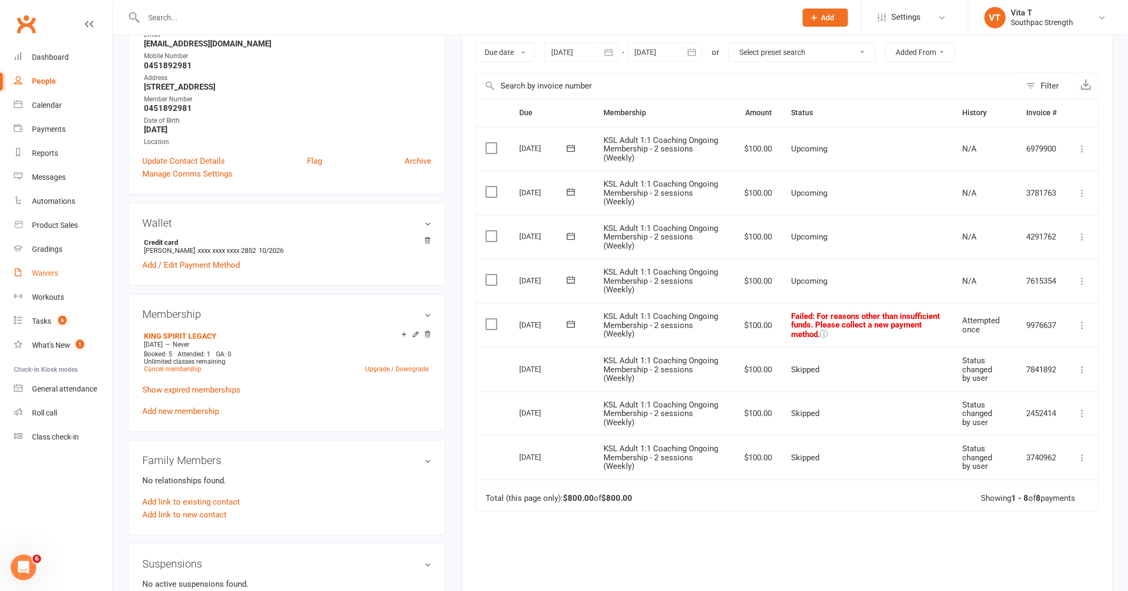
click at [36, 276] on div "Waivers" at bounding box center [45, 273] width 26 height 9
select select "100"
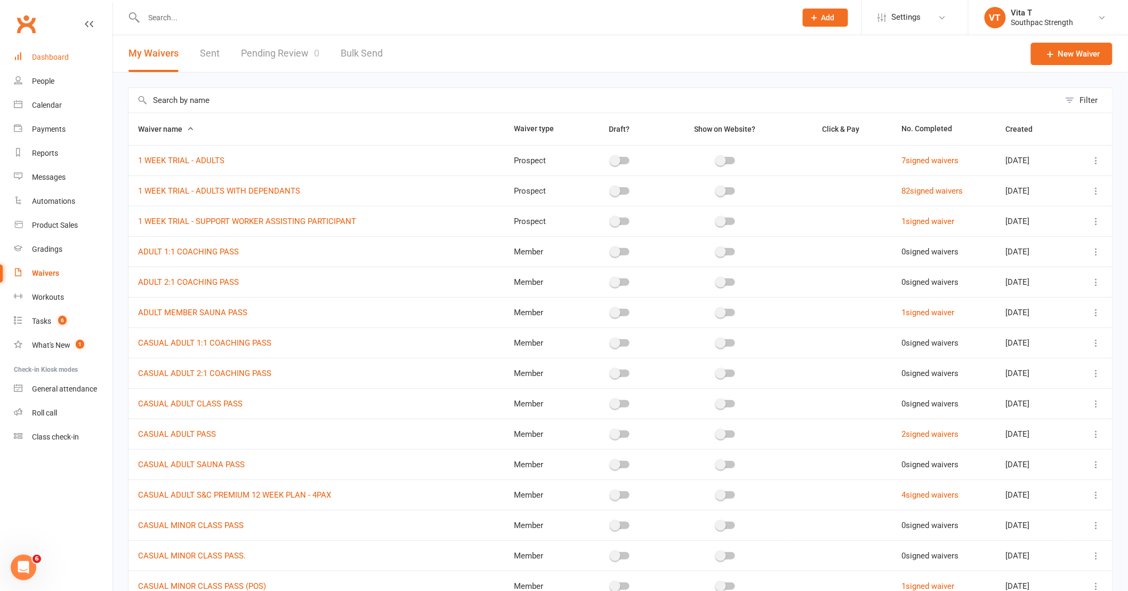
click at [45, 58] on div "Dashboard" at bounding box center [50, 57] width 37 height 9
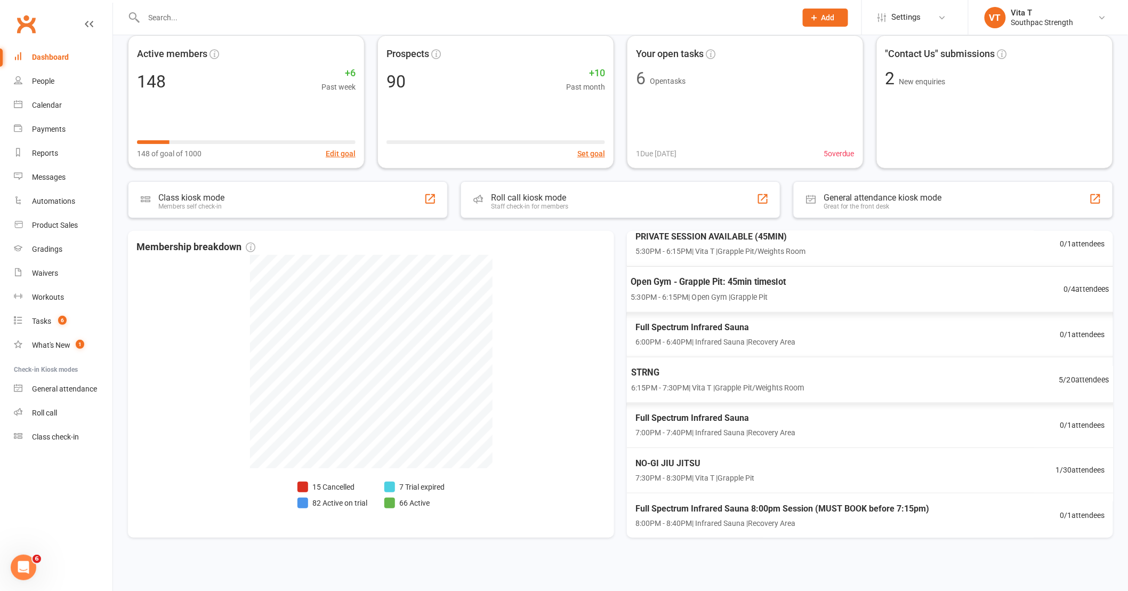
scroll to position [54, 0]
click at [919, 372] on div "STRNG 6:15PM - 7:30PM | Vita T | Grapple Pit/Weights Room 5 / 20 attendees" at bounding box center [870, 378] width 505 height 46
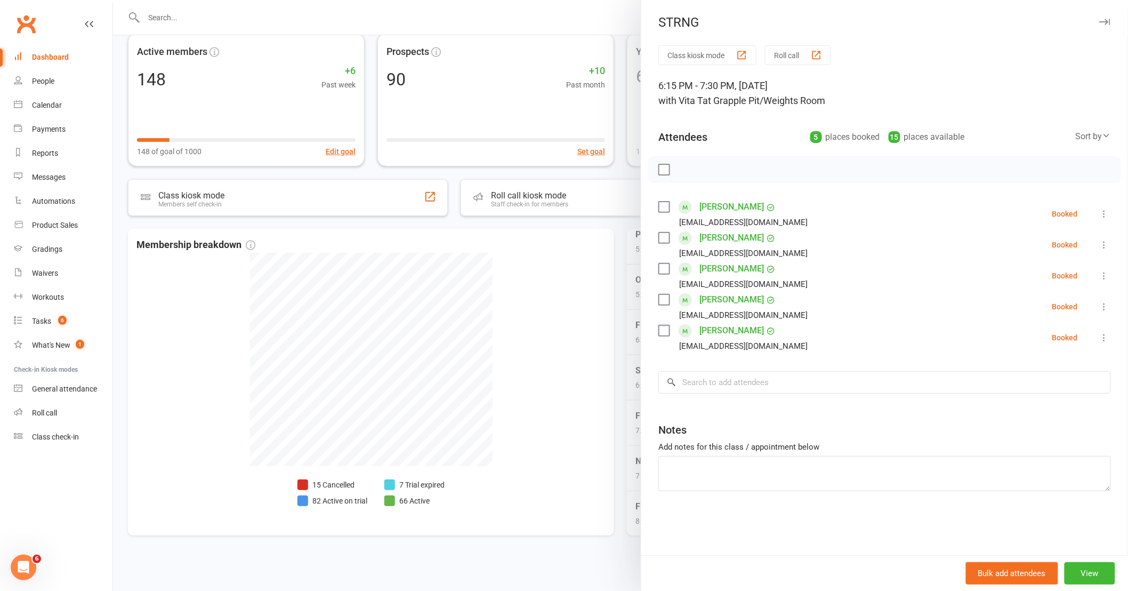
click at [728, 297] on link "[PERSON_NAME]" at bounding box center [732, 299] width 65 height 17
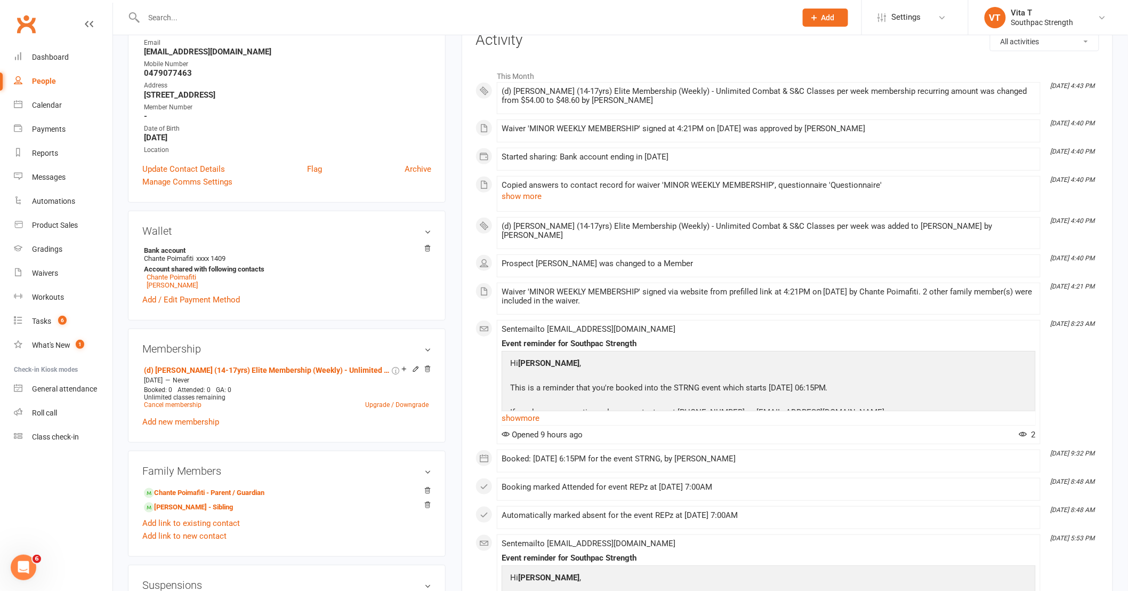
scroll to position [178, 0]
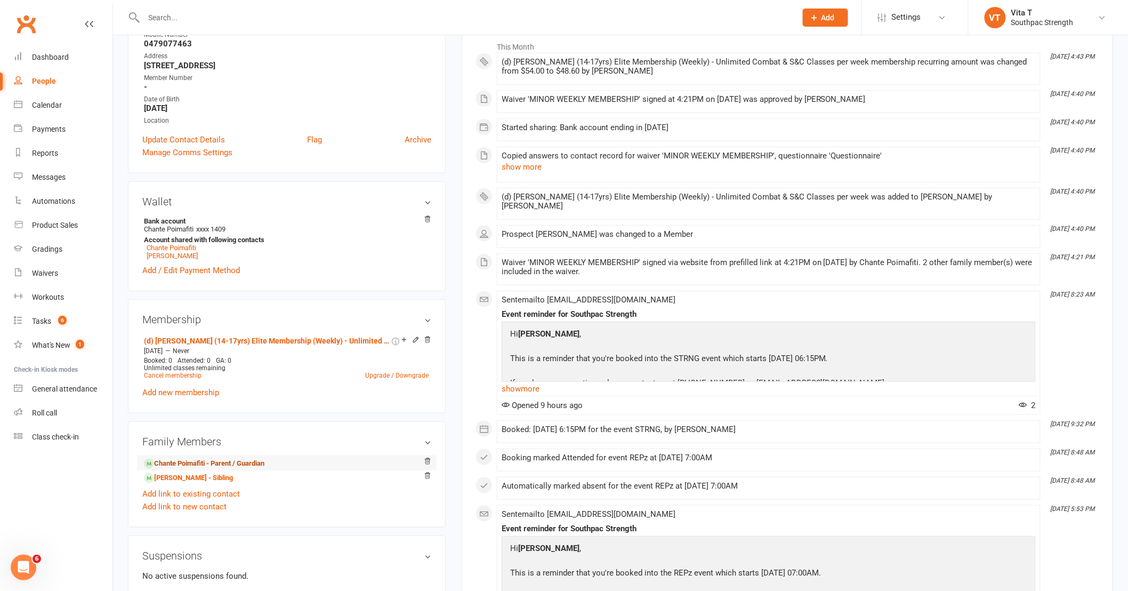
click at [202, 463] on link "Chante Poimafiti - Parent / Guardian" at bounding box center [204, 463] width 120 height 11
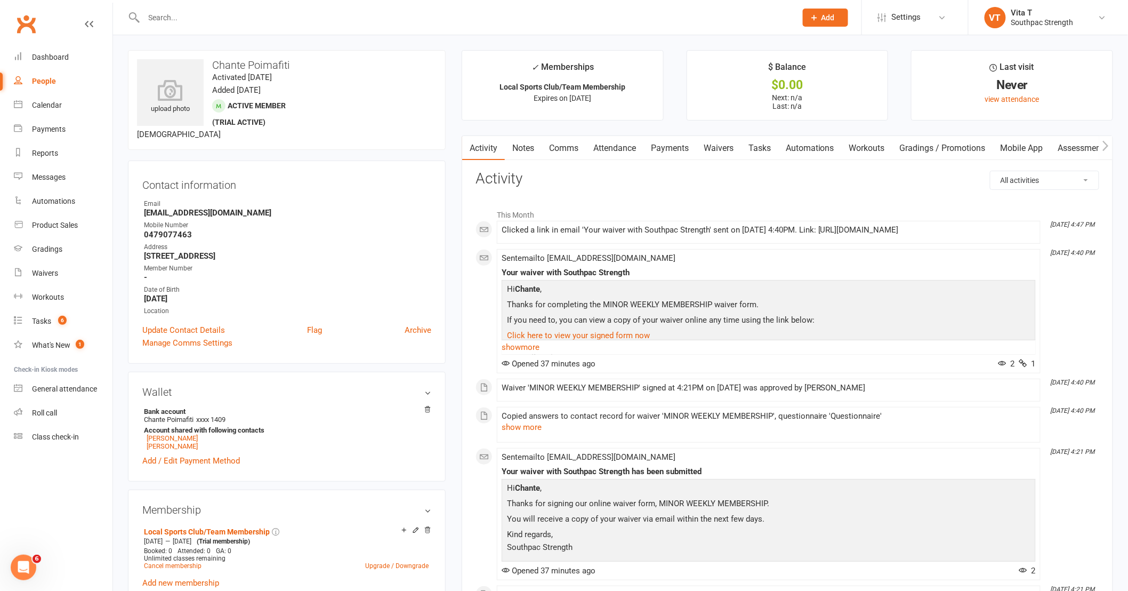
click at [1008, 148] on link "Mobile App" at bounding box center [1022, 148] width 58 height 25
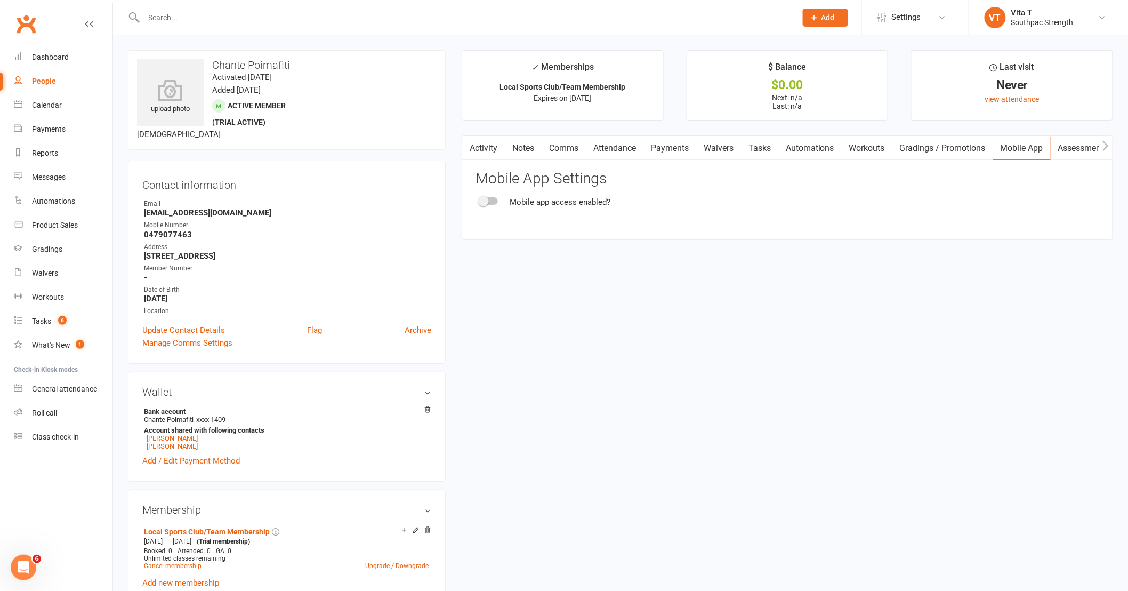
click at [493, 201] on div at bounding box center [489, 200] width 18 height 7
click at [480, 199] on input "checkbox" at bounding box center [480, 199] width 0 height 0
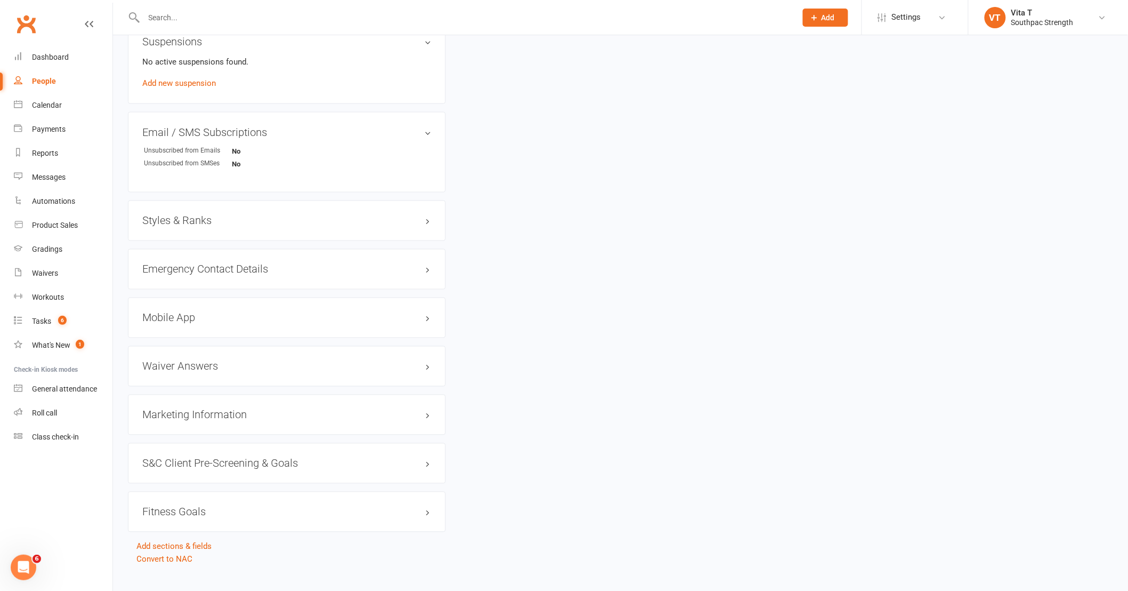
scroll to position [723, 0]
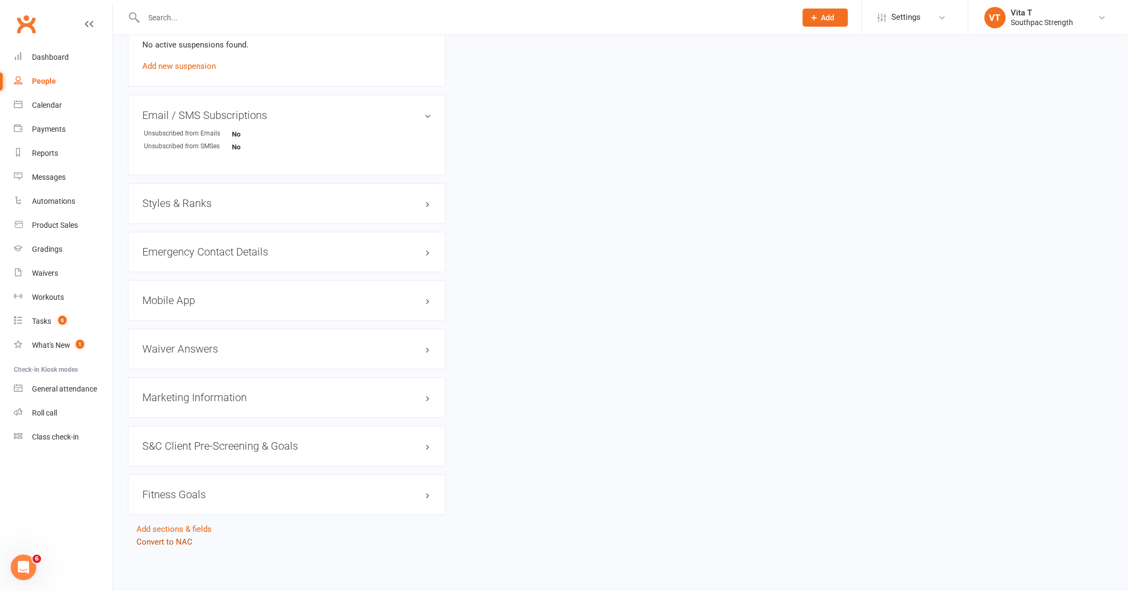
click at [164, 544] on link "Convert to NAC" at bounding box center [164, 542] width 56 height 10
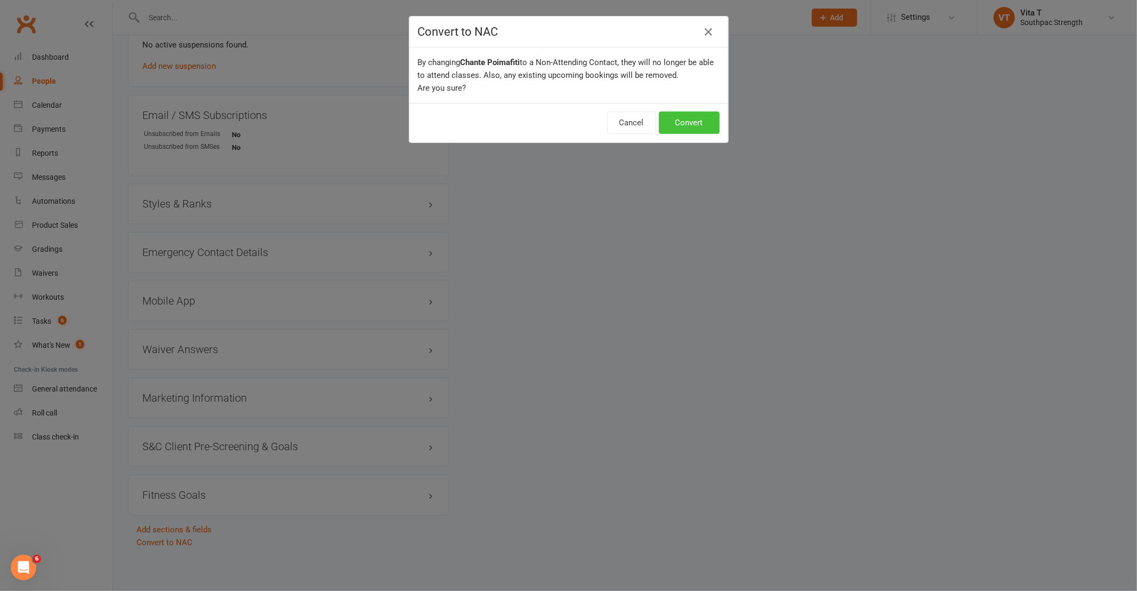
click at [693, 125] on button "Convert" at bounding box center [689, 122] width 61 height 22
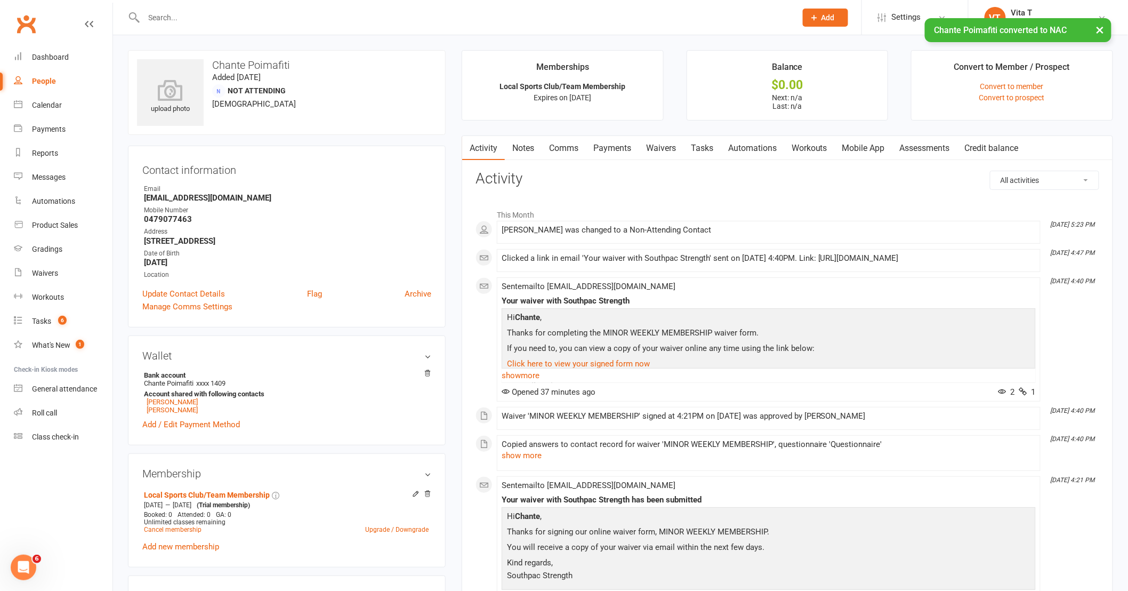
click at [855, 145] on link "Mobile App" at bounding box center [864, 148] width 58 height 25
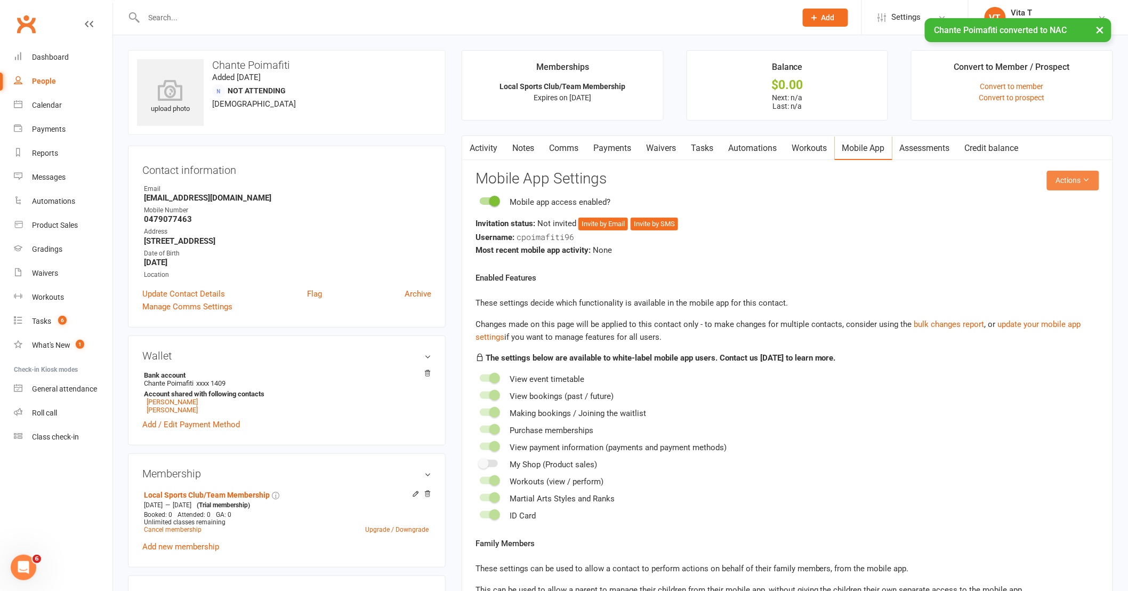
click at [1079, 187] on button "Actions" at bounding box center [1073, 180] width 52 height 19
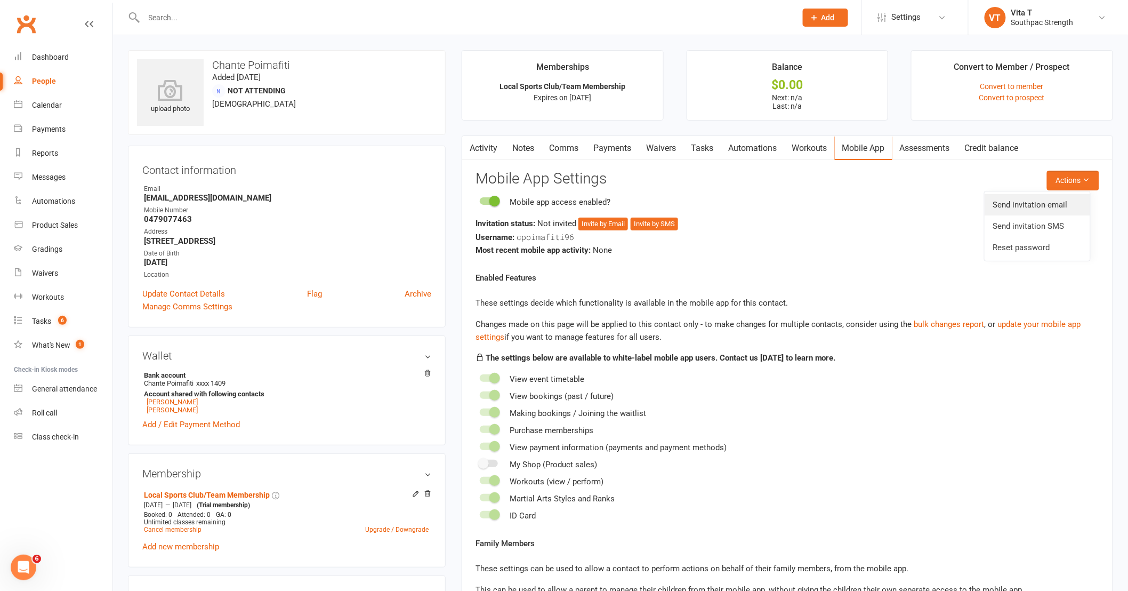
click at [1062, 202] on link "Send invitation email" at bounding box center [1038, 204] width 106 height 21
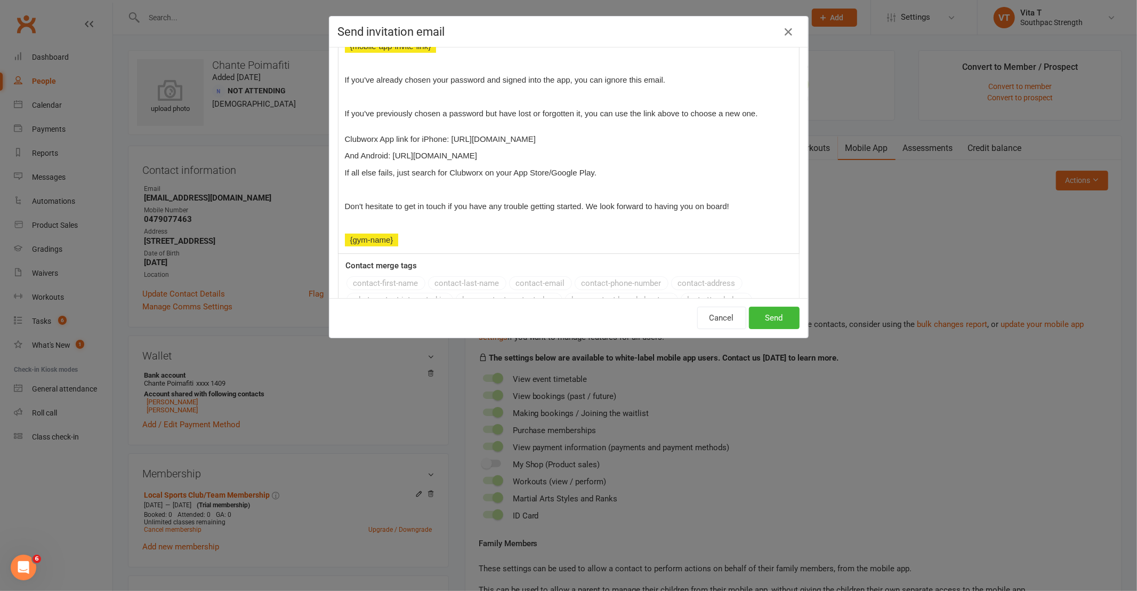
scroll to position [212, 0]
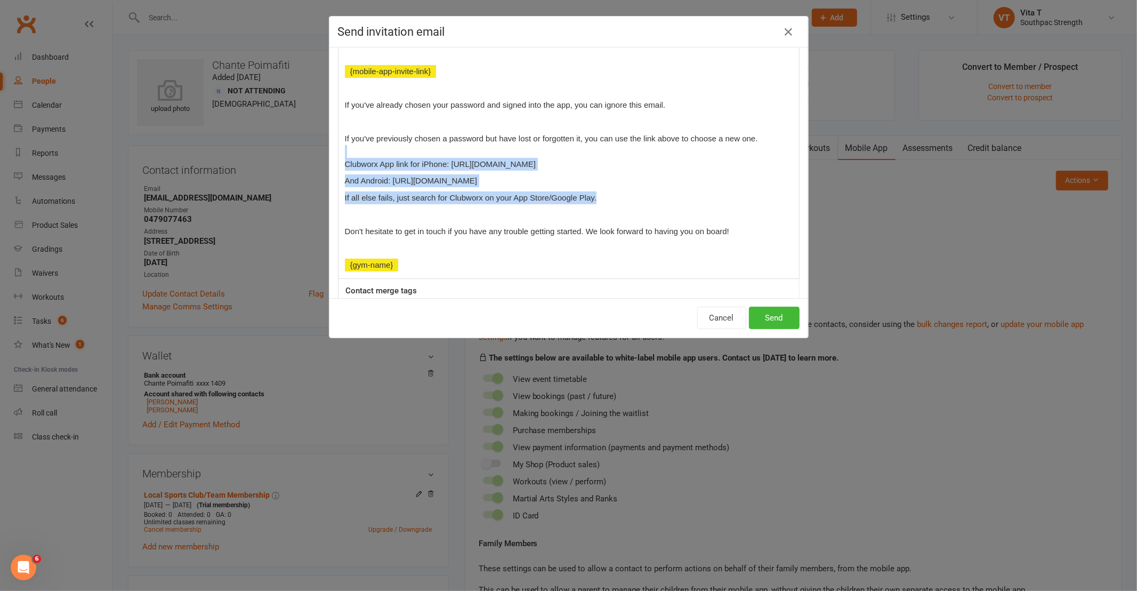
drag, startPoint x: 611, startPoint y: 195, endPoint x: 336, endPoint y: 157, distance: 277.7
click at [339, 157] on div "Hi ﻿ {contact-first-name} , Great news! You've been invited to use our mobile a…" at bounding box center [569, 118] width 461 height 322
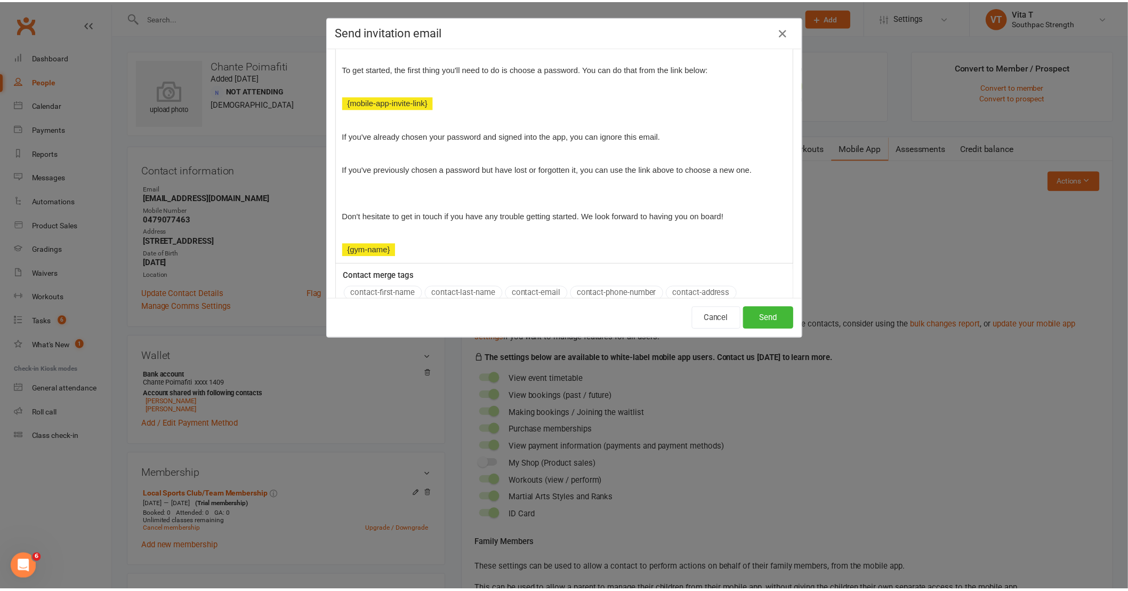
scroll to position [217, 0]
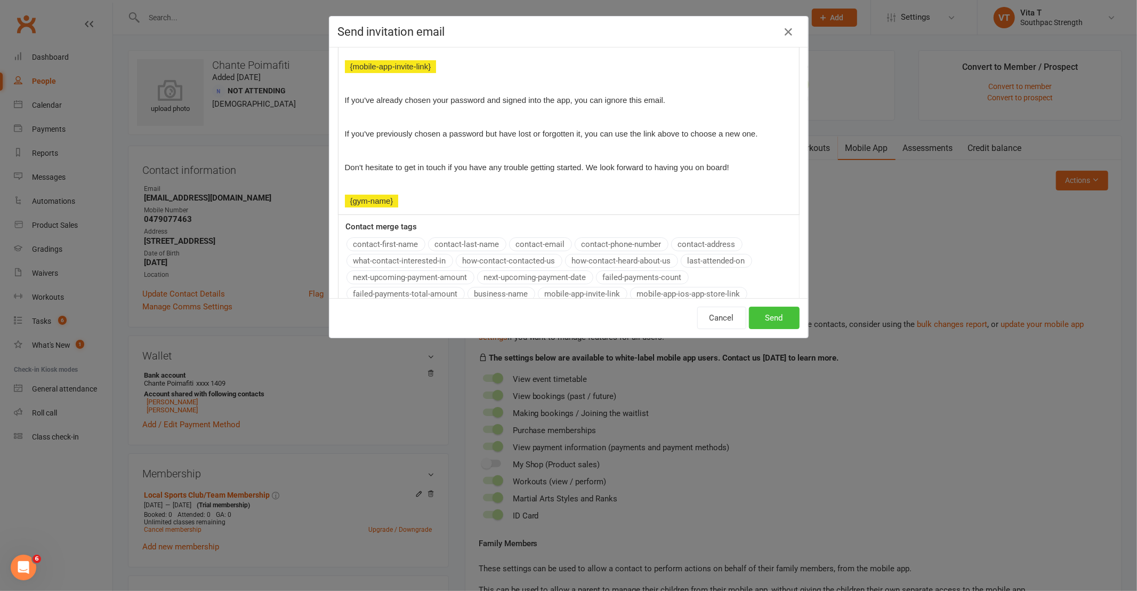
click at [766, 321] on button "Send" at bounding box center [774, 318] width 51 height 22
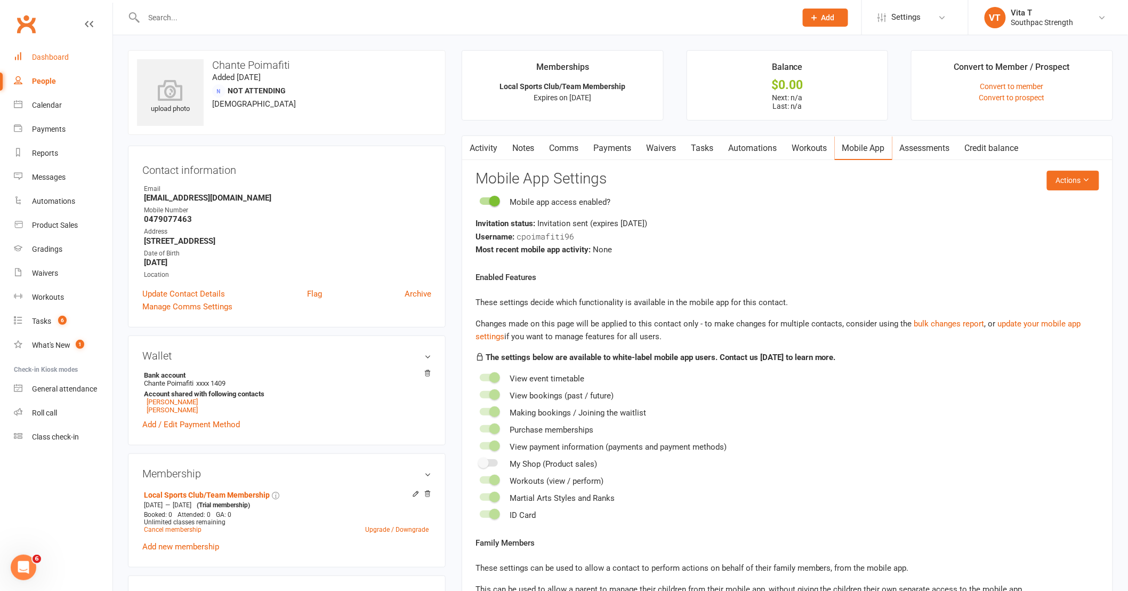
click at [60, 61] on div "Dashboard" at bounding box center [50, 57] width 37 height 9
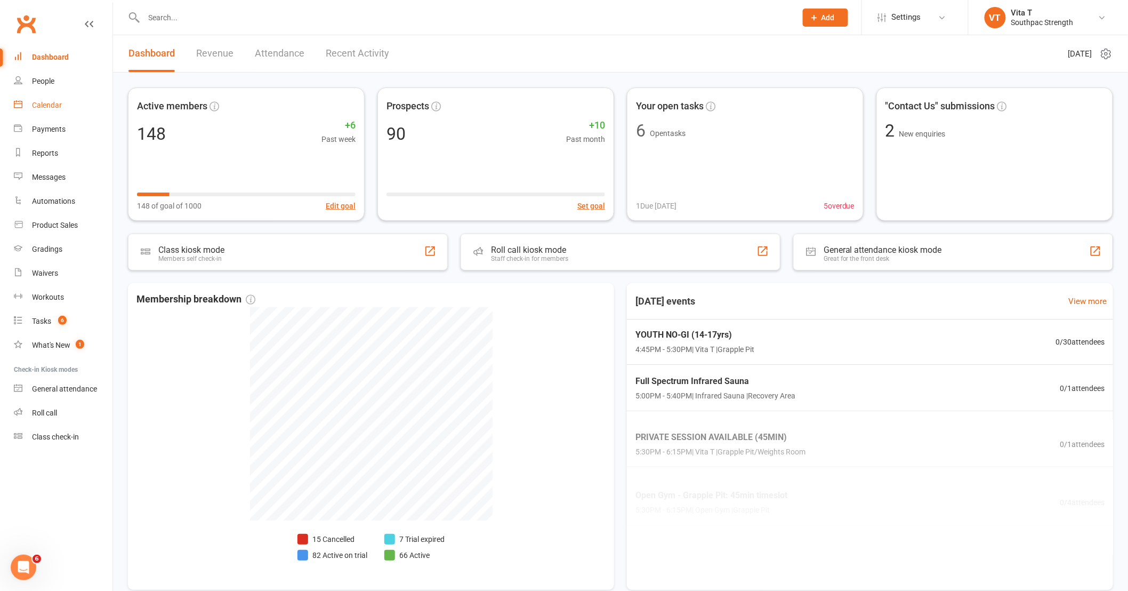
click at [41, 108] on div "Calendar" at bounding box center [47, 105] width 30 height 9
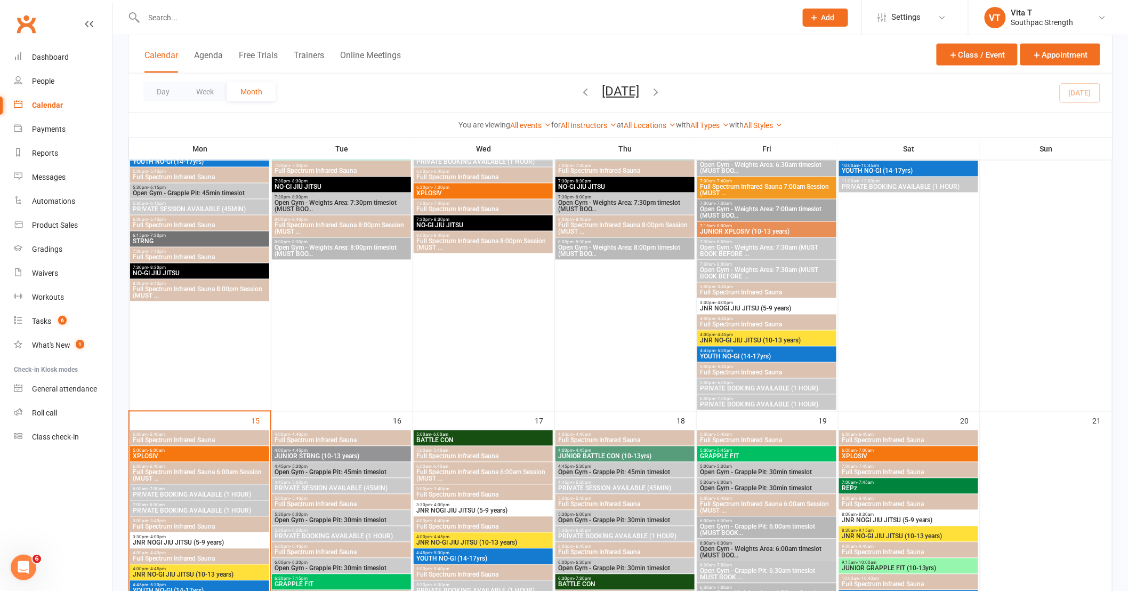
scroll to position [888, 0]
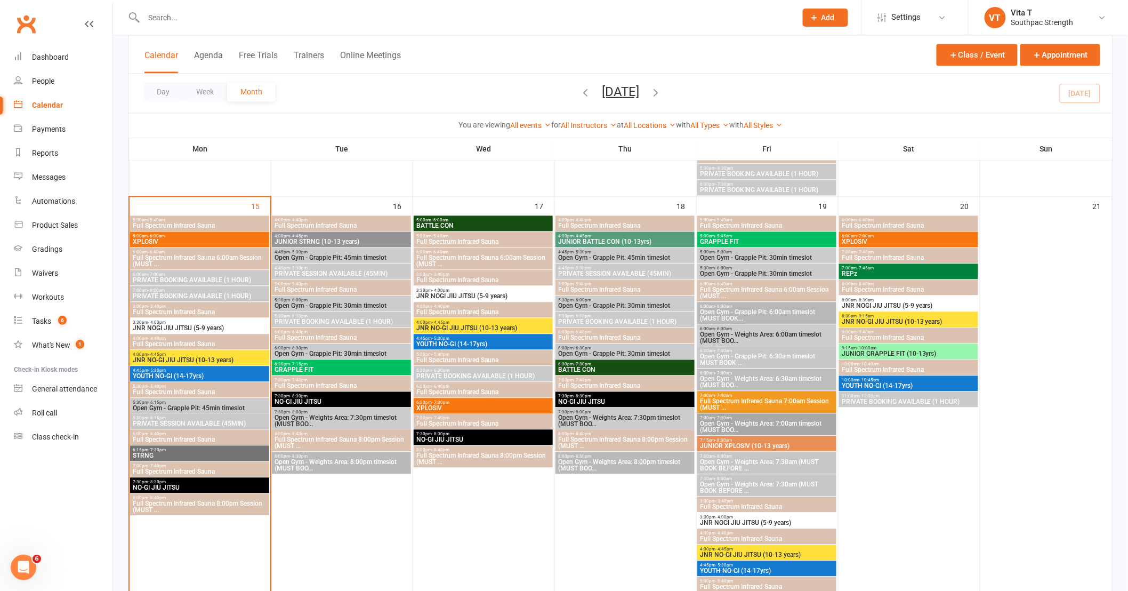
click at [174, 325] on span "JNR NOGI JIU JITSU (5-9 years)" at bounding box center [199, 328] width 135 height 6
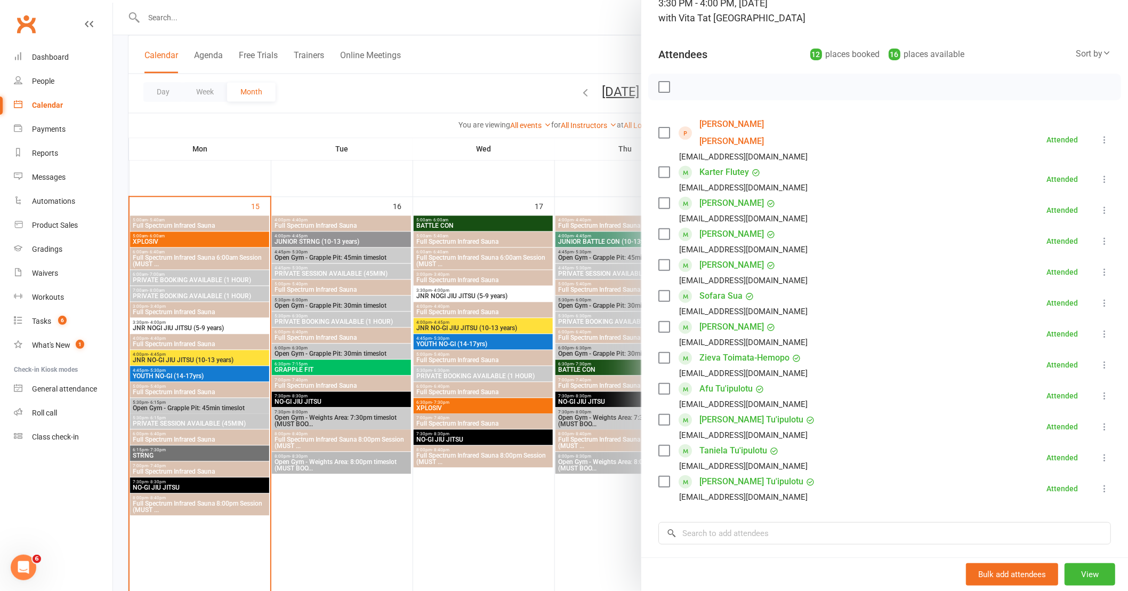
scroll to position [118, 0]
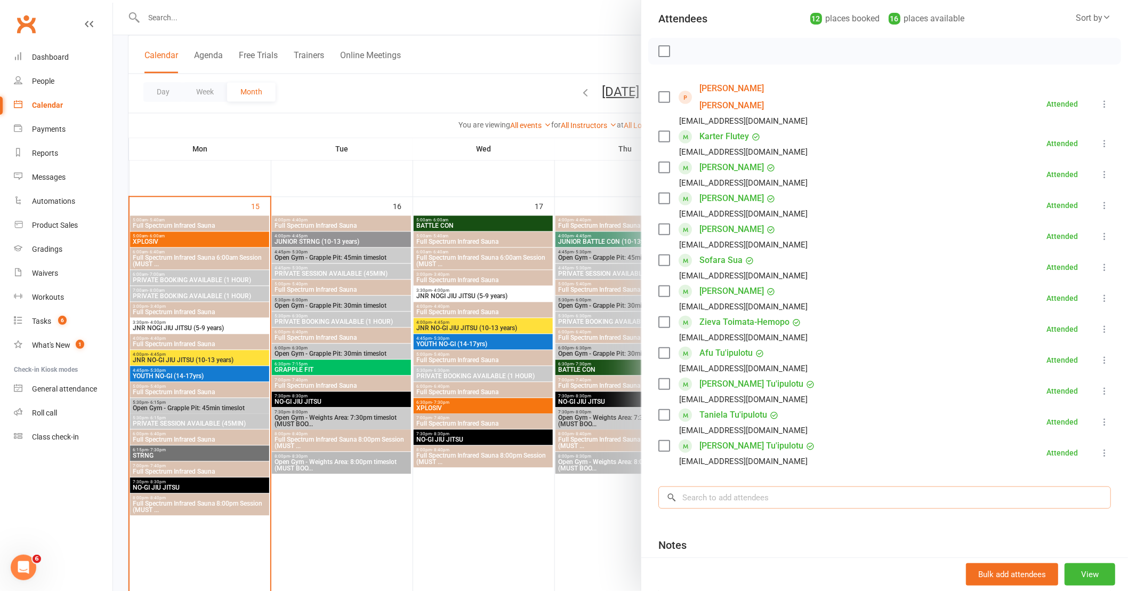
click at [786, 486] on input "search" at bounding box center [884, 497] width 453 height 22
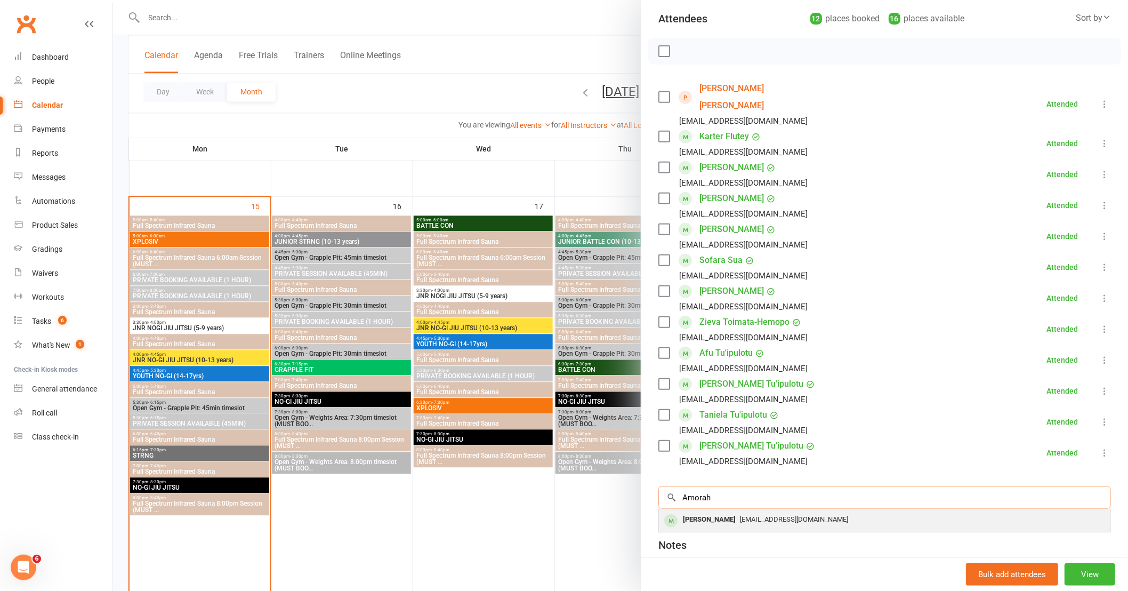
type input "Amorah"
click at [771, 512] on div "[EMAIL_ADDRESS][DOMAIN_NAME]" at bounding box center [884, 519] width 443 height 15
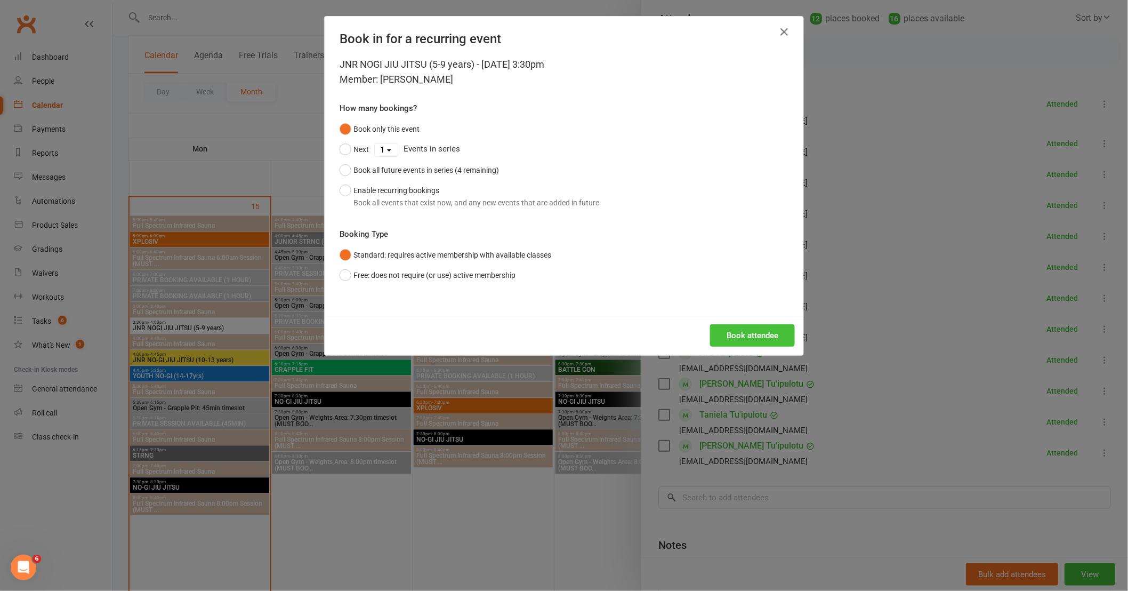
click at [748, 342] on button "Book attendee" at bounding box center [752, 335] width 85 height 22
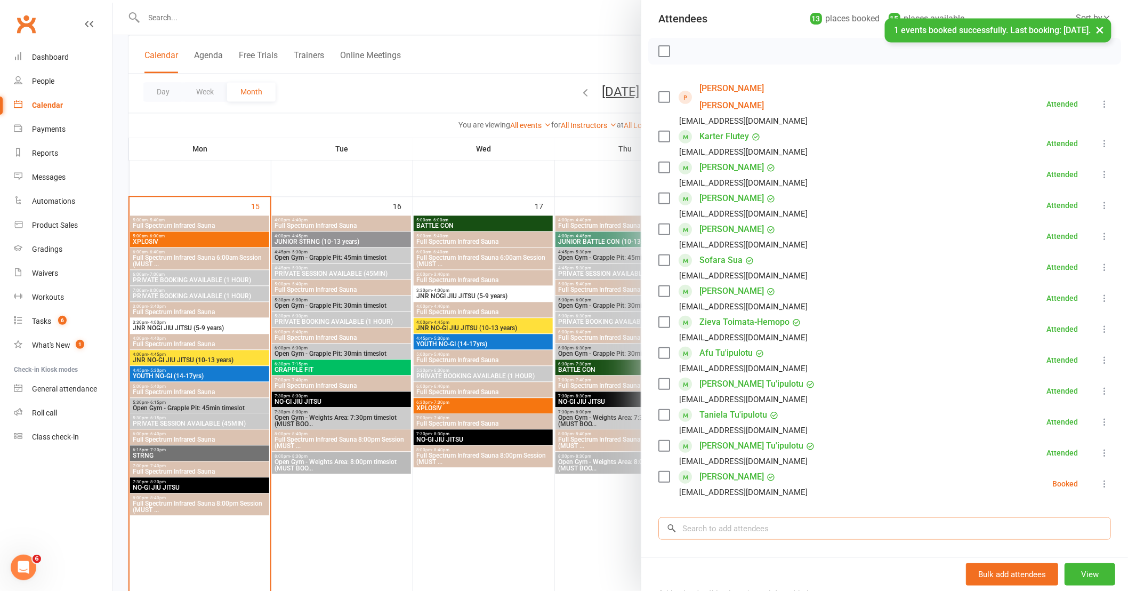
click at [749, 517] on input "search" at bounding box center [884, 528] width 453 height 22
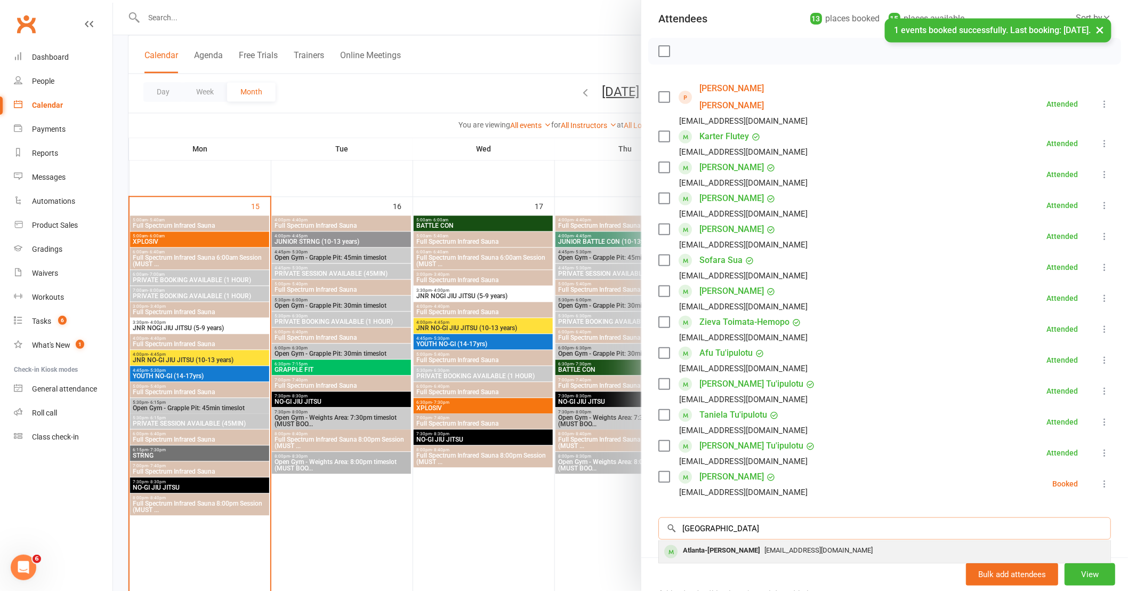
type input "atlanta"
click at [740, 543] on div "Atlanta-[PERSON_NAME]" at bounding box center [722, 550] width 86 height 15
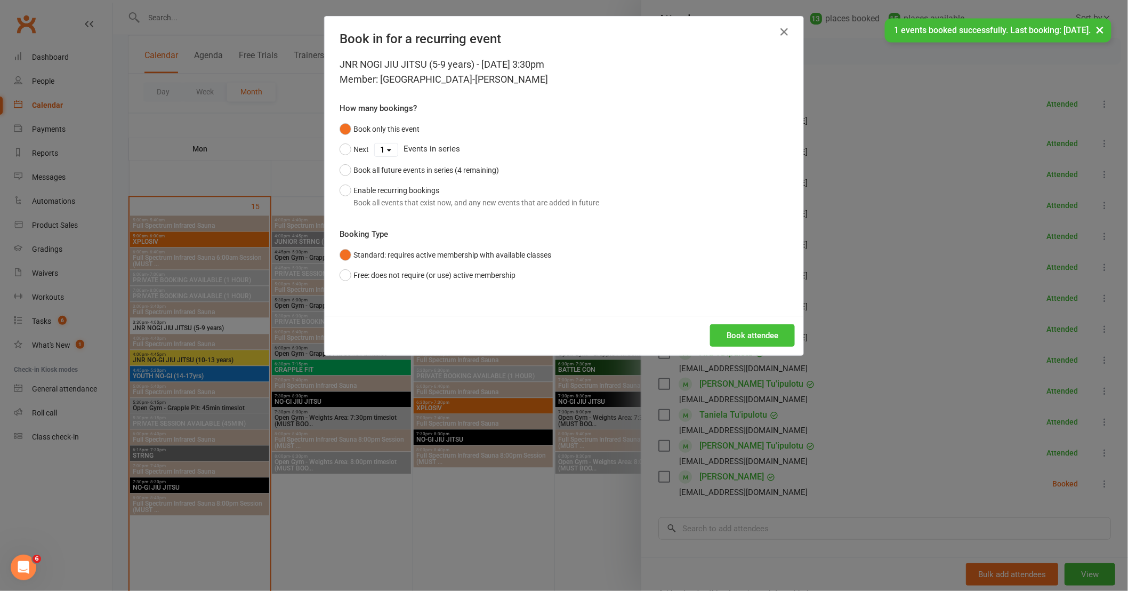
click at [745, 329] on button "Book attendee" at bounding box center [752, 335] width 85 height 22
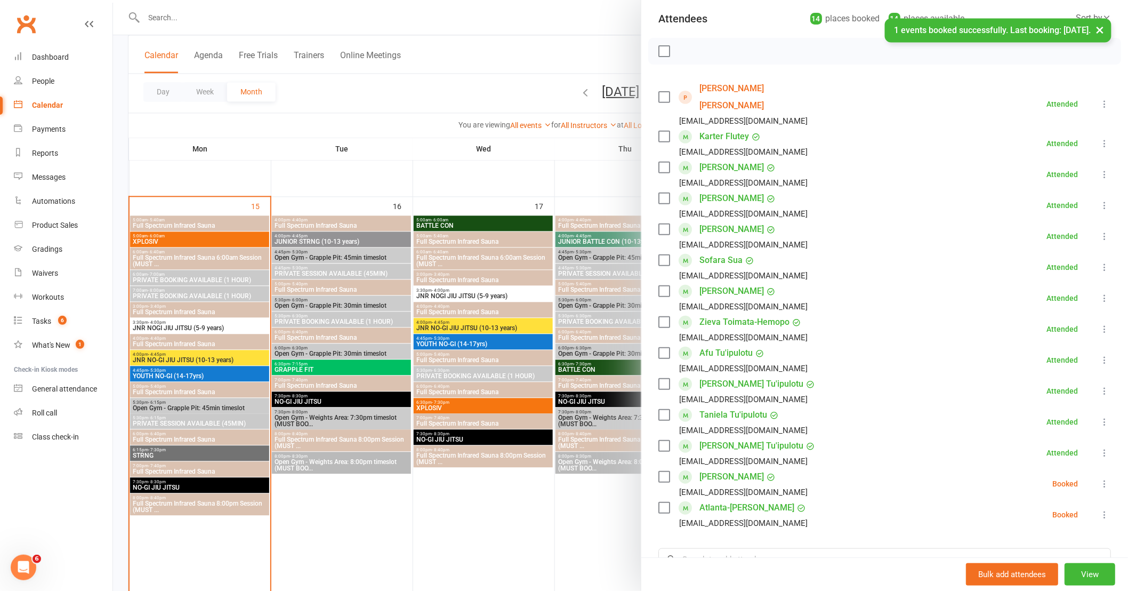
click at [613, 492] on div at bounding box center [620, 295] width 1015 height 591
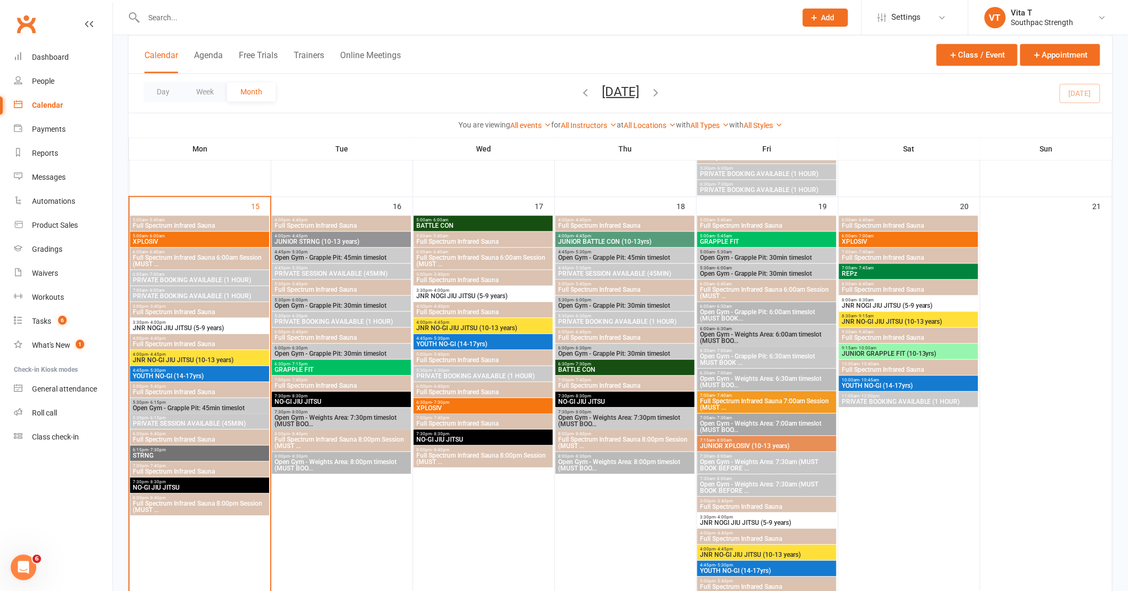
click at [176, 359] on span "JNR NO-GI JIU JITSU (10-13 years)" at bounding box center [199, 360] width 135 height 6
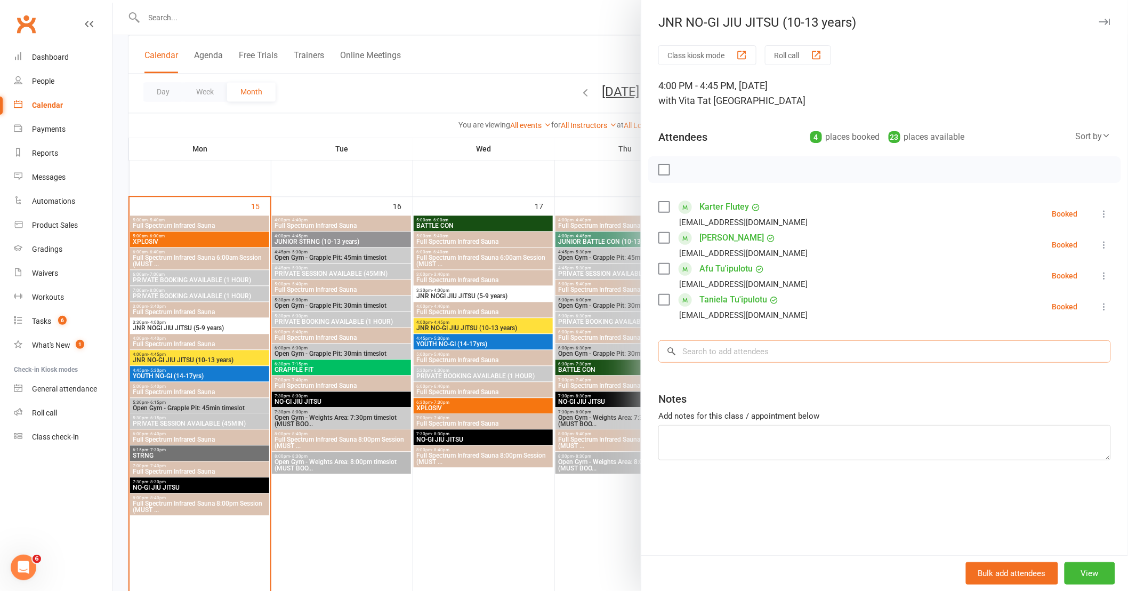
click at [794, 353] on input "search" at bounding box center [884, 351] width 453 height 22
type input "aitala"
click at [782, 367] on div "shavon_peleseuma@outlook.com" at bounding box center [884, 373] width 443 height 15
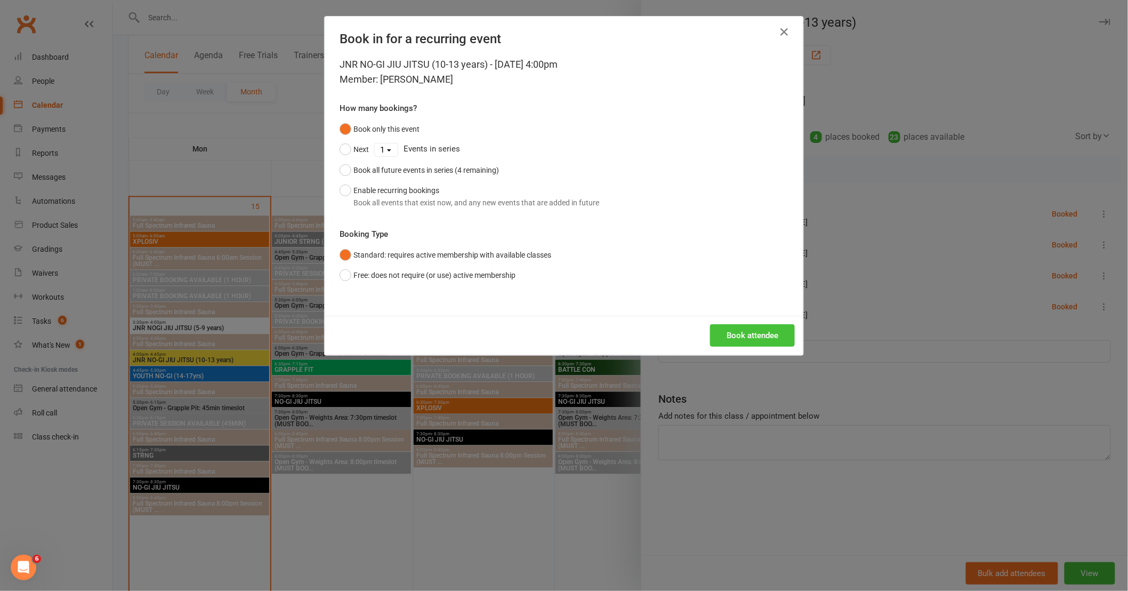
click at [761, 332] on button "Book attendee" at bounding box center [752, 335] width 85 height 22
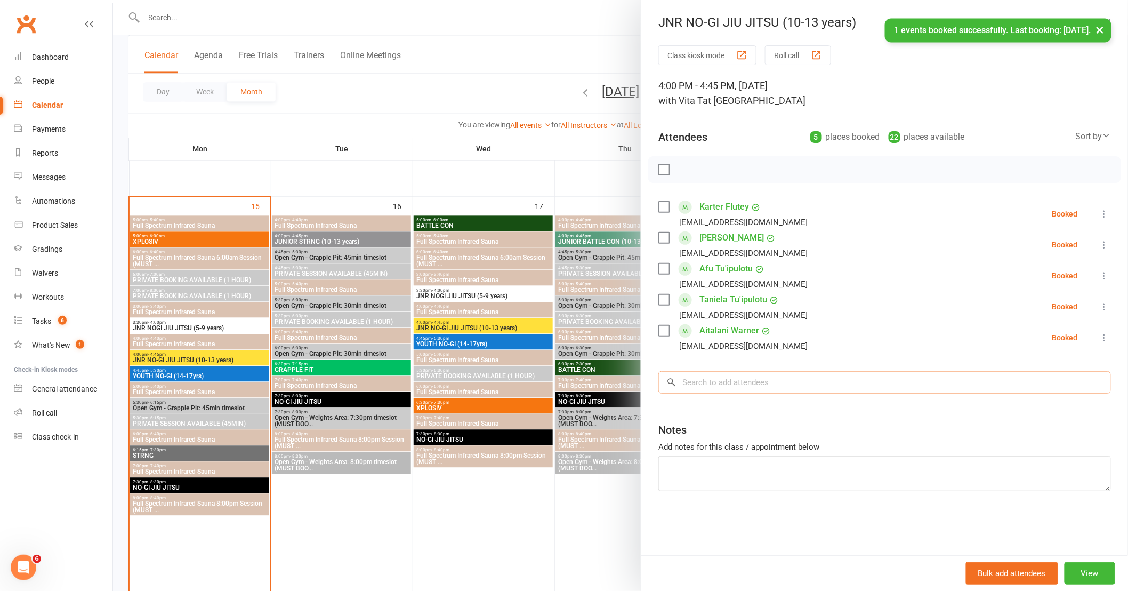
click at [757, 374] on input "search" at bounding box center [884, 382] width 453 height 22
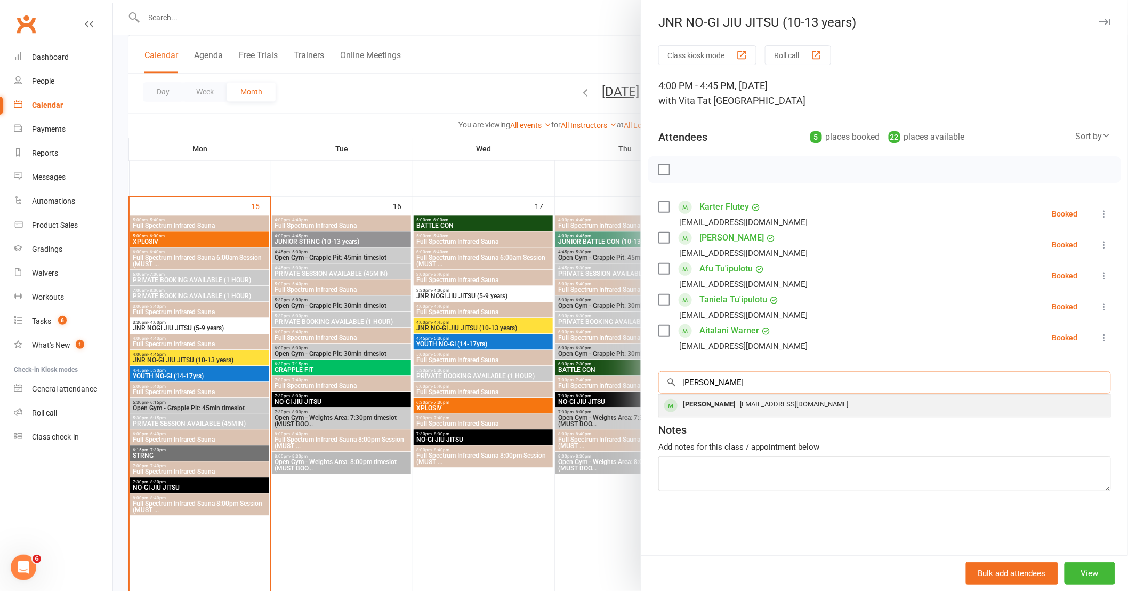
type input "amelia"
click at [736, 408] on div "shavon_peleseuma@outlook.com" at bounding box center [884, 404] width 443 height 15
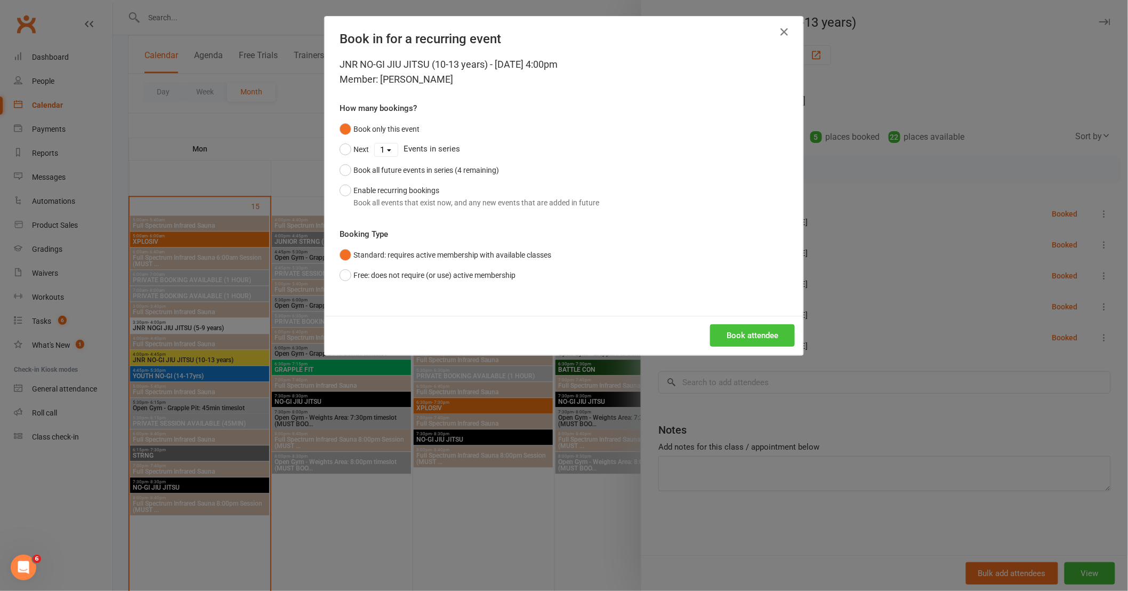
click at [732, 338] on button "Book attendee" at bounding box center [752, 335] width 85 height 22
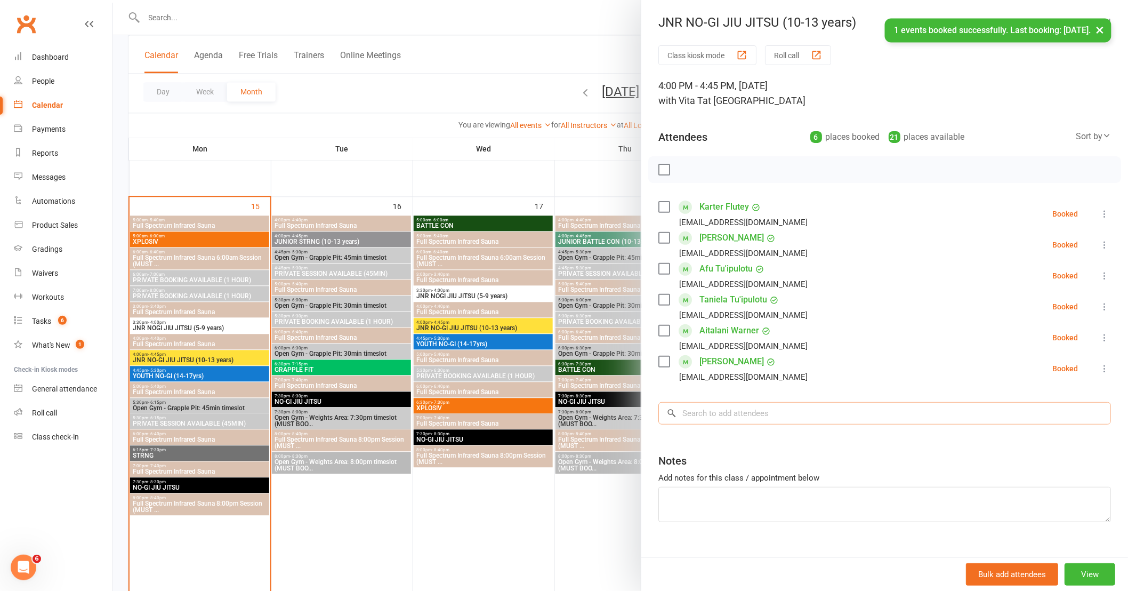
click at [733, 406] on input "search" at bounding box center [884, 413] width 453 height 22
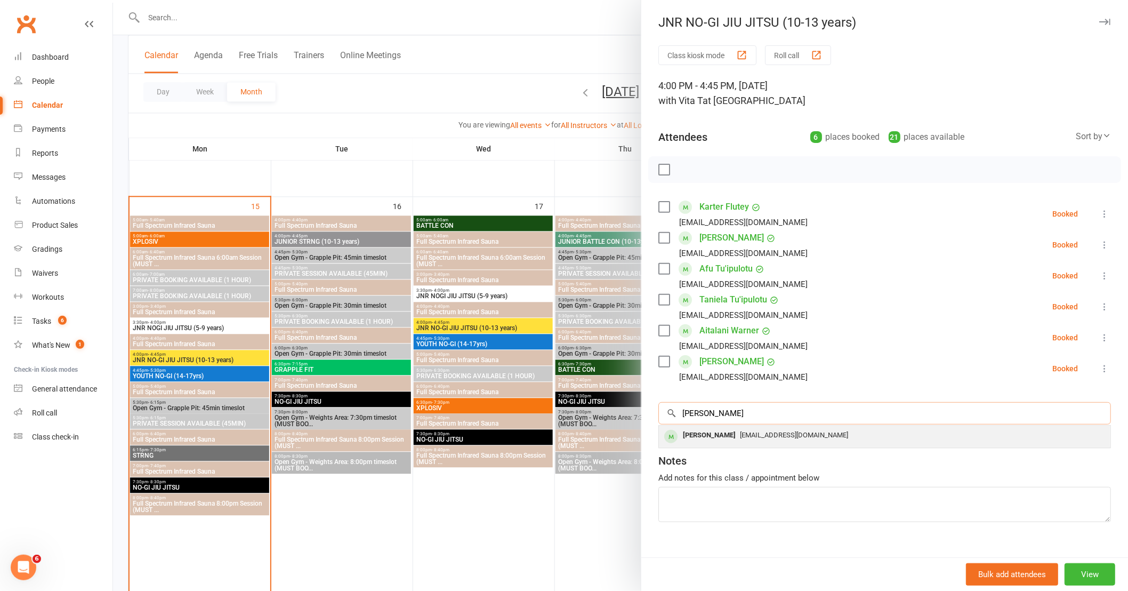
type input "deandre"
click at [727, 437] on div "Deandre Wooward" at bounding box center [709, 435] width 61 height 15
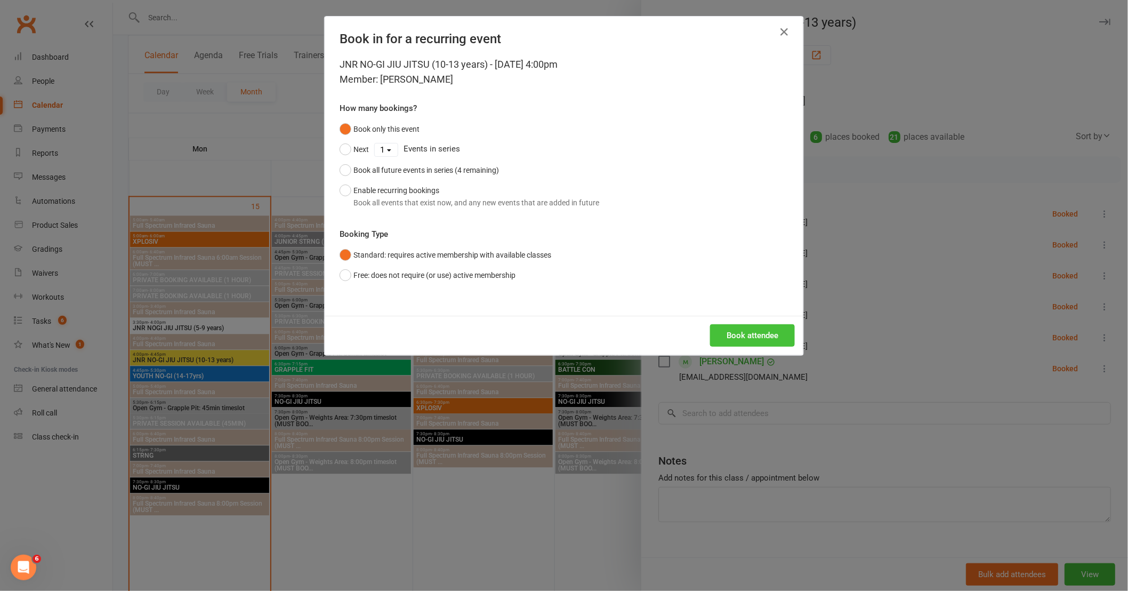
click at [733, 334] on button "Book attendee" at bounding box center [752, 335] width 85 height 22
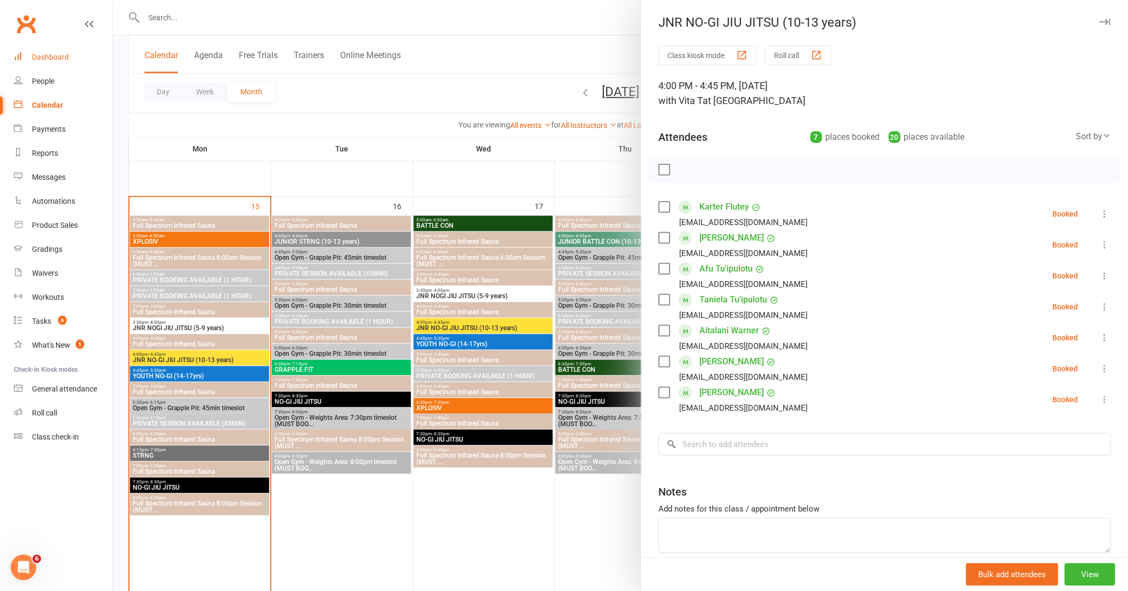
click at [50, 54] on div "Dashboard" at bounding box center [50, 57] width 37 height 9
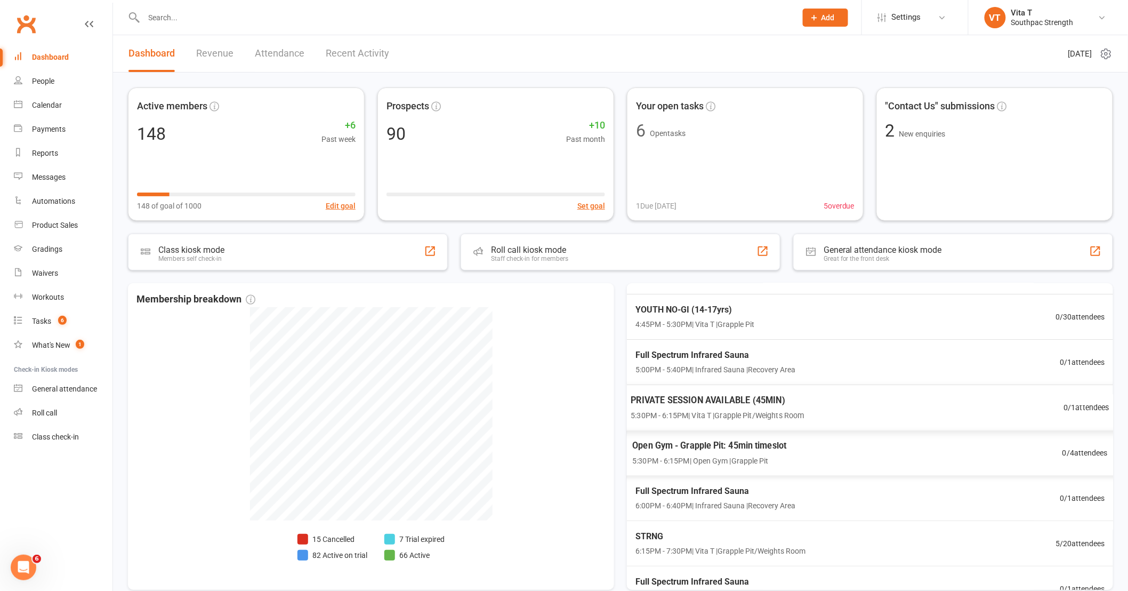
scroll to position [136, 0]
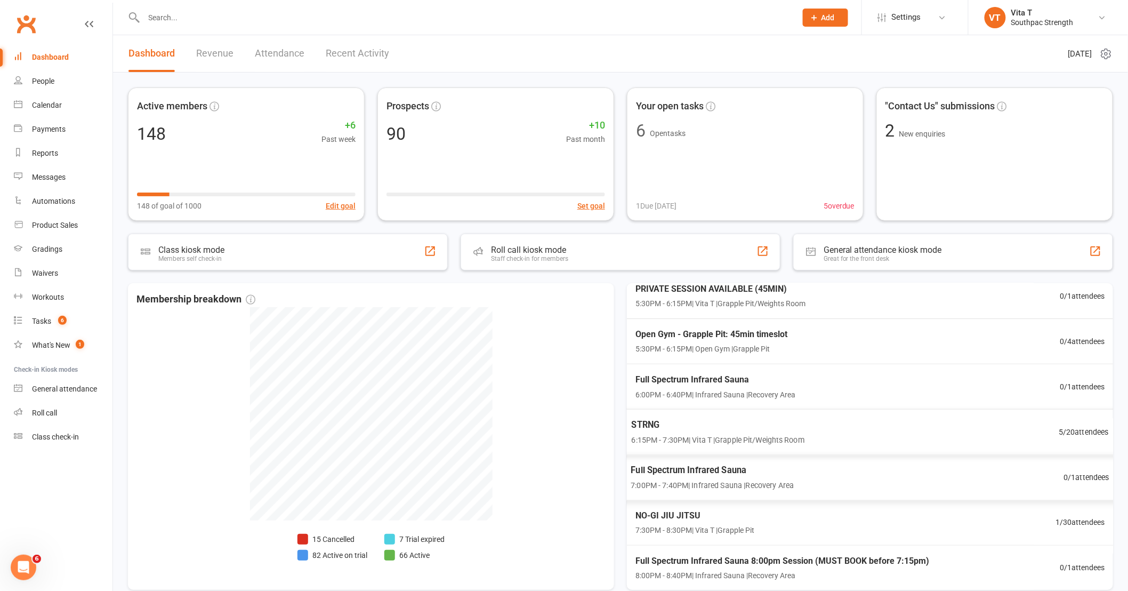
click at [866, 439] on div "STRNG 6:15PM - 7:30PM | Vita T | Grapple Pit/Weights Room 5 / 20 attendees" at bounding box center [869, 432] width 503 height 46
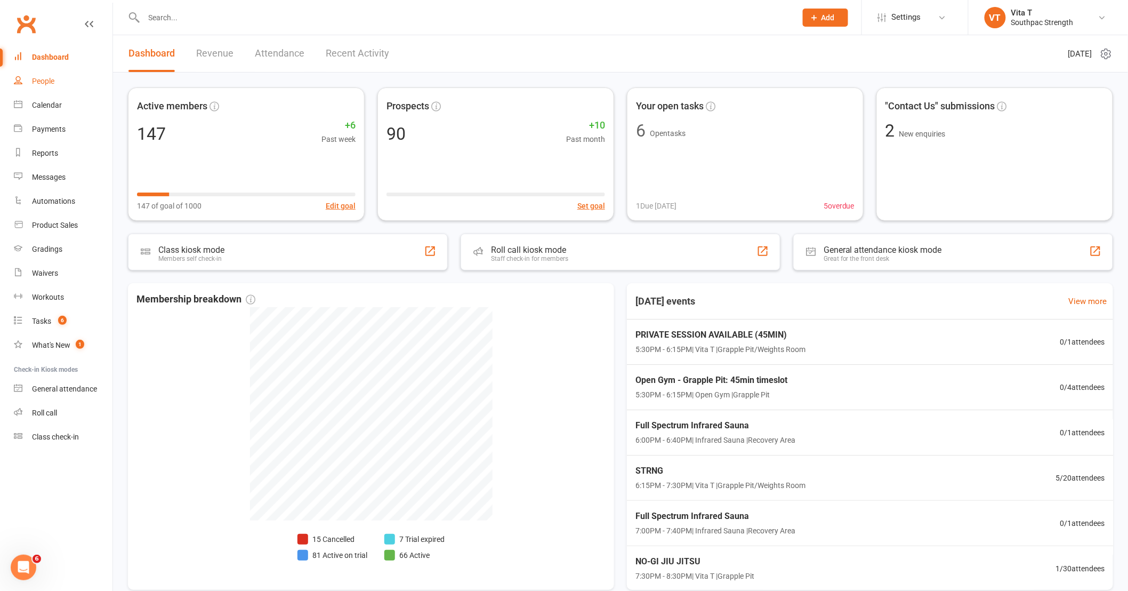
click at [50, 76] on link "People" at bounding box center [63, 81] width 99 height 24
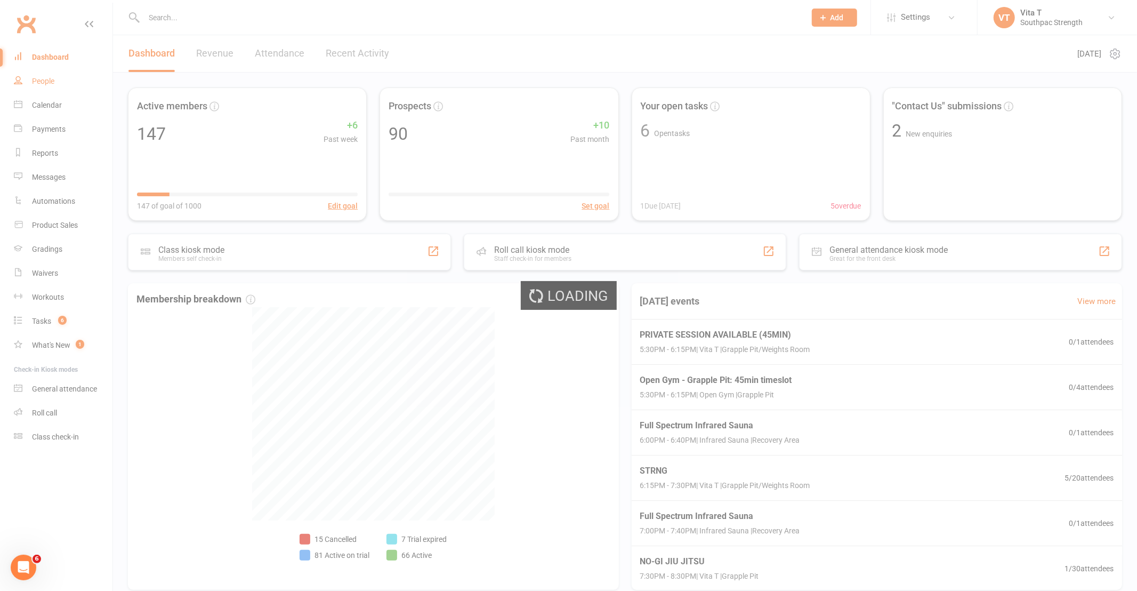
select select "50"
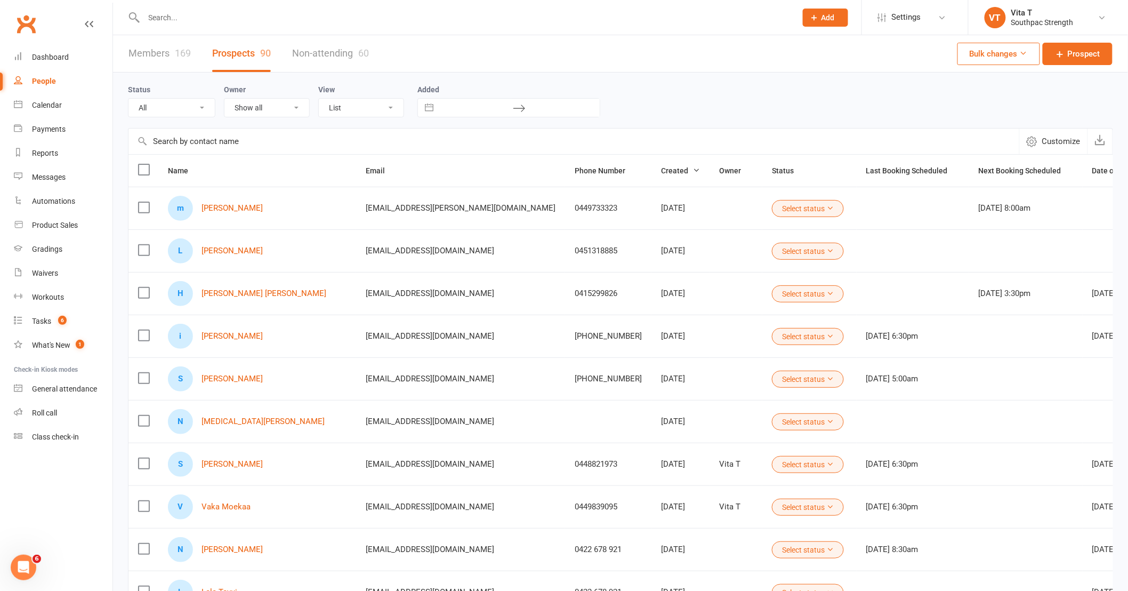
click at [166, 54] on link "Members 169" at bounding box center [159, 53] width 62 height 37
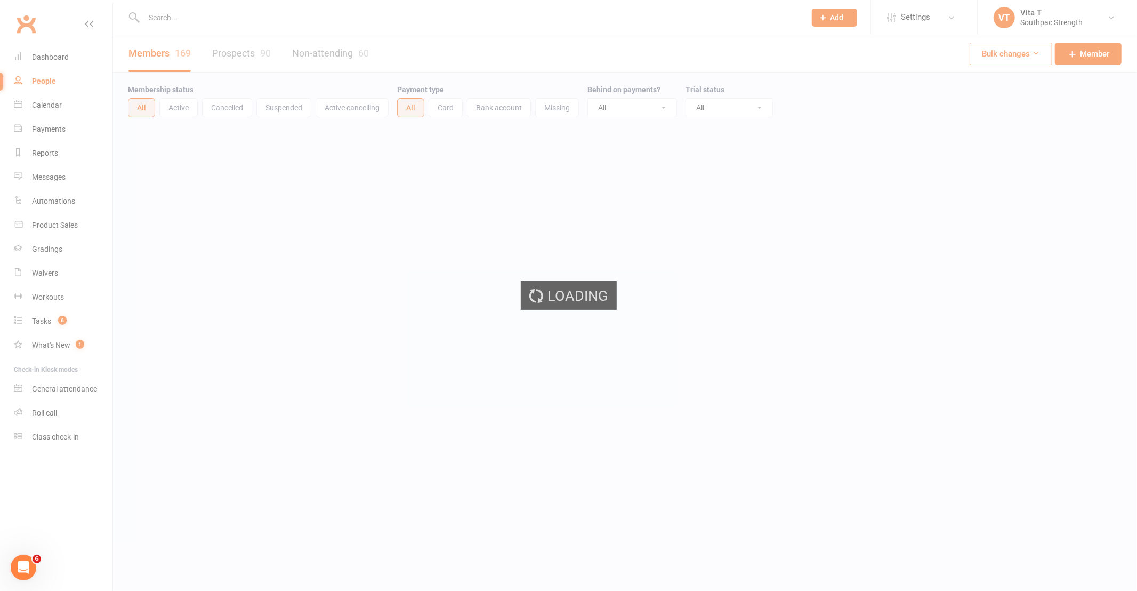
select select "100"
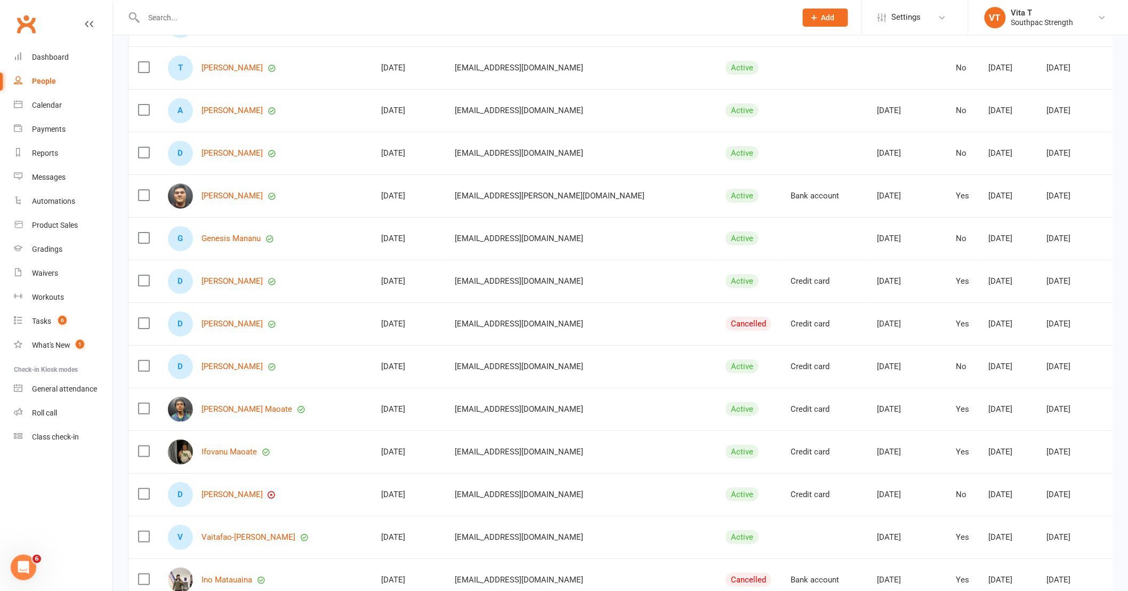
scroll to position [3258, 0]
click at [224, 283] on link "[PERSON_NAME]" at bounding box center [232, 280] width 61 height 9
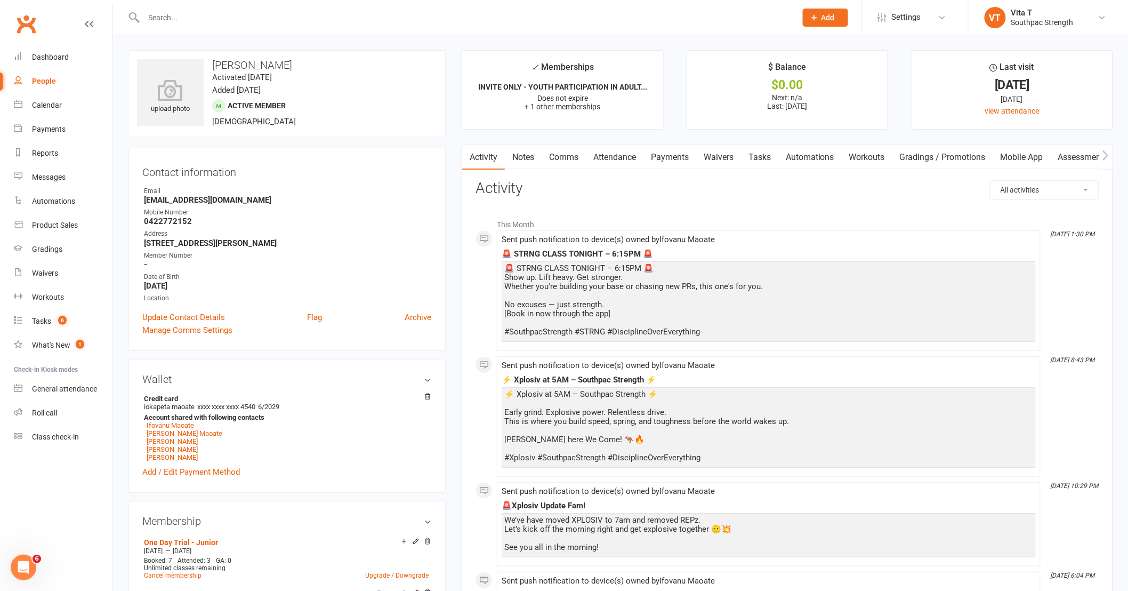
click at [688, 163] on link "Payments" at bounding box center [670, 157] width 53 height 25
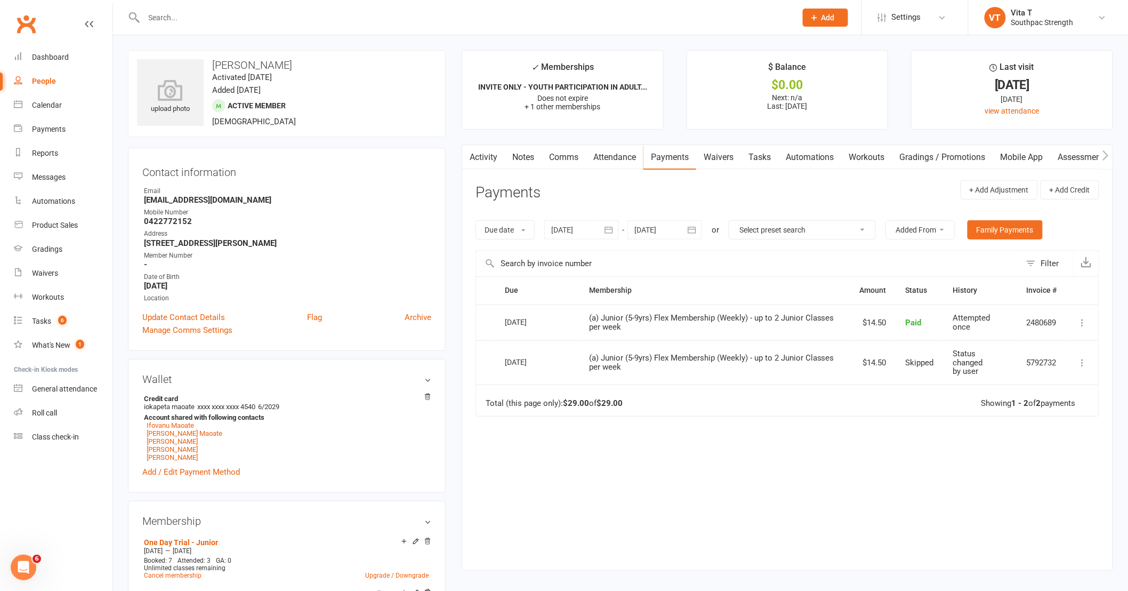
click at [98, 23] on div "Clubworx" at bounding box center [56, 30] width 112 height 39
click at [91, 23] on icon at bounding box center [89, 24] width 9 height 9
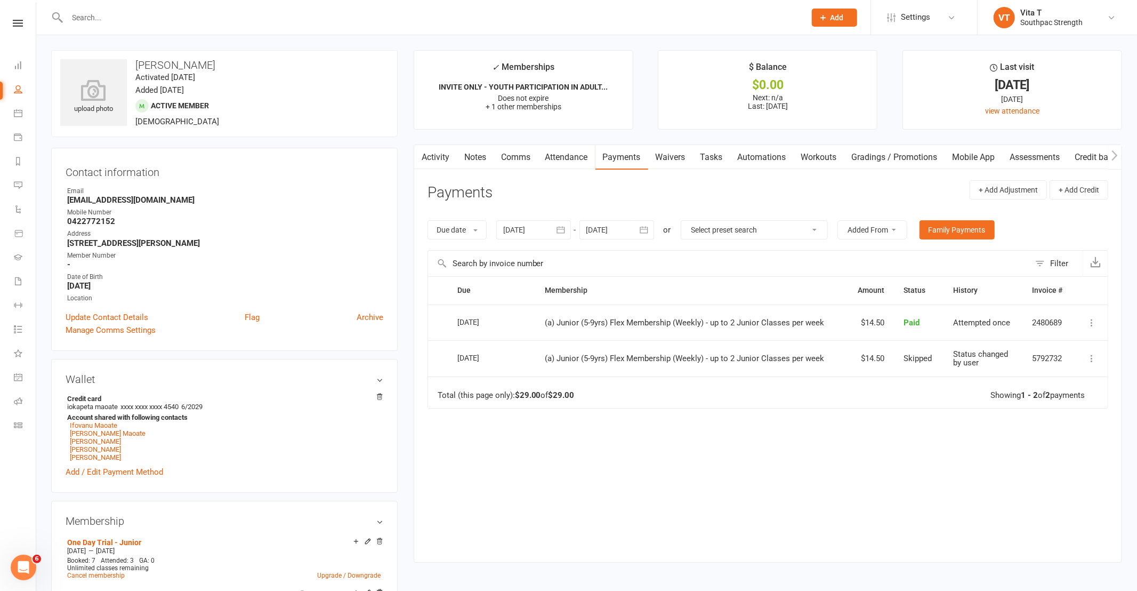
select select "100"
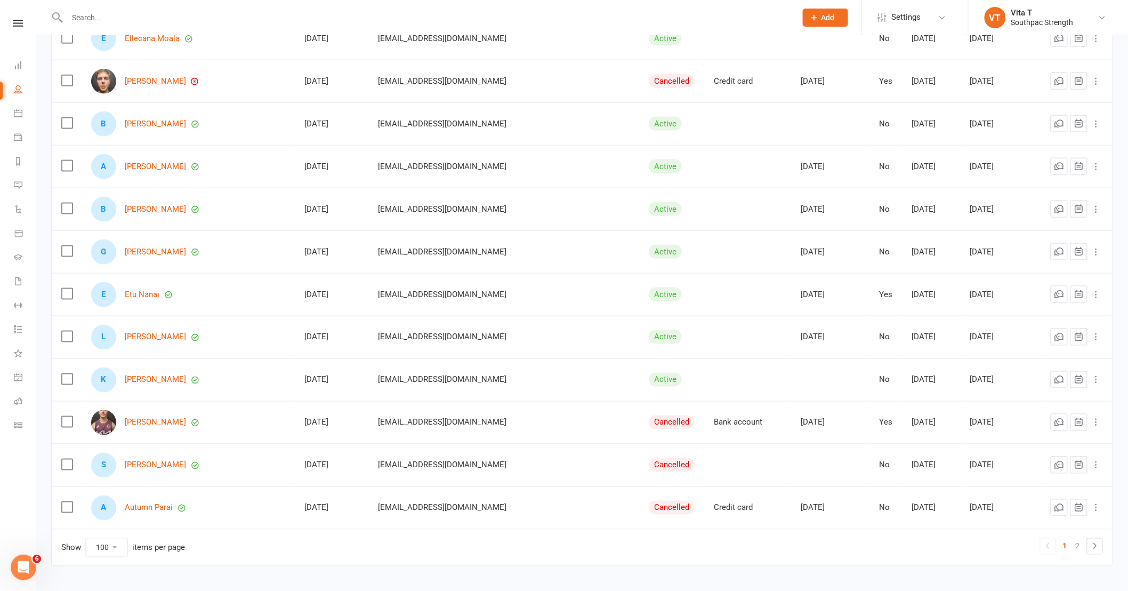
scroll to position [3960, 0]
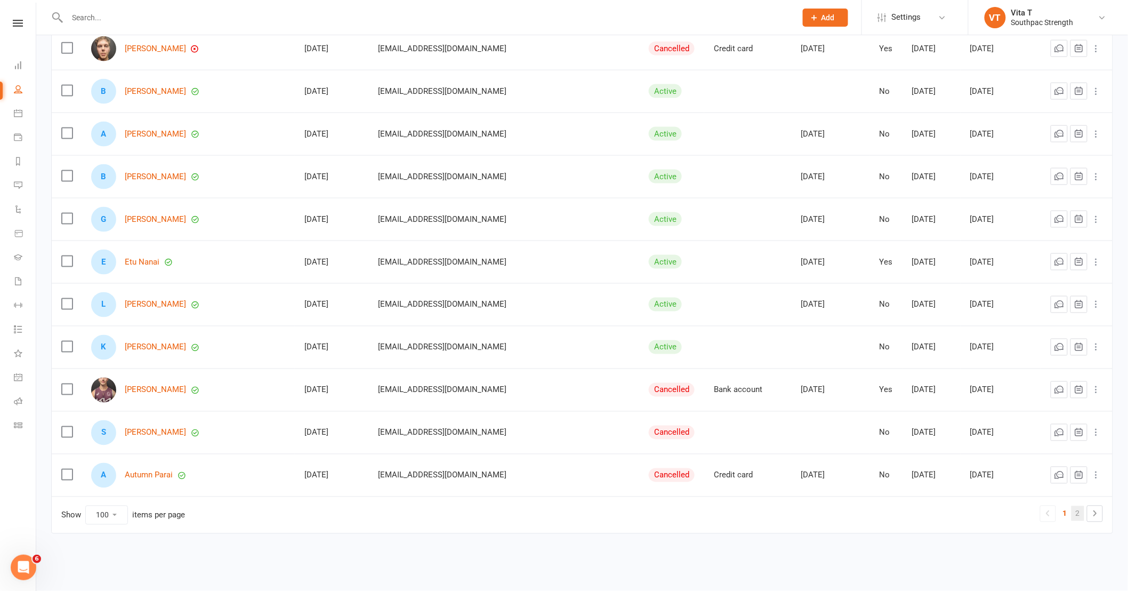
click at [1080, 513] on link "2" at bounding box center [1078, 513] width 13 height 15
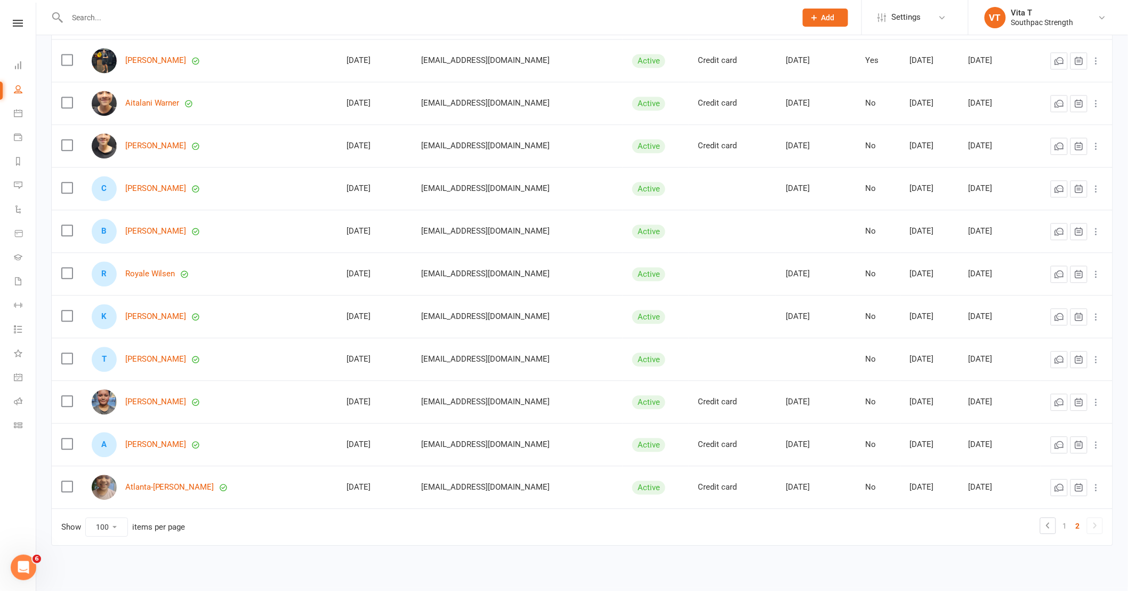
scroll to position [2637, 0]
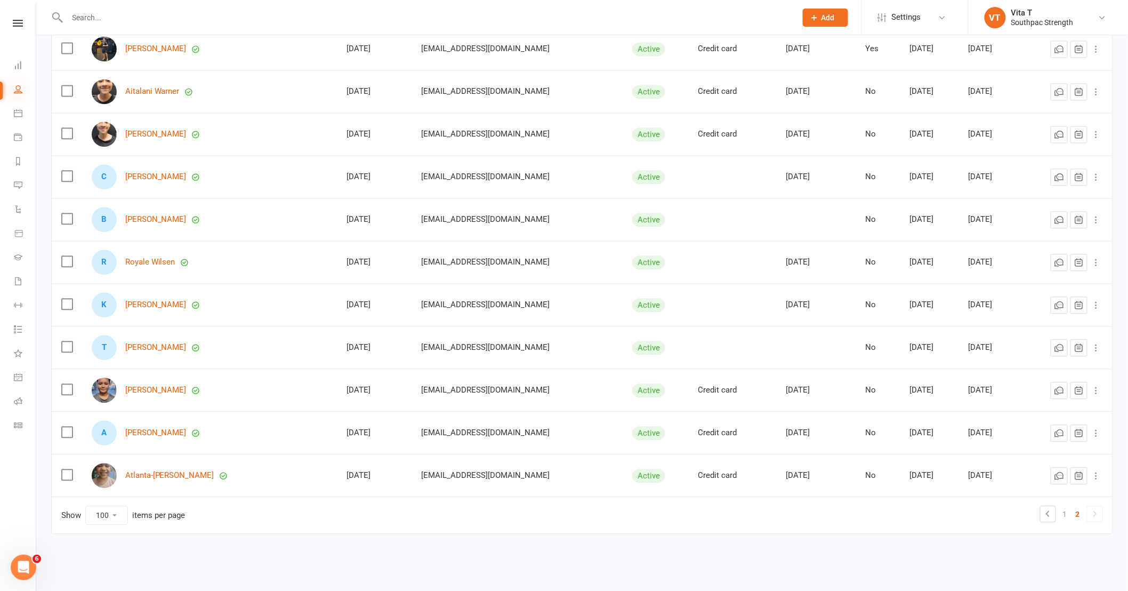
click at [18, 89] on icon at bounding box center [18, 89] width 9 height 9
click at [88, 22] on input "text" at bounding box center [426, 17] width 725 height 15
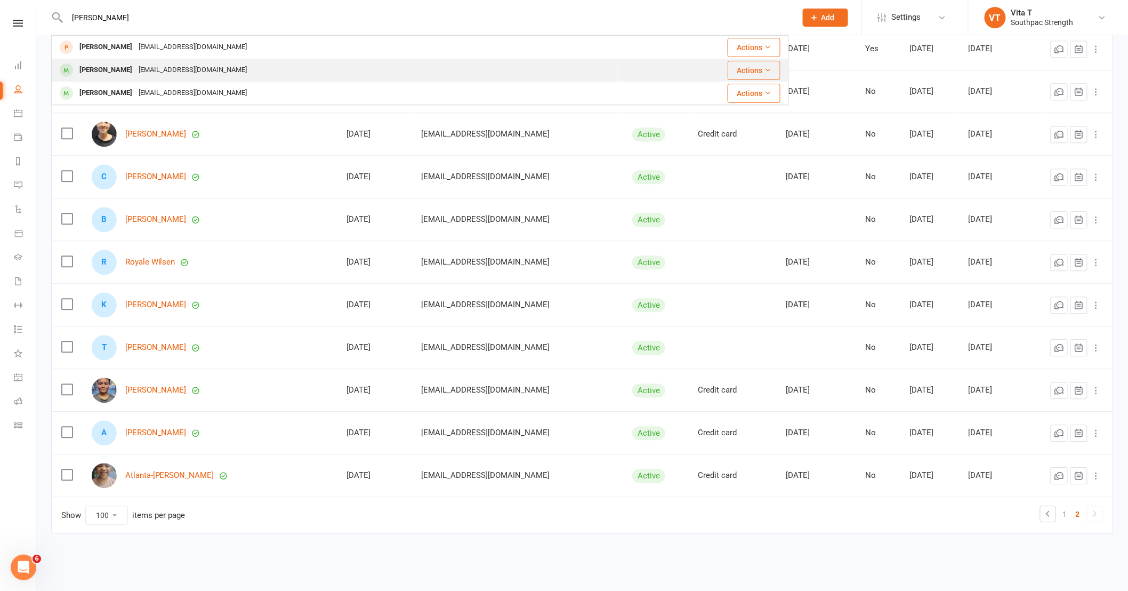
type input "nora"
click at [100, 68] on div "[PERSON_NAME]" at bounding box center [105, 69] width 59 height 15
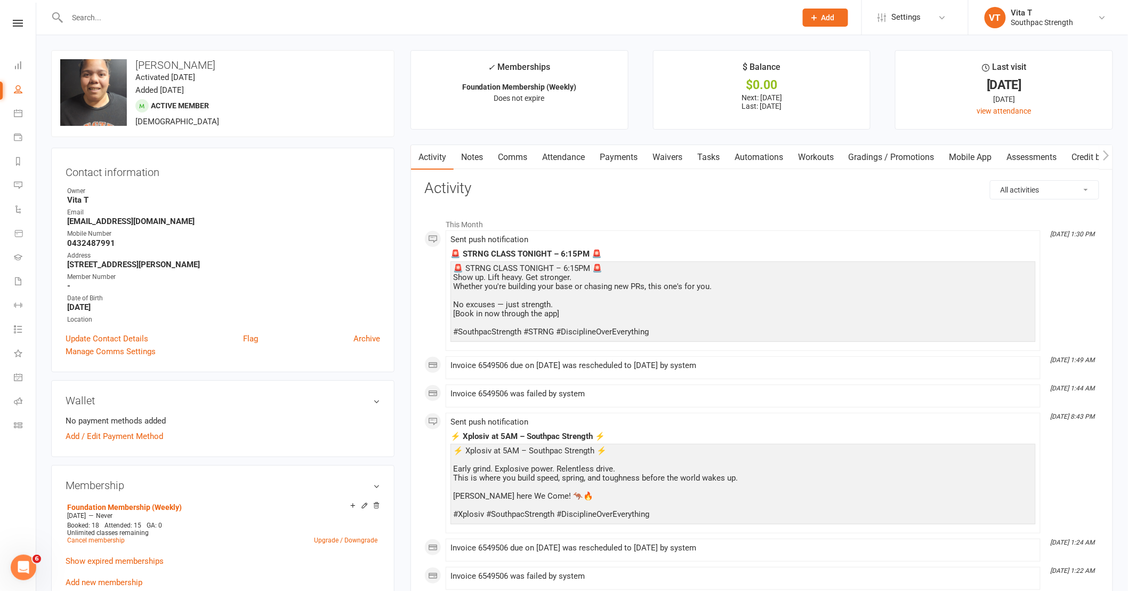
click at [673, 157] on link "Waivers" at bounding box center [667, 157] width 45 height 25
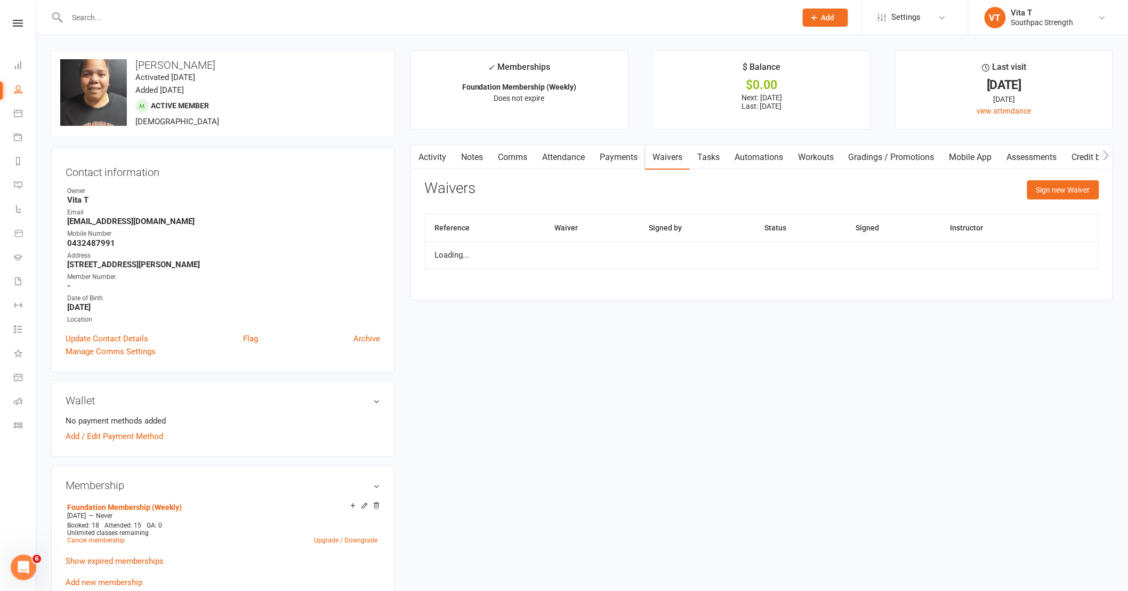
click at [604, 157] on link "Payments" at bounding box center [618, 157] width 53 height 25
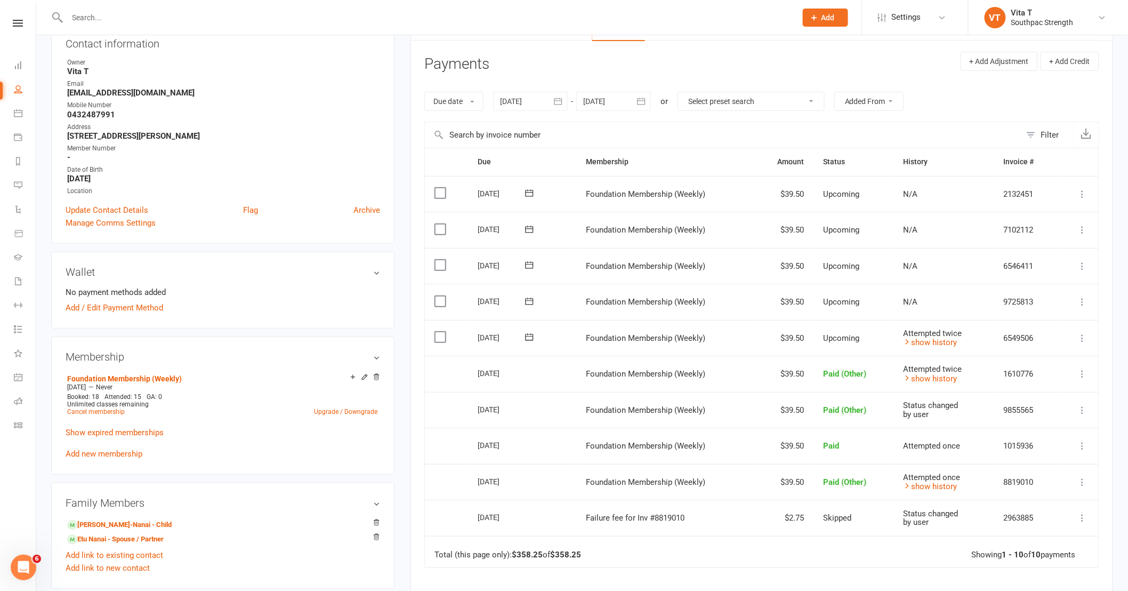
scroll to position [178, 0]
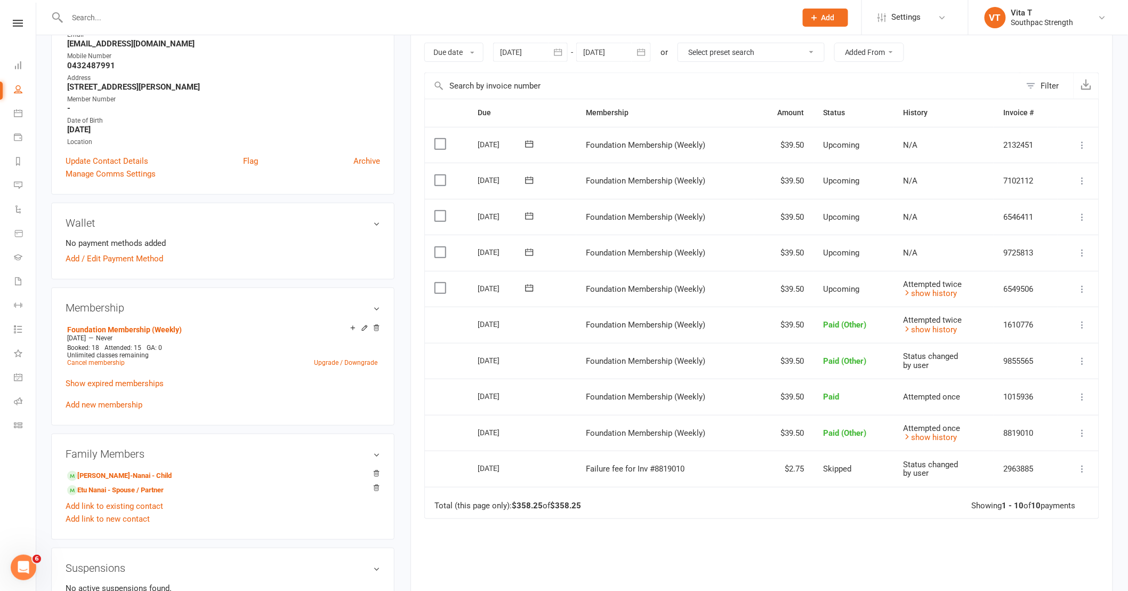
click at [1083, 254] on icon at bounding box center [1083, 252] width 11 height 11
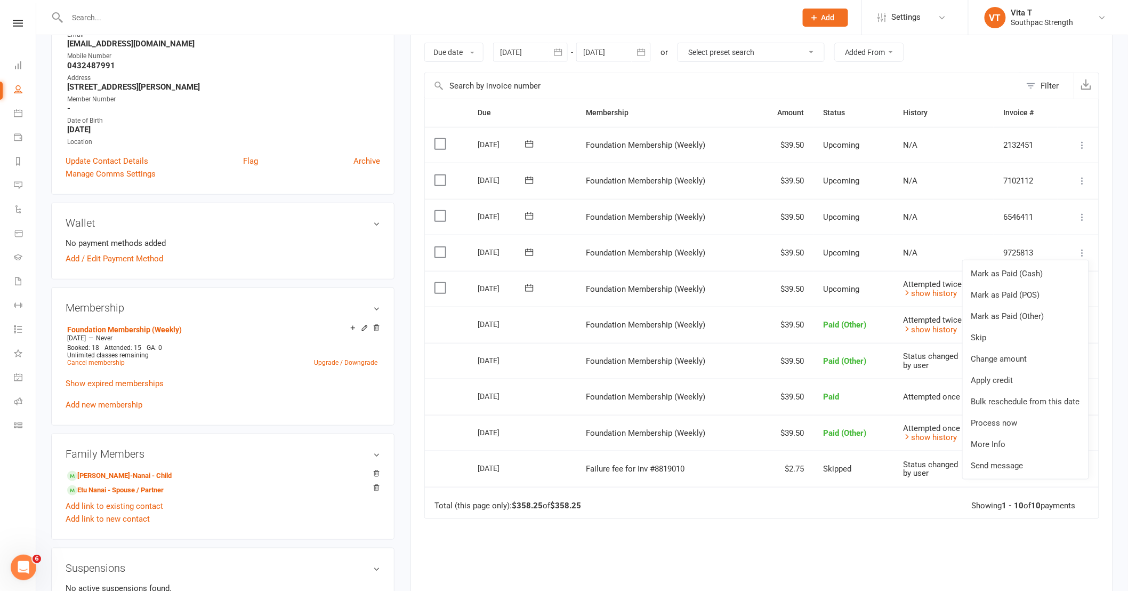
click at [1038, 252] on td "9725813" at bounding box center [1026, 253] width 64 height 36
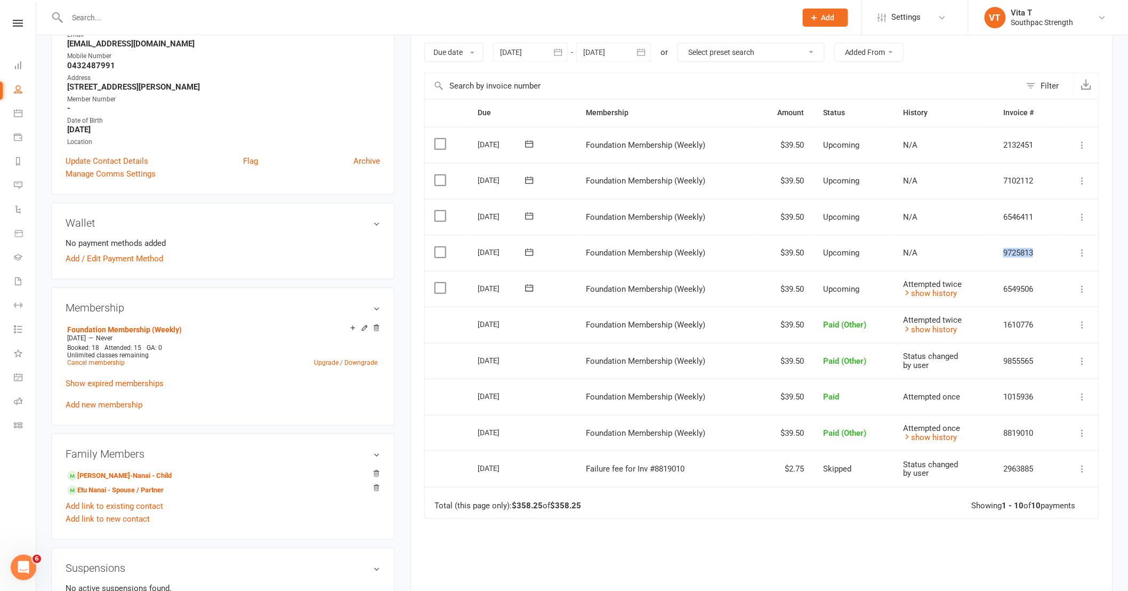
drag, startPoint x: 1036, startPoint y: 252, endPoint x: 1003, endPoint y: 253, distance: 33.1
click at [1003, 253] on td "9725813" at bounding box center [1026, 253] width 64 height 36
copy td "9725813"
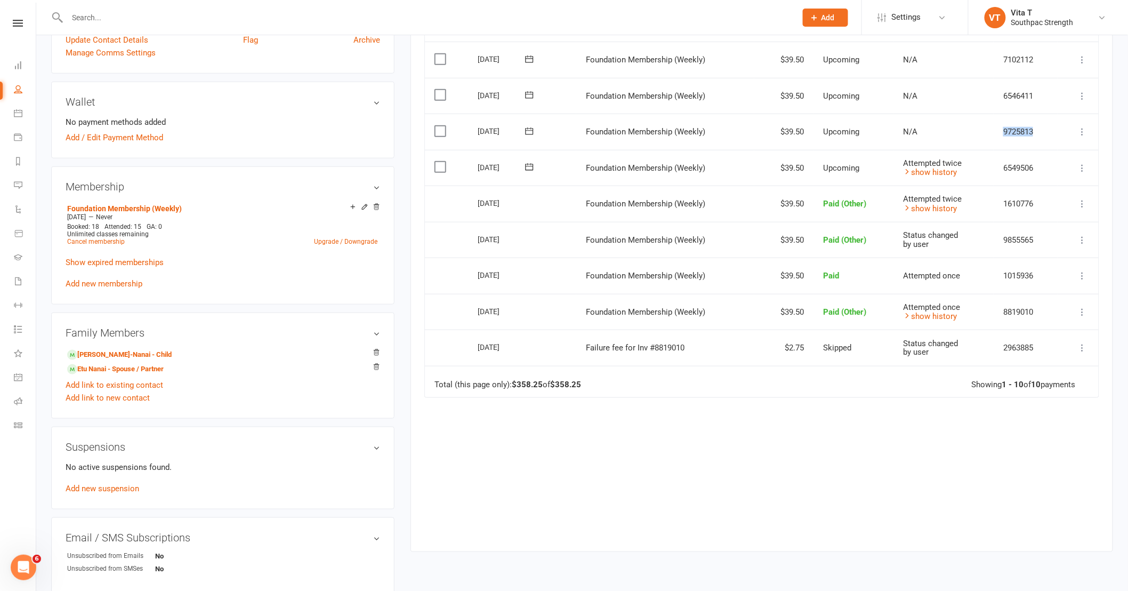
scroll to position [355, 0]
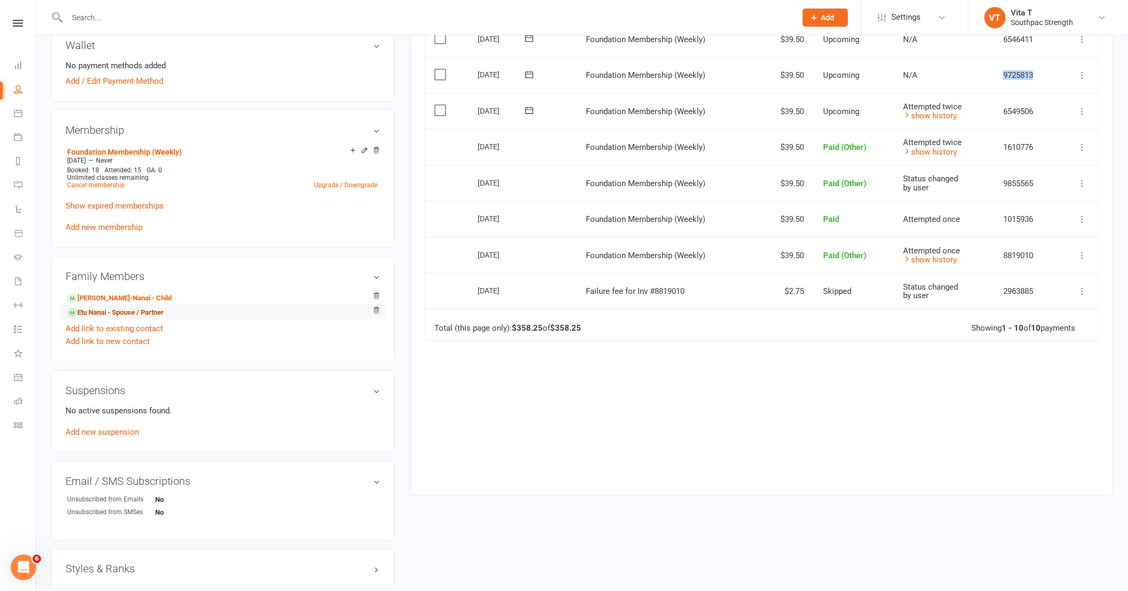
click at [106, 315] on link "Etu Nanai - Spouse / Partner" at bounding box center [115, 312] width 97 height 11
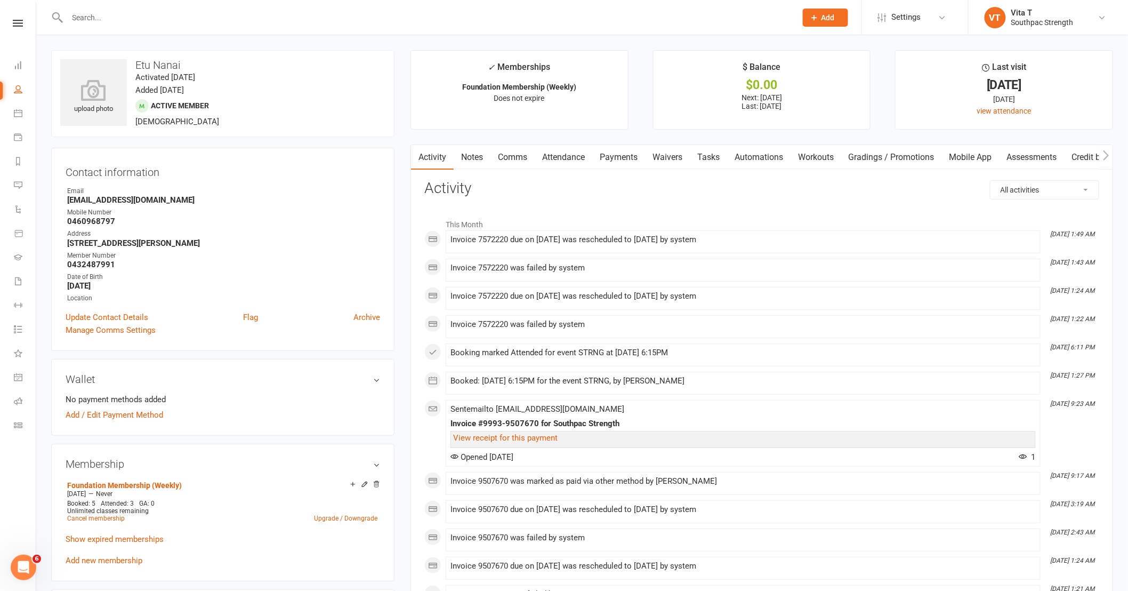
click at [624, 156] on link "Payments" at bounding box center [618, 157] width 53 height 25
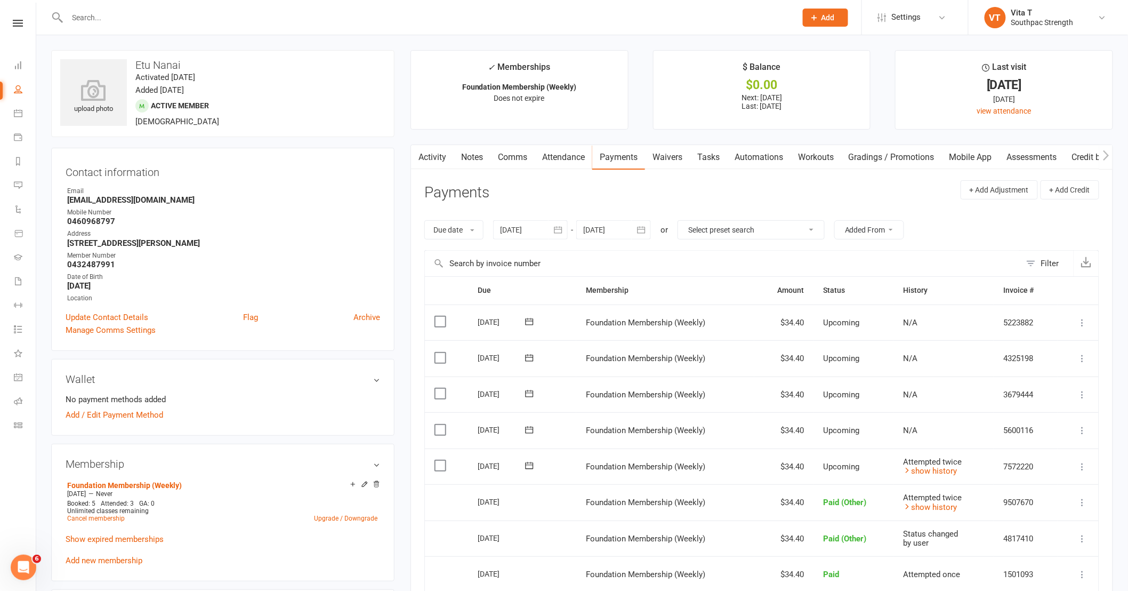
scroll to position [59, 0]
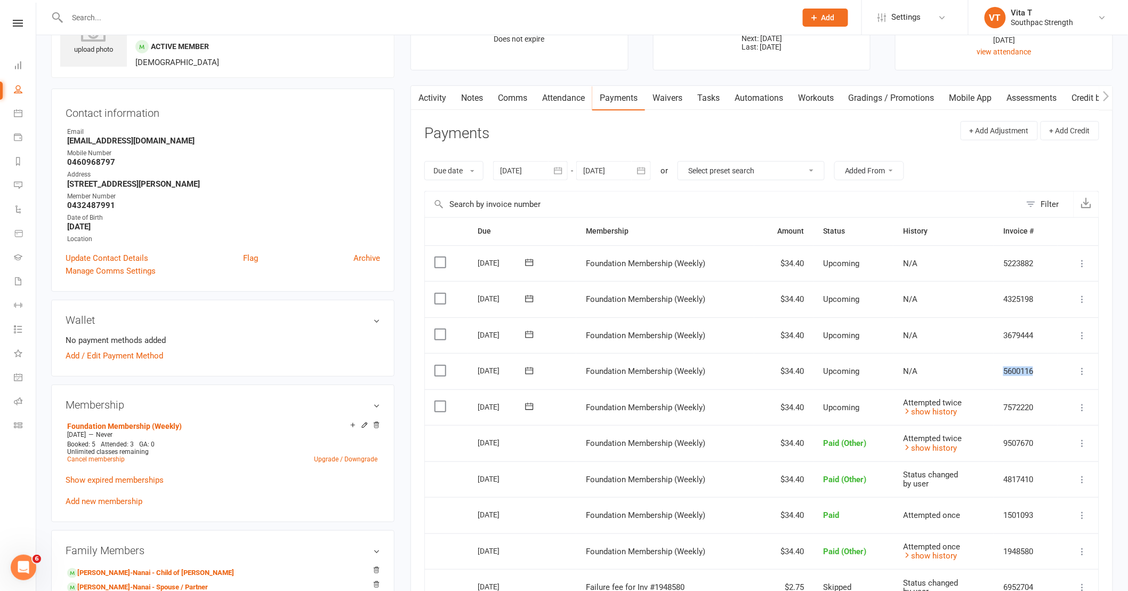
drag, startPoint x: 1039, startPoint y: 372, endPoint x: 999, endPoint y: 374, distance: 39.5
click at [999, 374] on td "5600116" at bounding box center [1026, 371] width 64 height 36
copy td "5600116"
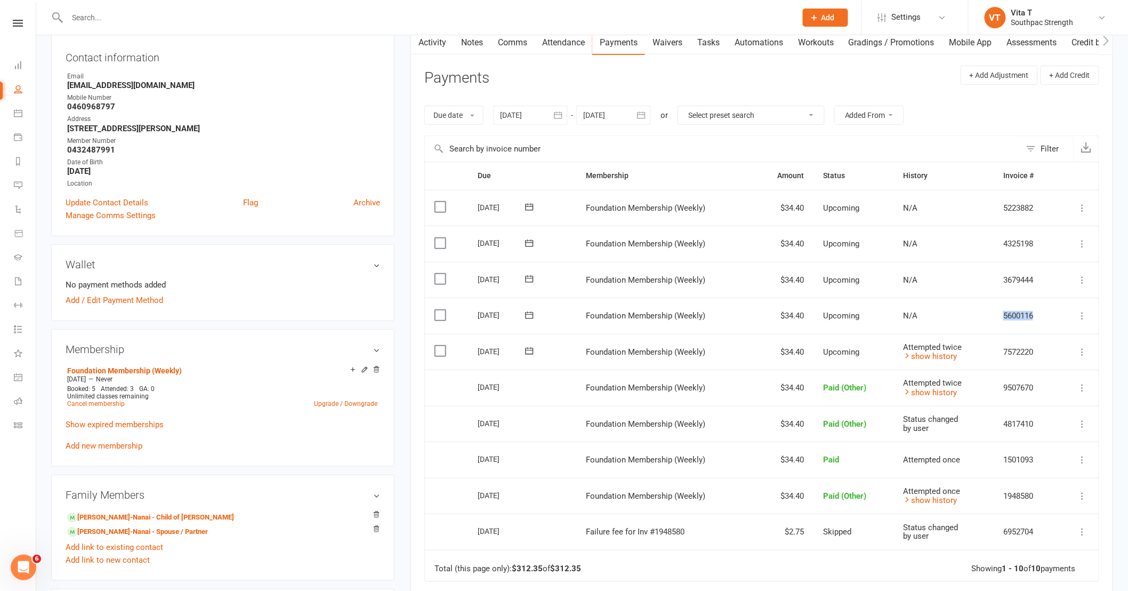
scroll to position [118, 0]
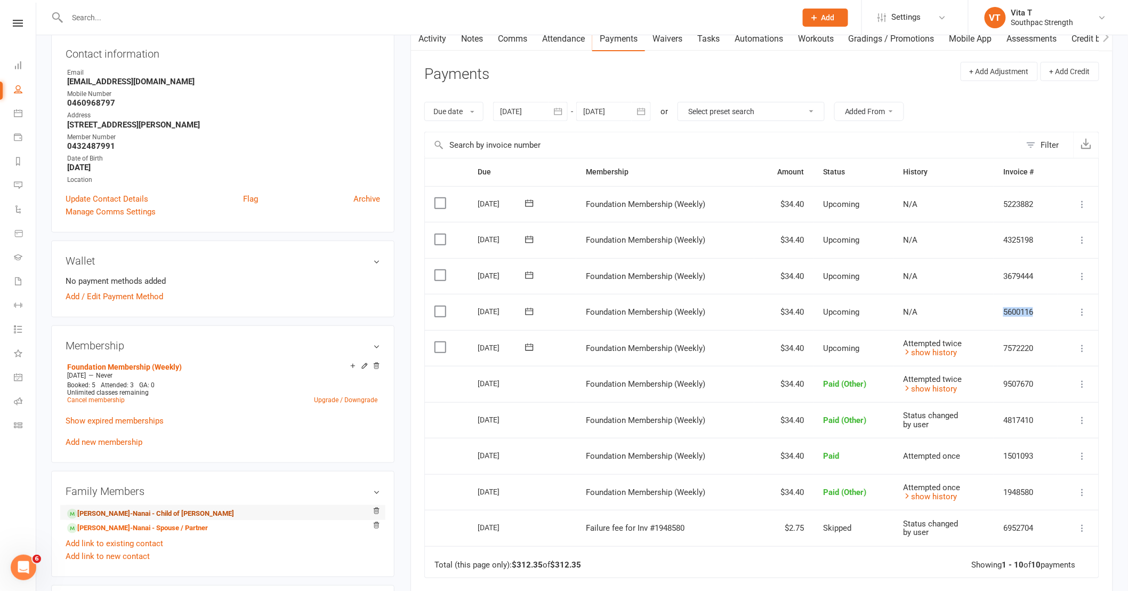
click at [144, 512] on link "Saraia Fa’auma-Nanai - Child of Nora Fa’auma-Nanai" at bounding box center [150, 513] width 167 height 11
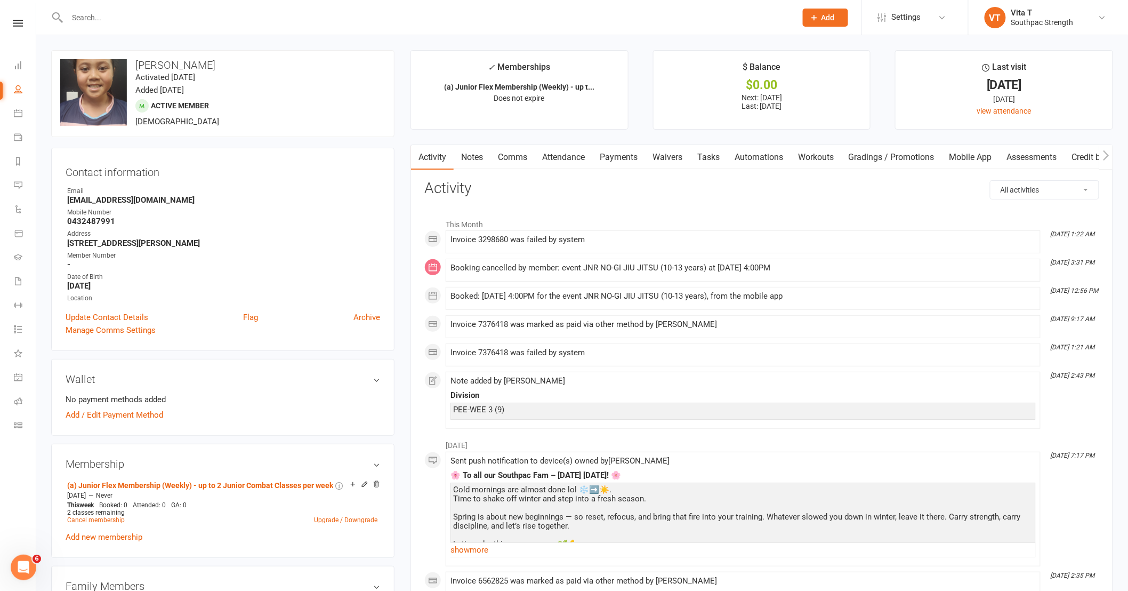
click at [631, 159] on link "Payments" at bounding box center [618, 157] width 53 height 25
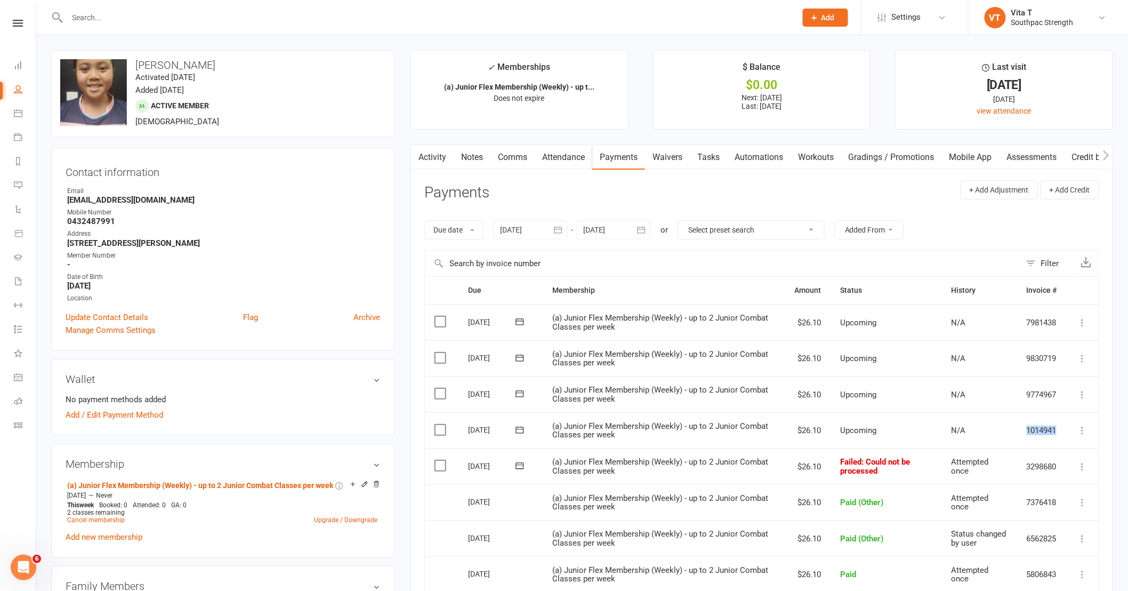
drag, startPoint x: 1057, startPoint y: 431, endPoint x: 1025, endPoint y: 434, distance: 32.1
click at [1025, 434] on td "1014941" at bounding box center [1042, 430] width 50 height 36
copy td "1014941"
click at [20, 22] on icon at bounding box center [18, 23] width 10 height 7
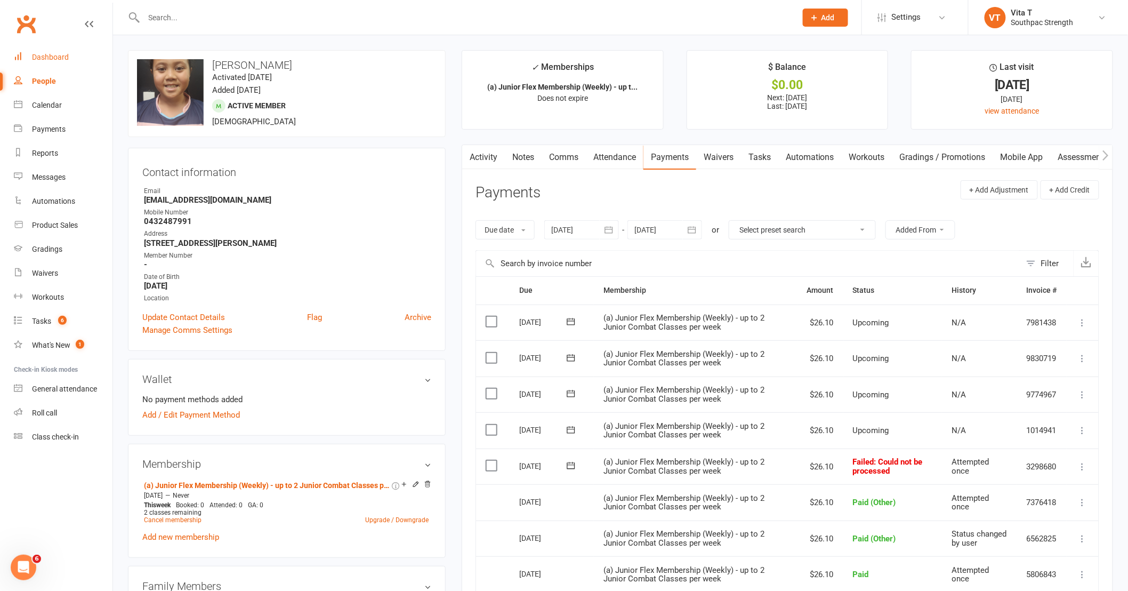
click at [54, 53] on div "Dashboard" at bounding box center [50, 57] width 37 height 9
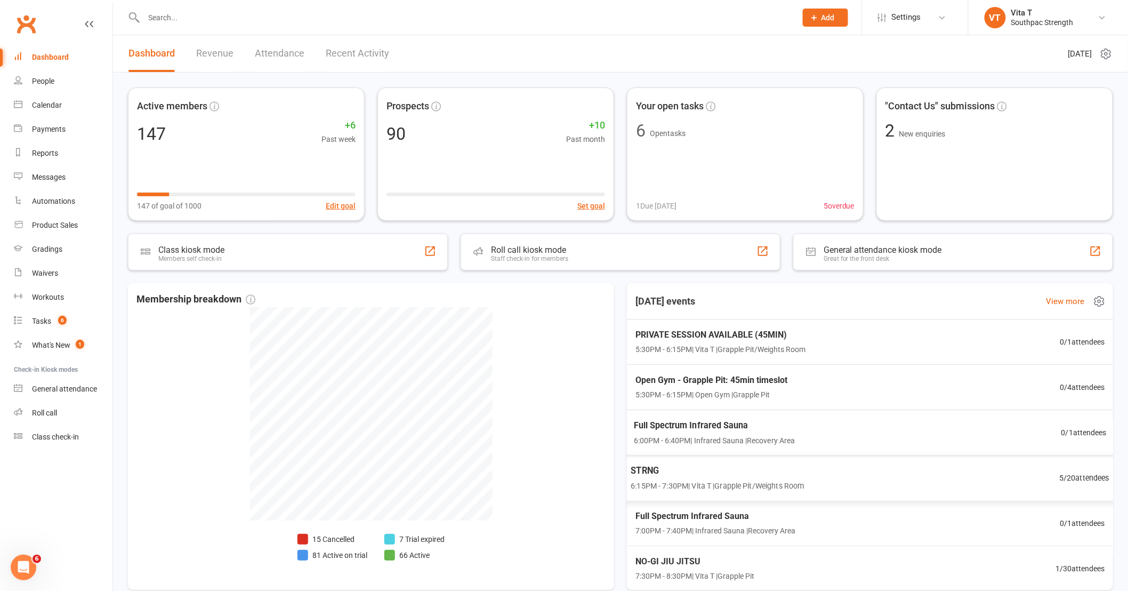
click at [963, 480] on div "STRNG 6:15PM - 7:30PM | Vita T | Grapple Pit/Weights Room 5 / 20 attendees" at bounding box center [870, 478] width 505 height 46
click at [46, 78] on div "People" at bounding box center [43, 81] width 22 height 9
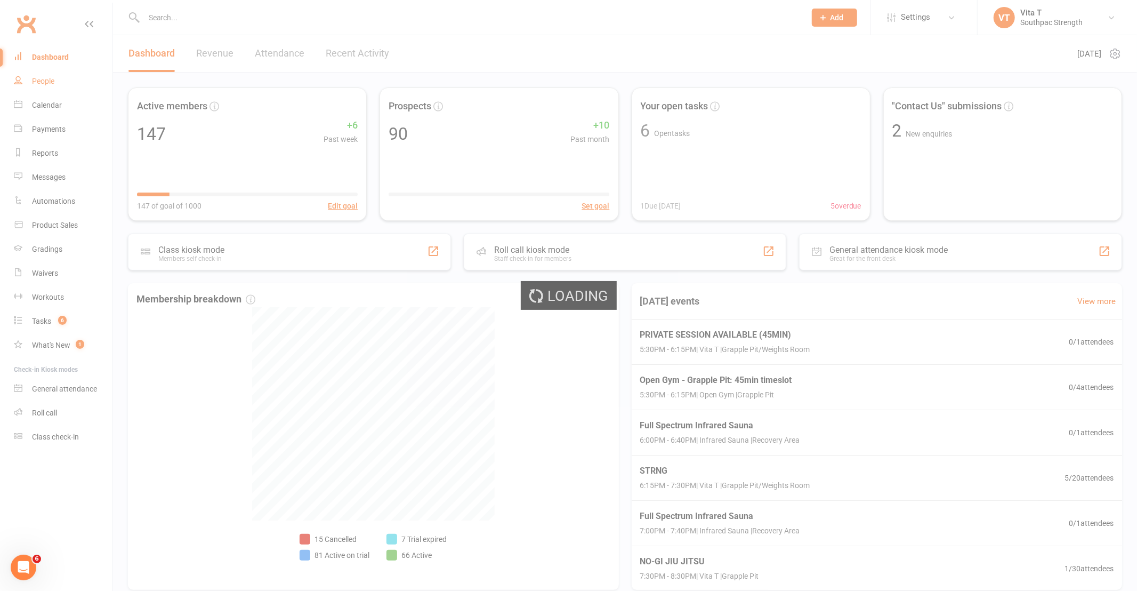
select select "100"
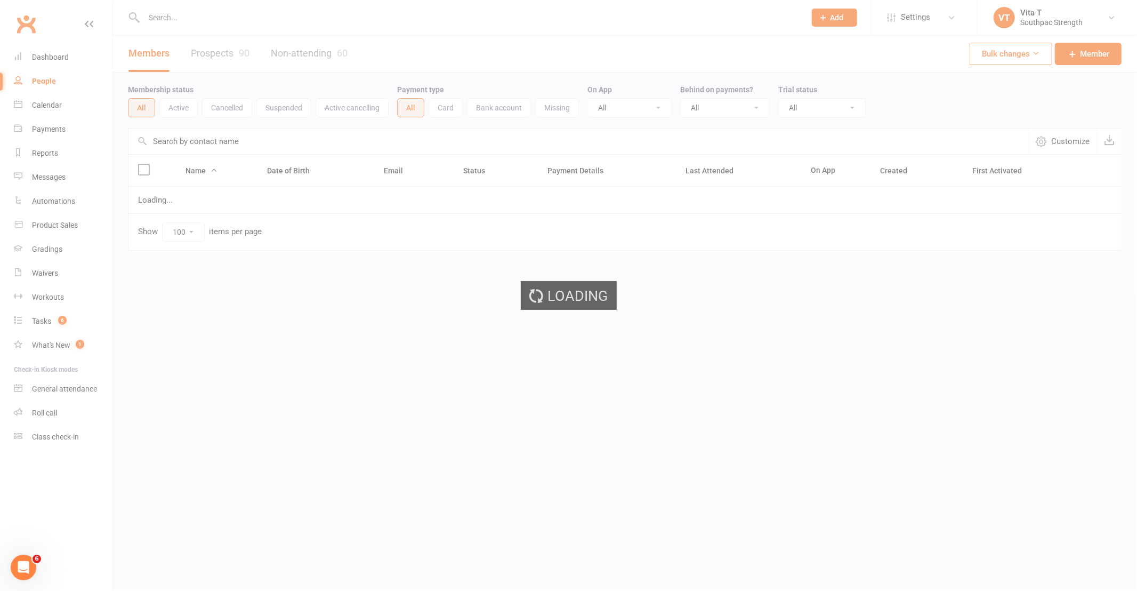
click at [192, 18] on ui-view "Prospect Member Non-attending contact Class / event Appointment Grading event T…" at bounding box center [568, 148] width 1137 height 290
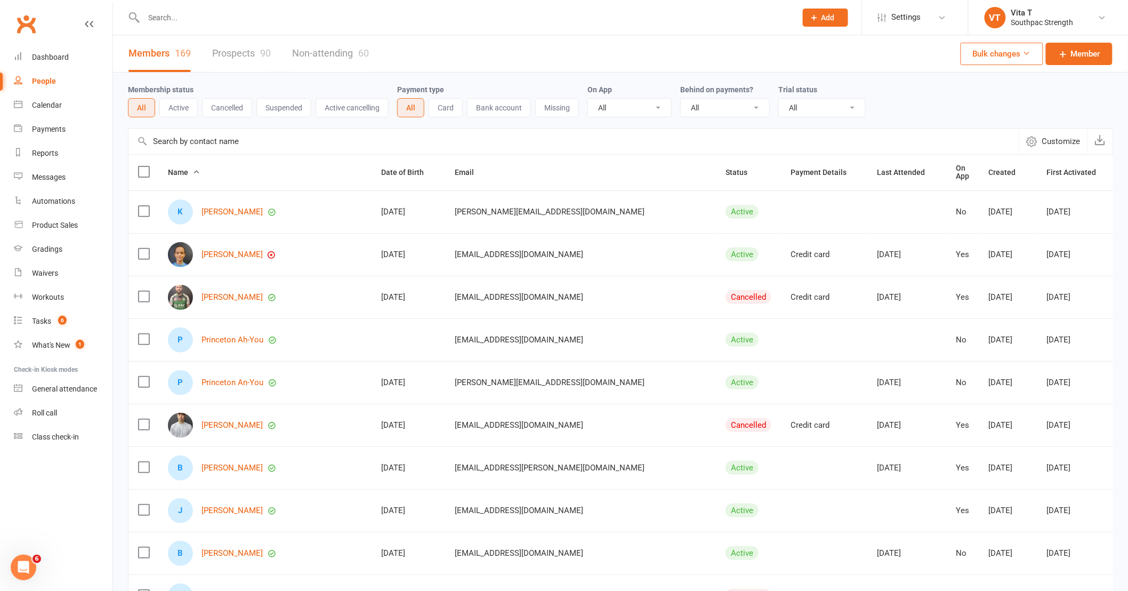
click at [192, 18] on input "text" at bounding box center [465, 17] width 648 height 15
type input "e"
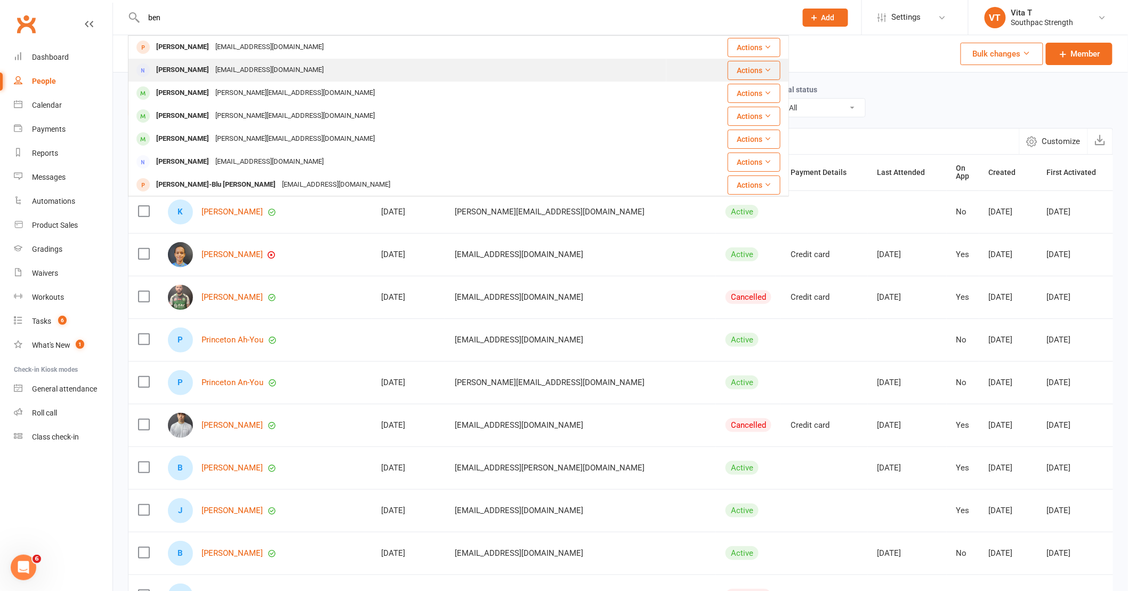
type input "ben"
click at [194, 62] on div "[PERSON_NAME]" at bounding box center [182, 69] width 59 height 15
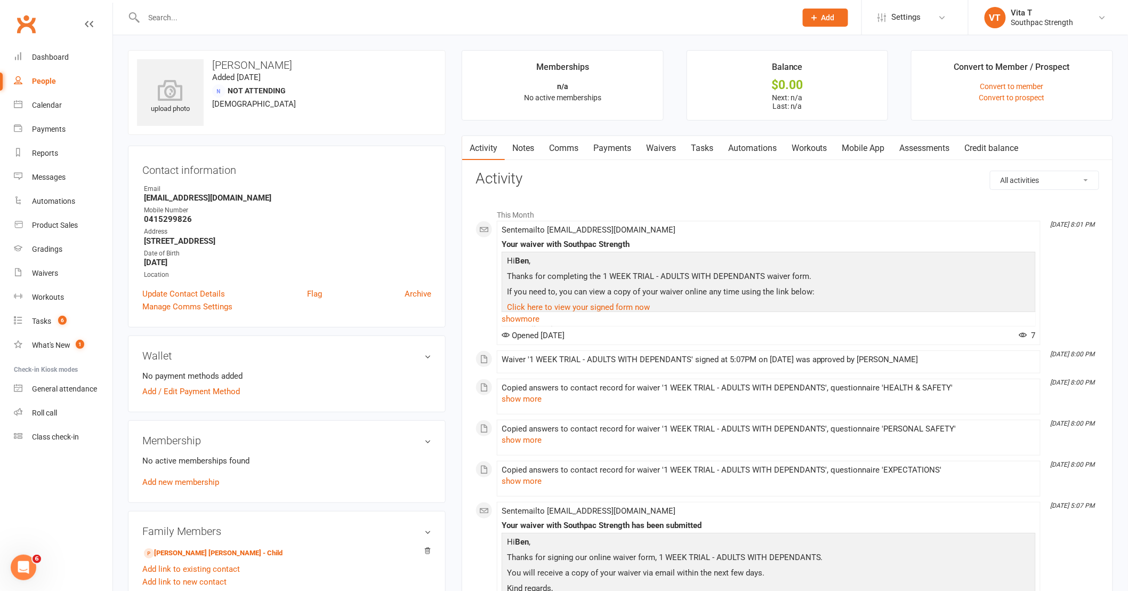
click at [669, 147] on link "Waivers" at bounding box center [661, 148] width 45 height 25
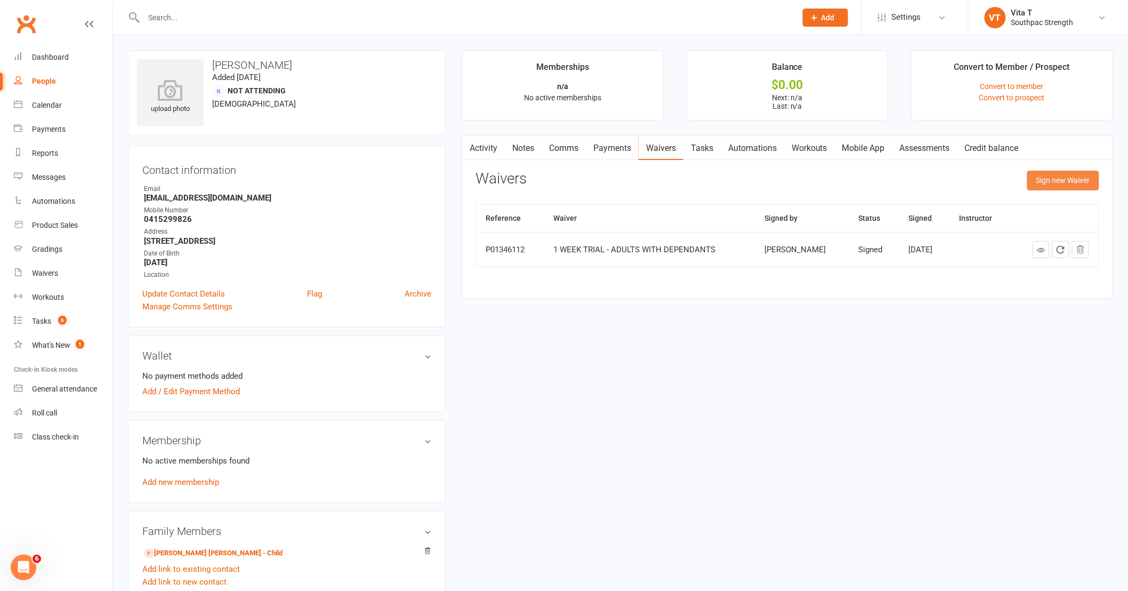
click at [1042, 183] on button "Sign new Waiver" at bounding box center [1063, 180] width 72 height 19
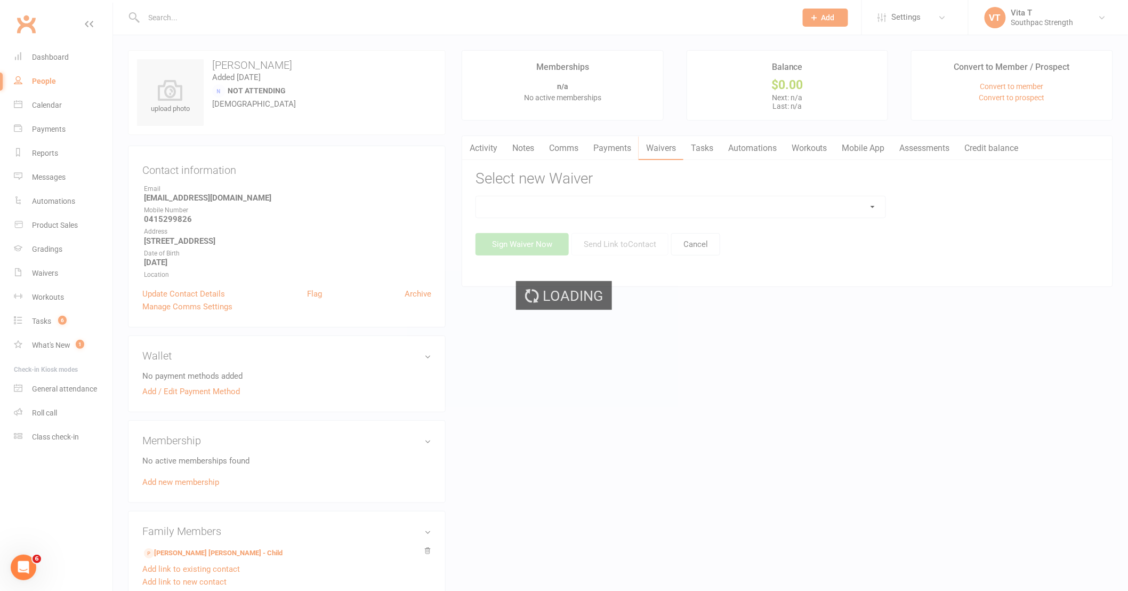
click at [787, 205] on div "Loading" at bounding box center [564, 295] width 1128 height 591
click at [829, 214] on div "Loading" at bounding box center [564, 295] width 1128 height 591
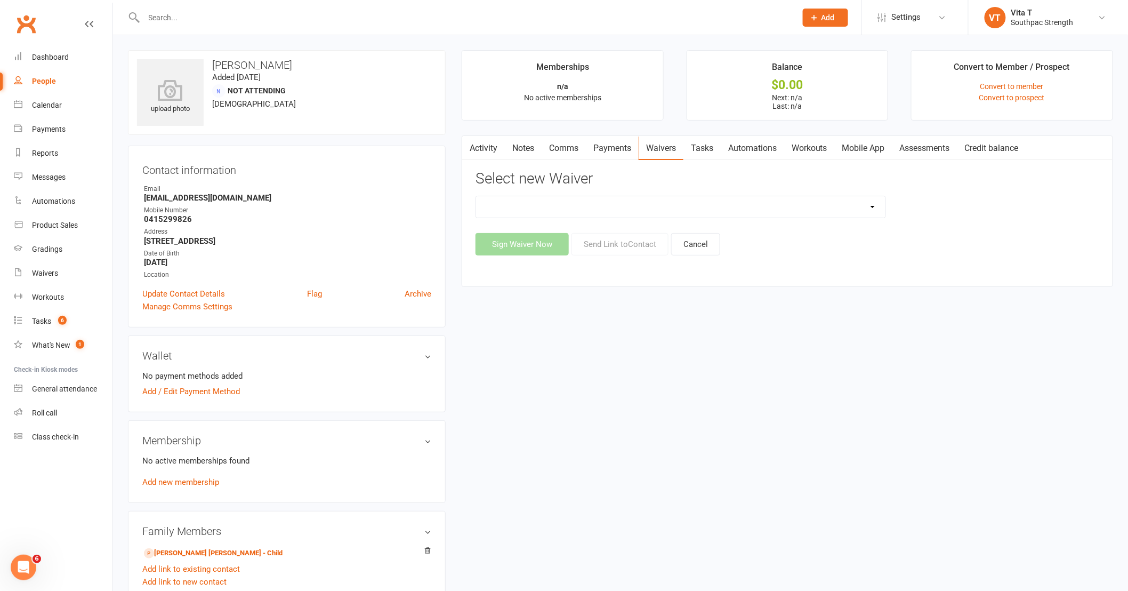
click at [838, 215] on select "1 WEEK TRIAL - ADULTS 1 WEEK TRIAL - ADULTS WITH DEPENDANTS 1 WEEK TRIAL - SUPP…" at bounding box center [680, 206] width 409 height 21
select select "12997"
click at [476, 196] on select "1 WEEK TRIAL - ADULTS 1 WEEK TRIAL - ADULTS WITH DEPENDANTS 1 WEEK TRIAL - SUPP…" at bounding box center [680, 206] width 409 height 21
click at [629, 242] on button "Send Link to Contact" at bounding box center [620, 244] width 97 height 22
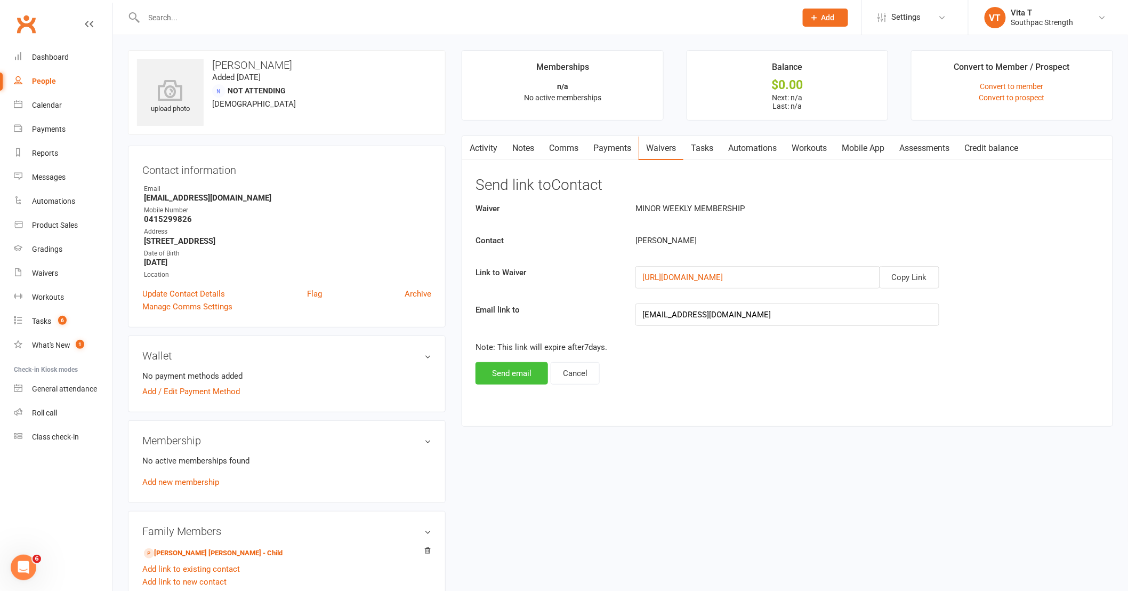
click at [518, 375] on button "Send email" at bounding box center [512, 373] width 73 height 22
